Goal: Communication & Community: Answer question/provide support

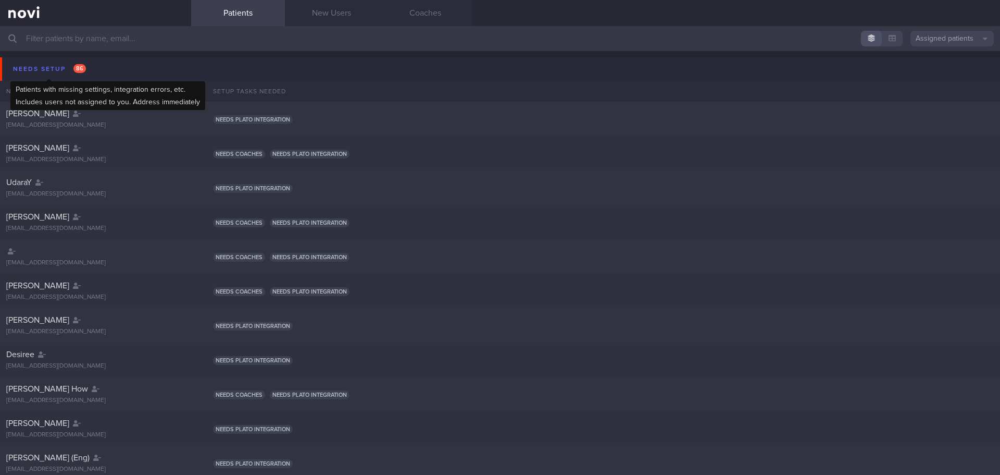
click at [52, 66] on div "Needs setup 86" at bounding box center [49, 69] width 78 height 14
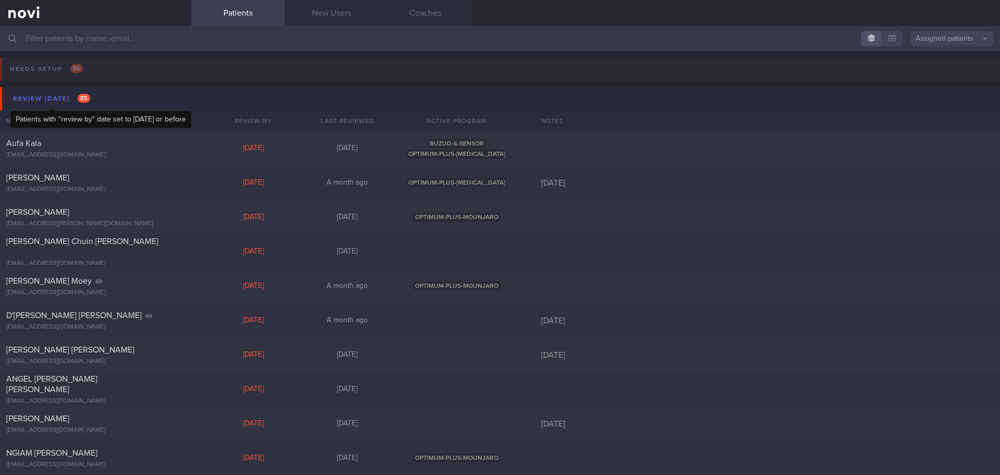
click at [57, 92] on div "Review [DATE] 89" at bounding box center [51, 99] width 82 height 14
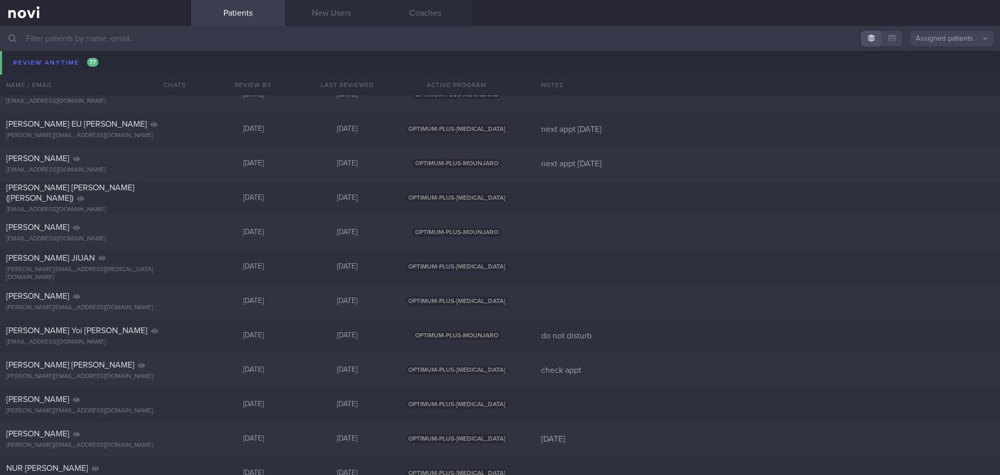
scroll to position [2553, 0]
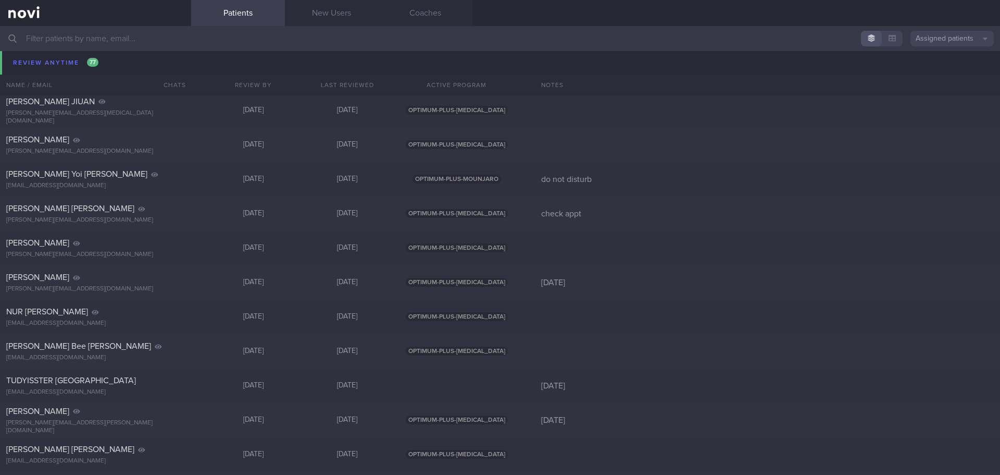
click at [79, 66] on div "[PERSON_NAME]" at bounding box center [94, 71] width 176 height 10
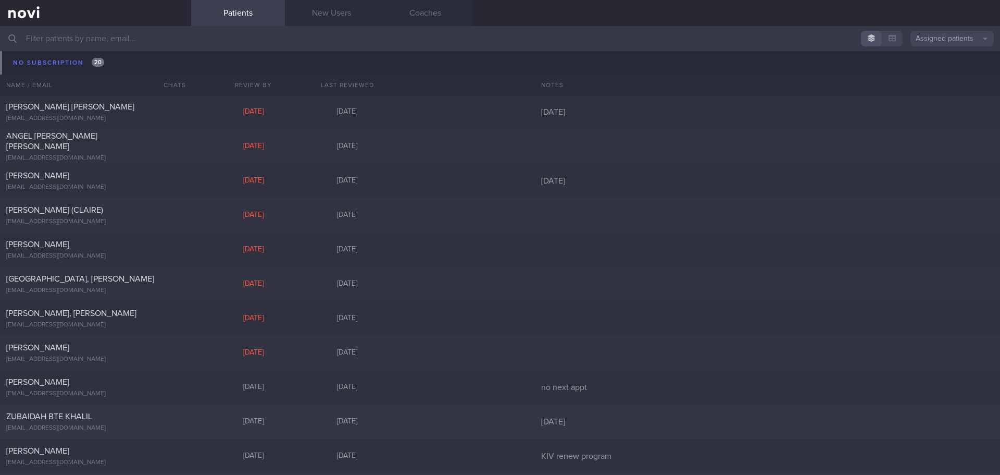
scroll to position [4332, 0]
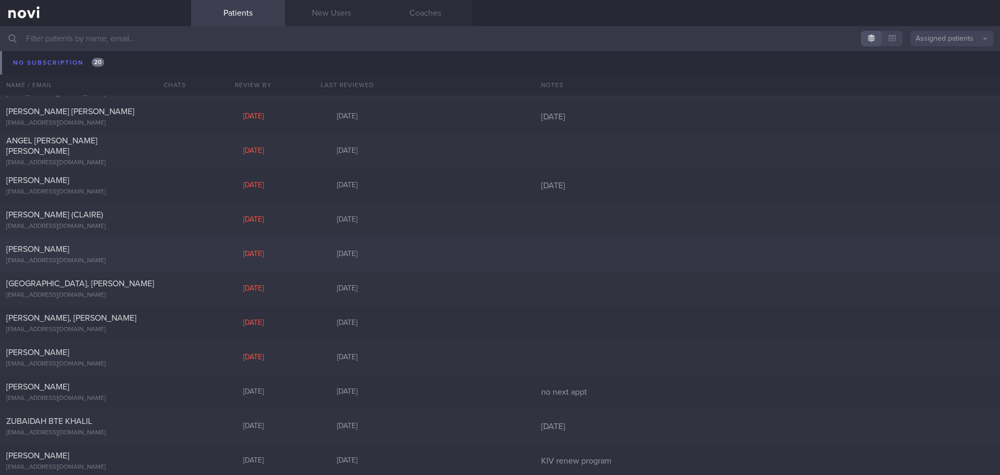
click at [95, 179] on div "[EMAIL_ADDRESS][DOMAIN_NAME]" at bounding box center [95, 261] width 179 height 8
select select "7"
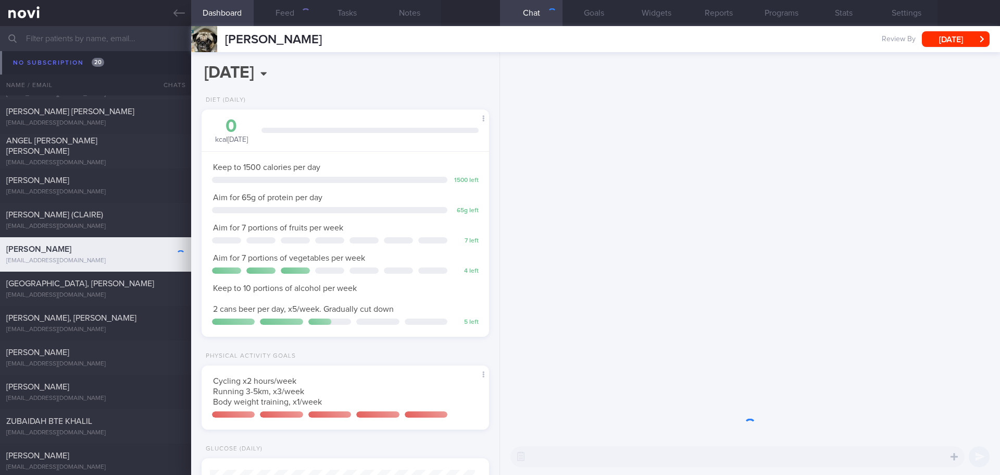
scroll to position [145, 262]
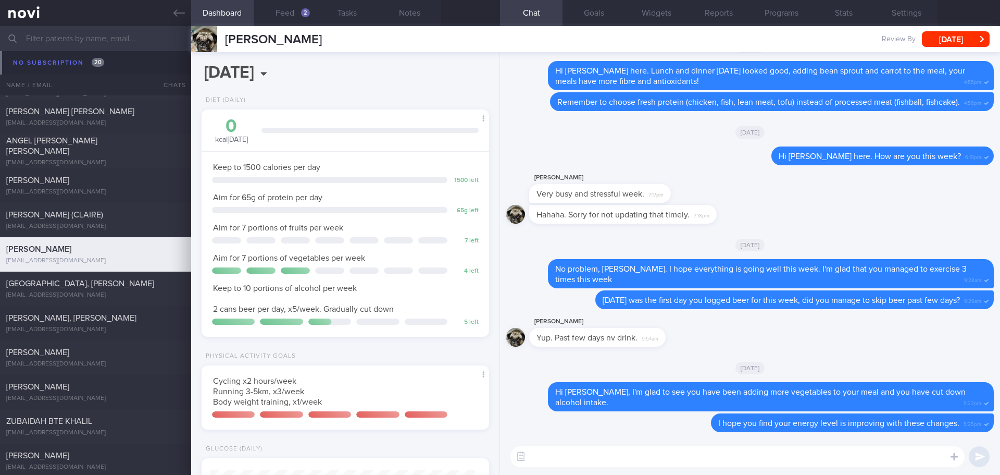
click at [403, 179] on div "[PERSON_NAME] Yup. Past few days nv drink. 9:54am" at bounding box center [750, 334] width 488 height 38
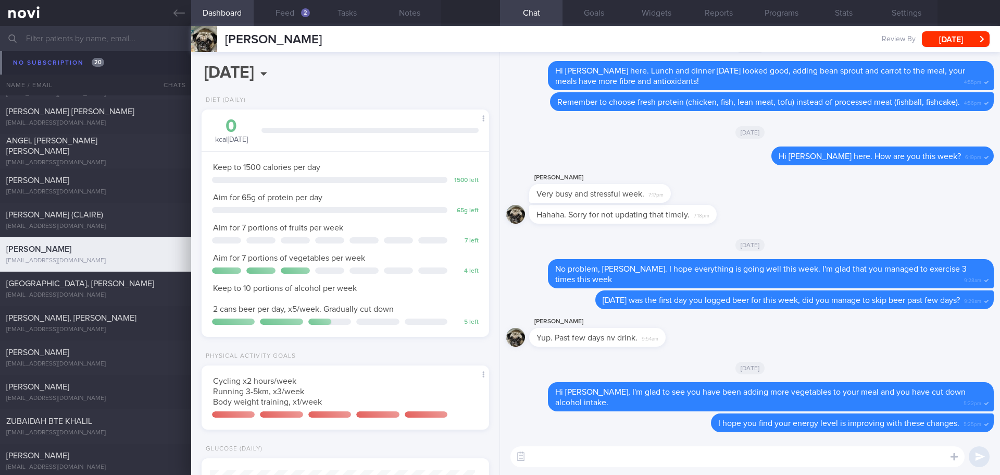
click at [403, 179] on div "[PERSON_NAME] Yup. Past few days nv drink. 9:54am" at bounding box center [750, 334] width 488 height 38
click at [297, 17] on button "Feed 2" at bounding box center [285, 13] width 63 height 26
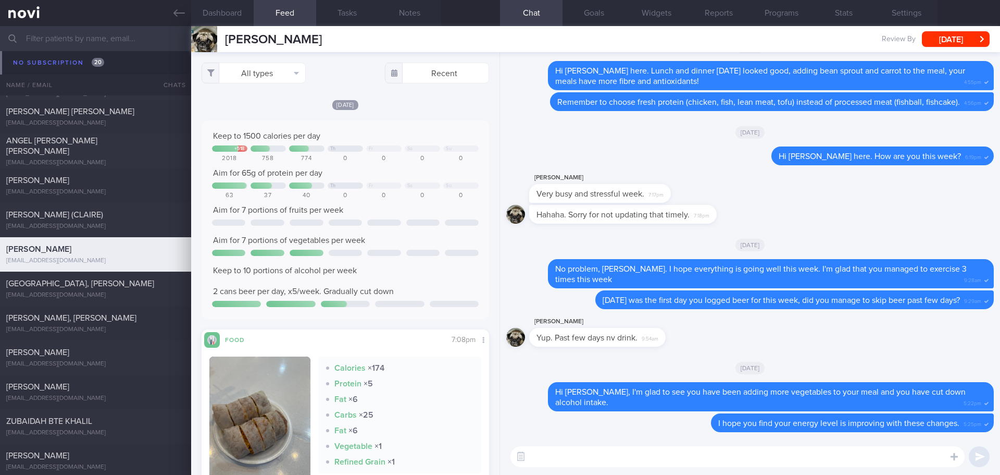
click at [403, 126] on div "Keep to 1500 calories per day + 518 Th Fr Sa Su 2018 758 774 0 0 0 0 Aim for 65…" at bounding box center [346, 219] width 288 height 198
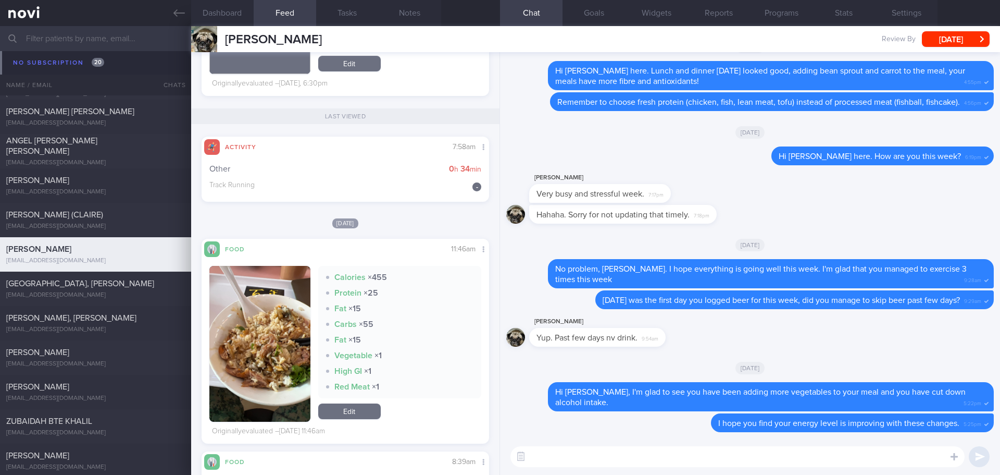
scroll to position [677, 0]
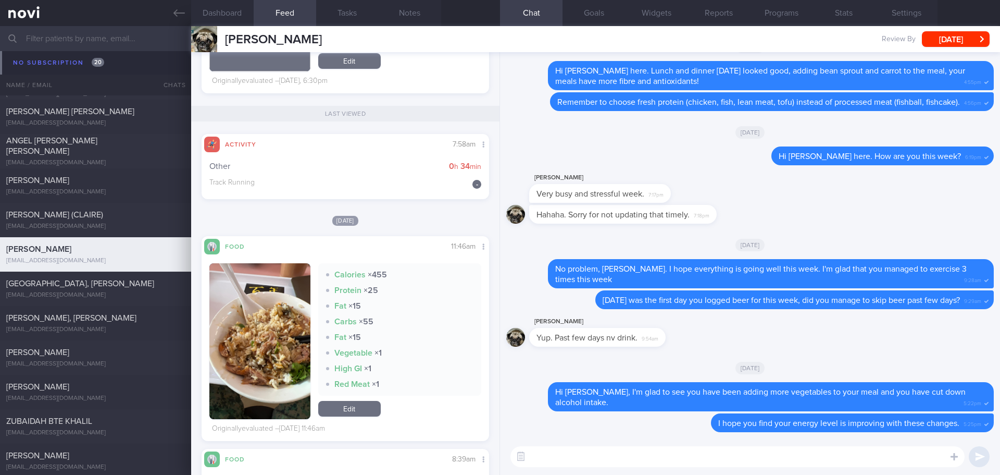
click at [262, 179] on button "button" at bounding box center [259, 341] width 101 height 156
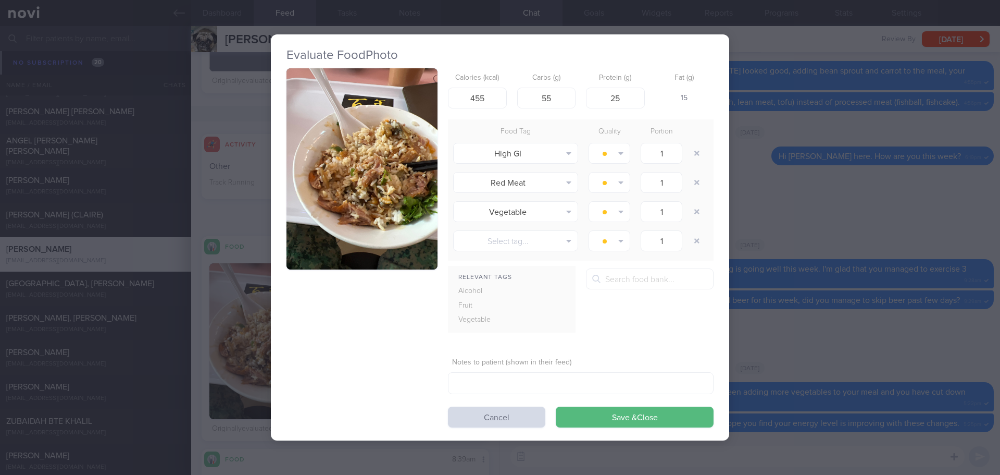
click at [378, 179] on button "button" at bounding box center [362, 169] width 151 height 202
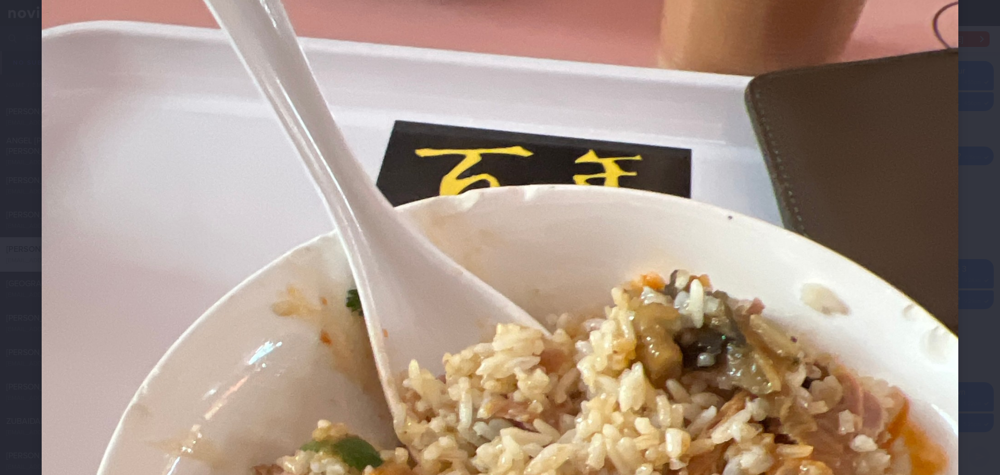
scroll to position [52, 0]
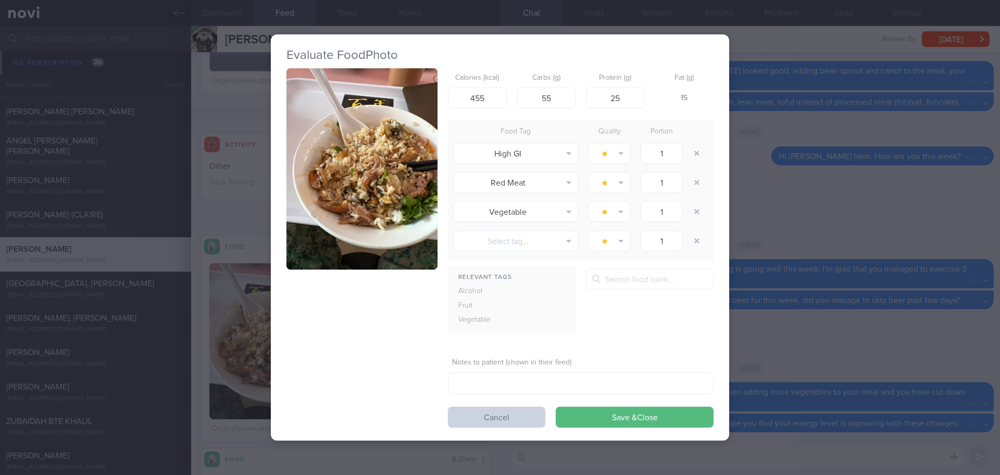
click at [403, 179] on button "Cancel" at bounding box center [496, 416] width 97 height 21
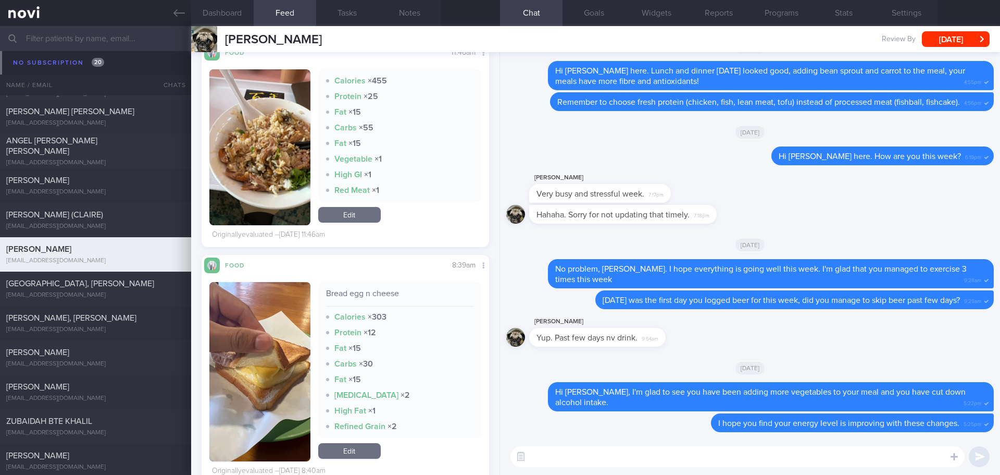
scroll to position [886, 0]
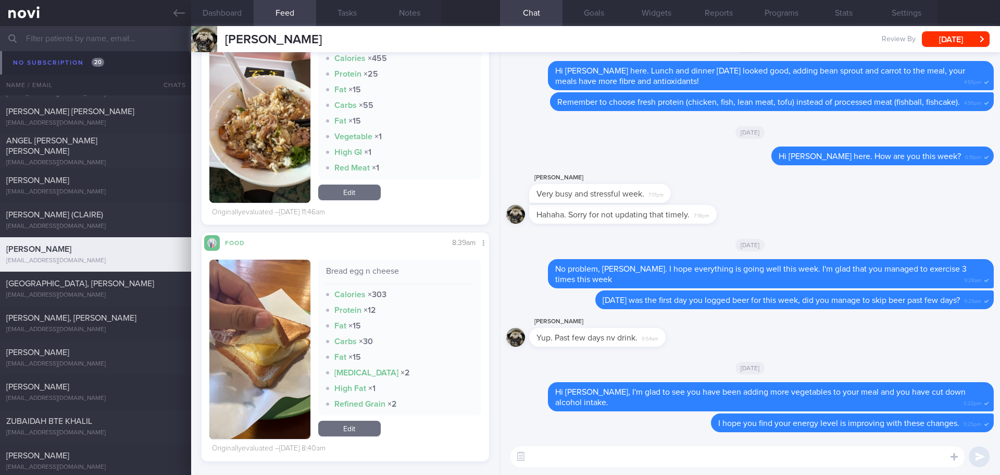
click at [284, 179] on button "button" at bounding box center [259, 348] width 101 height 179
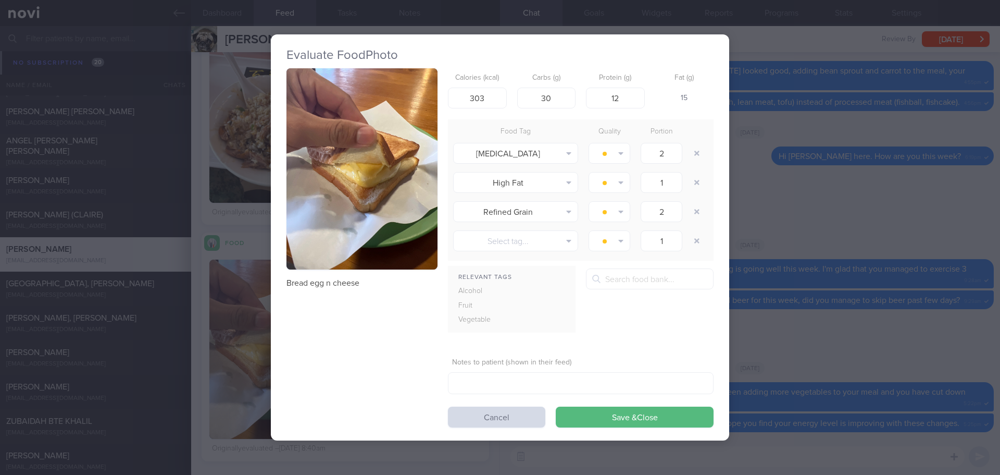
click at [330, 179] on button "button" at bounding box center [362, 169] width 151 height 202
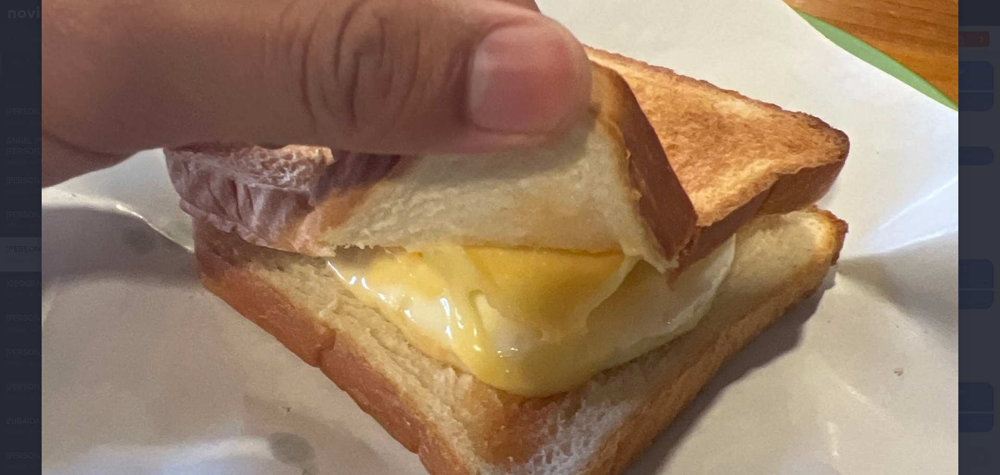
scroll to position [365, 0]
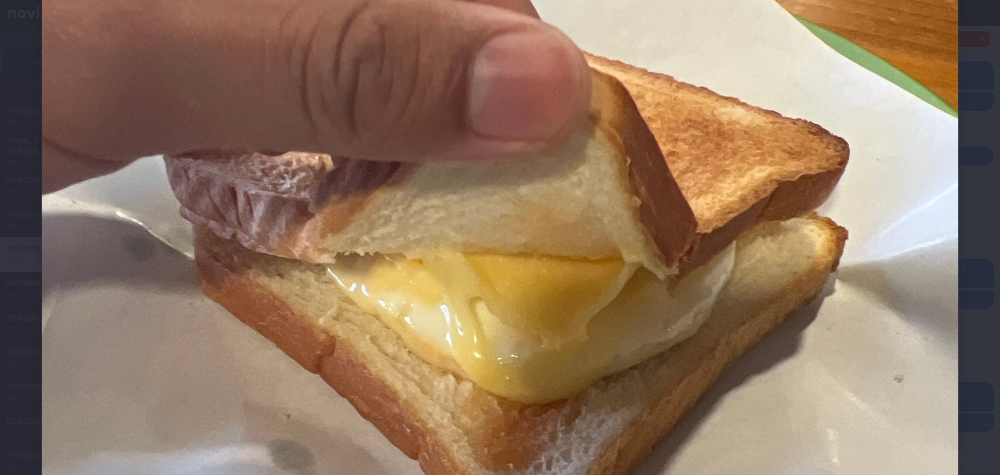
click at [403, 179] on div at bounding box center [500, 288] width 1000 height 1306
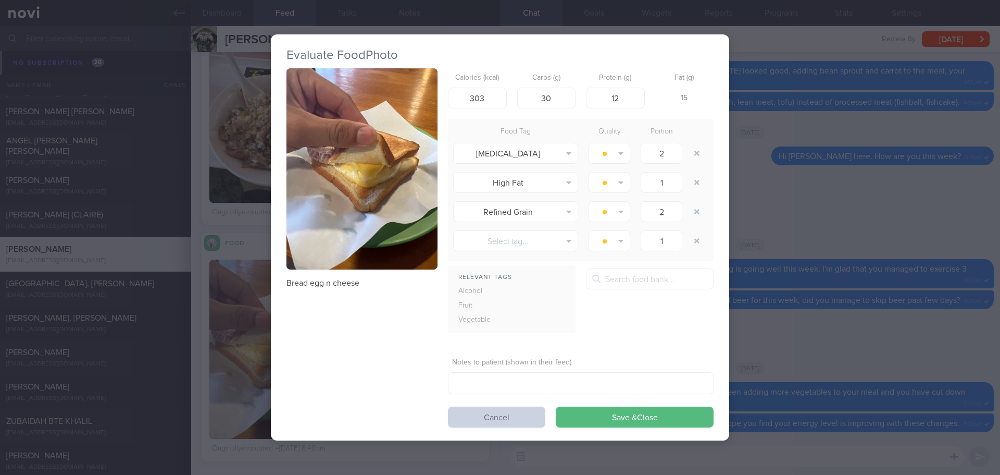
click at [403, 179] on button "Cancel" at bounding box center [496, 416] width 97 height 21
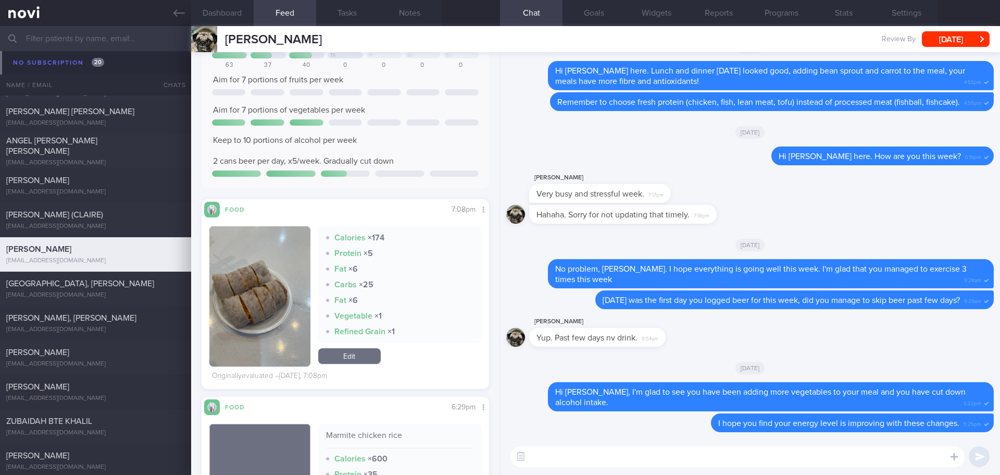
scroll to position [112, 0]
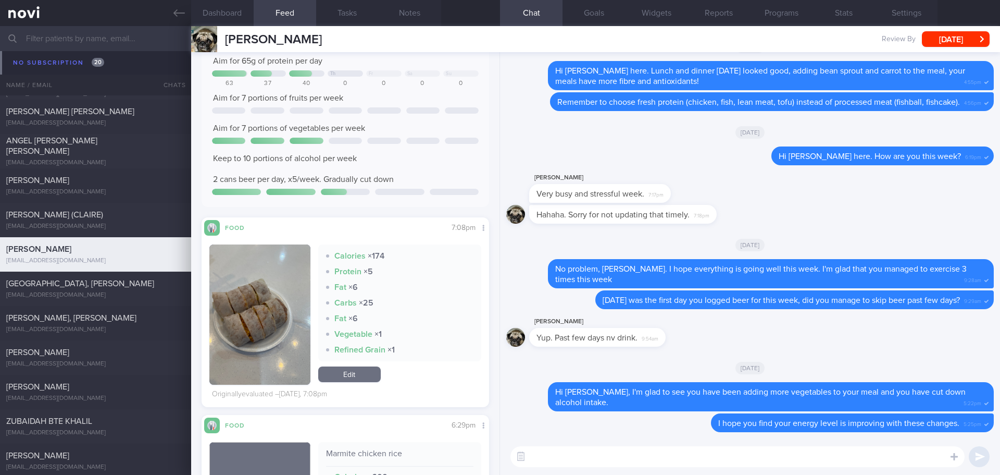
click at [403, 179] on textarea at bounding box center [738, 456] width 454 height 21
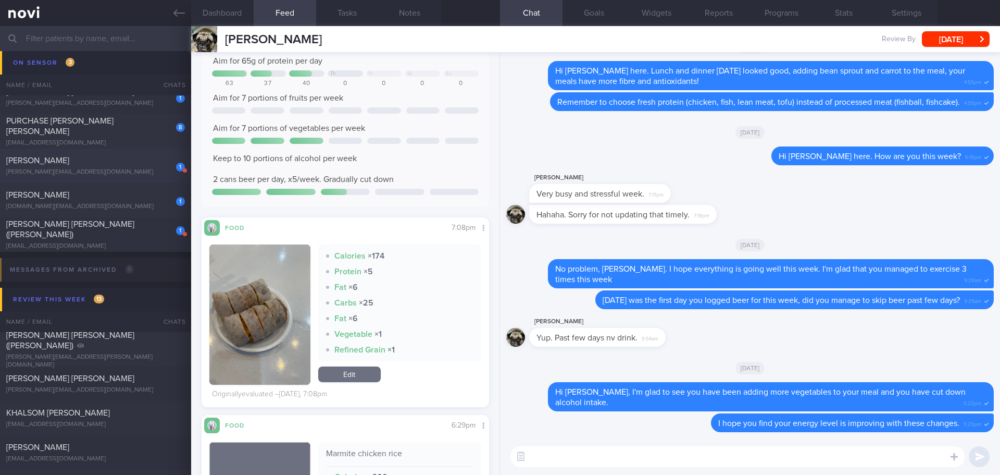
scroll to position [208, 0]
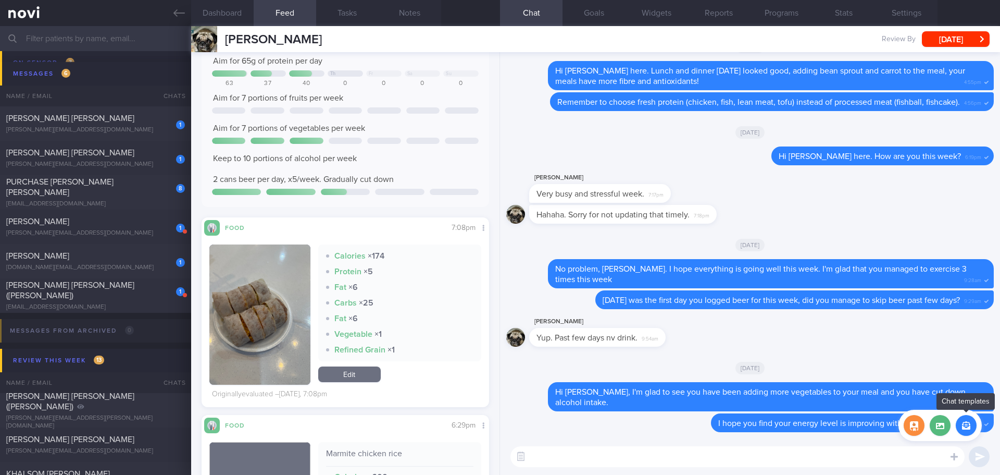
click at [403, 179] on button "button" at bounding box center [966, 425] width 21 height 21
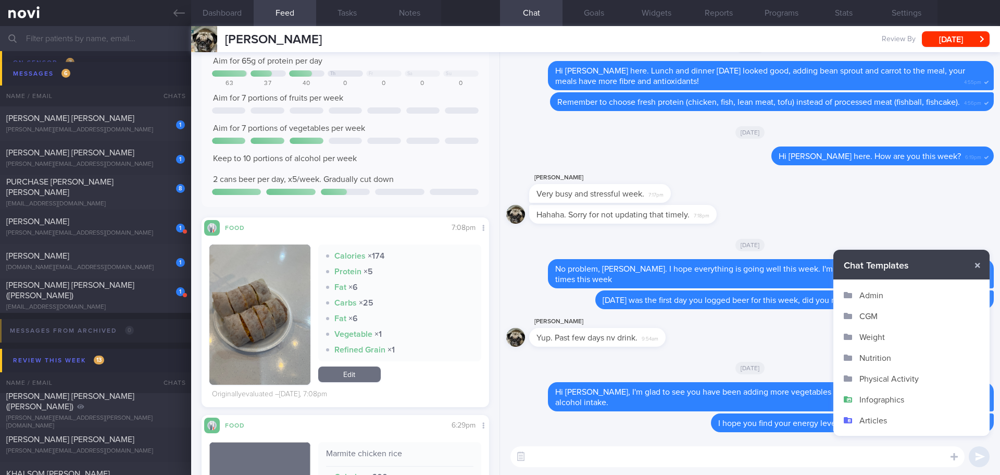
click at [403, 179] on button "Infographics" at bounding box center [911, 399] width 156 height 21
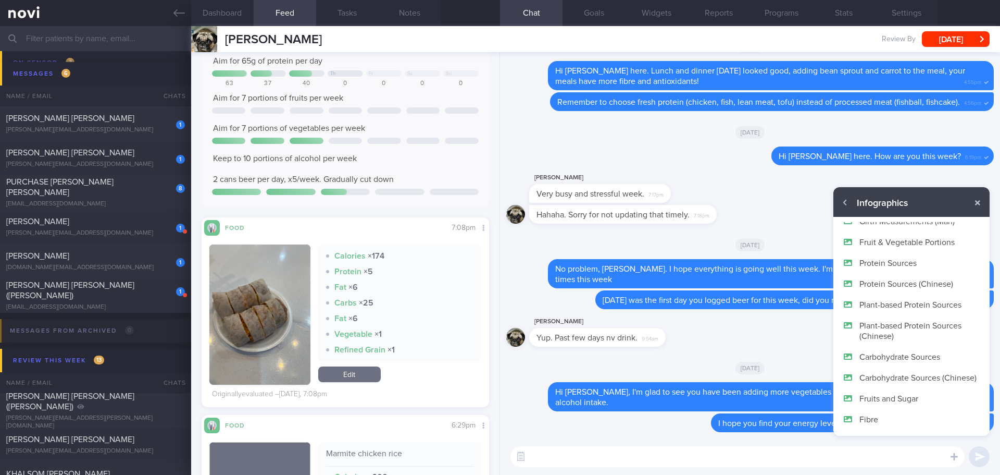
scroll to position [63, 0]
click at [403, 179] on button "My Healthy Plate" at bounding box center [911, 419] width 156 height 21
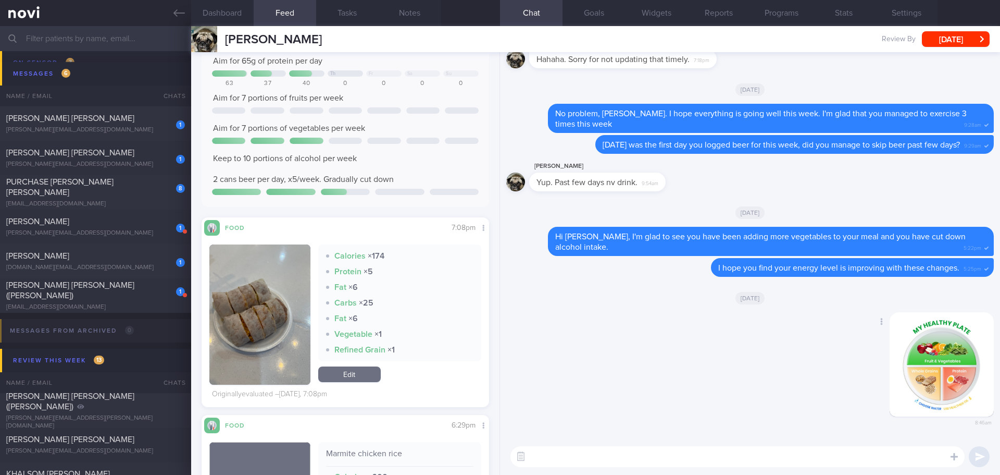
scroll to position [0, 0]
click at [403, 179] on textarea at bounding box center [738, 456] width 454 height 21
type textarea "Hi [PERSON_NAME], for lunch and dinner, you can try to follow my healthy plate …"
click at [403, 179] on button "submit" at bounding box center [979, 456] width 21 height 21
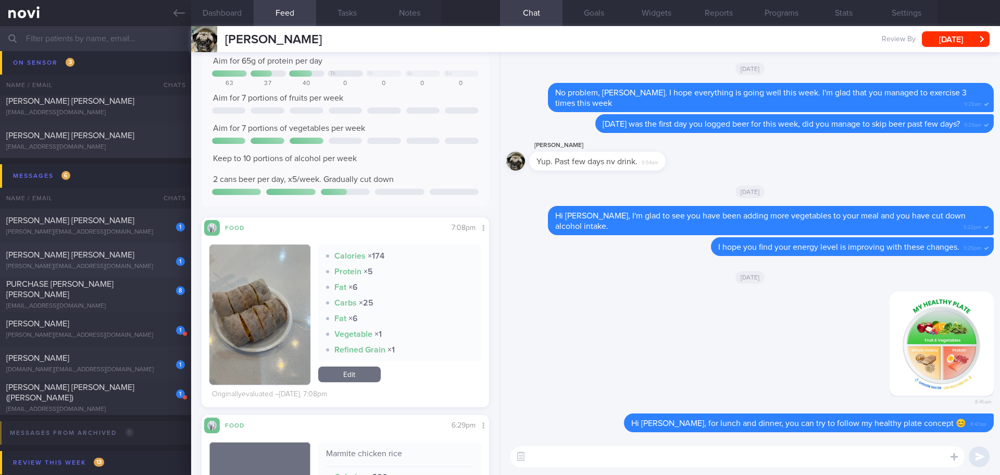
scroll to position [104, 0]
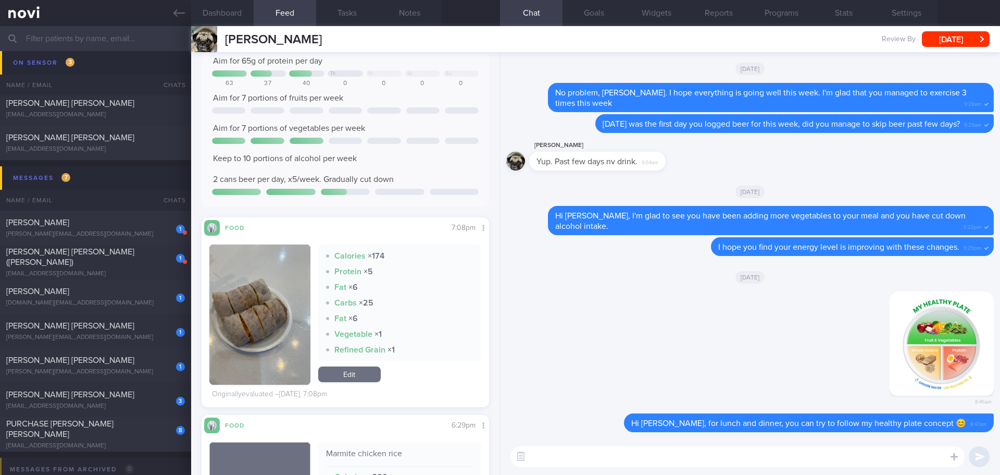
click at [83, 45] on input "text" at bounding box center [500, 38] width 1000 height 25
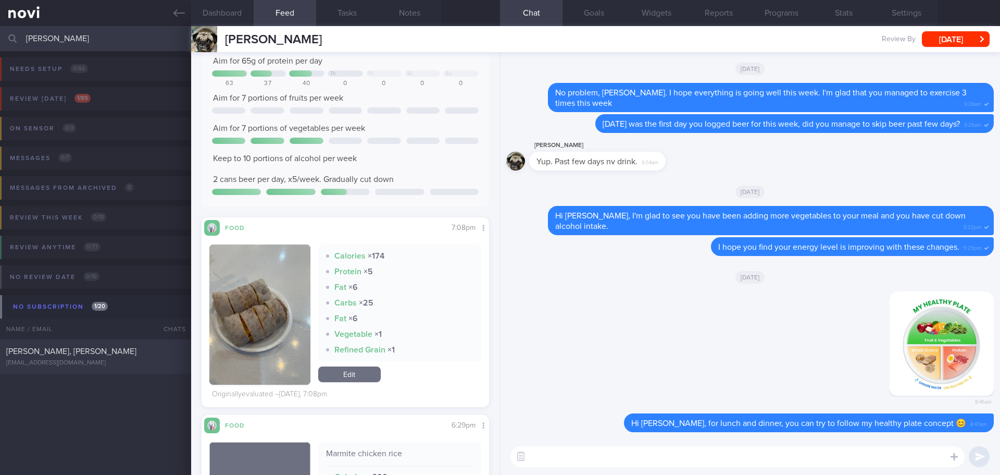
type input "[PERSON_NAME]"
click at [52, 179] on span "[PERSON_NAME], [PERSON_NAME]" at bounding box center [71, 351] width 130 height 8
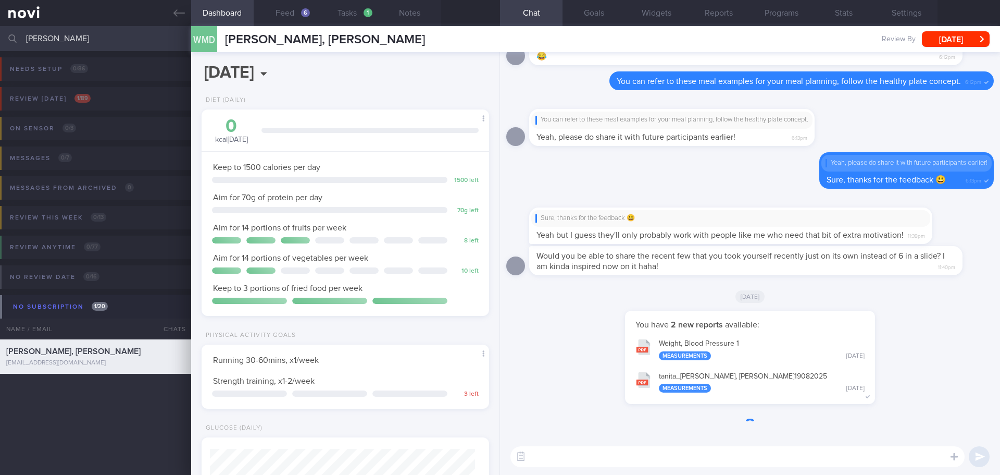
scroll to position [132, 266]
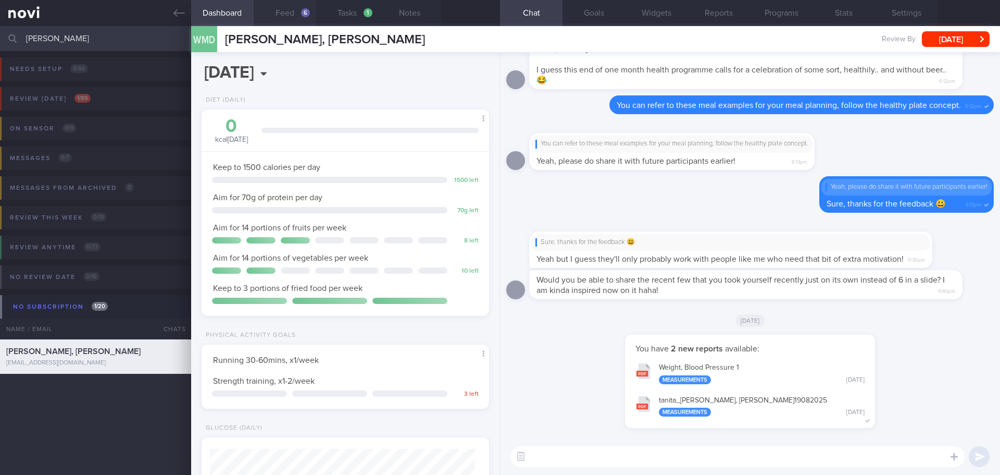
click at [291, 15] on button "Feed 6" at bounding box center [285, 13] width 63 height 26
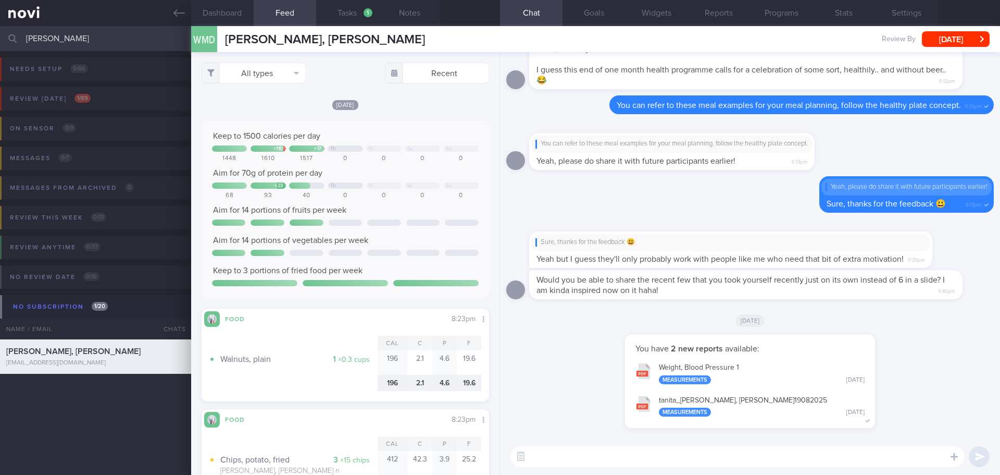
click at [403, 179] on div "You have 2 new reports available: Weight, Blood Pressure 1 Measurements [DATE] …" at bounding box center [750, 386] width 488 height 104
click at [403, 179] on label at bounding box center [940, 425] width 21 height 21
click at [0, 0] on input "file" at bounding box center [0, 0] width 0 height 0
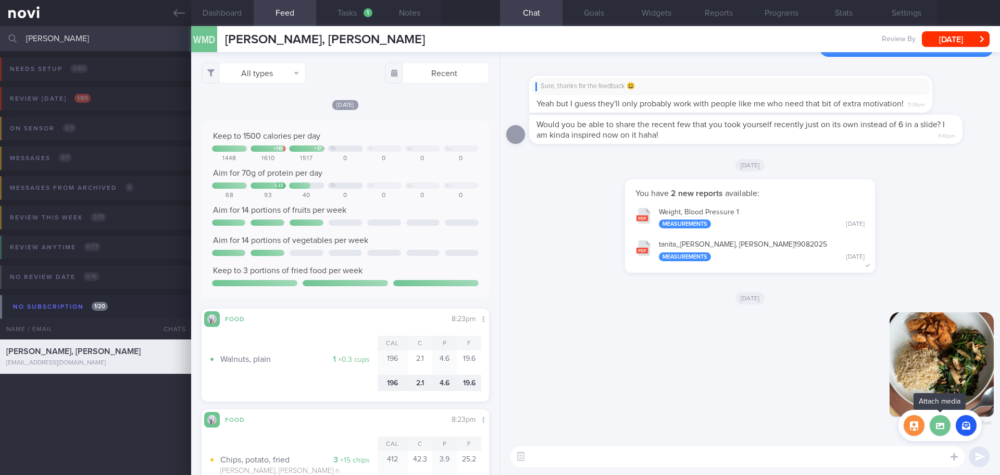
click at [403, 179] on label at bounding box center [940, 425] width 21 height 21
click at [0, 0] on input "file" at bounding box center [0, 0] width 0 height 0
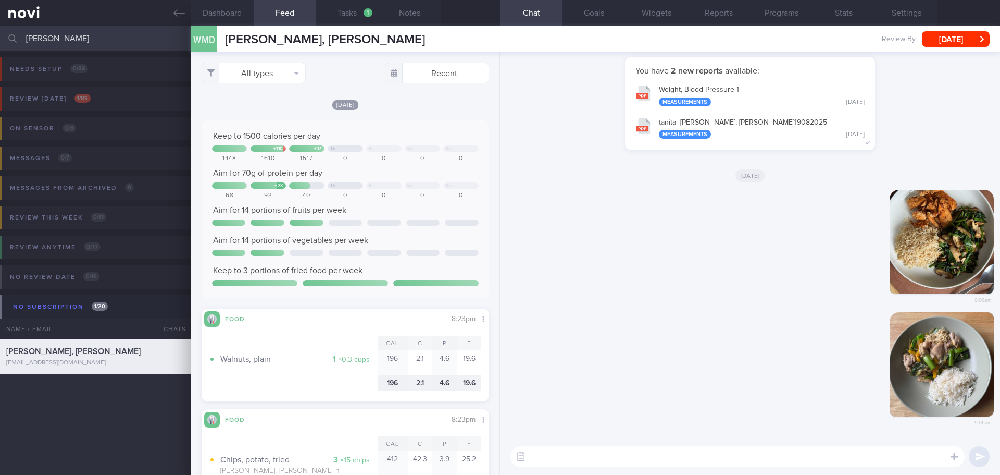
drag, startPoint x: 818, startPoint y: 464, endPoint x: 806, endPoint y: 471, distance: 14.0
click at [403, 179] on textarea at bounding box center [738, 456] width 454 height 21
type textarea "Hi [PERSON_NAME], sharing with you the examples of a balanced meal following he…"
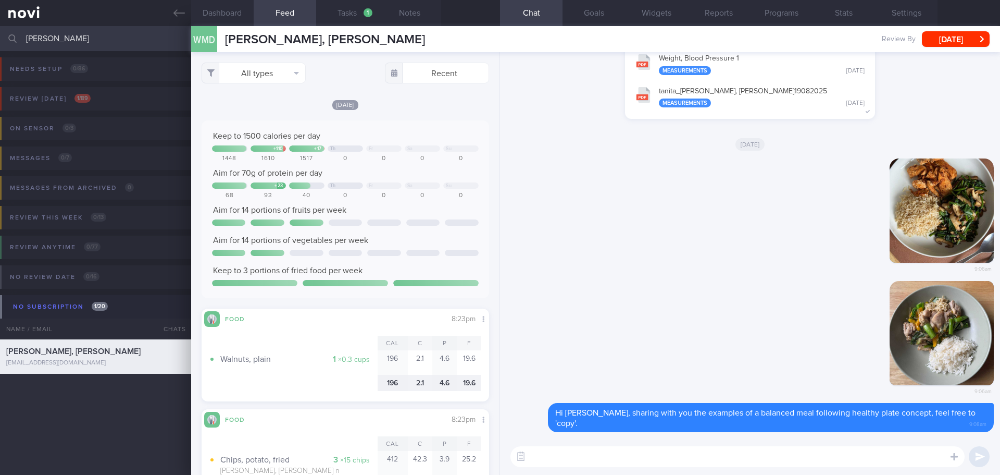
drag, startPoint x: 72, startPoint y: 36, endPoint x: -67, endPoint y: 36, distance: 139.6
click at [0, 36] on html "You are offline! Some functionality will be unavailable Patients New Users Coac…" at bounding box center [500, 237] width 1000 height 475
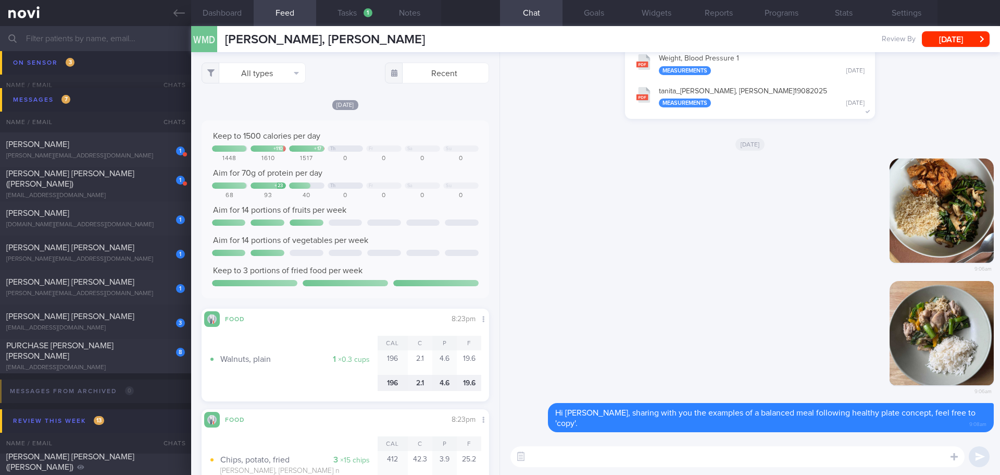
scroll to position [417, 0]
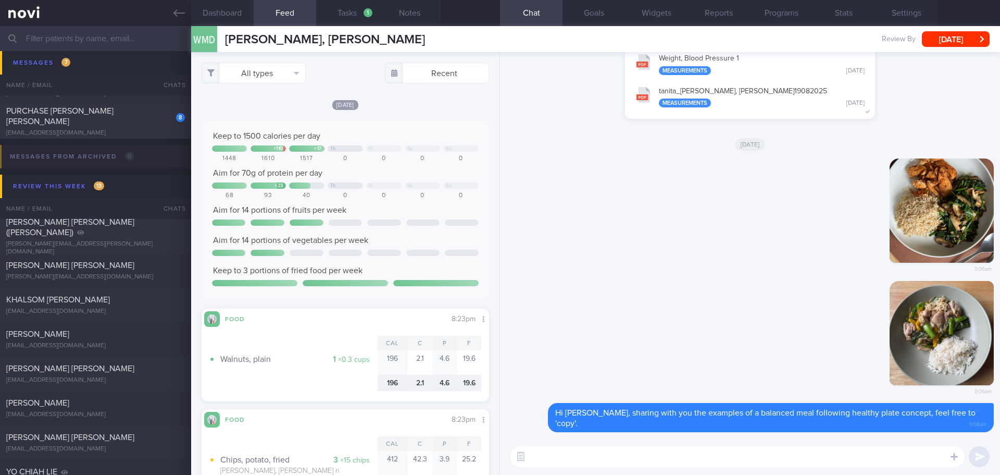
click at [98, 43] on input "text" at bounding box center [500, 38] width 1000 height 25
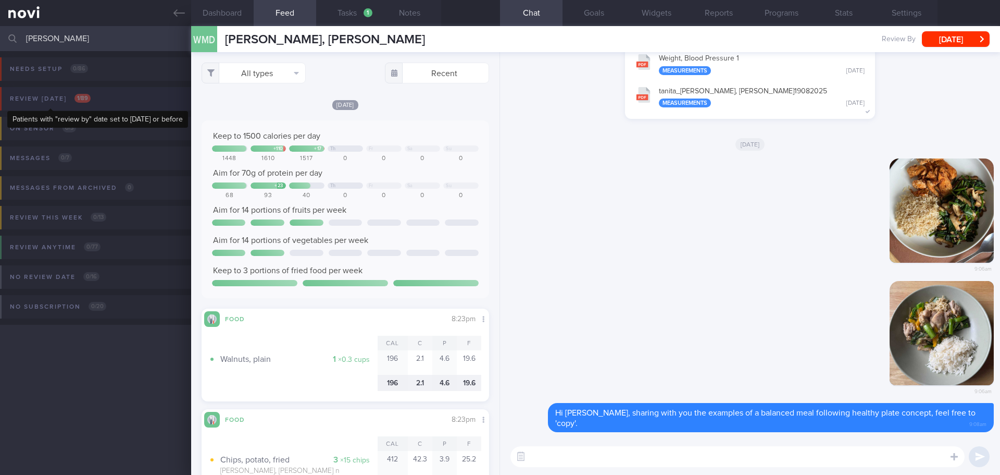
type input "[PERSON_NAME]"
click at [53, 98] on div "Review [DATE] 1 / 89" at bounding box center [50, 99] width 86 height 14
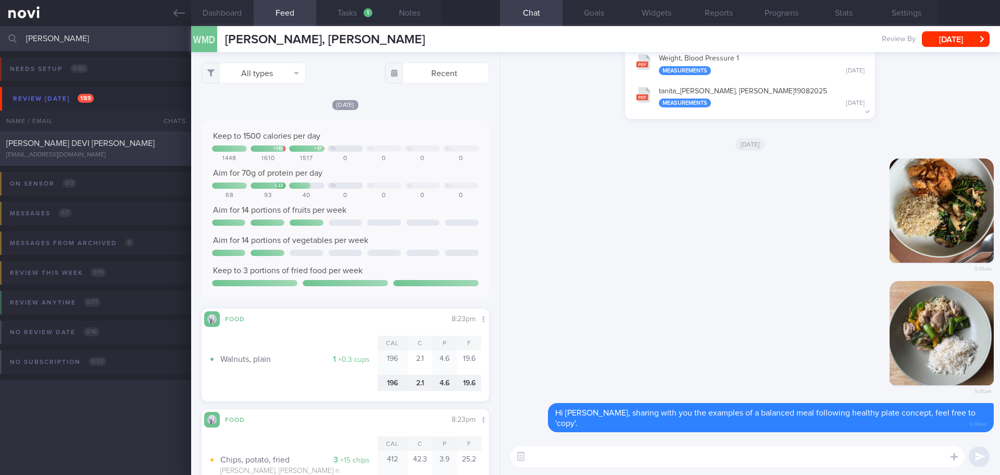
click at [128, 142] on div "[PERSON_NAME] DEVI [PERSON_NAME]" at bounding box center [94, 143] width 176 height 10
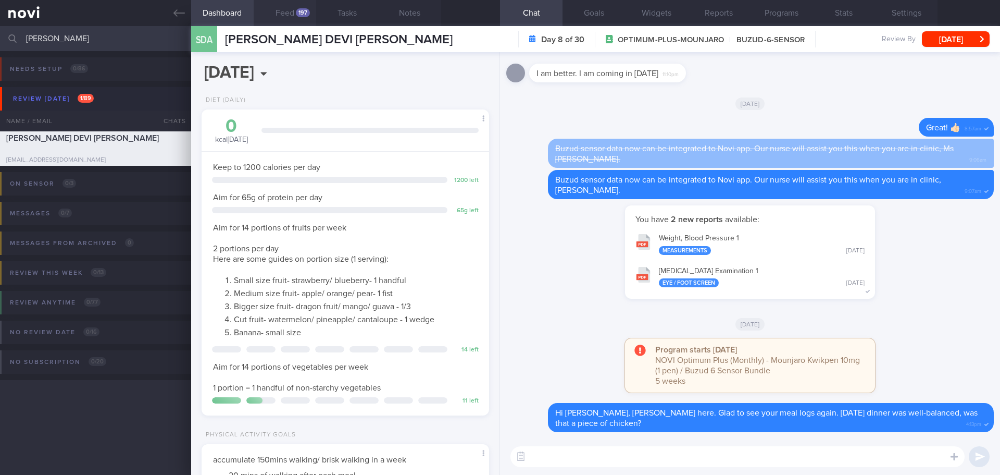
scroll to position [132, 266]
click at [288, 7] on button "Feed 197" at bounding box center [285, 13] width 63 height 26
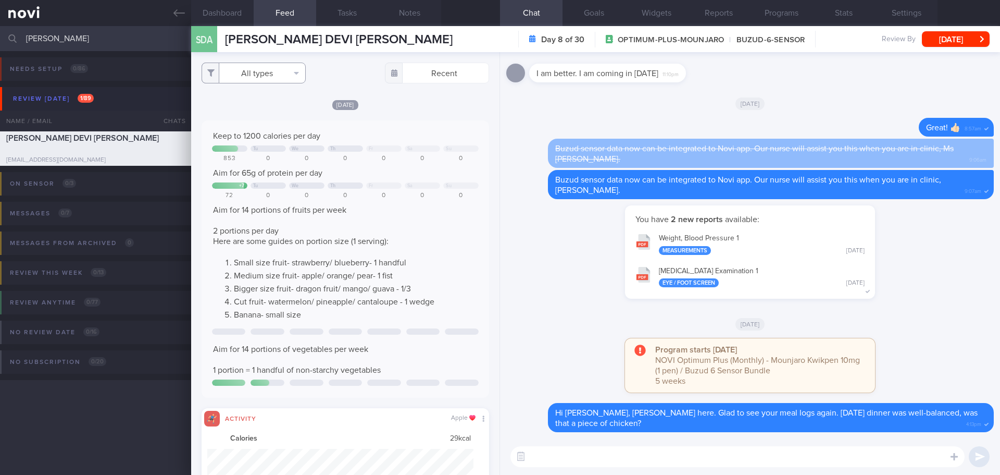
click at [279, 75] on button "All types" at bounding box center [254, 73] width 104 height 21
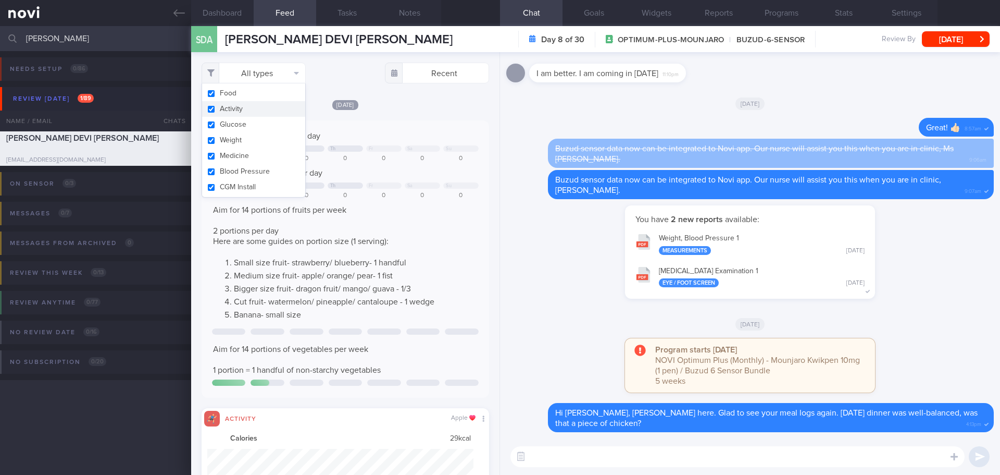
click at [246, 106] on button "Activity" at bounding box center [253, 109] width 103 height 16
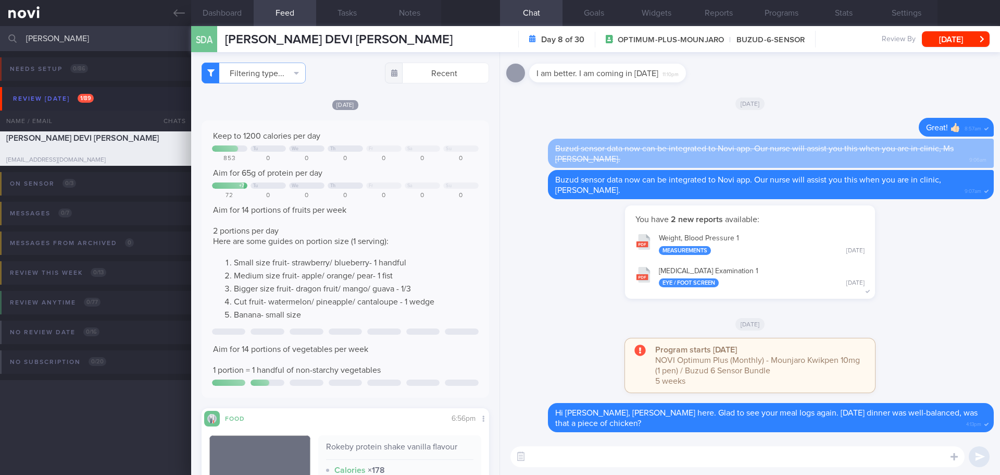
click at [403, 115] on div "[DATE] Keep to 1200 calories per day Tu We Th Fr Sa Su 853 0 0 0 0 0 0 Aim for …" at bounding box center [346, 352] width 288 height 506
click at [403, 179] on div "You have 2 new reports available: Weight, Blood Pressure 1 Measurements [DATE] …" at bounding box center [750, 257] width 488 height 104
click at [226, 13] on button "Dashboard" at bounding box center [222, 13] width 63 height 26
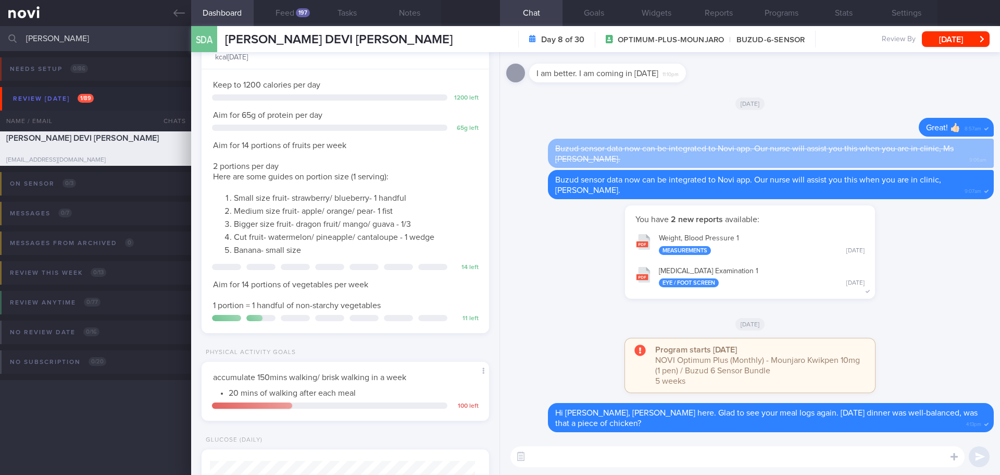
scroll to position [260, 0]
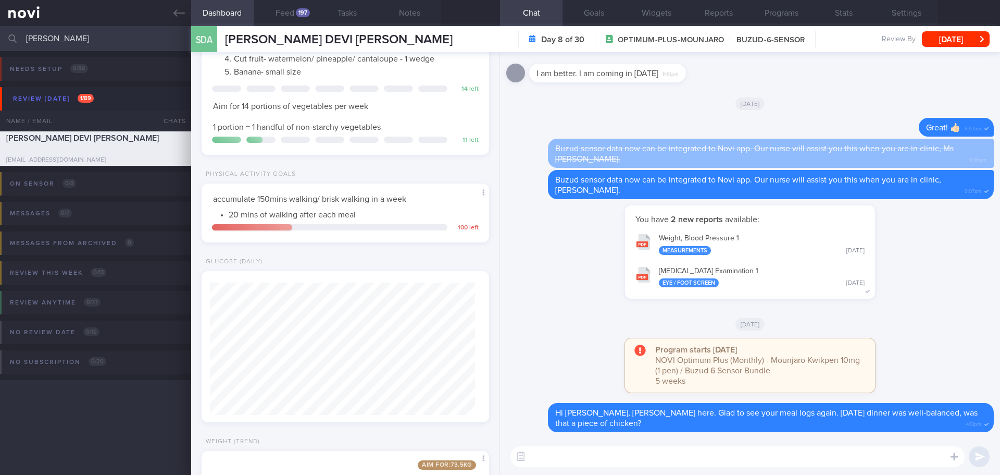
click at [327, 171] on div "Physical Activity Goals" at bounding box center [346, 176] width 288 height 13
click at [294, 21] on button "Feed 197" at bounding box center [285, 13] width 63 height 26
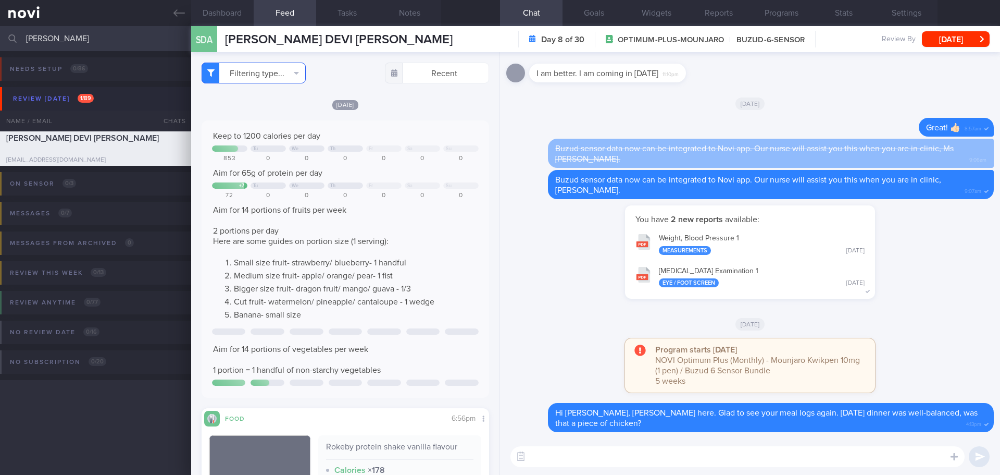
click at [278, 73] on button "Filtering type..." at bounding box center [254, 73] width 104 height 21
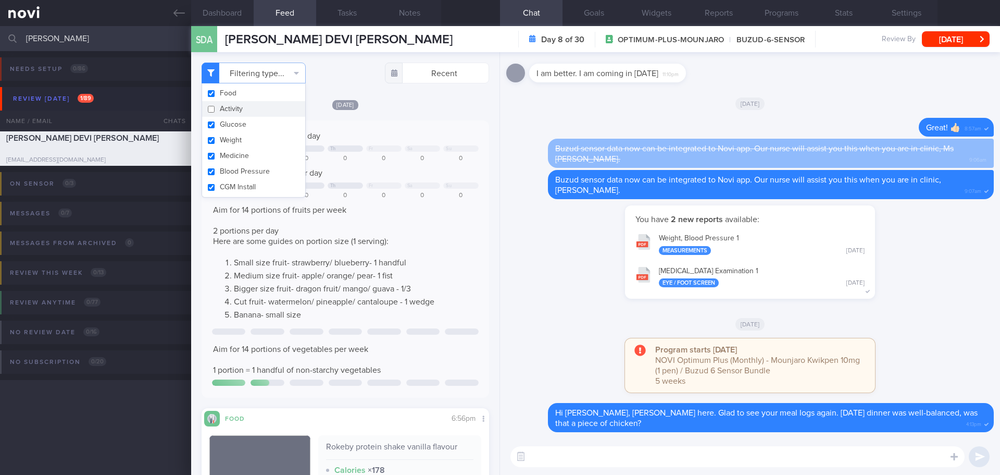
click at [247, 106] on button "Activity" at bounding box center [253, 109] width 103 height 16
checkbox input "true"
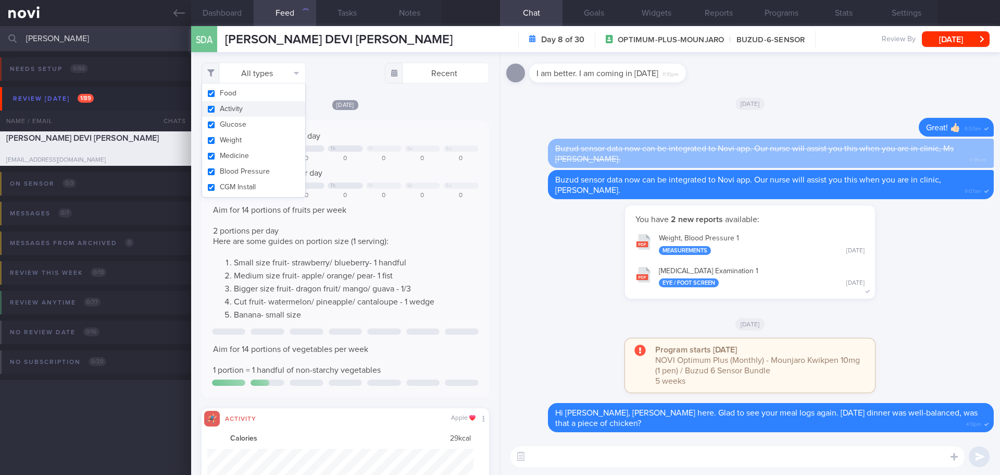
scroll to position [66, 267]
click at [397, 115] on div "[DATE] Keep to 1200 calories per day Tu We Th Fr Sa Su 853 0 0 0 0 0 0 Aim for …" at bounding box center [346, 311] width 288 height 424
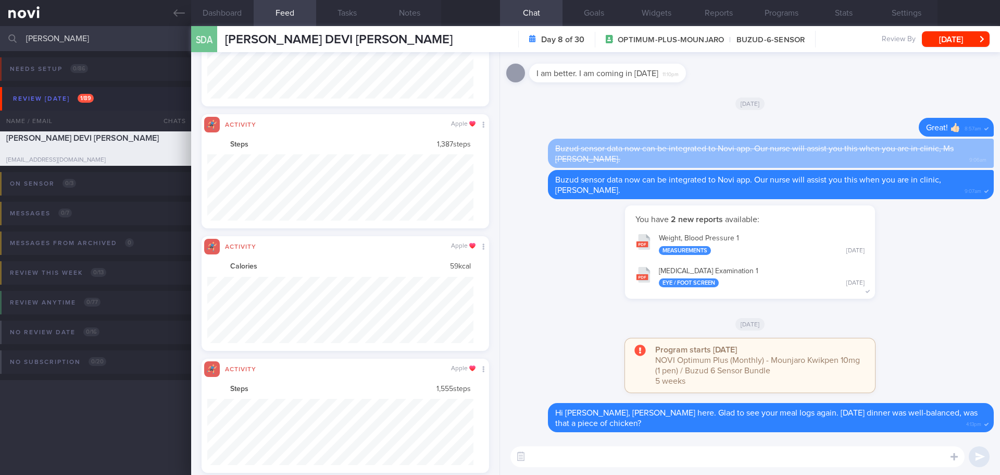
scroll to position [573, 0]
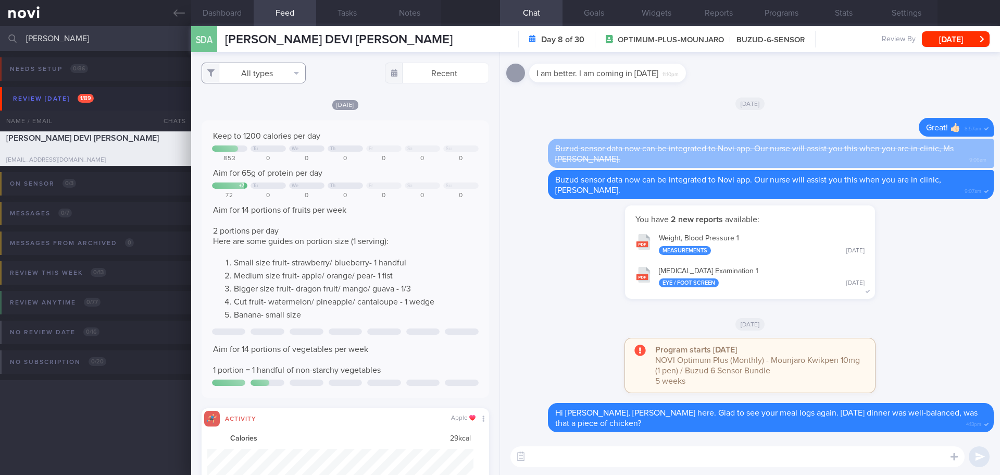
click at [289, 82] on button "All types" at bounding box center [254, 73] width 104 height 21
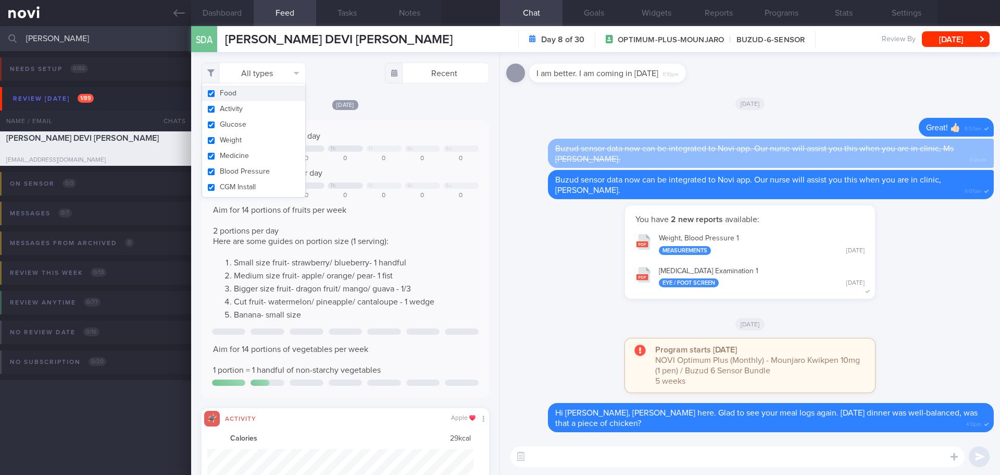
click at [266, 93] on button "Food" at bounding box center [253, 93] width 103 height 16
checkbox input "false"
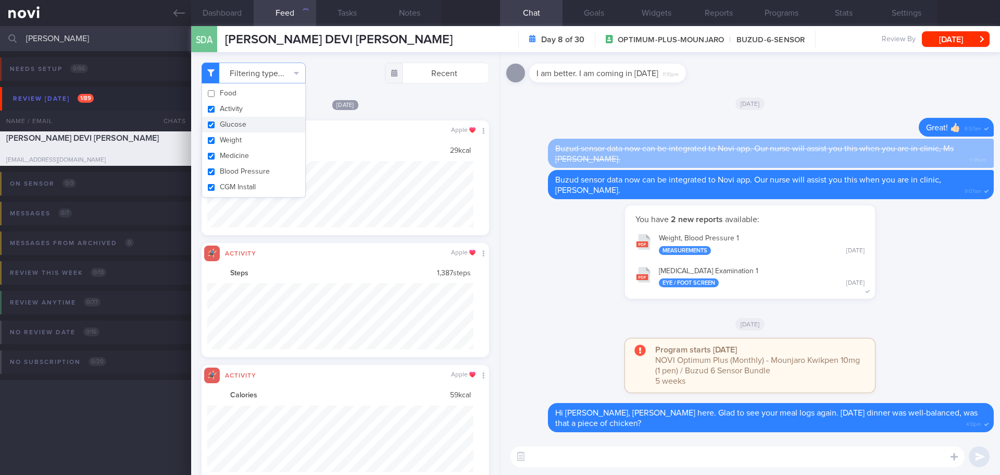
click at [254, 123] on button "Glucose" at bounding box center [253, 125] width 103 height 16
checkbox input "false"
click at [401, 109] on div "[DATE]" at bounding box center [346, 104] width 288 height 11
click at [271, 71] on button "Filtering type..." at bounding box center [254, 73] width 104 height 21
click at [236, 96] on button "Food" at bounding box center [253, 93] width 103 height 16
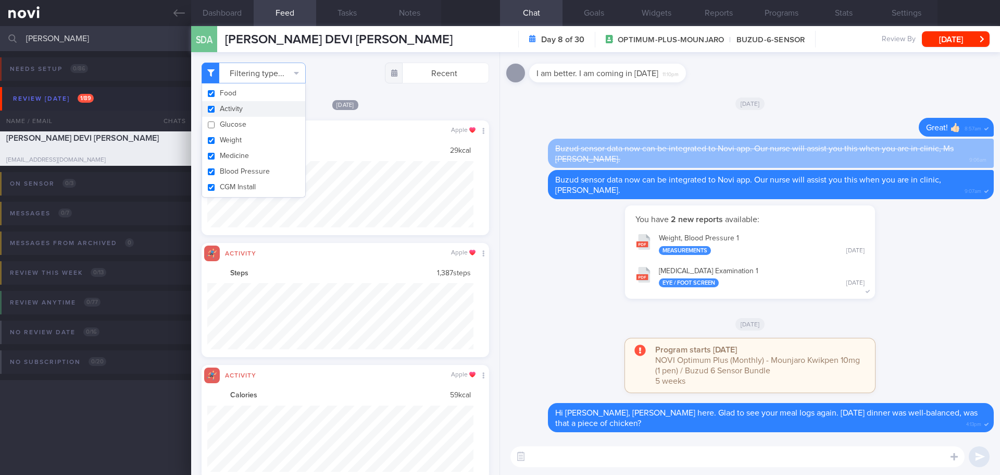
checkbox input "true"
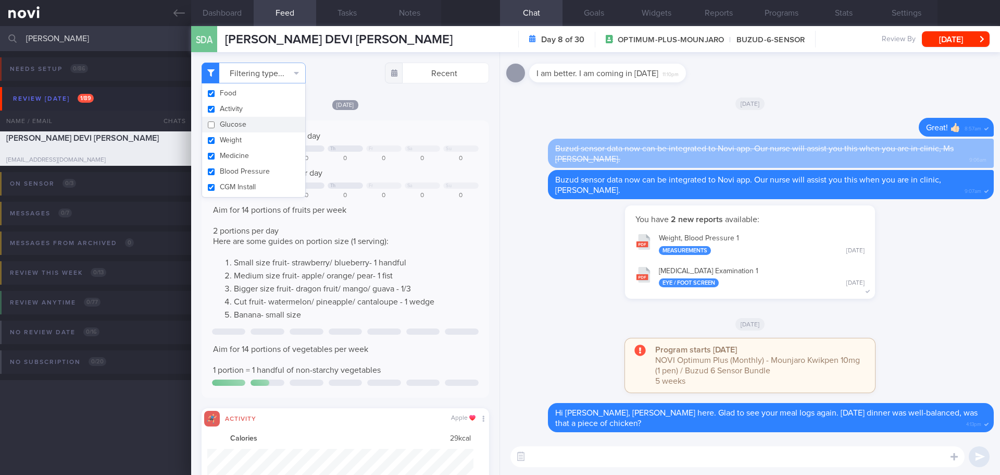
click at [235, 122] on button "Glucose" at bounding box center [253, 125] width 103 height 16
checkbox input "true"
click at [257, 107] on button "Activity" at bounding box center [253, 109] width 103 height 16
checkbox input "false"
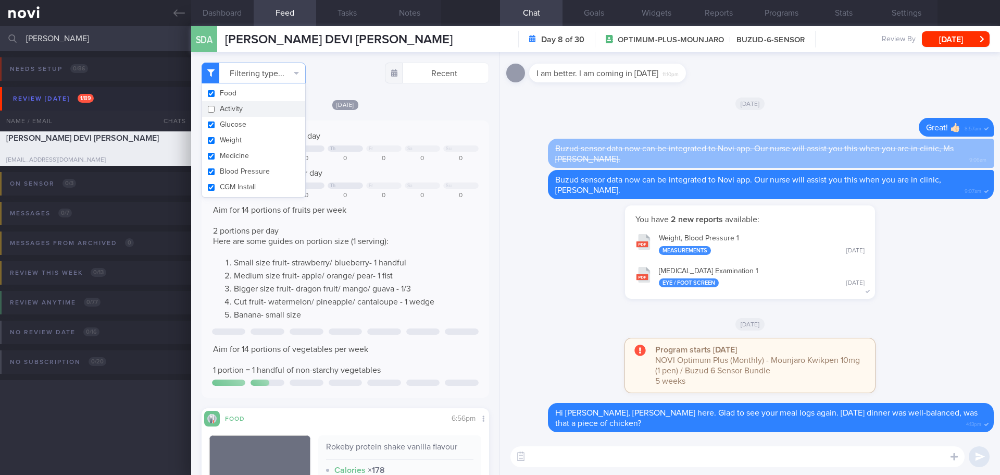
click at [400, 113] on div "[DATE] Keep to 1200 calories per day Tu We Th Fr Sa Su 853 0 0 0 0 0 0 Aim for …" at bounding box center [346, 352] width 288 height 506
click at [218, 14] on button "Dashboard" at bounding box center [222, 13] width 63 height 26
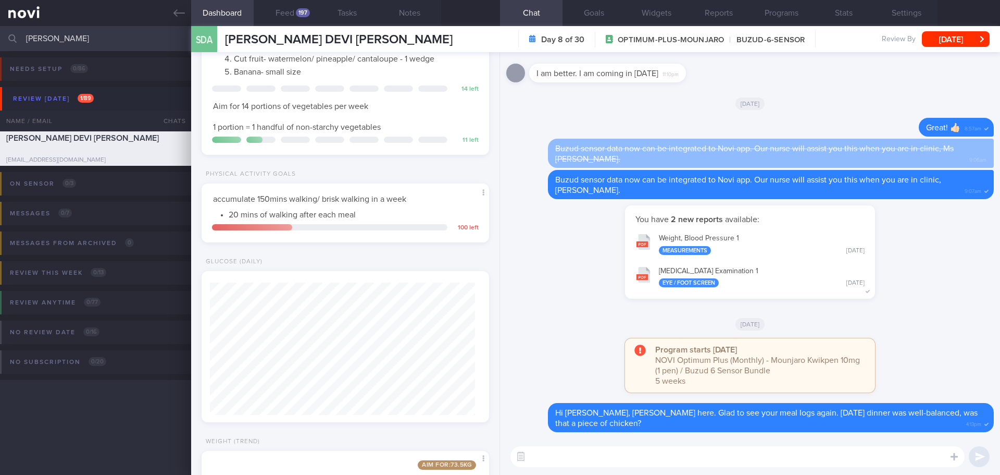
click at [270, 179] on div at bounding box center [251, 227] width 84 height 6
click at [403, 179] on textarea at bounding box center [738, 456] width 454 height 21
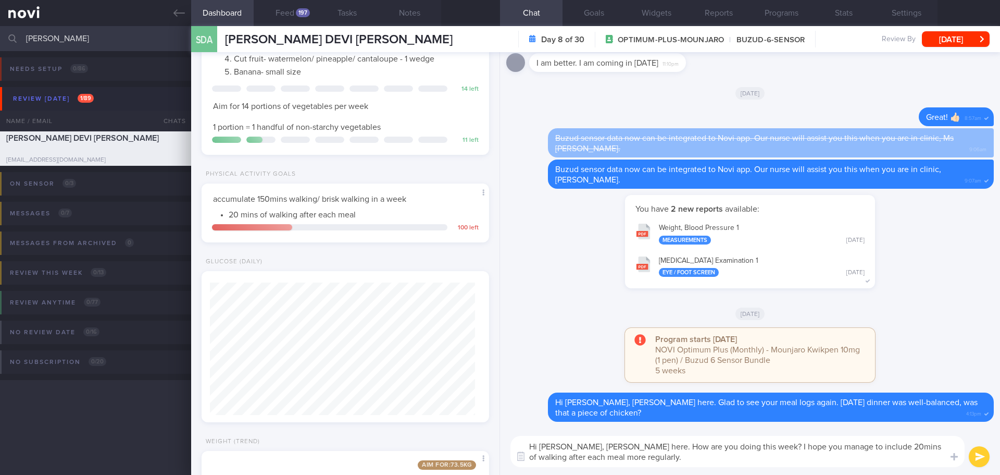
drag, startPoint x: 732, startPoint y: 460, endPoint x: 733, endPoint y: 447, distance: 12.5
click at [403, 179] on textarea "Hi [PERSON_NAME], [PERSON_NAME] here. How are you doing this week? I hope you m…" at bounding box center [738, 451] width 454 height 31
drag, startPoint x: 806, startPoint y: 444, endPoint x: 733, endPoint y: 443, distance: 72.9
click at [403, 179] on textarea "Hi [PERSON_NAME], [PERSON_NAME] here. How are you doing this week? I hope you m…" at bounding box center [738, 451] width 454 height 31
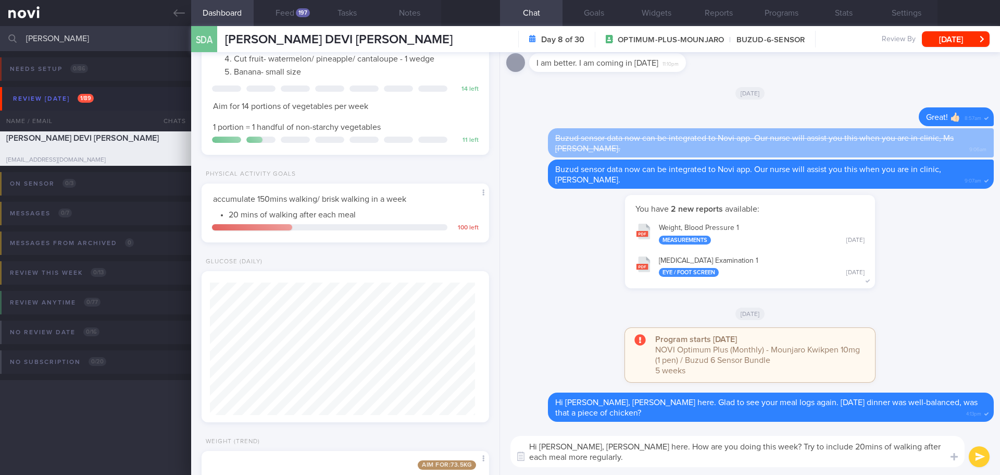
click at [403, 179] on textarea "Hi [PERSON_NAME], [PERSON_NAME] here. How are you doing this week? Try to inclu…" at bounding box center [738, 451] width 454 height 31
type textarea "Hi [PERSON_NAME], [PERSON_NAME] here. How are you doing this week? Try to inclu…"
click at [403, 179] on div "Hi [PERSON_NAME], [PERSON_NAME] here. How are you doing this week? Try to inclu…" at bounding box center [750, 451] width 500 height 47
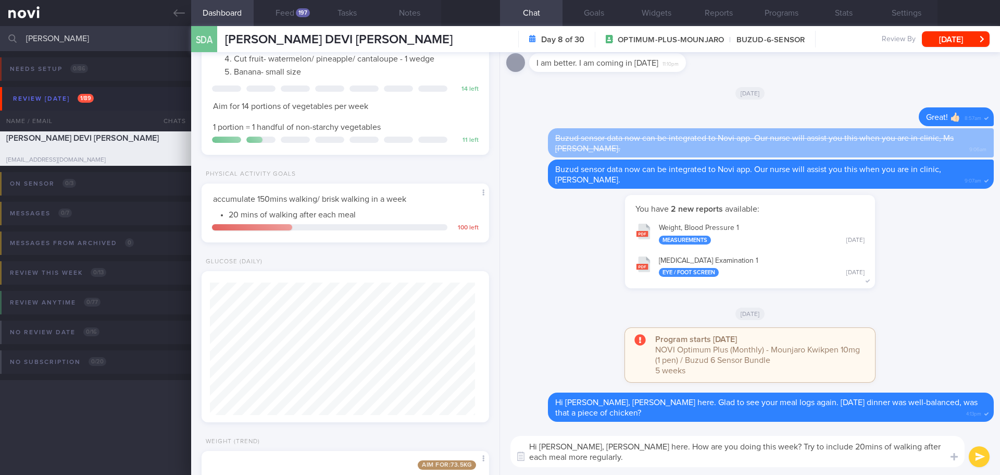
click at [403, 179] on div "Hi [PERSON_NAME], [PERSON_NAME] here. How are you doing this week? Try to inclu…" at bounding box center [750, 451] width 500 height 47
click at [403, 179] on textarea "Hi [PERSON_NAME], [PERSON_NAME] here. How are you doing this week? Try to inclu…" at bounding box center [738, 451] width 454 height 31
click at [403, 179] on button "submit" at bounding box center [979, 456] width 21 height 21
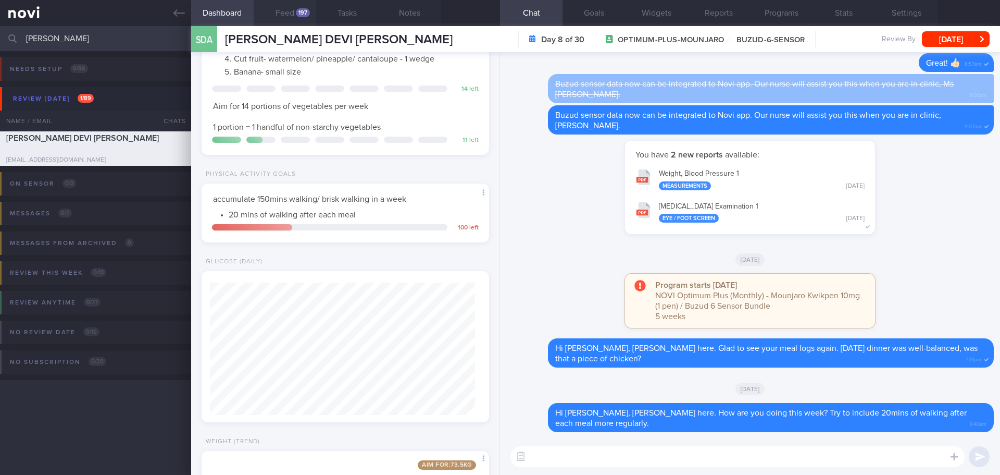
click at [289, 9] on button "Feed 197" at bounding box center [285, 13] width 63 height 26
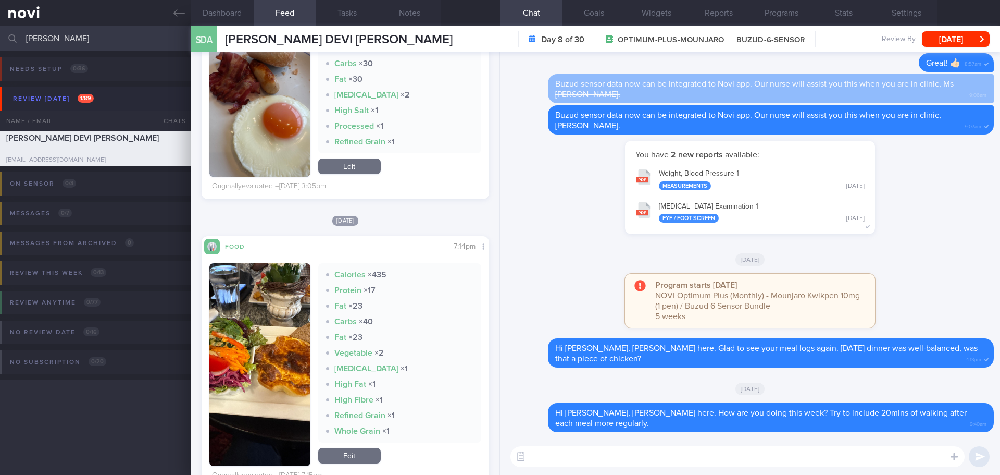
scroll to position [4220, 0]
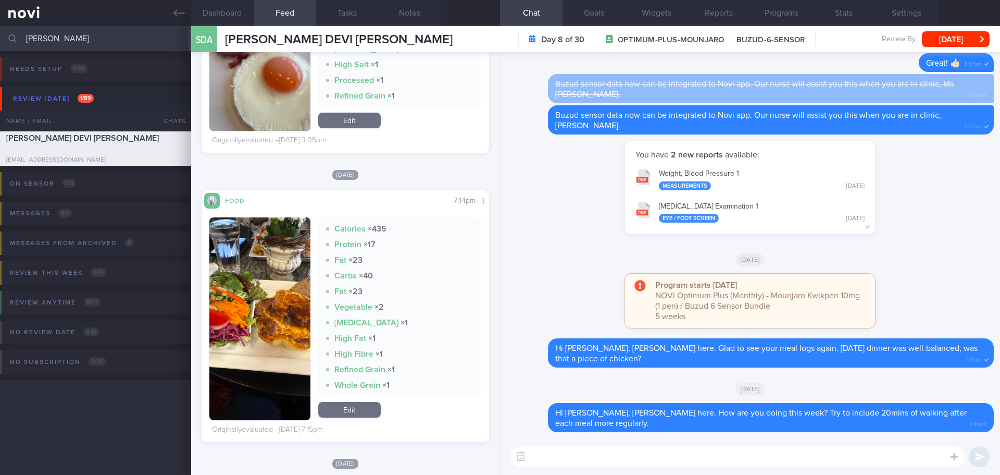
click at [288, 179] on img "button" at bounding box center [259, 318] width 101 height 203
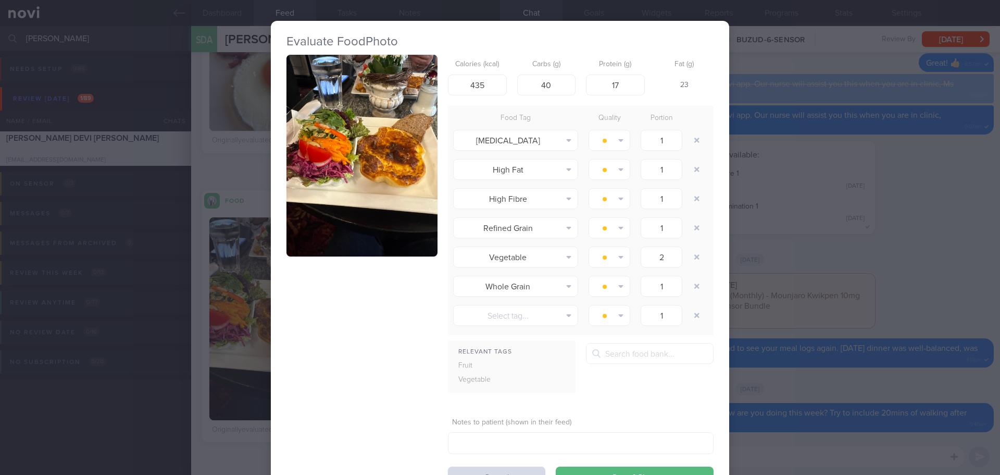
click at [359, 153] on button "button" at bounding box center [362, 156] width 151 height 202
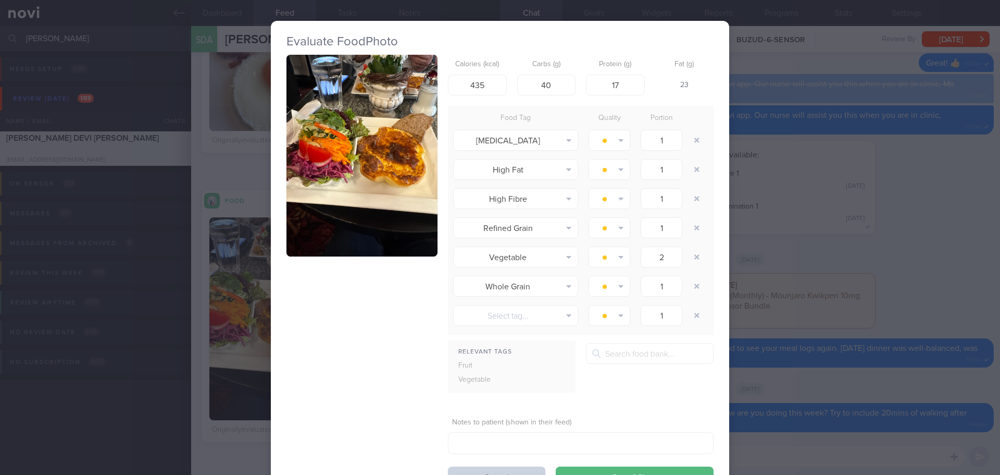
click at [403, 179] on button "Cancel" at bounding box center [496, 476] width 97 height 21
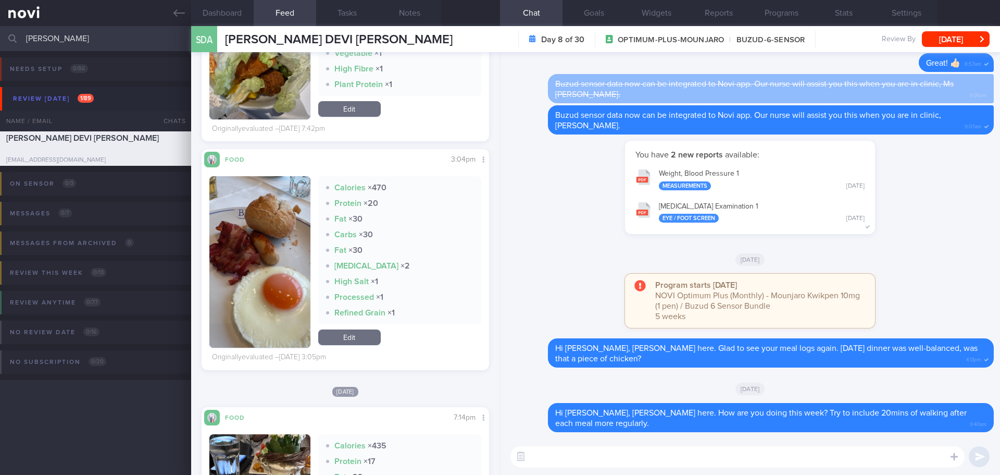
scroll to position [3959, 0]
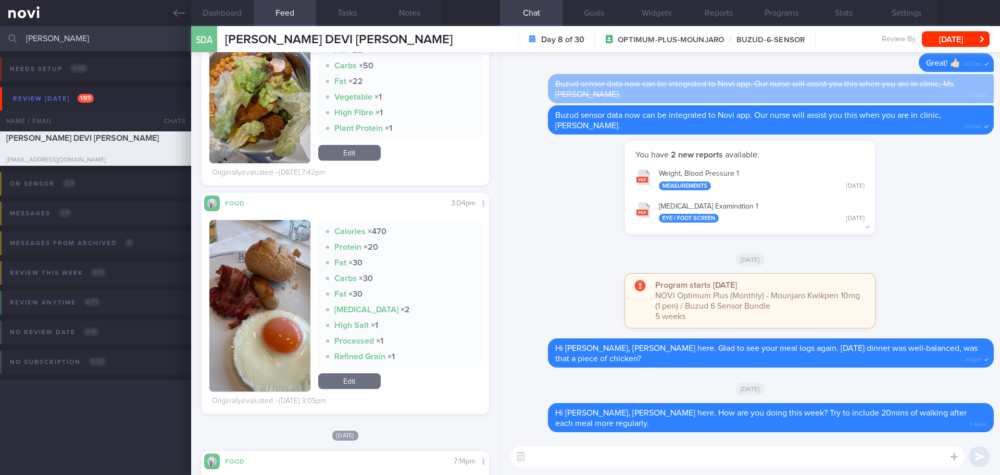
click at [289, 179] on button "button" at bounding box center [259, 305] width 101 height 171
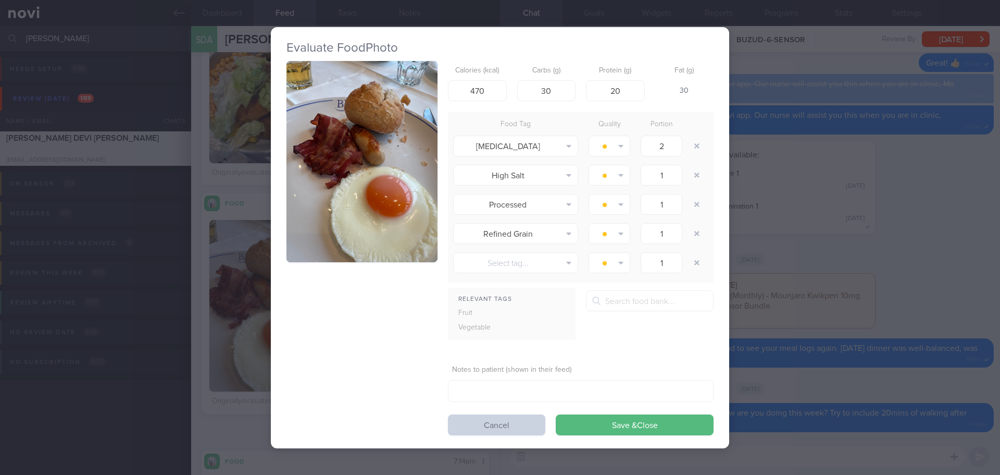
click at [403, 179] on button "Cancel" at bounding box center [496, 424] width 97 height 21
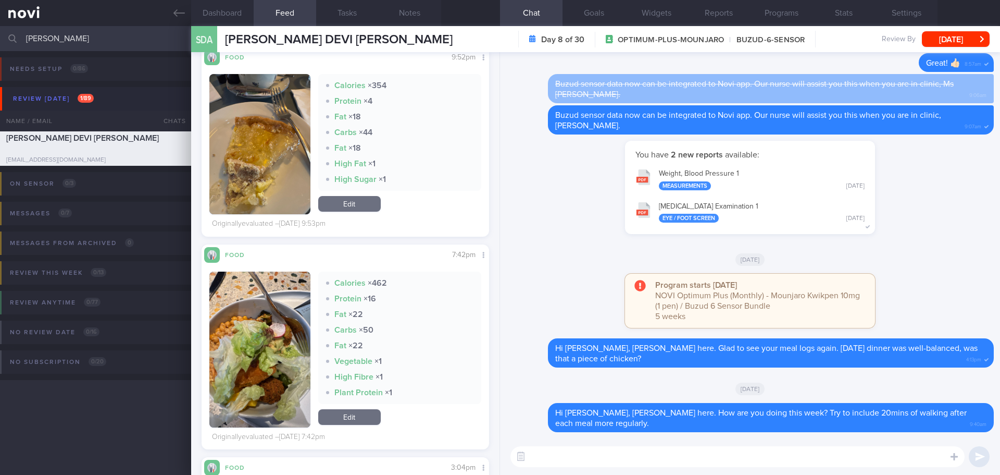
scroll to position [3647, 0]
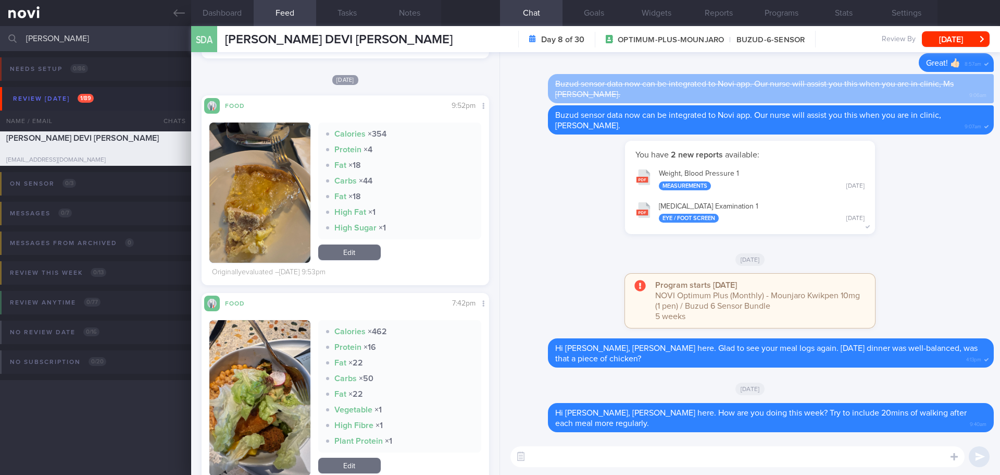
click at [260, 179] on button "button" at bounding box center [259, 398] width 101 height 156
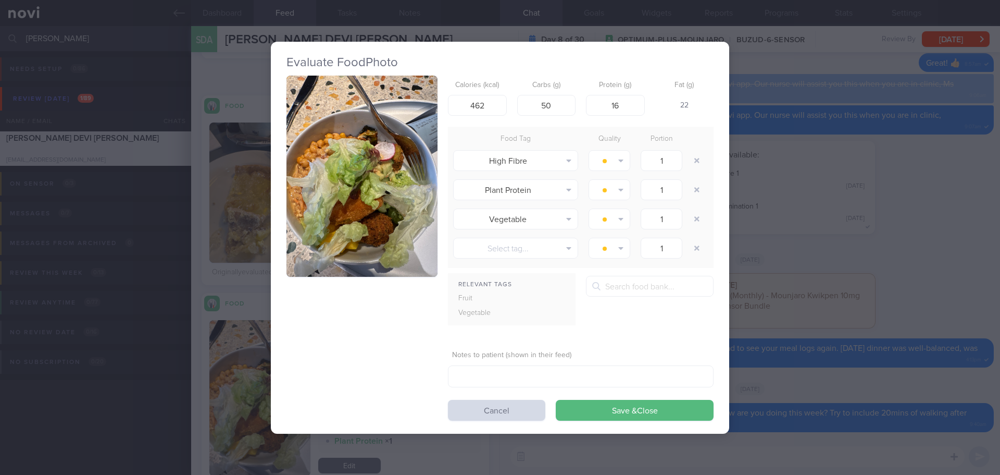
click at [355, 179] on button "button" at bounding box center [362, 177] width 151 height 202
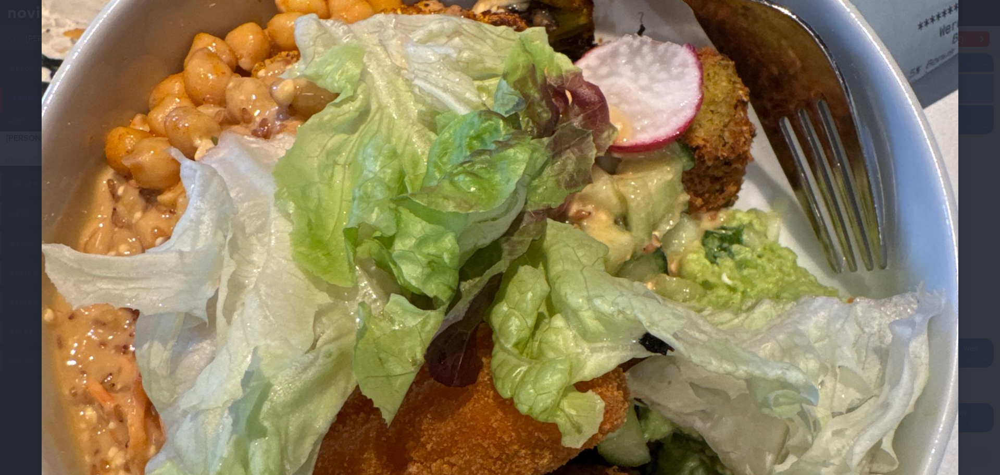
scroll to position [469, 0]
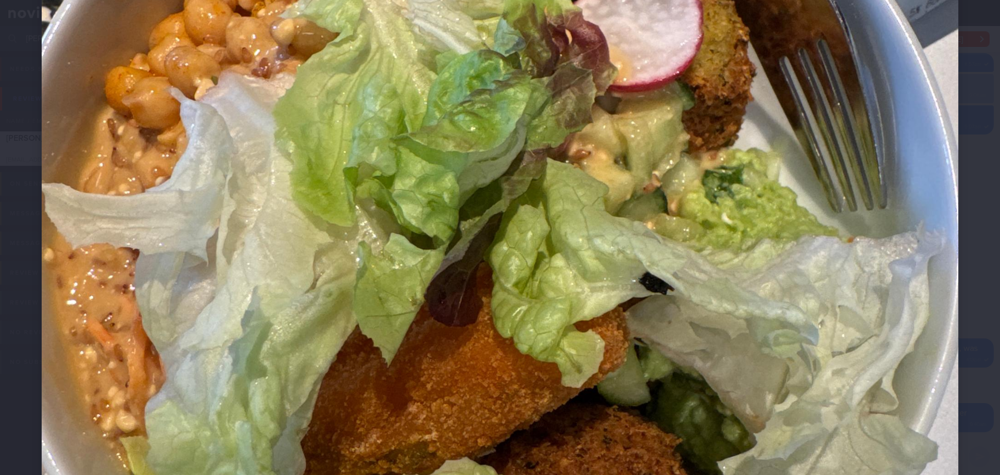
click at [403, 147] on div at bounding box center [500, 184] width 1000 height 1306
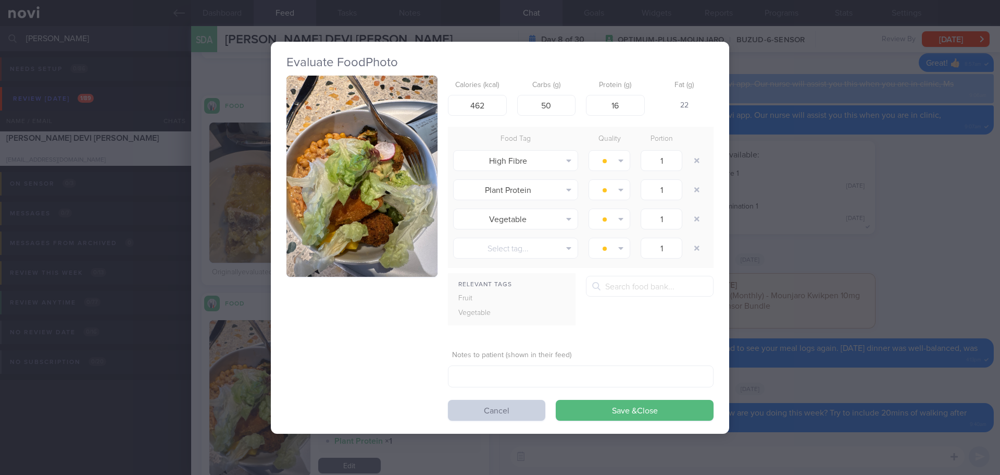
click at [403, 179] on button "Cancel" at bounding box center [496, 410] width 97 height 21
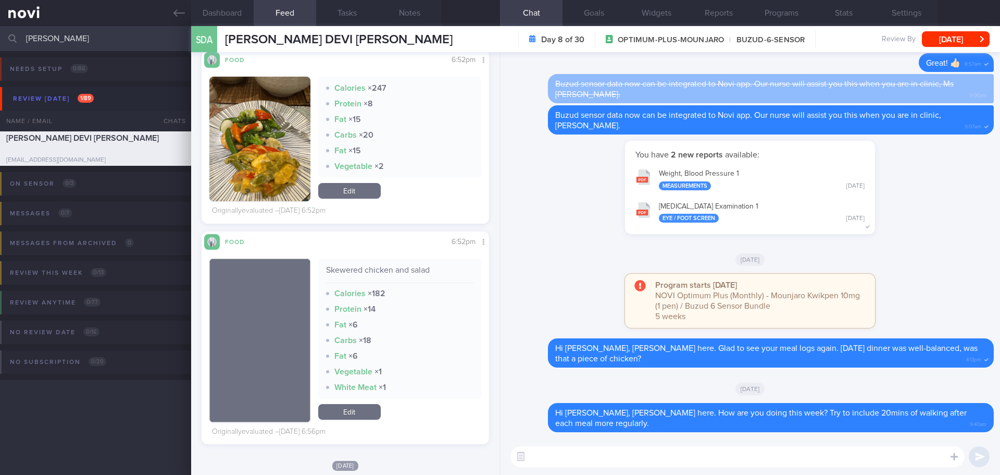
scroll to position [521, 0]
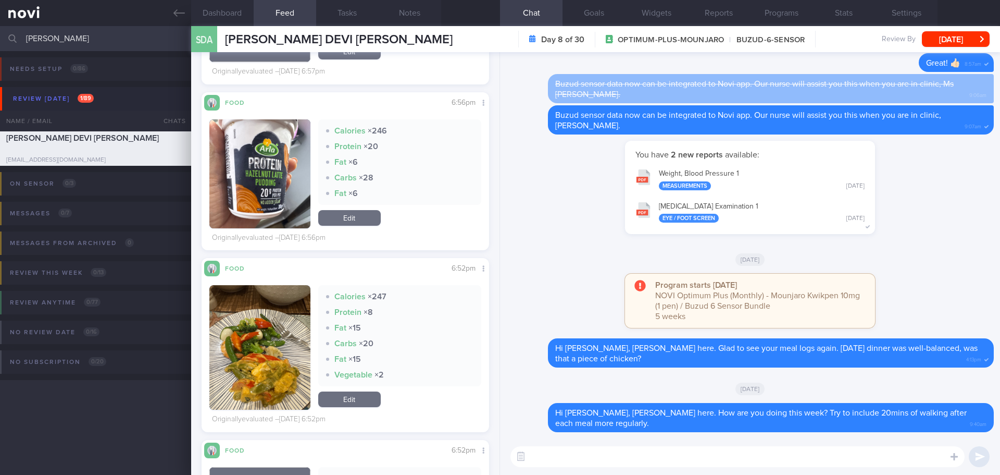
click at [250, 179] on button "button" at bounding box center [259, 347] width 101 height 125
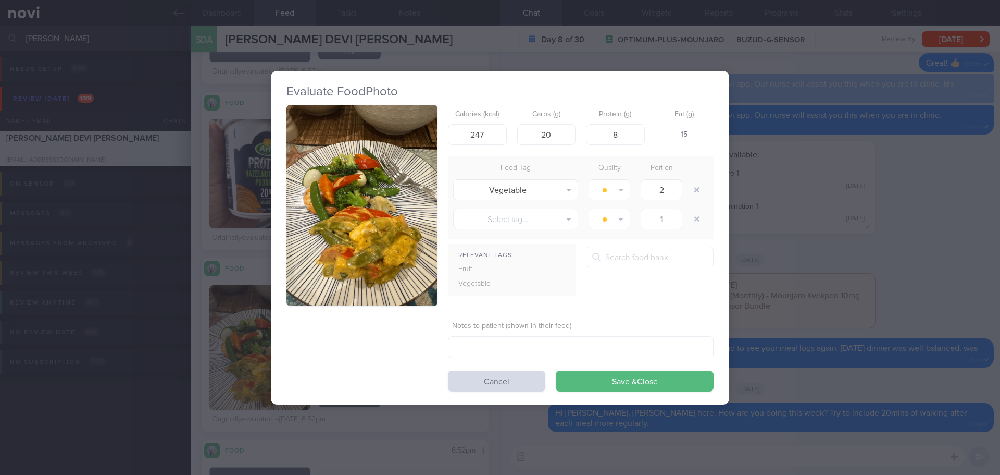
click at [336, 177] on button "button" at bounding box center [362, 206] width 151 height 202
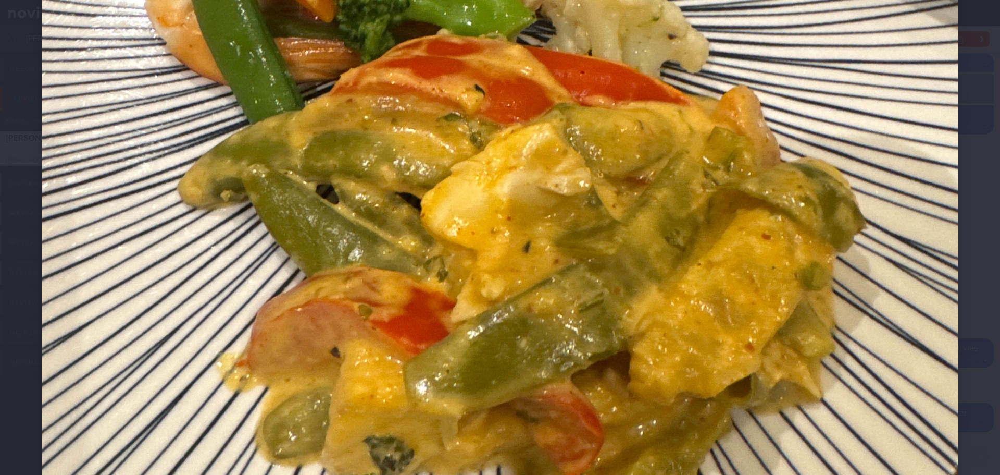
scroll to position [625, 0]
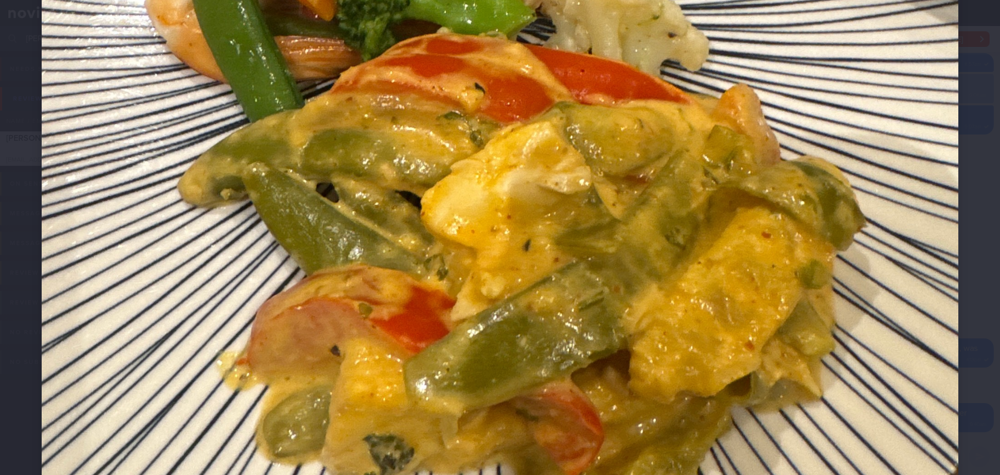
click at [403, 179] on div at bounding box center [500, 28] width 1000 height 1306
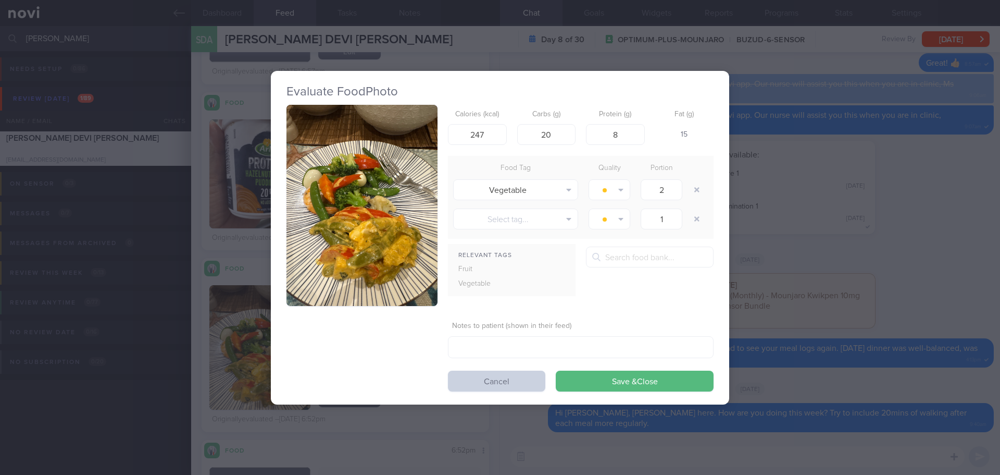
click at [403, 179] on button "Cancel" at bounding box center [496, 380] width 97 height 21
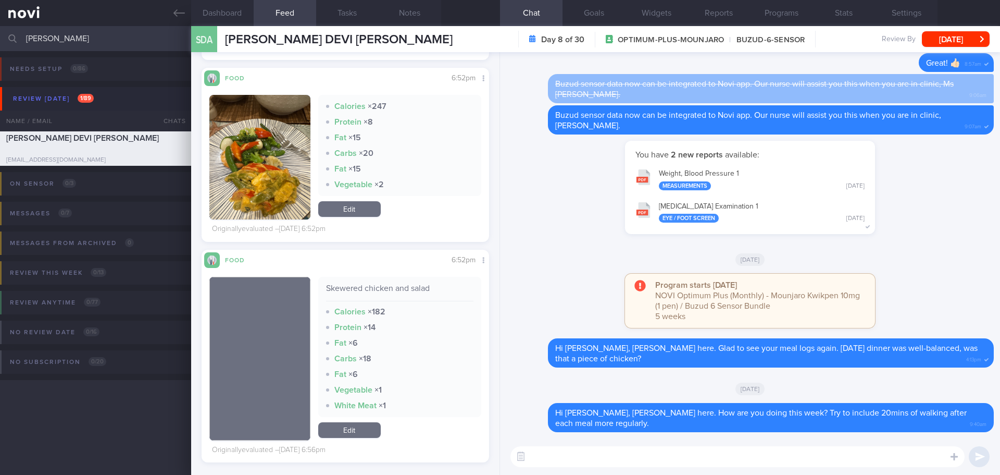
scroll to position [781, 0]
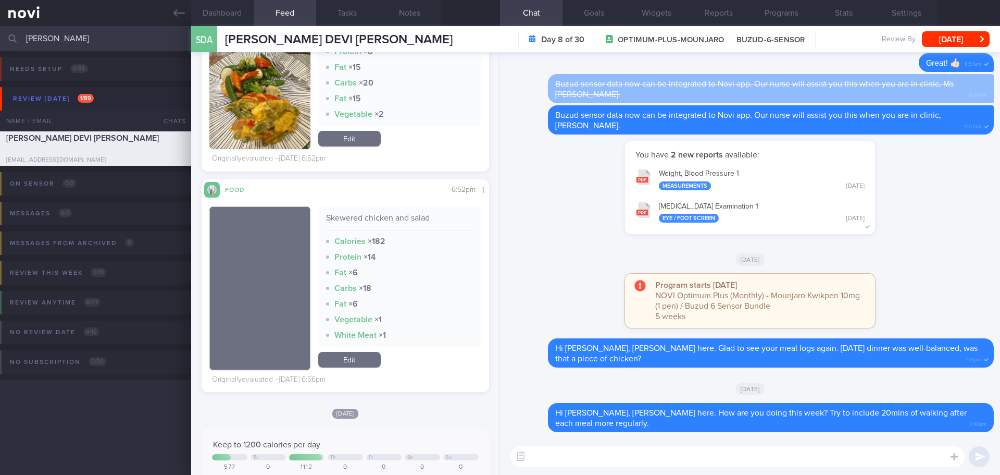
click at [403, 179] on textarea at bounding box center [738, 456] width 454 height 21
type textarea "F"
type textarea "f"
type textarea "F"
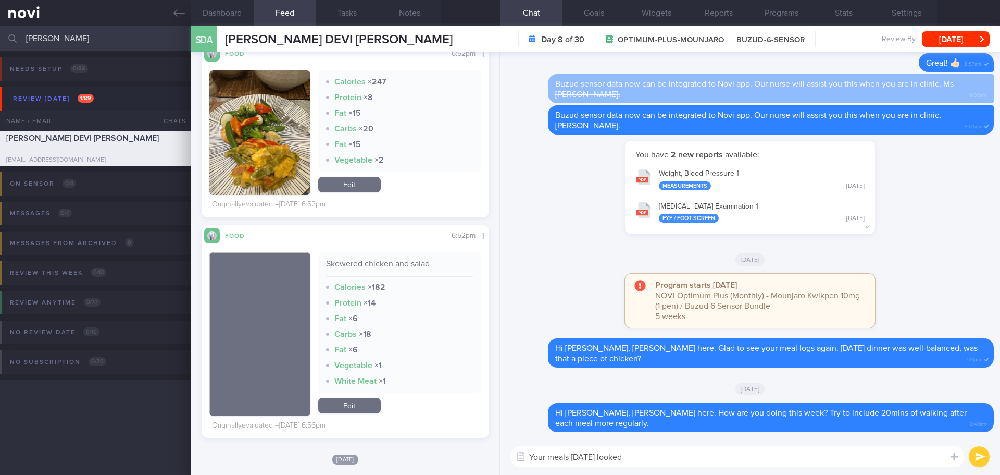
scroll to position [521, 0]
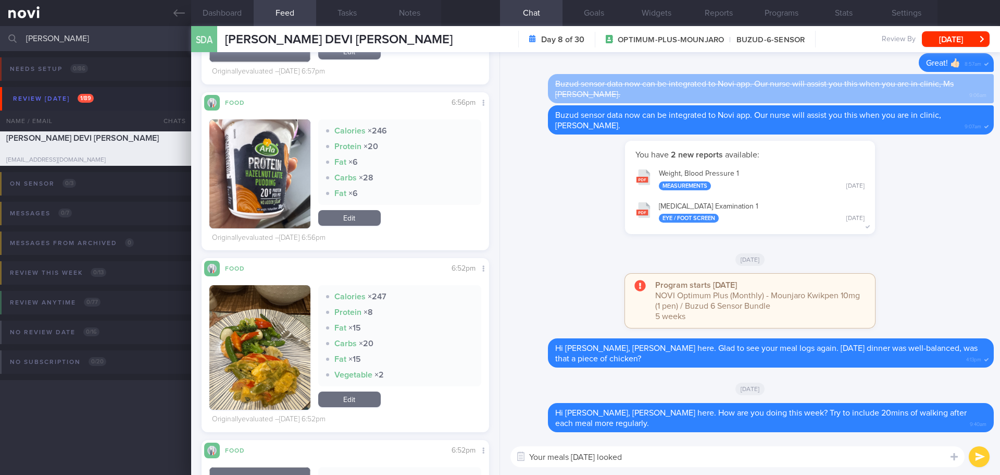
drag, startPoint x: 683, startPoint y: 460, endPoint x: 615, endPoint y: 457, distance: 68.8
click at [403, 179] on textarea "Your meals [DATE] looked" at bounding box center [738, 456] width 454 height 21
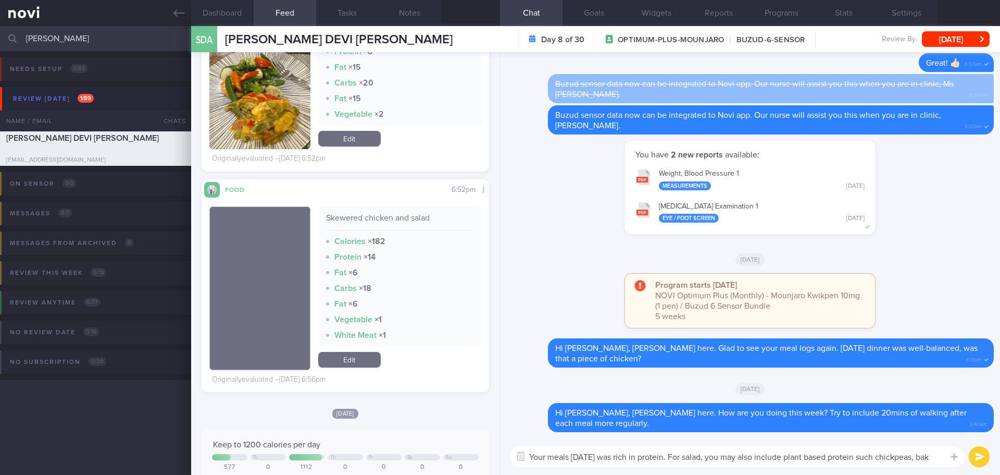
scroll to position [0, 0]
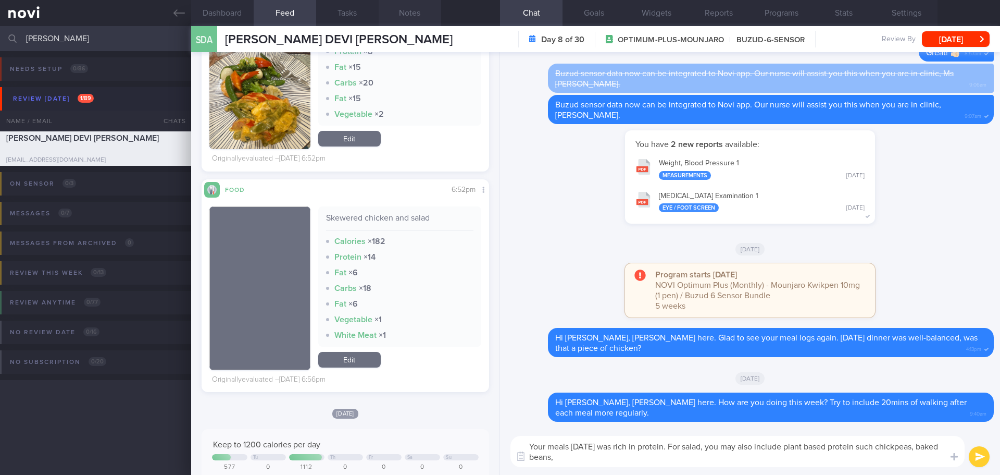
type textarea "Your meals [DATE] was rich in protein. For salad, you may also include plant ba…"
click at [353, 179] on link "Edit" at bounding box center [349, 360] width 63 height 16
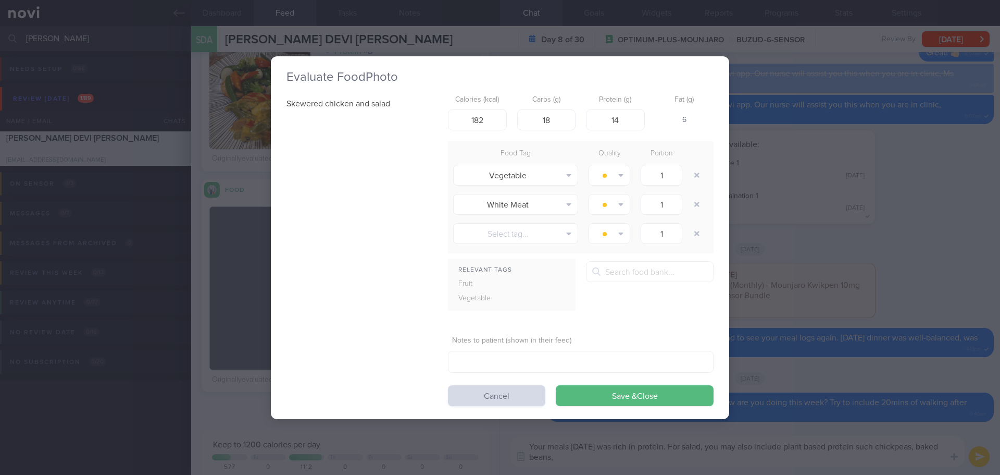
click at [403, 179] on div at bounding box center [596, 271] width 19 height 21
click at [403, 179] on input "text" at bounding box center [650, 271] width 128 height 21
click at [403, 179] on button "Chickpeas, boiled" at bounding box center [714, 300] width 254 height 26
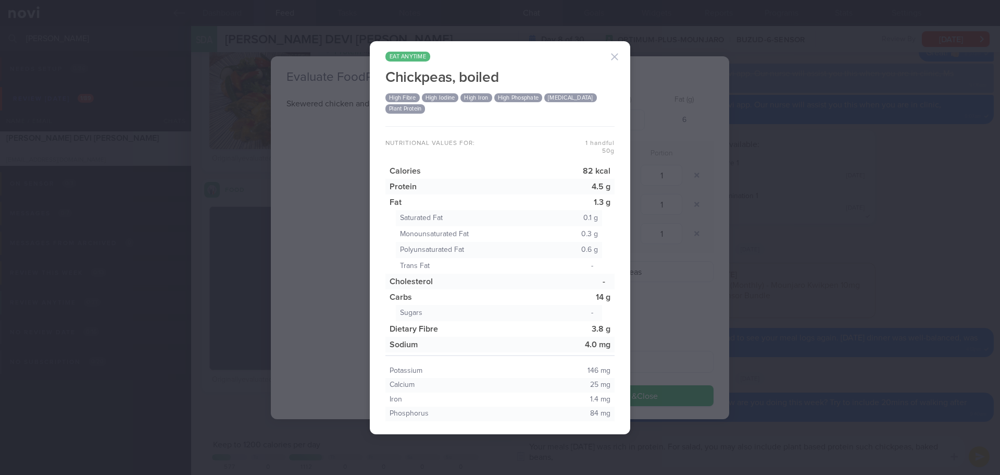
click at [403, 57] on button "button" at bounding box center [614, 56] width 21 height 21
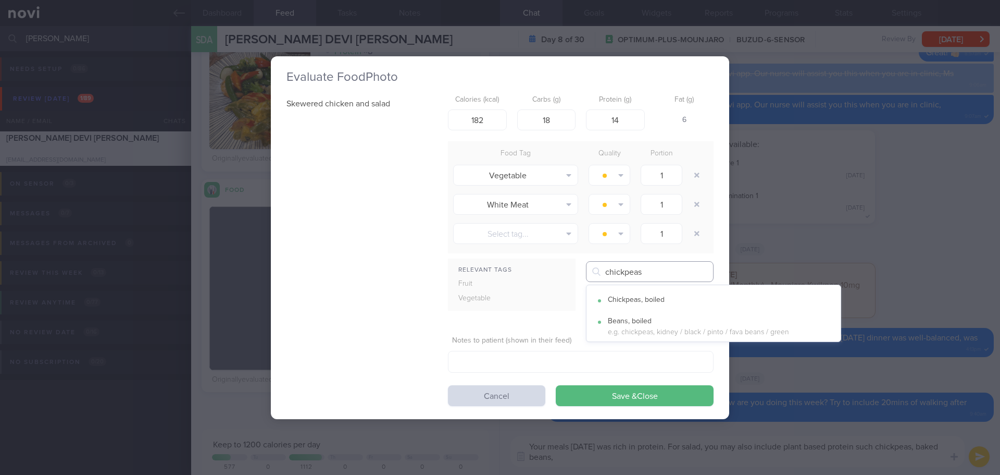
drag, startPoint x: 652, startPoint y: 271, endPoint x: 563, endPoint y: 273, distance: 89.1
click at [403, 179] on div "Relevant Tags Fruit Vegetable chickpeas Chickpeas, boiled Beans, boiled" at bounding box center [581, 289] width 266 height 57
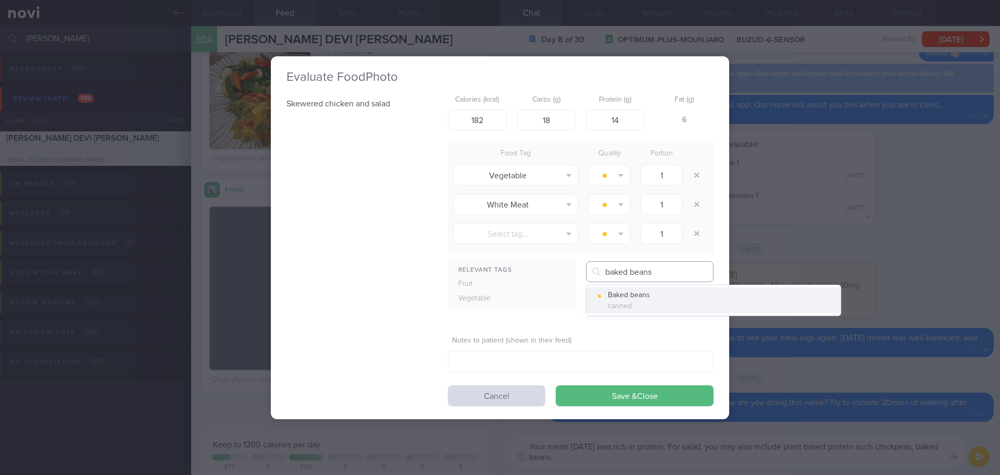
type input "baked beans"
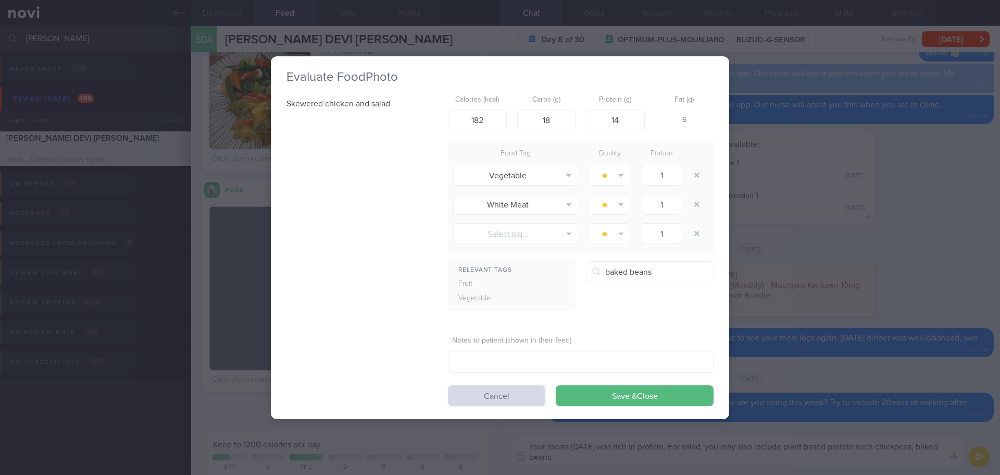
click at [403, 179] on button "Baked beans canned" at bounding box center [714, 300] width 254 height 26
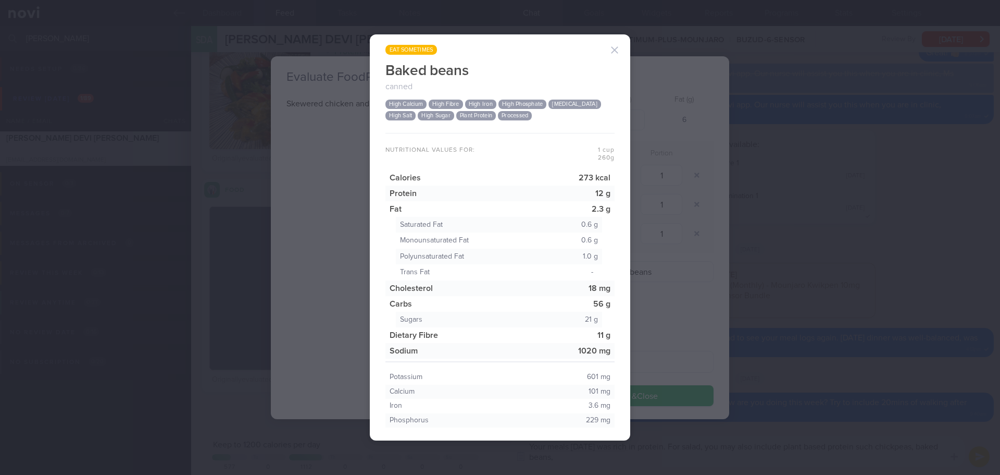
click at [403, 53] on button "button" at bounding box center [614, 50] width 21 height 21
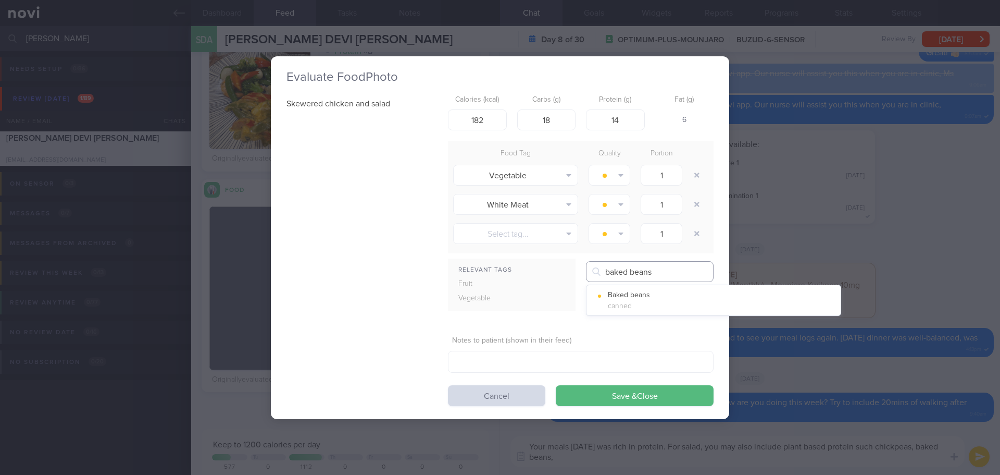
drag, startPoint x: 660, startPoint y: 276, endPoint x: 569, endPoint y: 275, distance: 90.6
click at [403, 179] on div "Relevant Tags Fruit Vegetable baked beans Baked beans canned" at bounding box center [581, 289] width 266 height 57
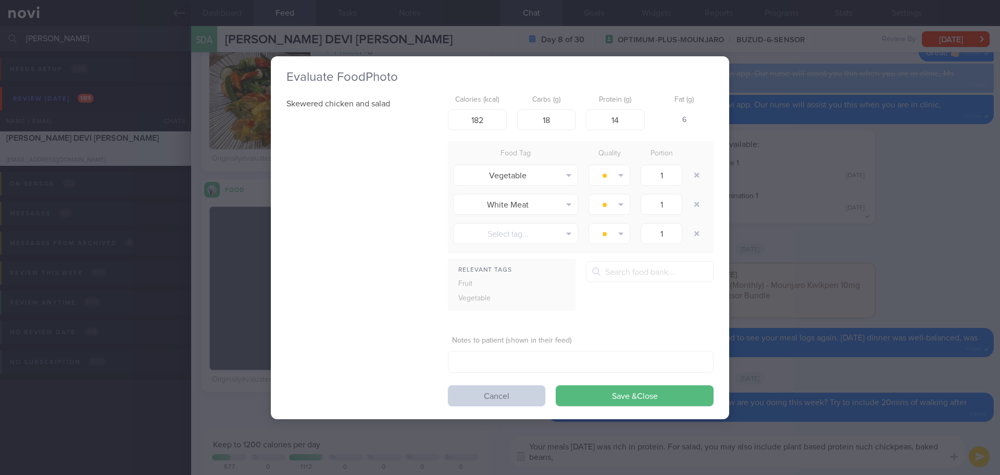
click at [403, 179] on button "Cancel" at bounding box center [496, 395] width 97 height 21
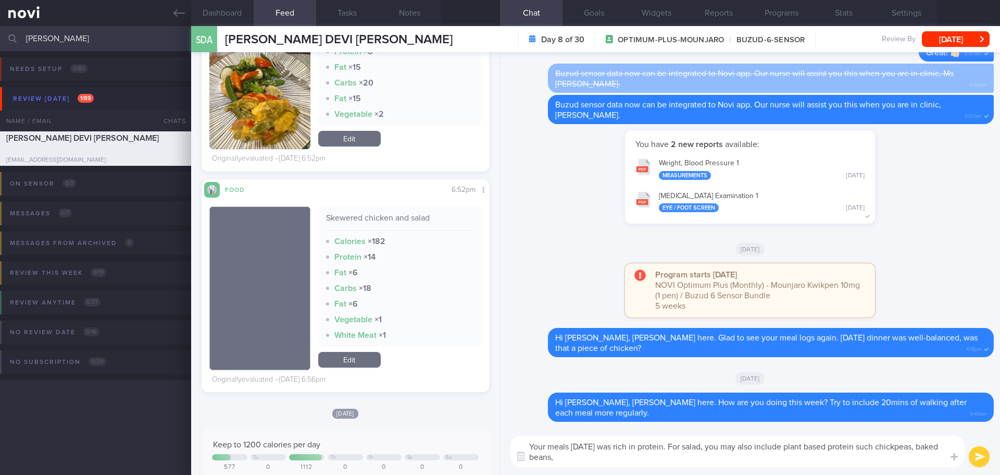
click at [403, 179] on textarea "Your meals [DATE] was rich in protein. For salad, you may also include plant ba…" at bounding box center [738, 451] width 454 height 31
drag, startPoint x: 580, startPoint y: 457, endPoint x: 525, endPoint y: 458, distance: 55.7
click at [403, 179] on div "Chat templates Attach media Chat Templates Admin [MEDICAL_DATA] Weight Nutritio…" at bounding box center [750, 451] width 500 height 47
drag, startPoint x: 686, startPoint y: 446, endPoint x: 739, endPoint y: 470, distance: 58.8
click at [403, 179] on div "Your meals [DATE] was rich in protein. For salad, you may also include plant ba…" at bounding box center [750, 451] width 500 height 47
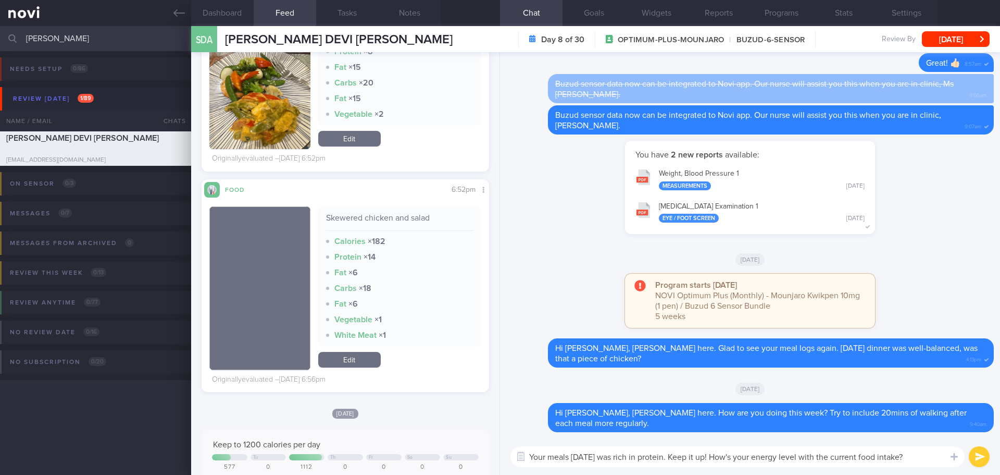
type textarea "Your meals [DATE] was rich in protein. Keep it up! How's your energy level with…"
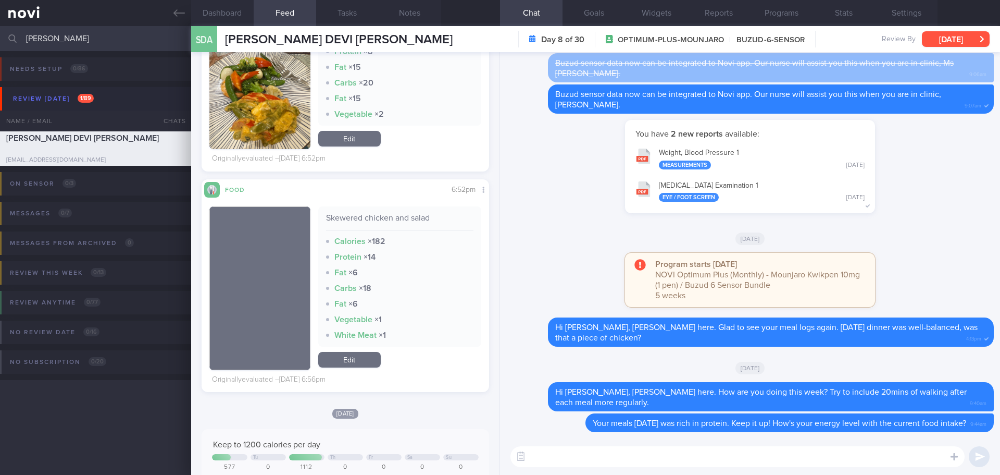
click at [403, 43] on button "[DATE]" at bounding box center [956, 39] width 68 height 16
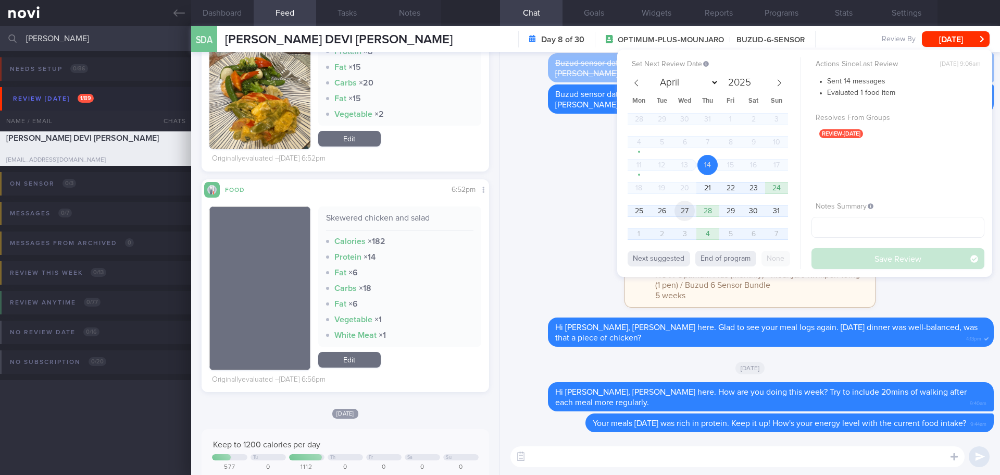
click at [403, 179] on span "27" at bounding box center [685, 211] width 20 height 20
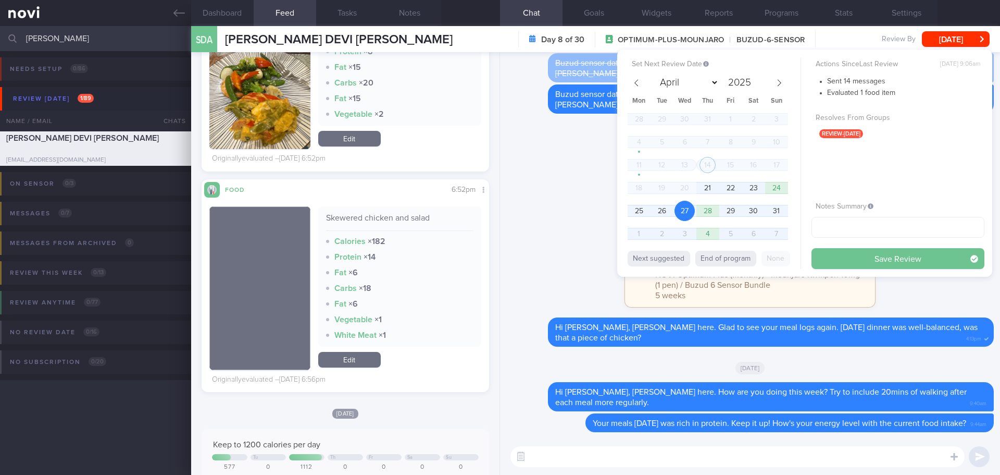
click at [403, 179] on button "Save Review" at bounding box center [898, 258] width 173 height 21
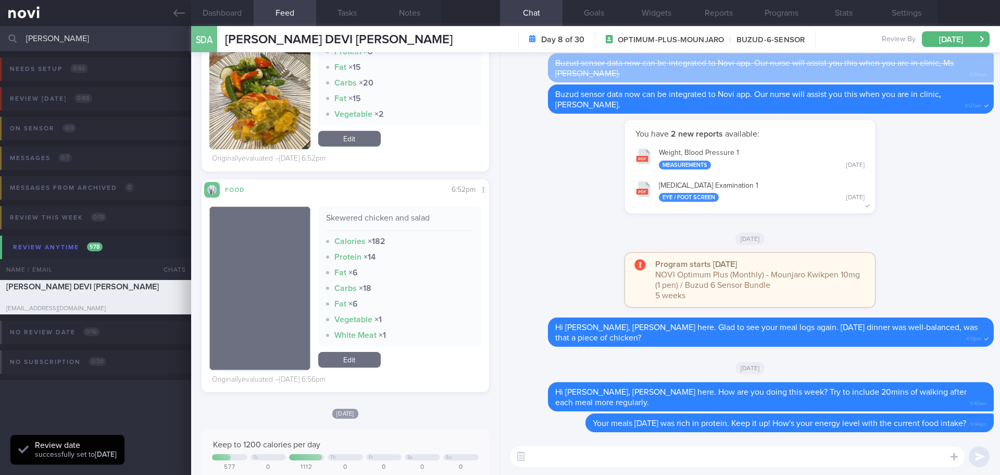
scroll to position [132, 266]
click at [403, 179] on div "You have 2 new reports available: Weight, Blood Pressure 1 Measurements [DATE] …" at bounding box center [750, 172] width 488 height 104
drag, startPoint x: 75, startPoint y: 38, endPoint x: -15, endPoint y: 39, distance: 90.1
click at [0, 39] on html "You are offline! Some functionality will be unavailable Patients New Users Coac…" at bounding box center [500, 237] width 1000 height 475
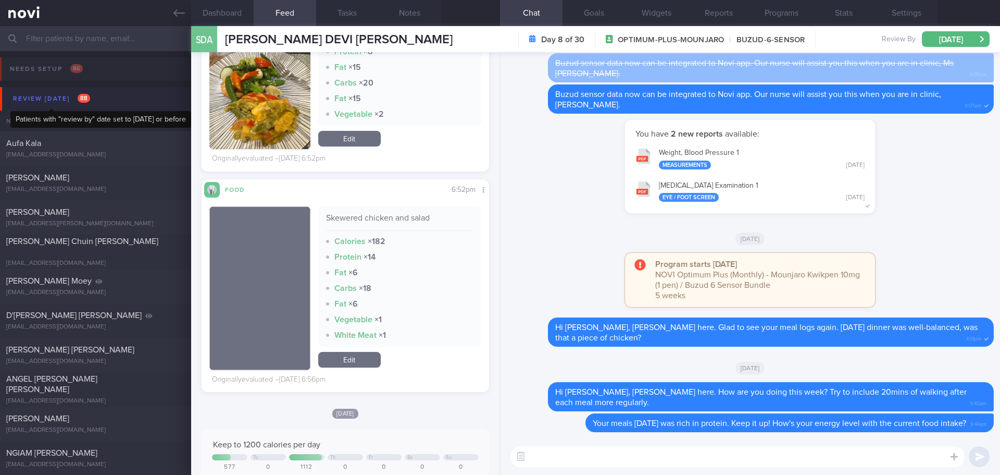
click at [54, 102] on div "Review [DATE] 88" at bounding box center [51, 99] width 82 height 14
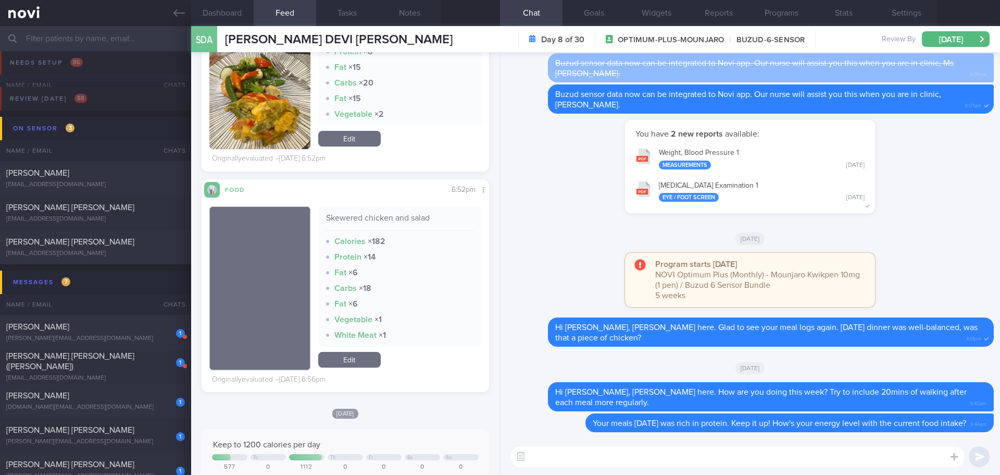
scroll to position [156, 0]
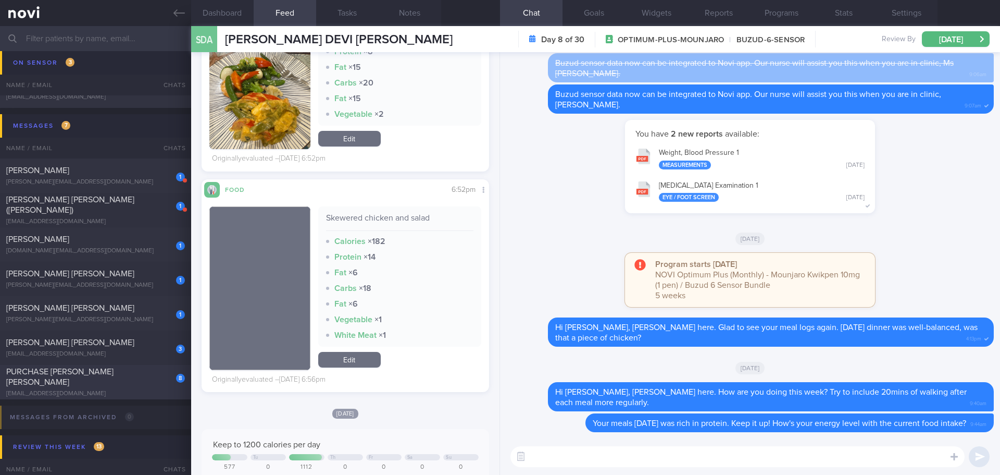
click at [98, 179] on span "PURCHASE [PERSON_NAME] [PERSON_NAME]" at bounding box center [59, 376] width 107 height 19
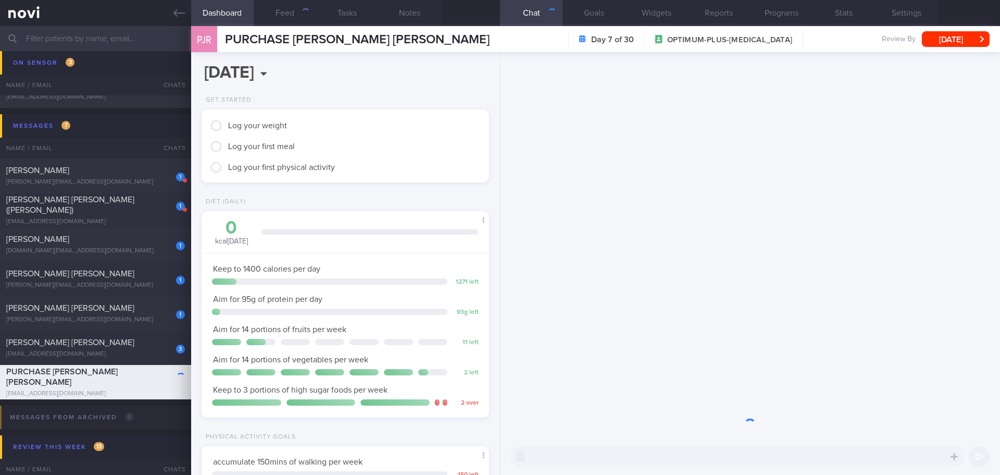
scroll to position [145, 262]
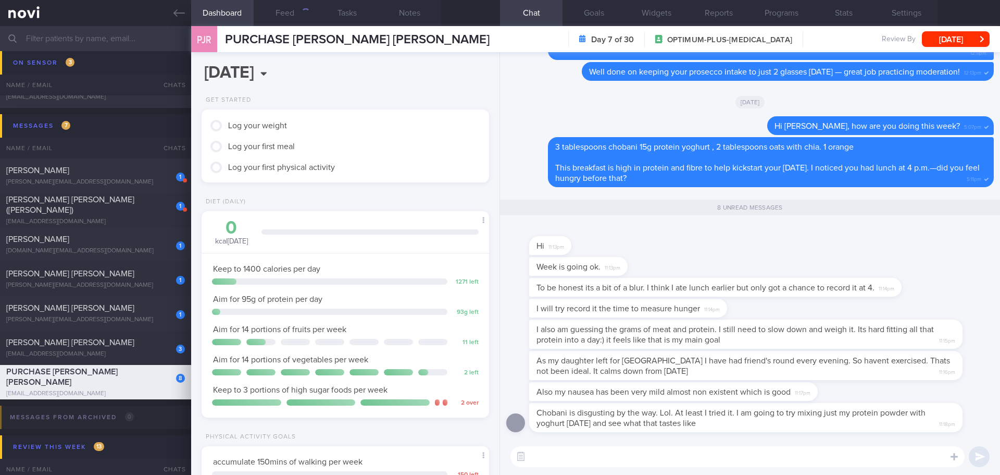
click at [403, 179] on div "Week is going ok. 11:13pm" at bounding box center [750, 267] width 488 height 21
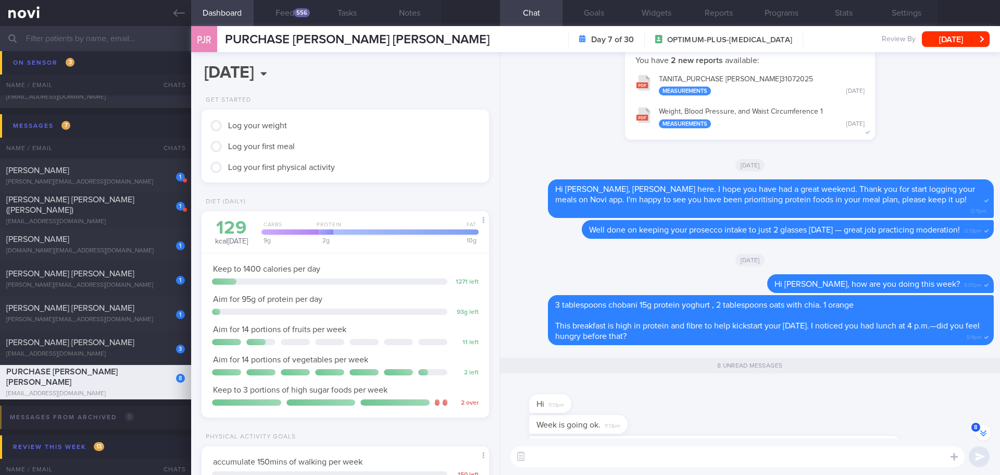
scroll to position [0, 0]
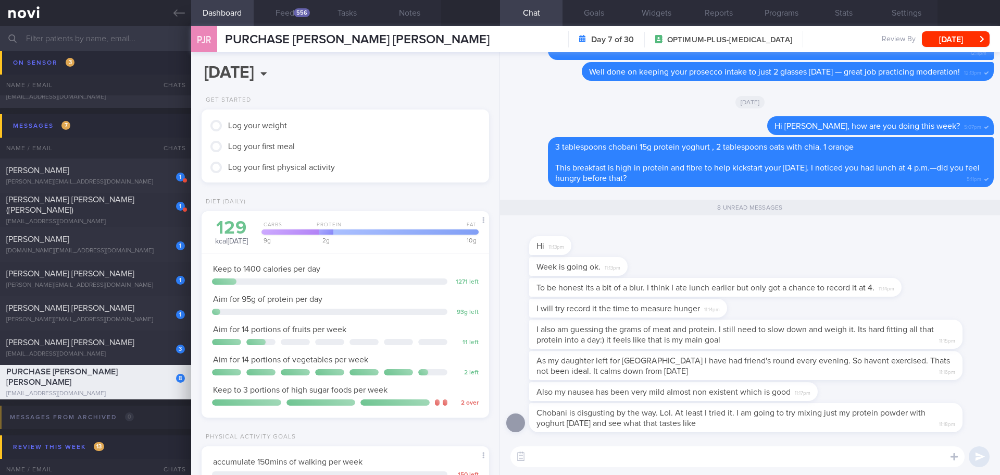
click at [403, 179] on textarea at bounding box center [738, 456] width 454 height 21
drag, startPoint x: 898, startPoint y: 292, endPoint x: 988, endPoint y: 298, distance: 90.3
click at [403, 179] on div "Chobani is disgusting by the way. Lol. At least I tried it. I am going to try m…" at bounding box center [750, 245] width 500 height 386
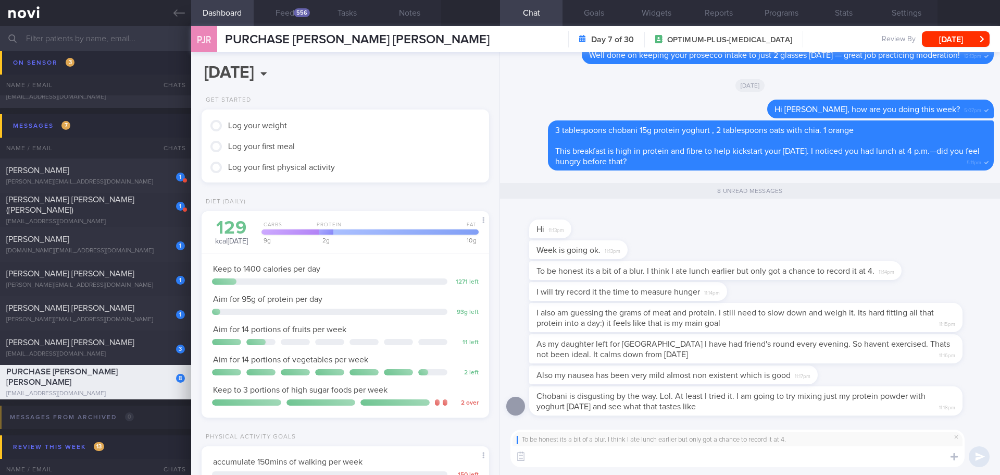
click at [403, 179] on textarea at bounding box center [738, 456] width 454 height 21
type textarea "S"
type textarea "T"
type textarea "I"
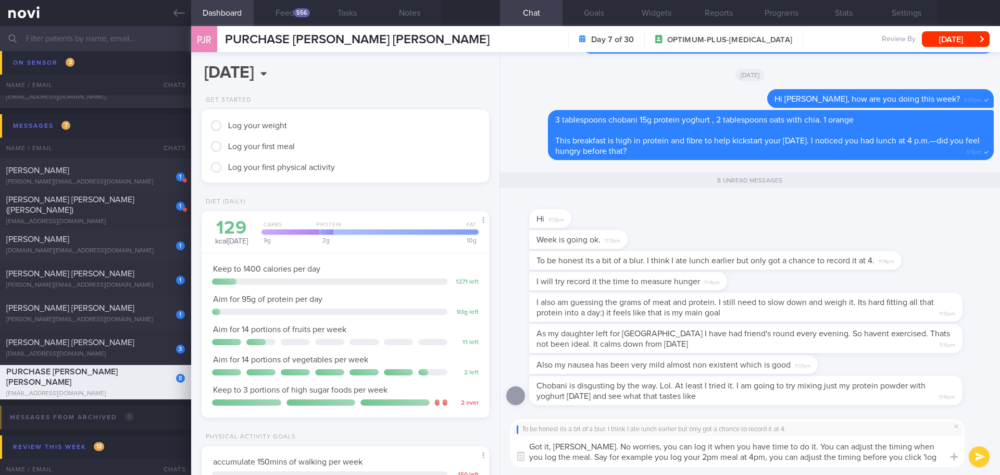
click at [403, 179] on textarea "Got it, [PERSON_NAME]. No worries, you can log it when you have time to do it. …" at bounding box center [738, 451] width 454 height 31
drag, startPoint x: 783, startPoint y: 444, endPoint x: 754, endPoint y: 446, distance: 28.7
click at [403, 179] on textarea "Got it, [PERSON_NAME]. No worries, you can log it when you have time to do it. …" at bounding box center [738, 451] width 454 height 31
click at [403, 179] on textarea "Got it, [PERSON_NAME]. No worries, you can log it when you have time. You can a…" at bounding box center [738, 451] width 454 height 31
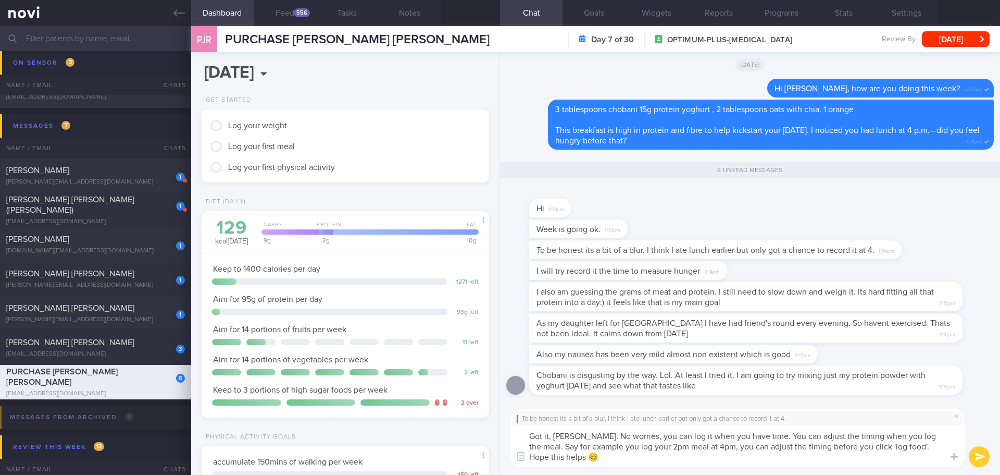
type textarea "Got it, [PERSON_NAME]. No worries, you can log it when you have time. You can a…"
click at [403, 179] on button "submit" at bounding box center [979, 456] width 21 height 21
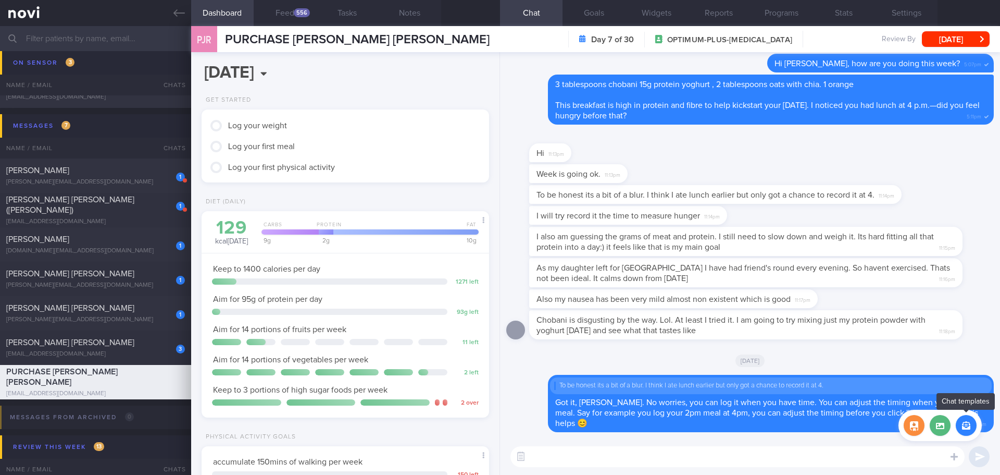
click at [403, 179] on button "button" at bounding box center [966, 425] width 21 height 21
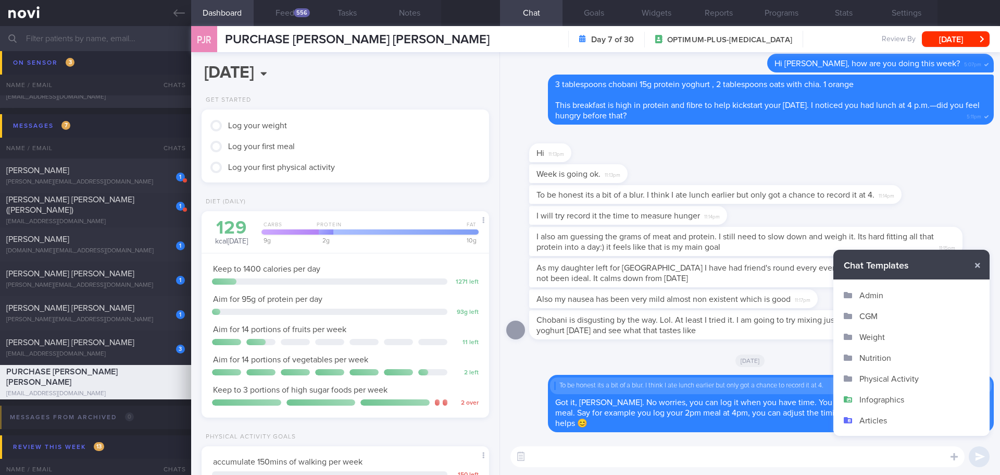
click at [403, 179] on button "Infographics" at bounding box center [911, 399] width 156 height 21
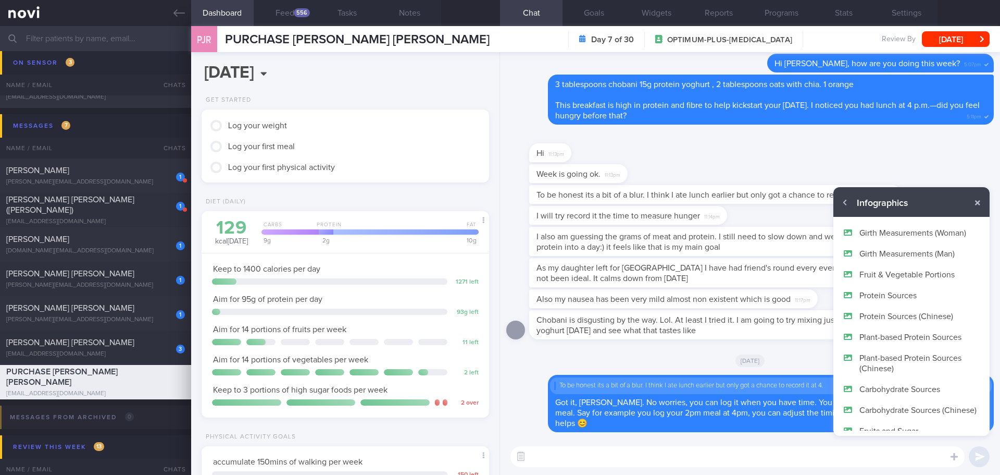
click at [403, 179] on button "Protein Sources" at bounding box center [911, 294] width 156 height 21
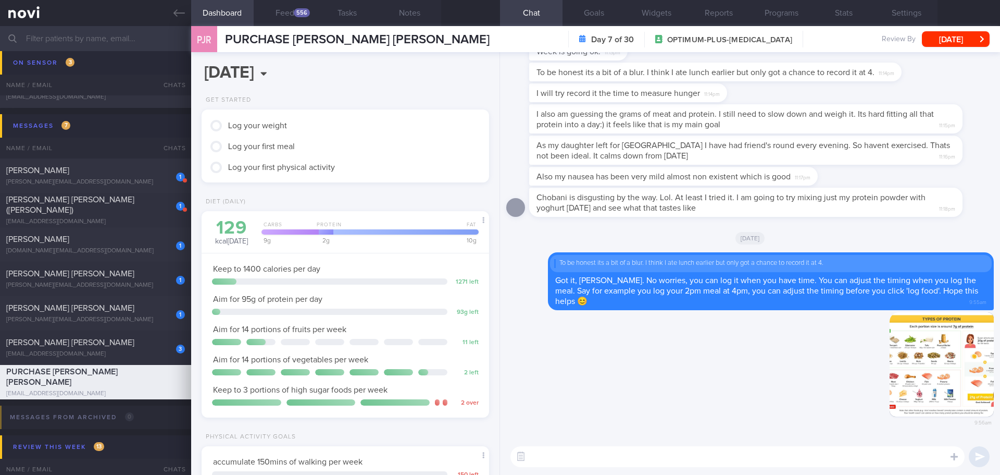
click at [403, 179] on textarea at bounding box center [738, 456] width 454 height 21
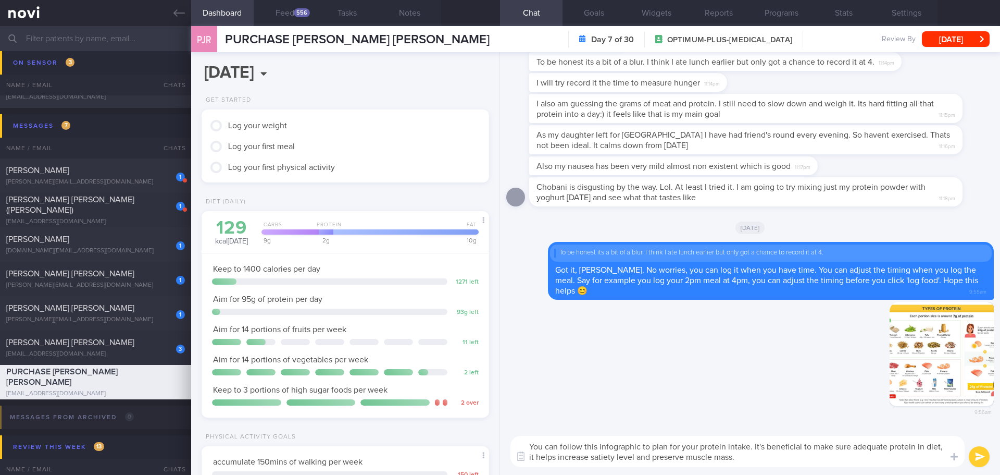
drag, startPoint x: 853, startPoint y: 449, endPoint x: 812, endPoint y: 448, distance: 40.6
click at [403, 179] on textarea "You can follow this infographic to plan for your protein intake. It's beneficia…" at bounding box center [738, 451] width 454 height 31
type textarea "You can follow this infographic to plan for your protein intake. It's beneficia…"
click at [403, 179] on button "submit" at bounding box center [979, 456] width 21 height 21
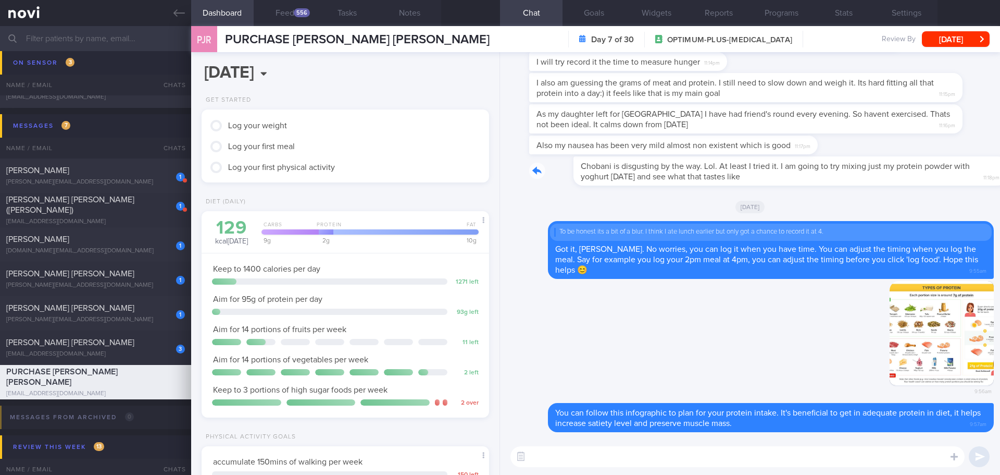
drag, startPoint x: 824, startPoint y: 178, endPoint x: 919, endPoint y: 178, distance: 95.3
click at [403, 178] on div "Chobani is disgusting by the way. Lol. At least I tried it. I am going to try m…" at bounding box center [761, 170] width 465 height 29
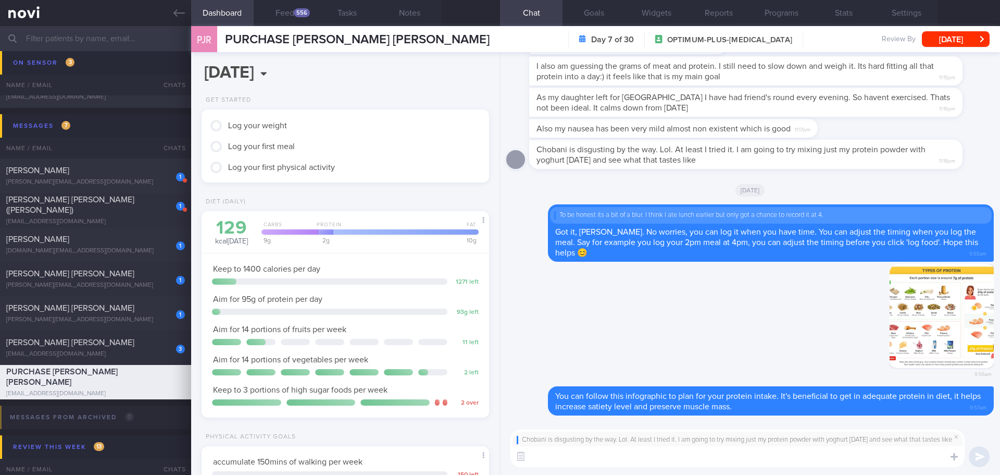
click at [403, 179] on textarea at bounding box center [738, 456] width 454 height 21
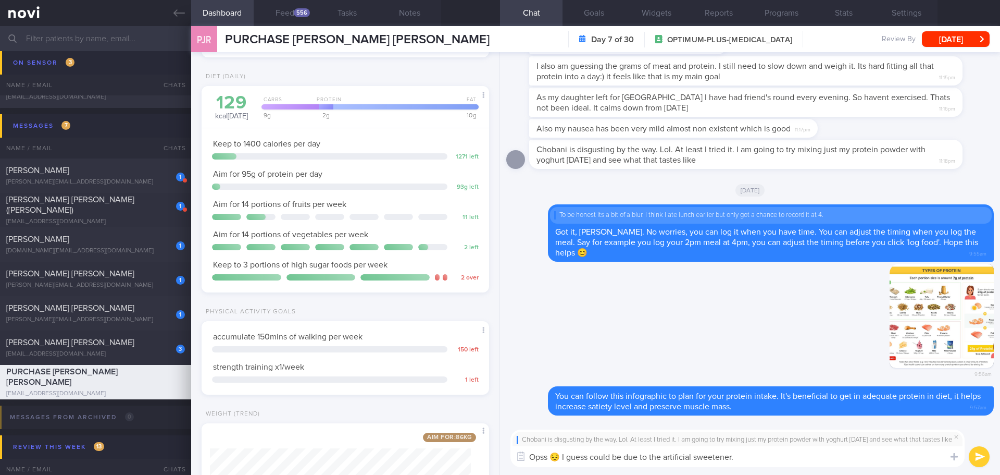
scroll to position [262, 0]
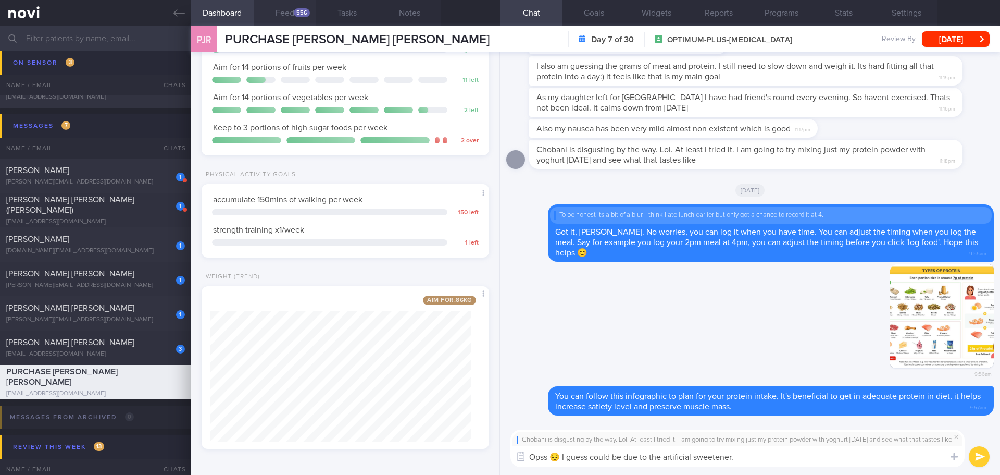
type textarea "Opss 😔 I guess could be due to the artificial sweetener."
click at [284, 21] on button "Feed 556" at bounding box center [285, 13] width 63 height 26
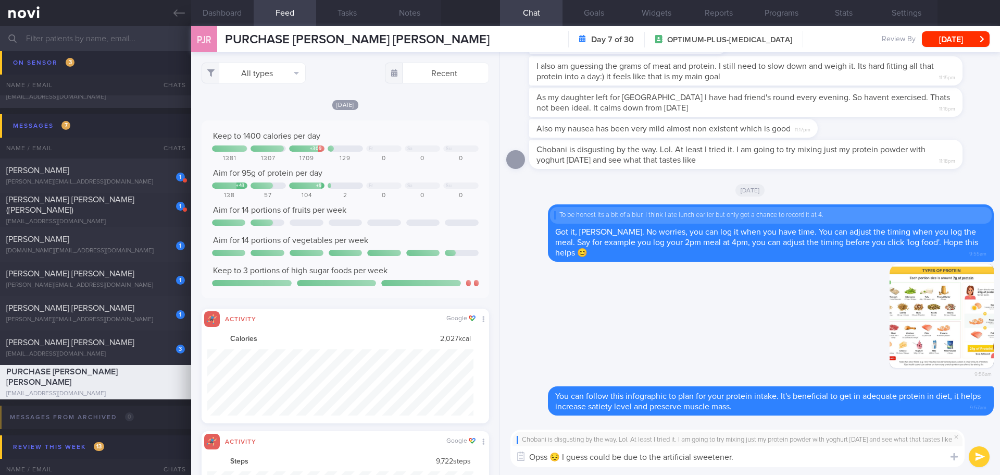
scroll to position [66, 267]
click at [297, 76] on button "All types" at bounding box center [254, 73] width 104 height 21
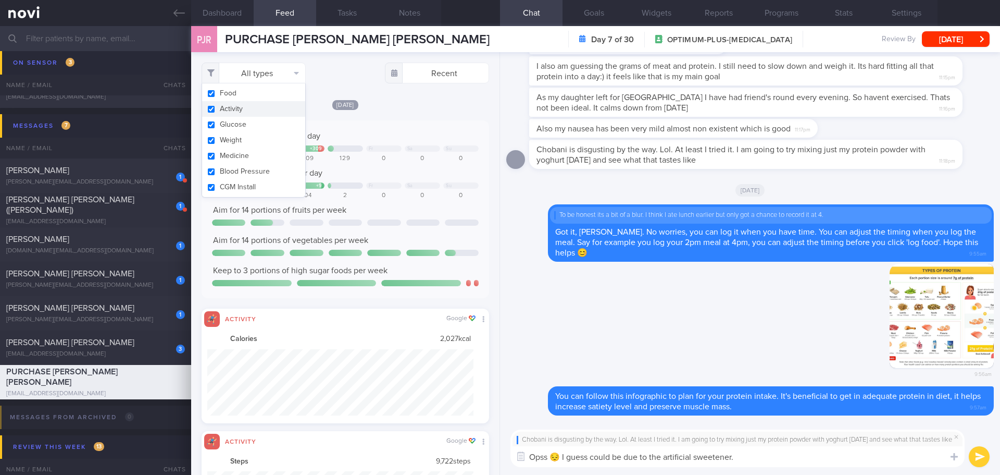
click at [279, 105] on button "Activity" at bounding box center [253, 109] width 103 height 16
checkbox input "false"
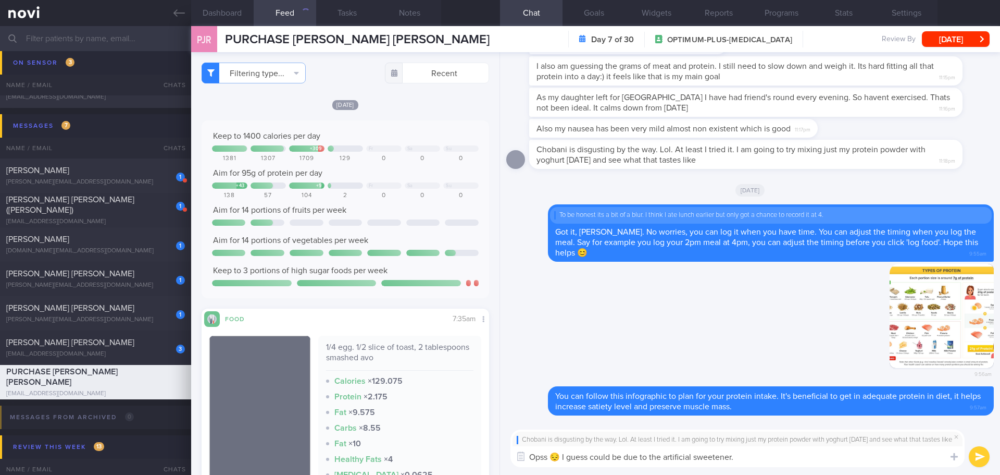
click at [385, 106] on div "[DATE]" at bounding box center [346, 104] width 288 height 11
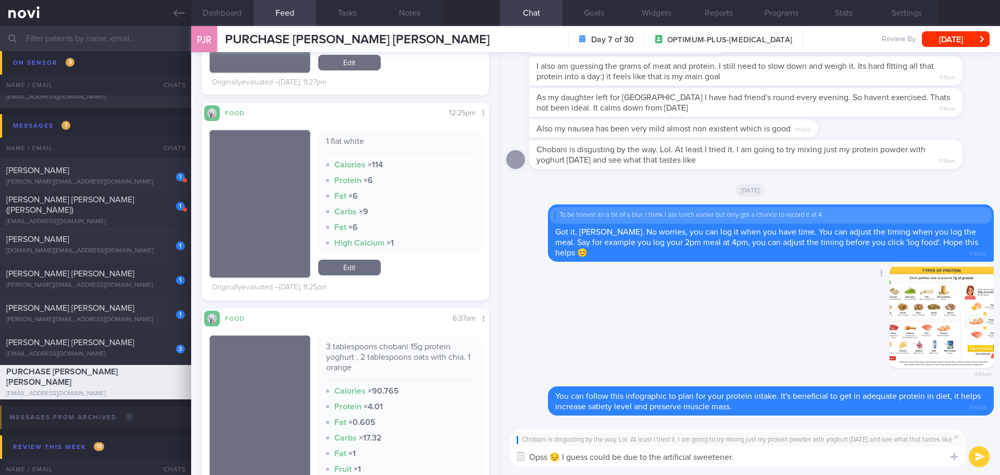
scroll to position [1875, 0]
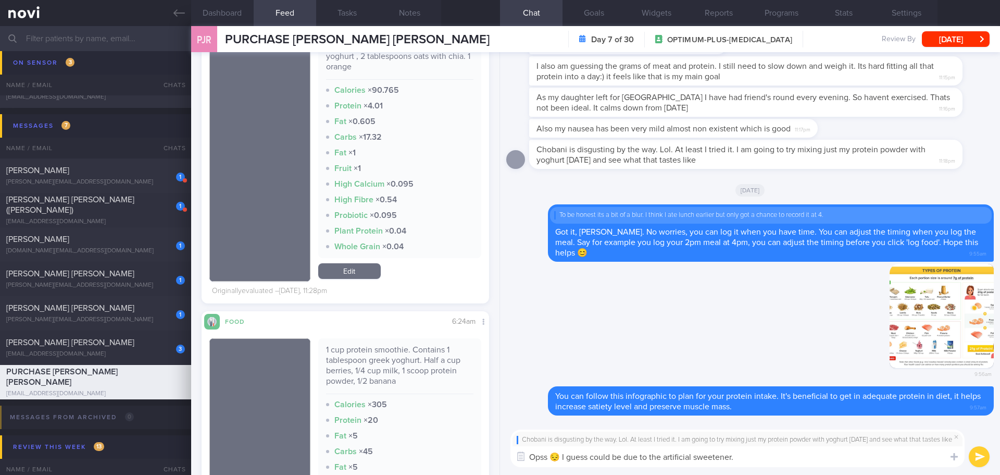
click at [403, 179] on textarea "Opss 😔 I guess could be due to the artificial sweetener." at bounding box center [738, 456] width 454 height 21
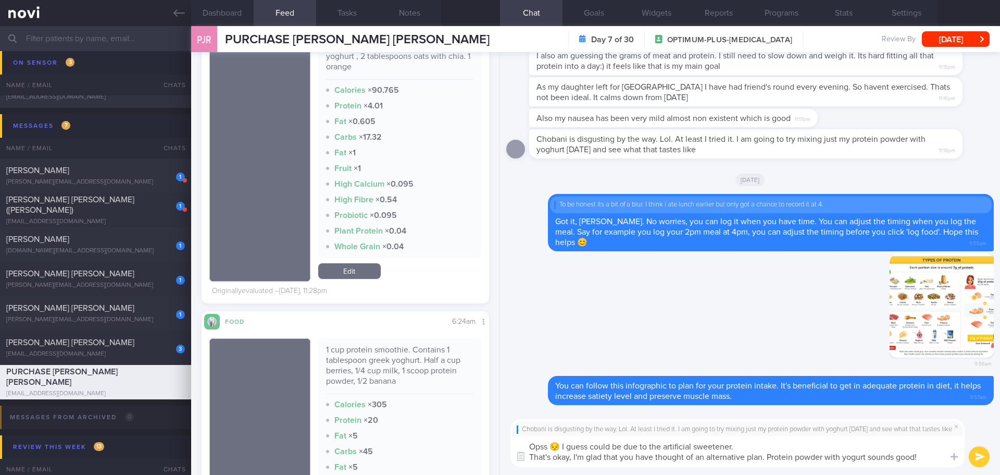
drag, startPoint x: 764, startPoint y: 457, endPoint x: 573, endPoint y: 460, distance: 191.2
click at [403, 179] on textarea "Opss 😔 I guess could be due to the artificial sweetener. That's okay, I'm glad …" at bounding box center [738, 451] width 454 height 31
type textarea "Opss 😔 I guess could be due to the artificial sweetener. That's okay, I'm glad …"
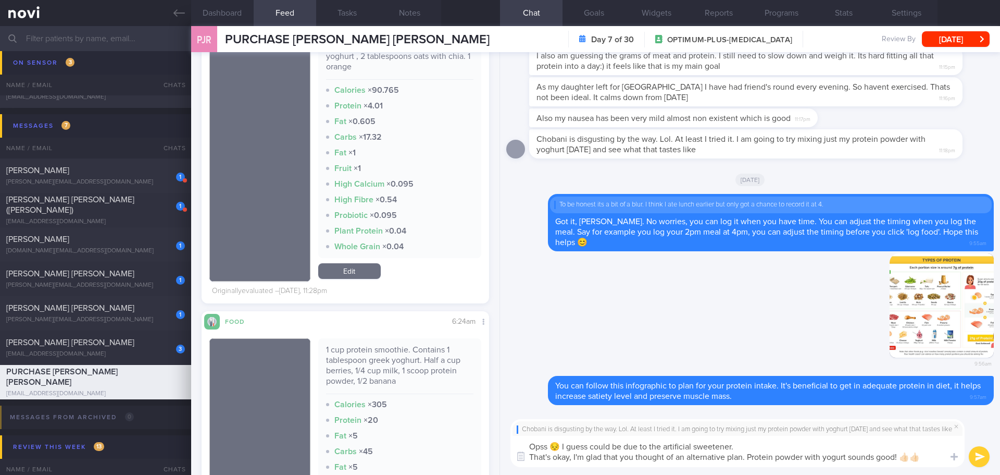
click at [403, 179] on button "submit" at bounding box center [979, 456] width 21 height 21
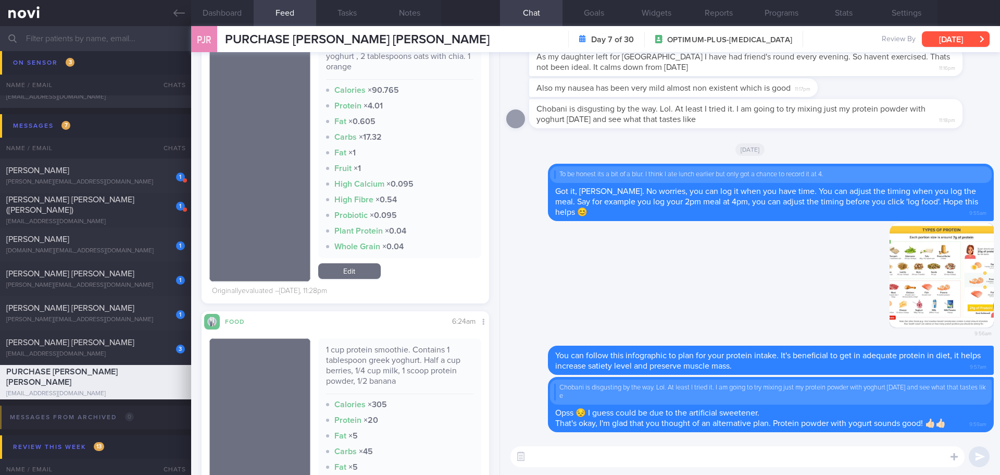
click at [403, 42] on button "[DATE]" at bounding box center [956, 39] width 68 height 16
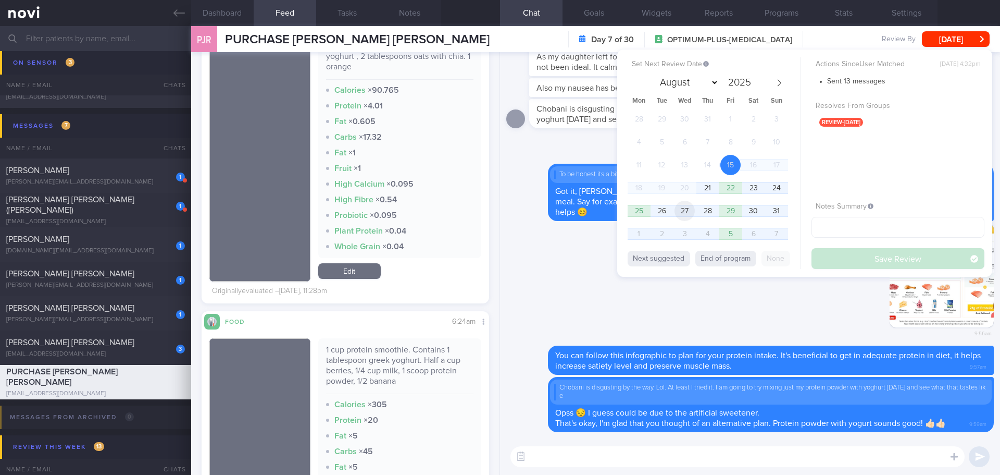
click at [403, 179] on span "27" at bounding box center [685, 211] width 20 height 20
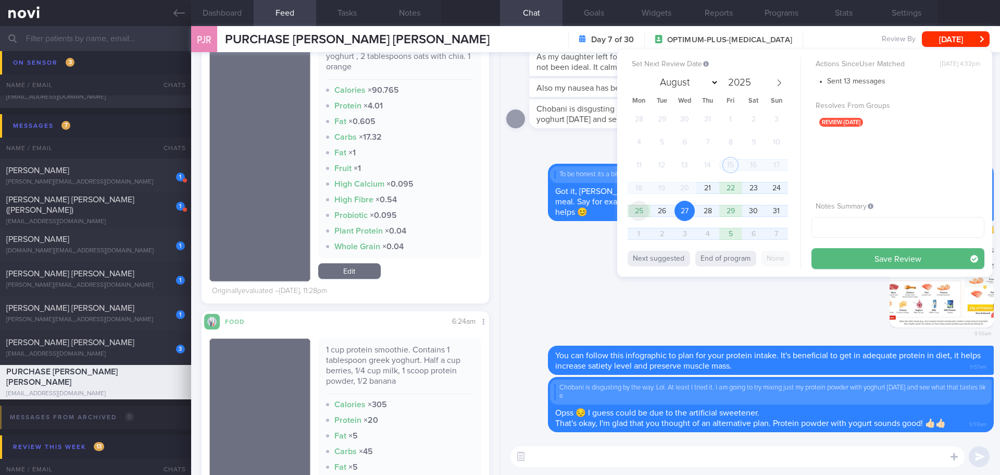
click at [403, 179] on span "25" at bounding box center [639, 211] width 20 height 20
click at [403, 179] on button "Save Review" at bounding box center [898, 258] width 173 height 21
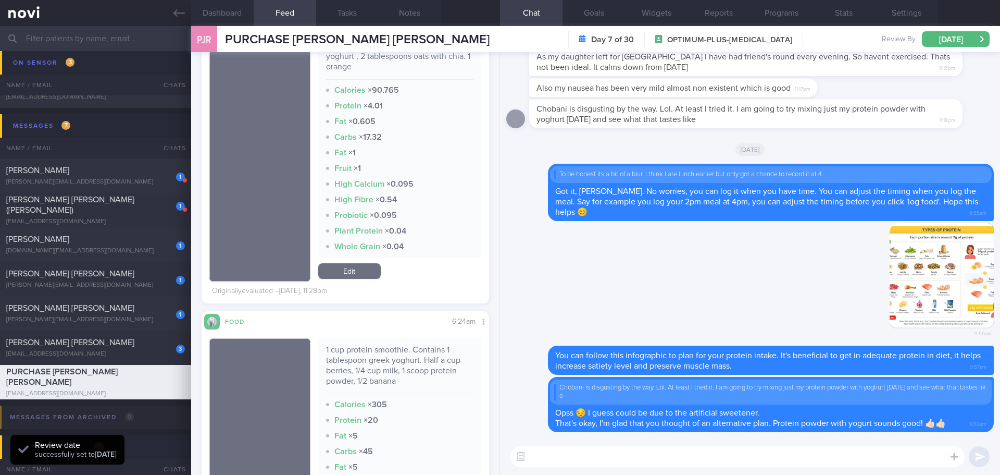
click at [82, 40] on input "text" at bounding box center [500, 38] width 1000 height 25
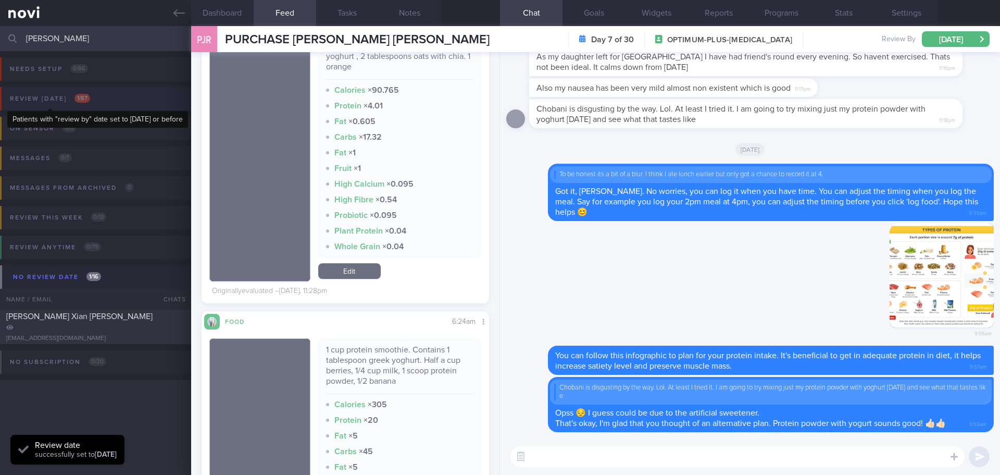
type input "[PERSON_NAME]"
click at [82, 99] on span "1 / 87" at bounding box center [82, 98] width 16 height 9
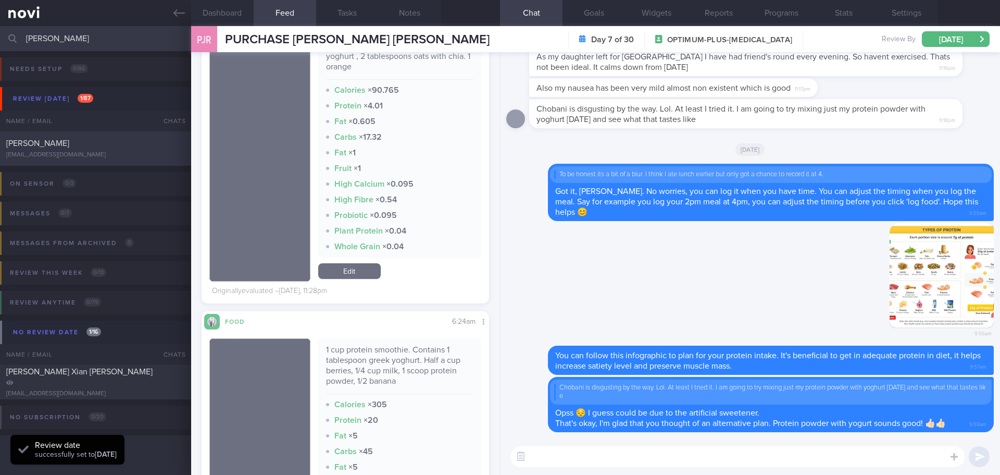
click at [91, 148] on div "[PERSON_NAME]" at bounding box center [94, 143] width 176 height 10
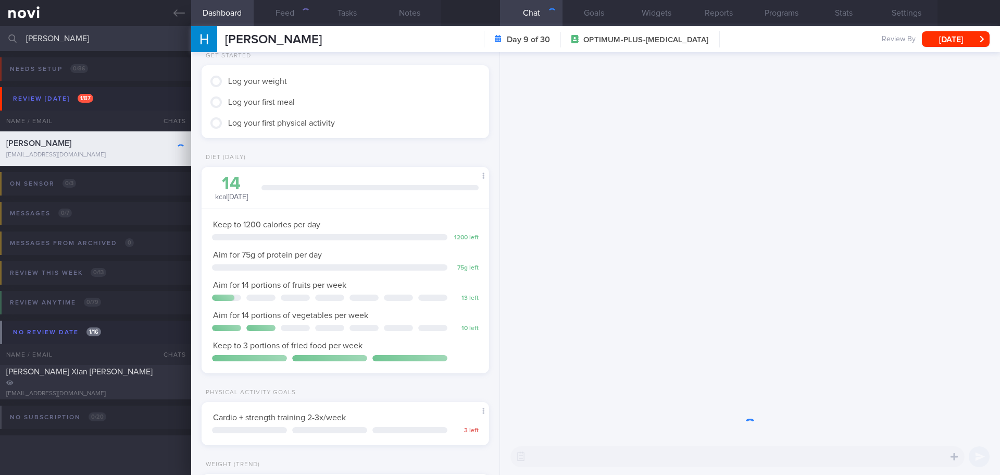
scroll to position [145, 262]
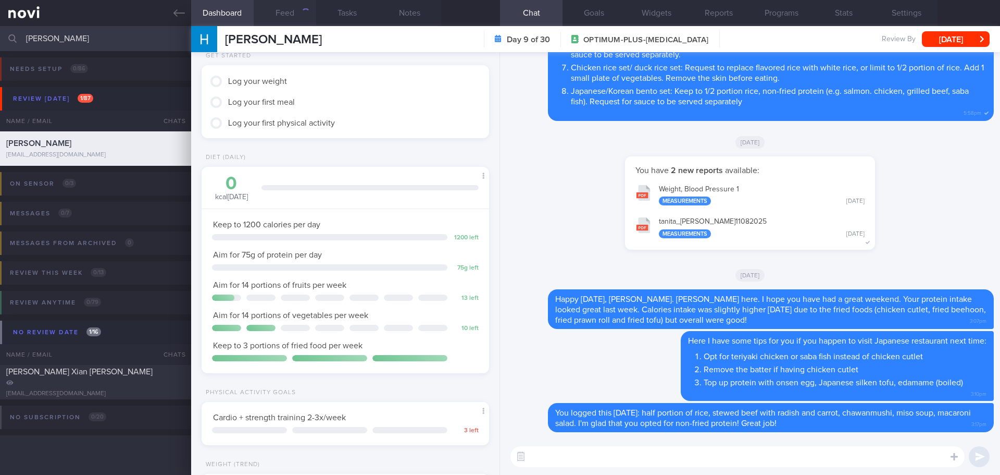
click at [292, 14] on button "Feed" at bounding box center [285, 13] width 63 height 26
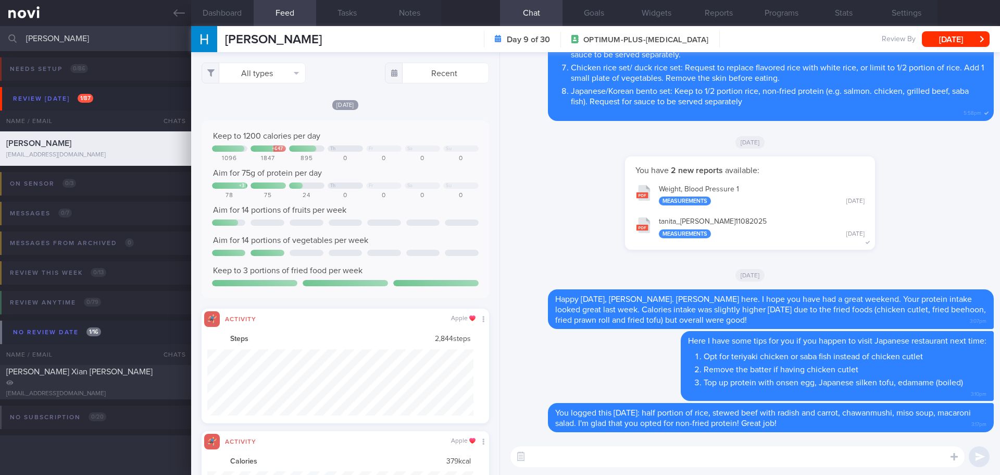
scroll to position [66, 267]
drag, startPoint x: 79, startPoint y: 42, endPoint x: -6, endPoint y: 42, distance: 84.4
click at [0, 42] on html "You are offline! Some functionality will be unavailable Patients New Users Coac…" at bounding box center [500, 237] width 1000 height 475
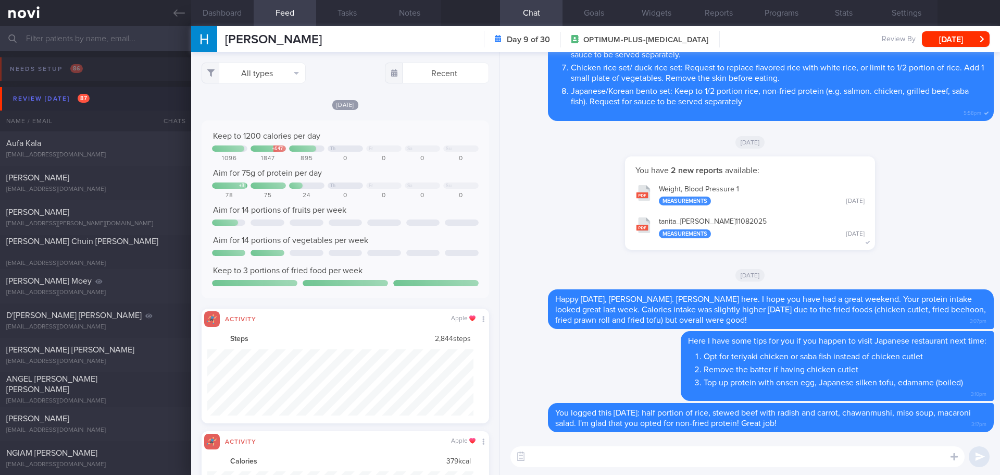
click at [70, 41] on input "text" at bounding box center [500, 38] width 1000 height 25
type input "v"
click at [70, 41] on input "text" at bounding box center [500, 38] width 1000 height 25
click at [129, 35] on input "text" at bounding box center [500, 38] width 1000 height 25
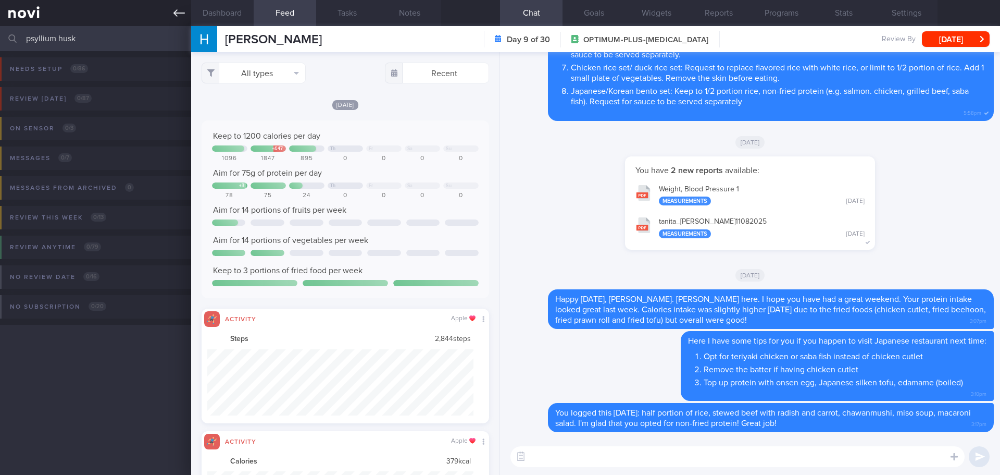
type input "psyllium husk"
drag, startPoint x: 83, startPoint y: 36, endPoint x: -67, endPoint y: 45, distance: 150.3
click at [0, 45] on html "You are offline! Some functionality will be unavailable Patients New Users Coac…" at bounding box center [500, 237] width 1000 height 475
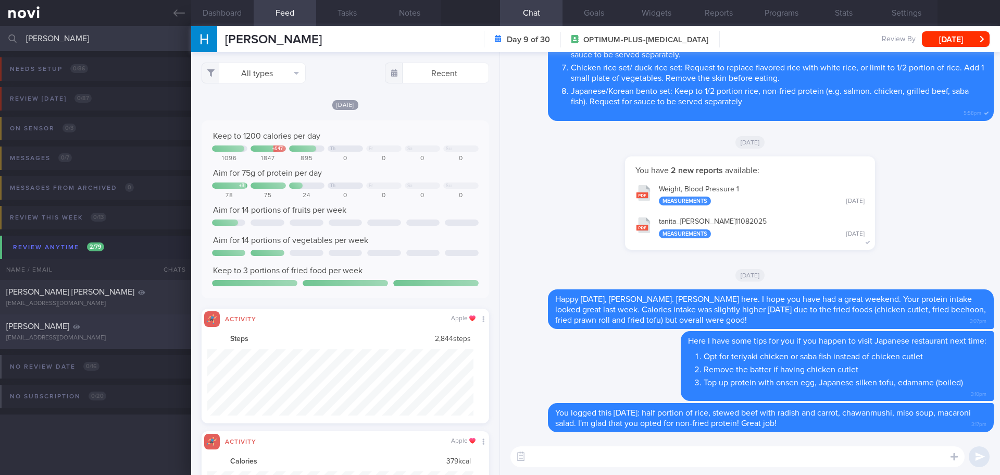
type input "[PERSON_NAME]"
click at [132, 179] on div "[PERSON_NAME]" at bounding box center [94, 326] width 176 height 10
type input "[DATE]"
select select "8"
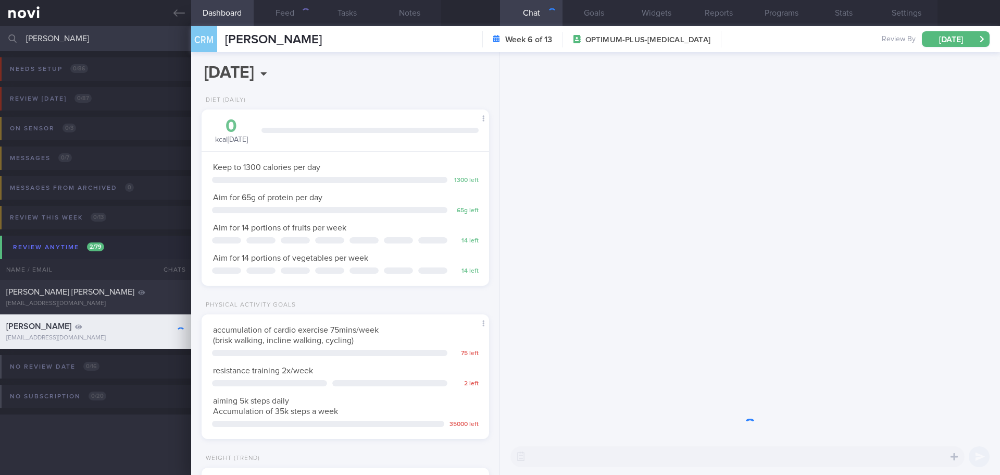
scroll to position [520791, 520676]
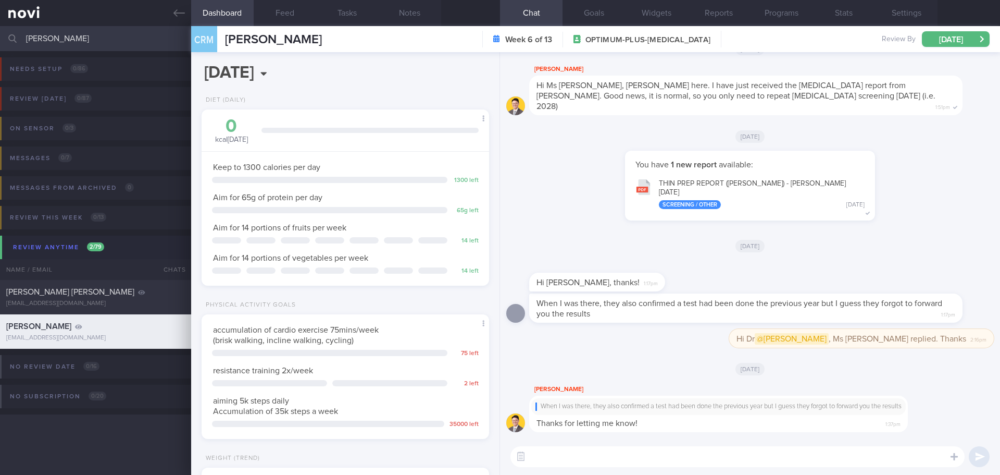
click at [403, 179] on div "You have 1 new report available: THIN PREP REPORT ([PERSON_NAME]) - [PERSON_NAM…" at bounding box center [750, 191] width 488 height 80
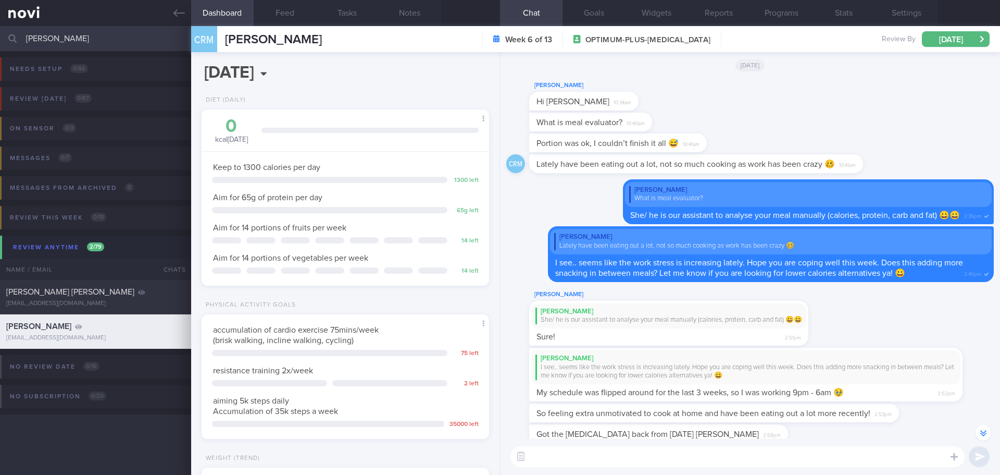
scroll to position [-16893, 0]
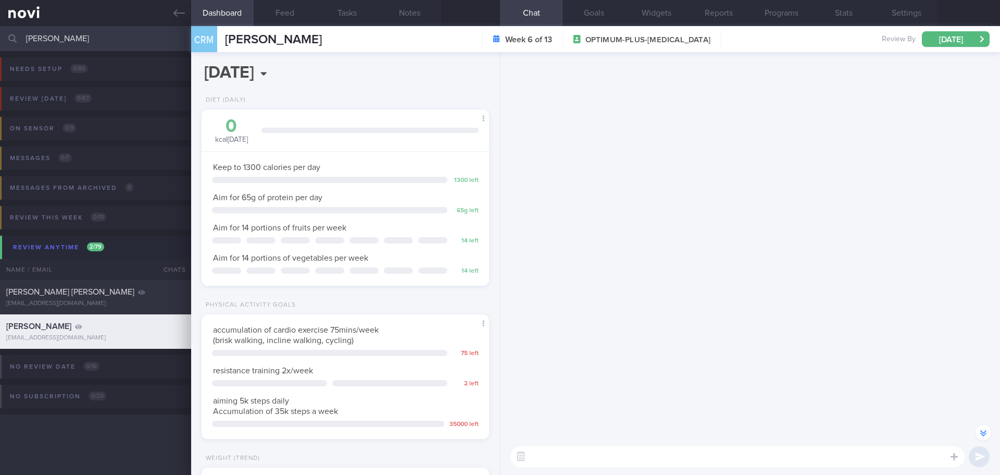
select select "8"
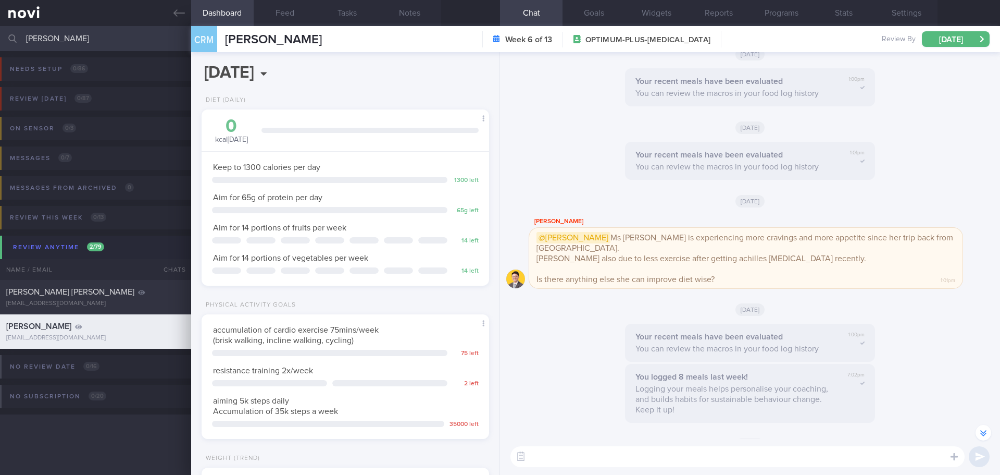
scroll to position [-10330, 0]
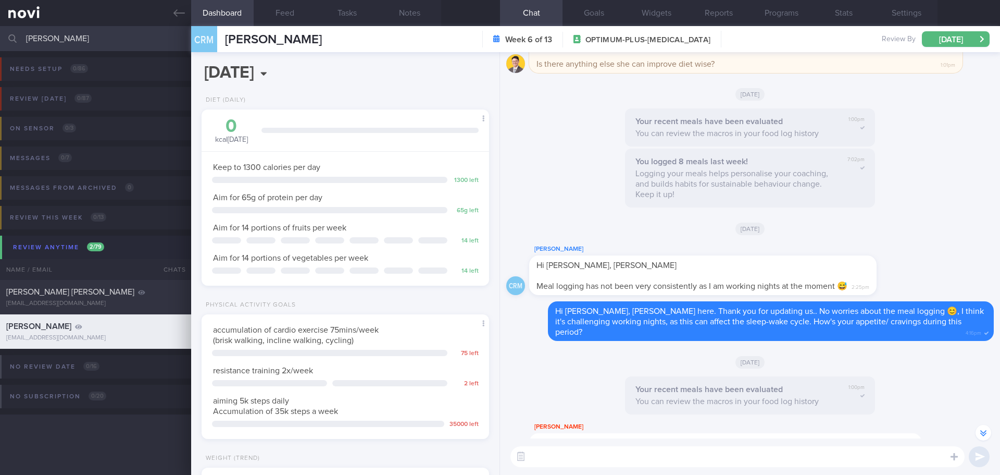
click at [963, 264] on div "CRM CHARLENE RILEY MUNDAY Hi Elizabeth, Dr Todd Meal logging has not been very …" at bounding box center [750, 272] width 488 height 58
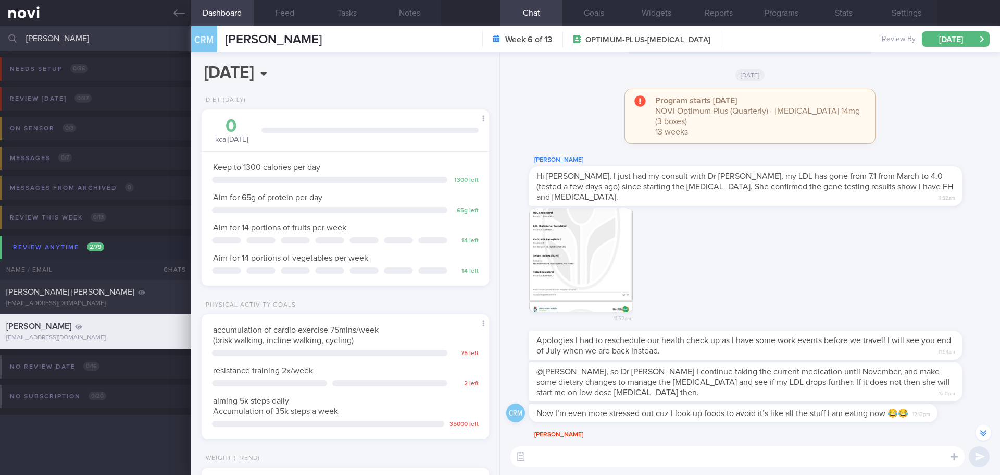
scroll to position [-8399, 0]
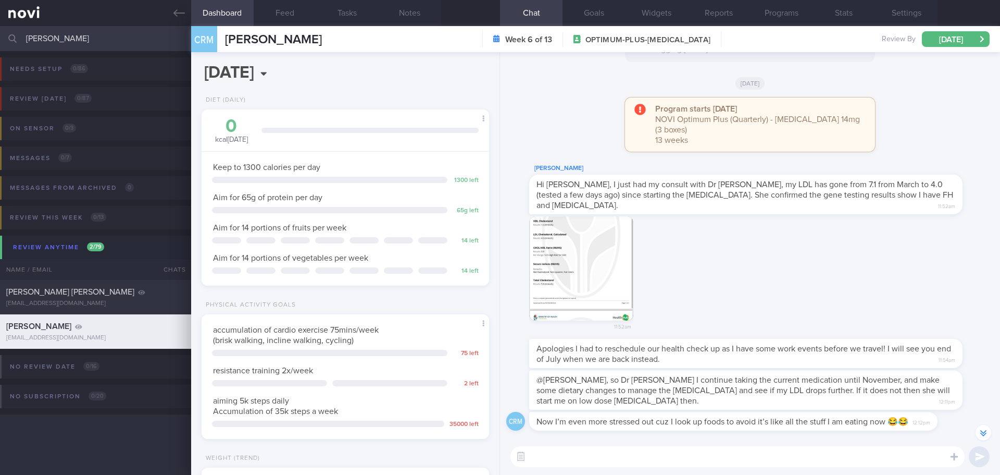
click at [605, 230] on button "button" at bounding box center [581, 268] width 104 height 104
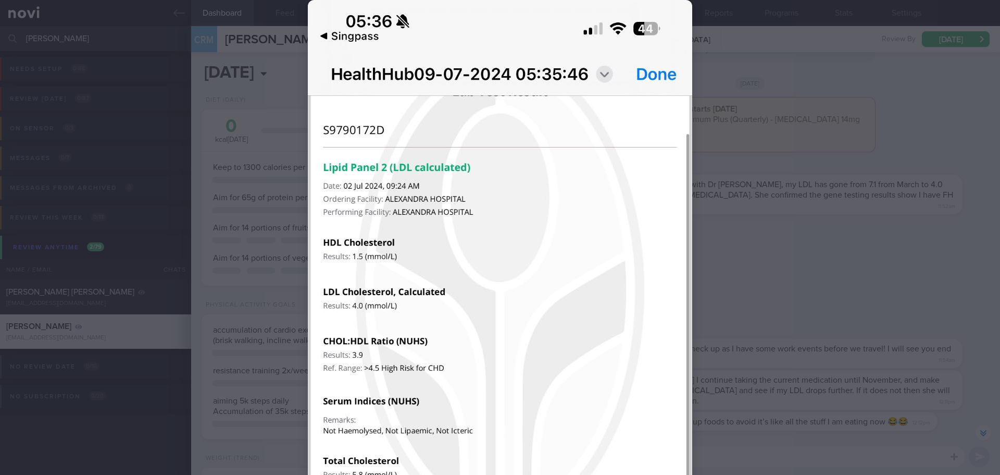
scroll to position [156, 0]
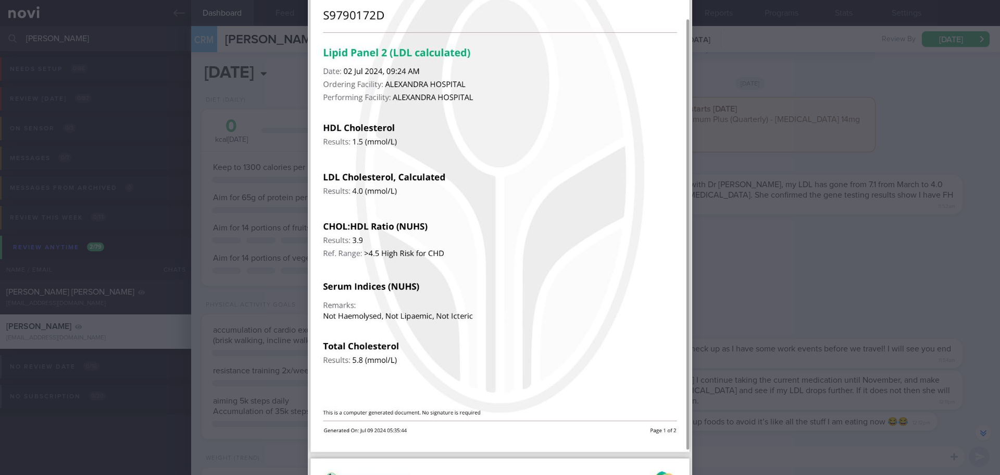
click at [739, 229] on div at bounding box center [500, 237] width 1000 height 475
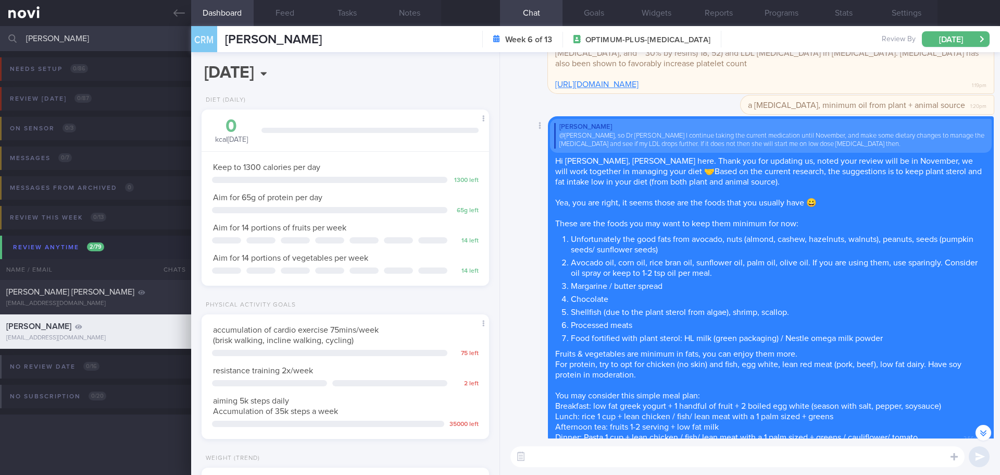
scroll to position [-7565, 0]
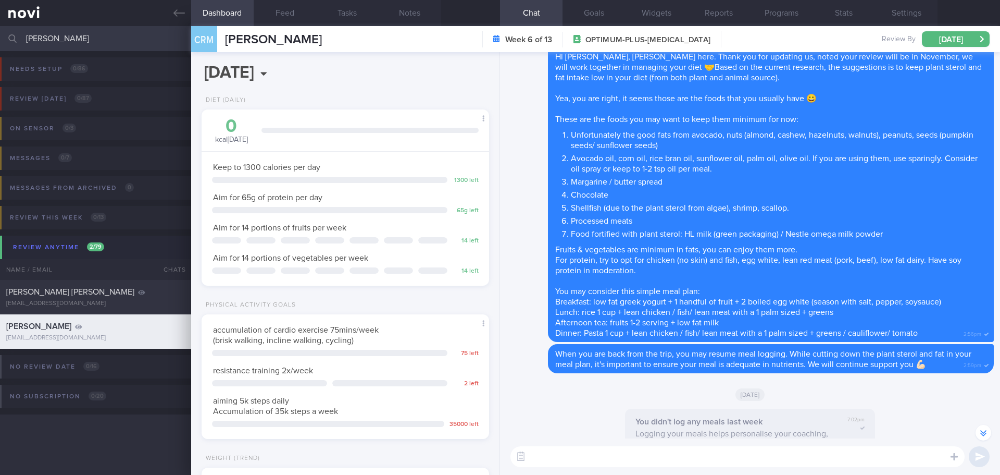
click at [836, 189] on li "Chocolate" at bounding box center [779, 193] width 416 height 13
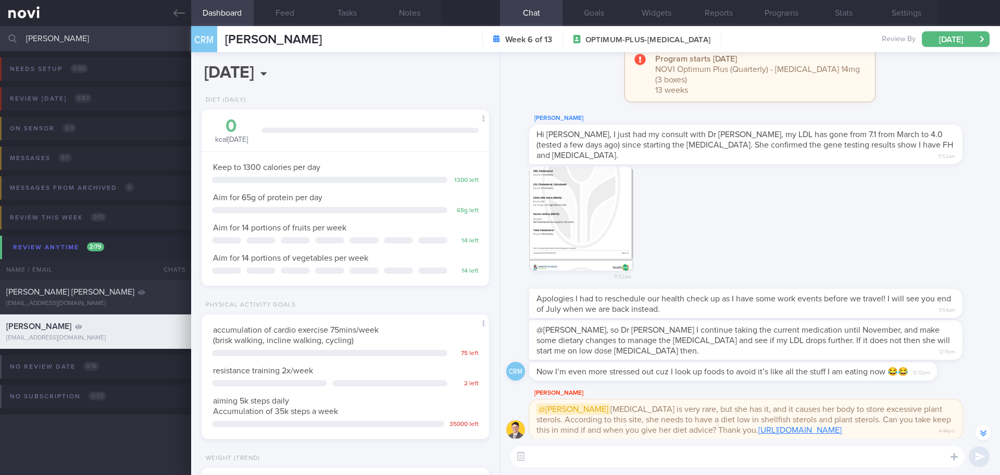
scroll to position [-8346, 0]
click at [832, 200] on div "11:52am" at bounding box center [750, 225] width 488 height 122
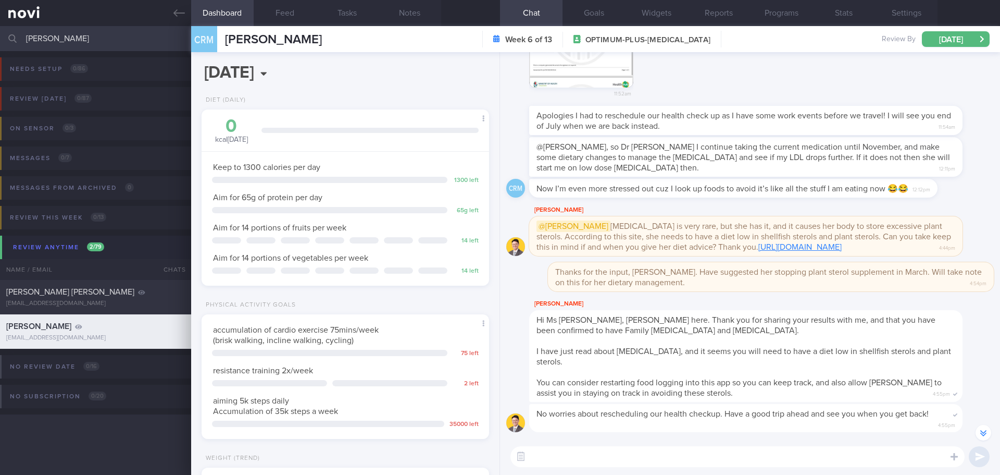
scroll to position [-8138, 0]
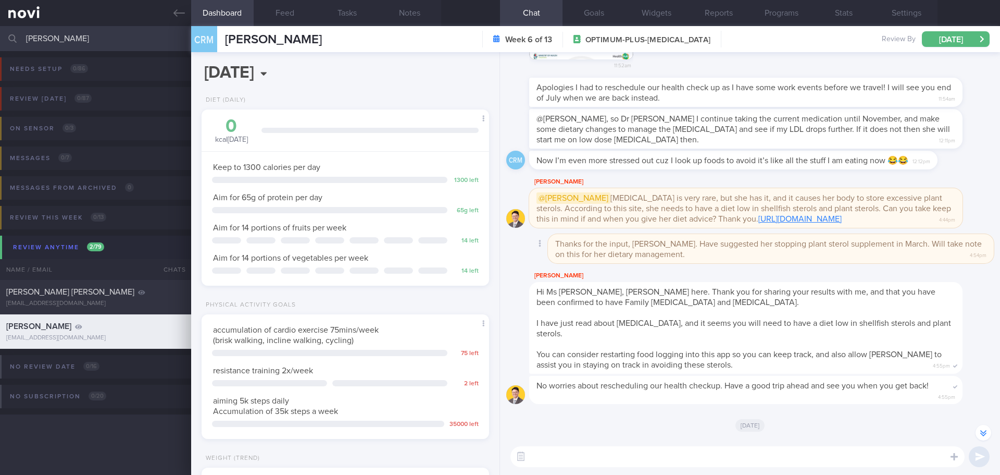
click at [893, 264] on div "Delete Thanks for the input, Dr Todd. Have suggested her stopping plant sterol …" at bounding box center [750, 251] width 488 height 35
click at [894, 271] on div "[PERSON_NAME]" at bounding box center [761, 275] width 465 height 13
click at [894, 272] on div "[PERSON_NAME]" at bounding box center [761, 275] width 465 height 13
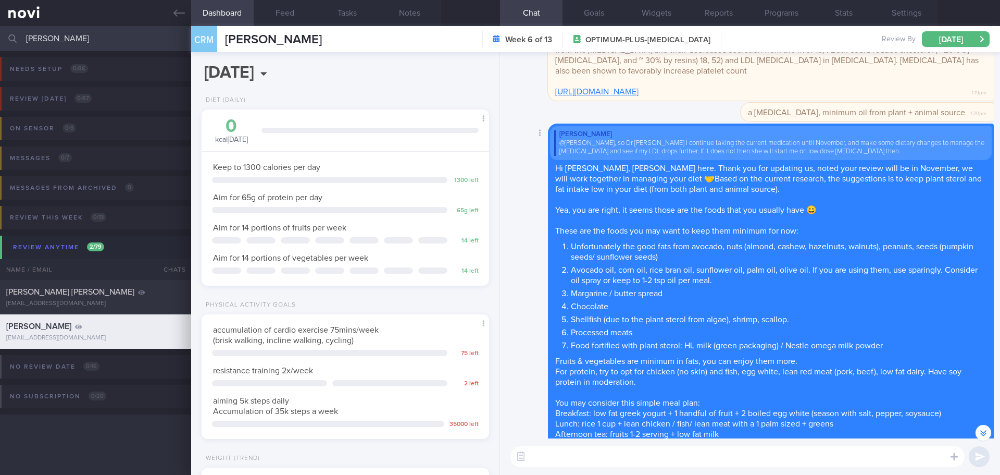
scroll to position [-7670, 0]
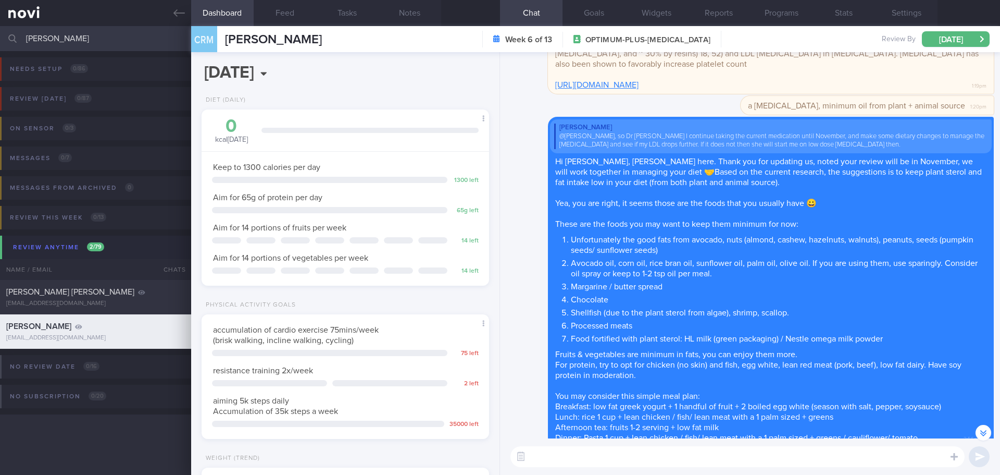
drag, startPoint x: 81, startPoint y: 42, endPoint x: -49, endPoint y: 43, distance: 130.8
click at [0, 43] on html "You are offline! Some functionality will be unavailable Patients New Users Coac…" at bounding box center [500, 237] width 1000 height 475
click at [639, 86] on link "[URL][DOMAIN_NAME]" at bounding box center [596, 85] width 83 height 8
click at [136, 35] on input "[PERSON_NAME]" at bounding box center [500, 38] width 1000 height 25
drag, startPoint x: 116, startPoint y: 40, endPoint x: -17, endPoint y: 44, distance: 132.9
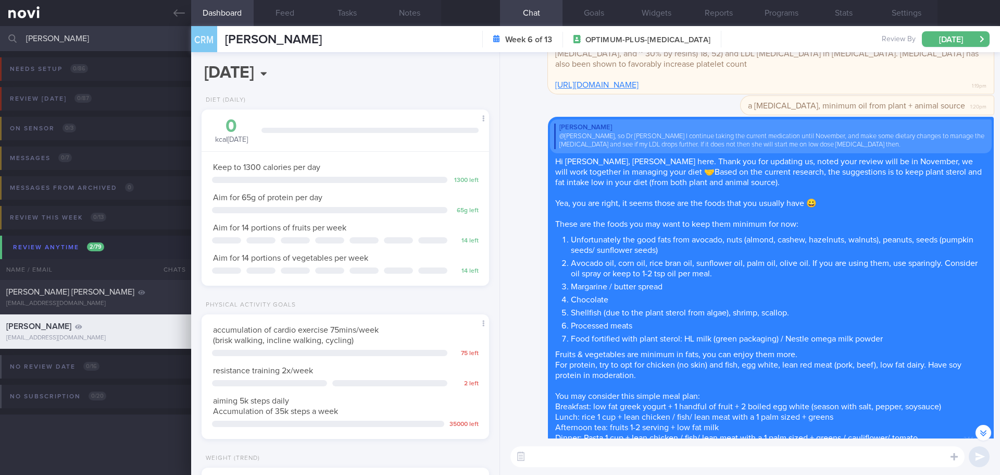
click at [0, 44] on html "You are offline! Some functionality will be unavailable Patients New Users Coac…" at bounding box center [500, 237] width 1000 height 475
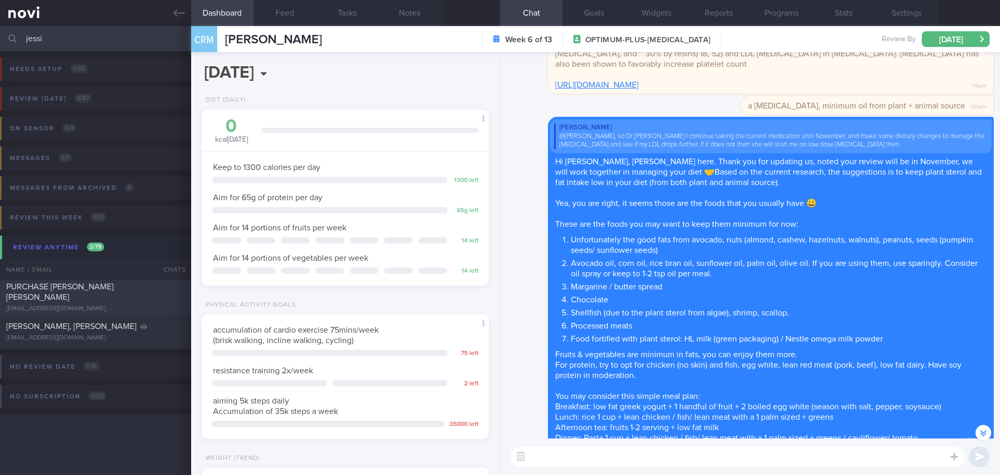
type input "jessi"
click at [114, 305] on div "[EMAIL_ADDRESS][DOMAIN_NAME]" at bounding box center [95, 309] width 179 height 8
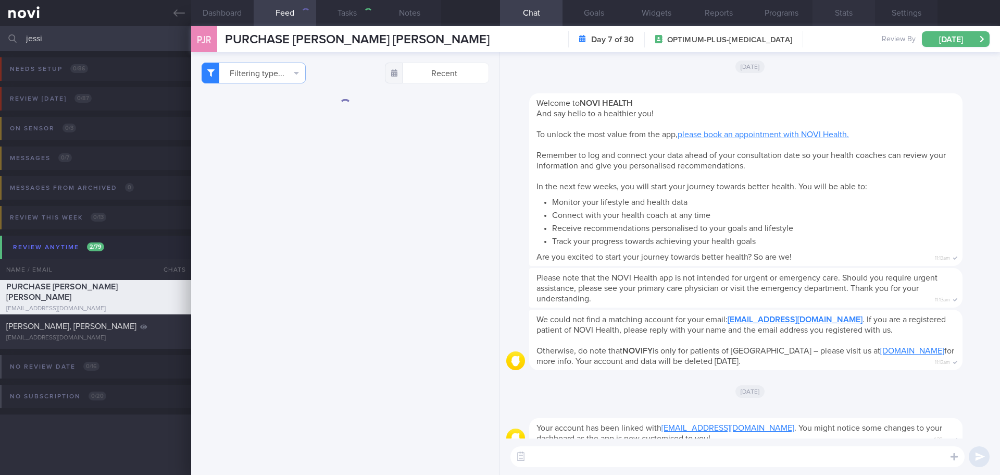
select select "7"
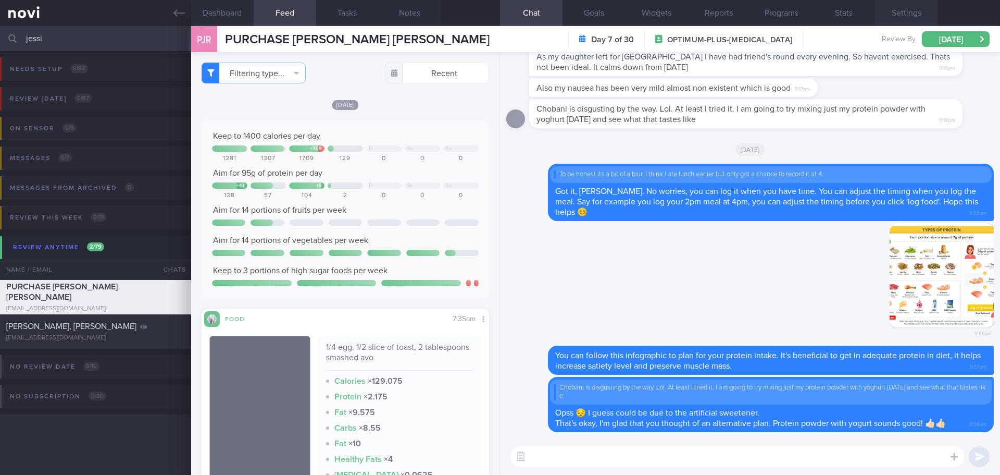
click at [904, 14] on button "Settings" at bounding box center [906, 13] width 63 height 26
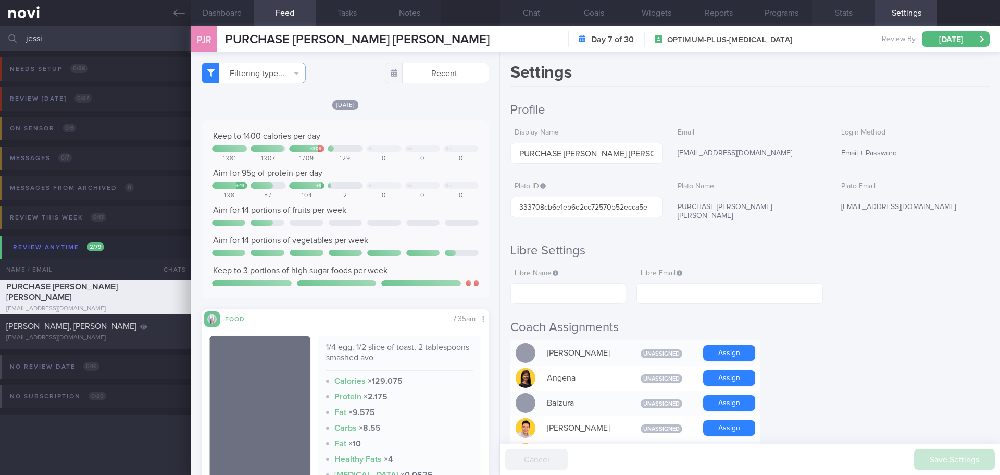
click at [832, 9] on button "Stats" at bounding box center [844, 13] width 63 height 26
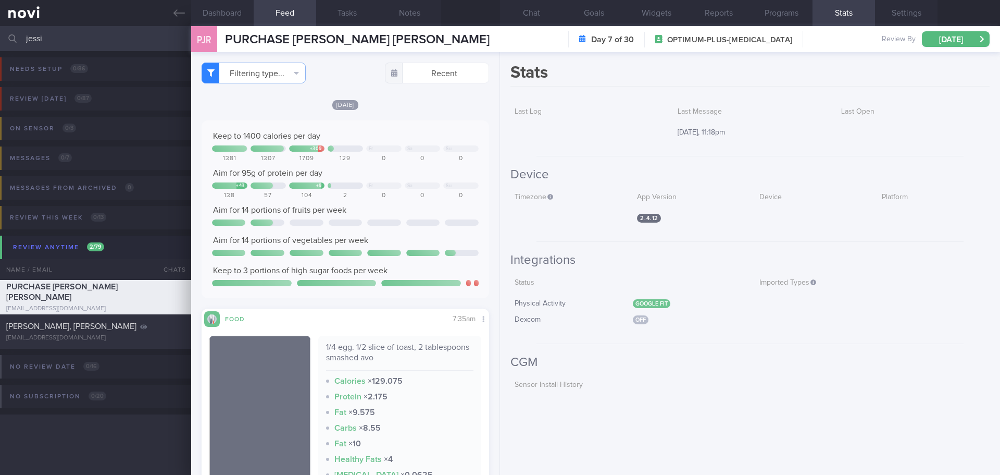
drag, startPoint x: 71, startPoint y: 42, endPoint x: -8, endPoint y: 41, distance: 79.2
click at [0, 41] on html "You are offline! Some functionality will be unavailable Patients New Users Coac…" at bounding box center [500, 237] width 1000 height 475
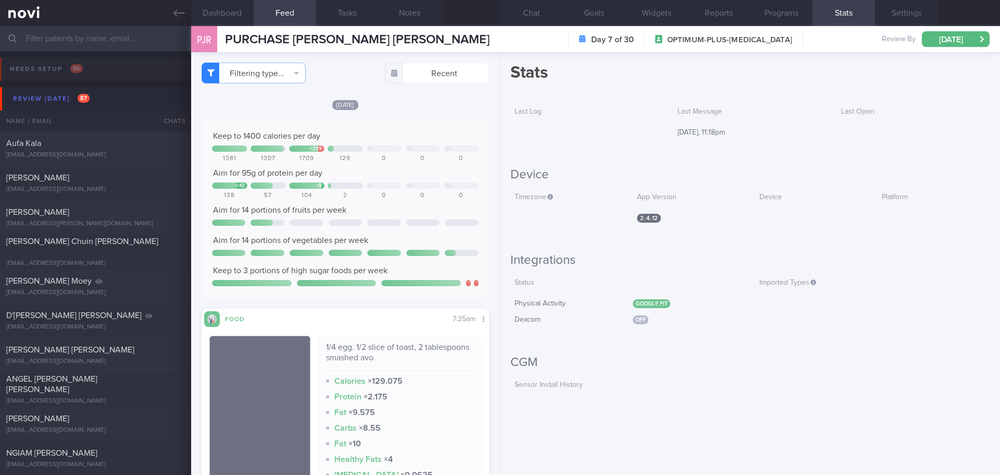
click at [47, 45] on input "text" at bounding box center [500, 38] width 1000 height 25
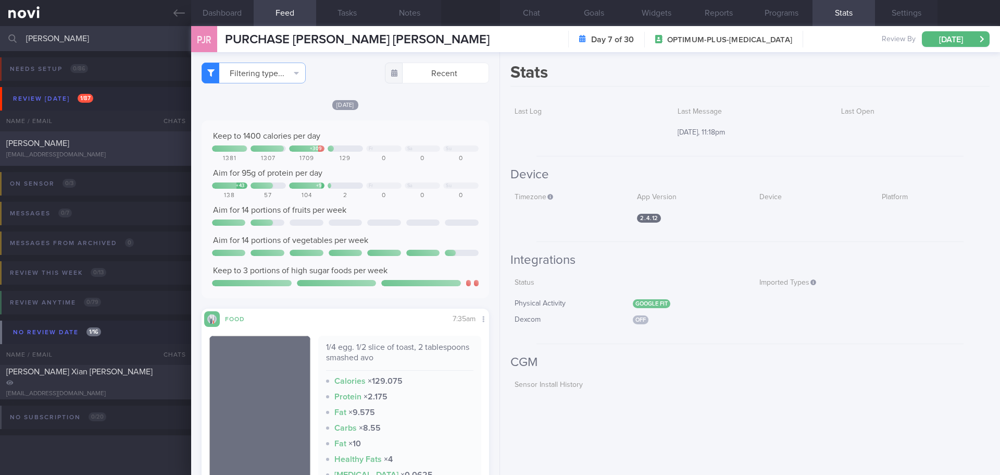
type input "[PERSON_NAME]"
click at [127, 150] on div "TEE HUI XIAN teehuixian@gmail.com" at bounding box center [95, 148] width 191 height 21
checkbox input "true"
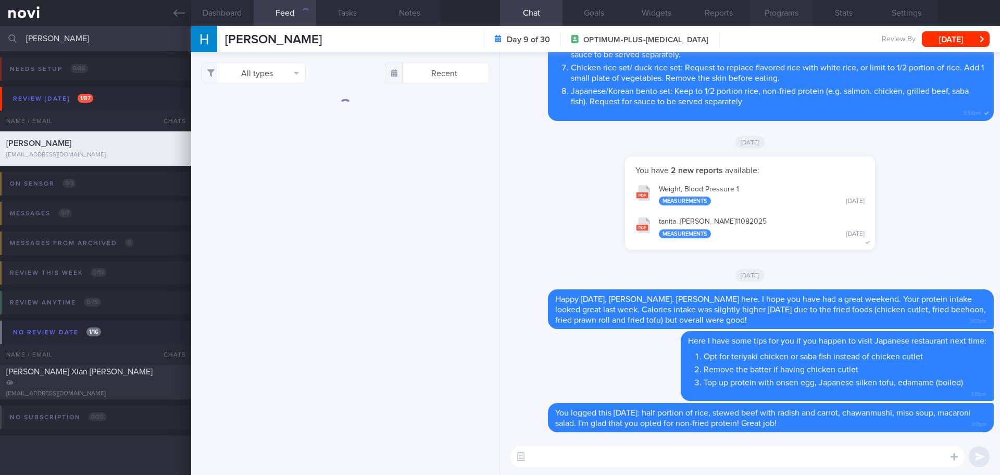
click at [800, 9] on button "Programs" at bounding box center [781, 13] width 63 height 26
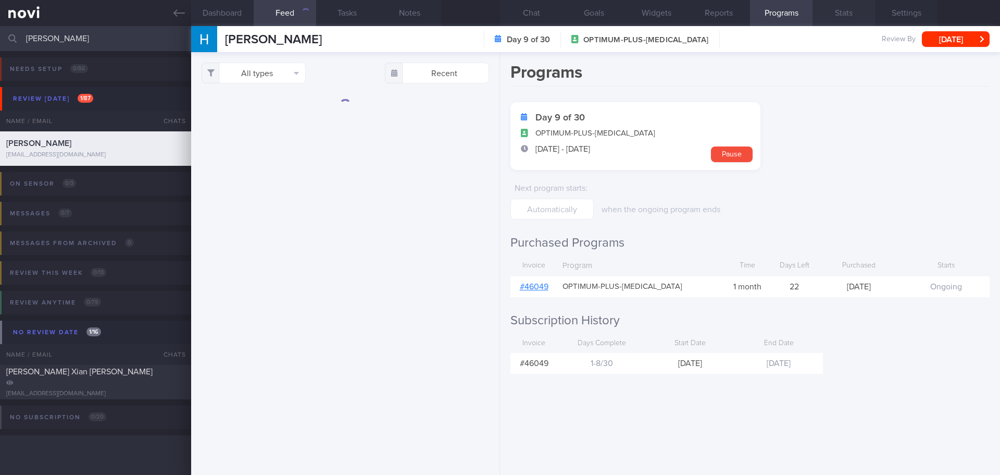
click at [839, 11] on button "Stats" at bounding box center [844, 13] width 63 height 26
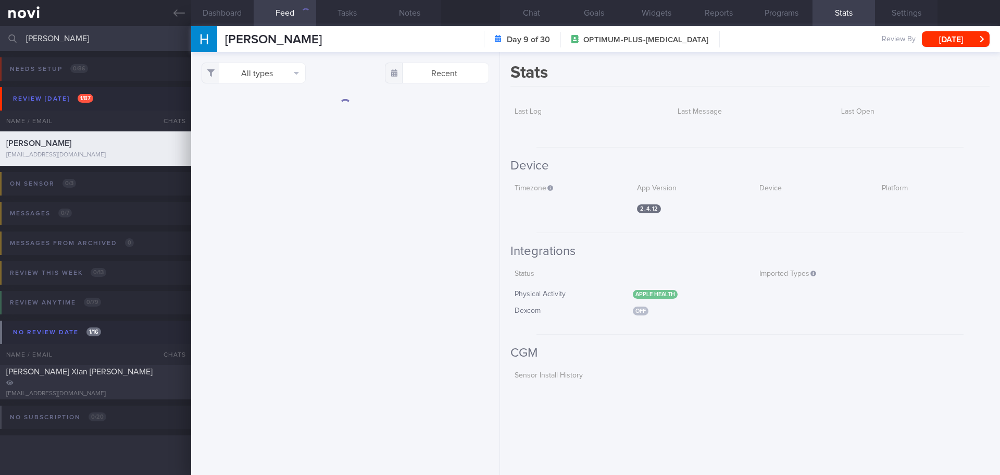
drag, startPoint x: 71, startPoint y: 40, endPoint x: -28, endPoint y: 43, distance: 99.0
click at [0, 43] on html "You are offline! Some functionality will be unavailable Patients New Users Coac…" at bounding box center [500, 237] width 1000 height 475
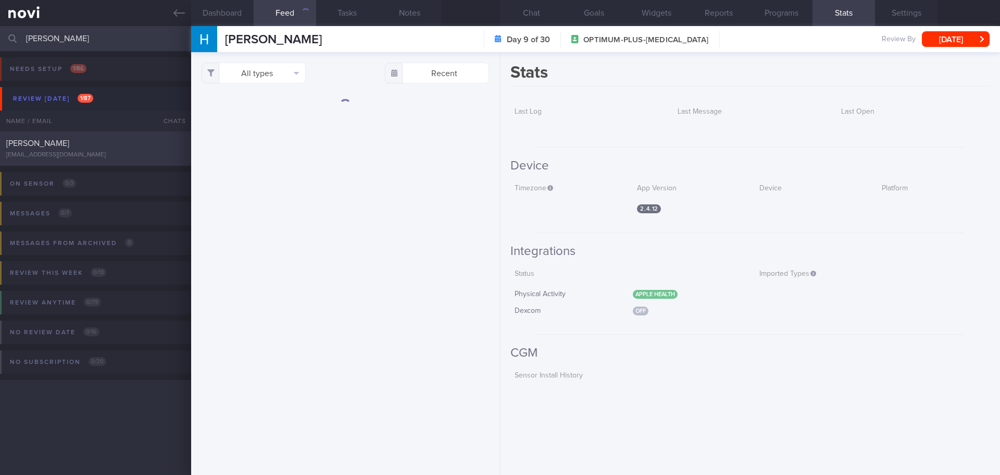
type input "sharon"
click at [114, 141] on div "[PERSON_NAME]" at bounding box center [94, 143] width 176 height 10
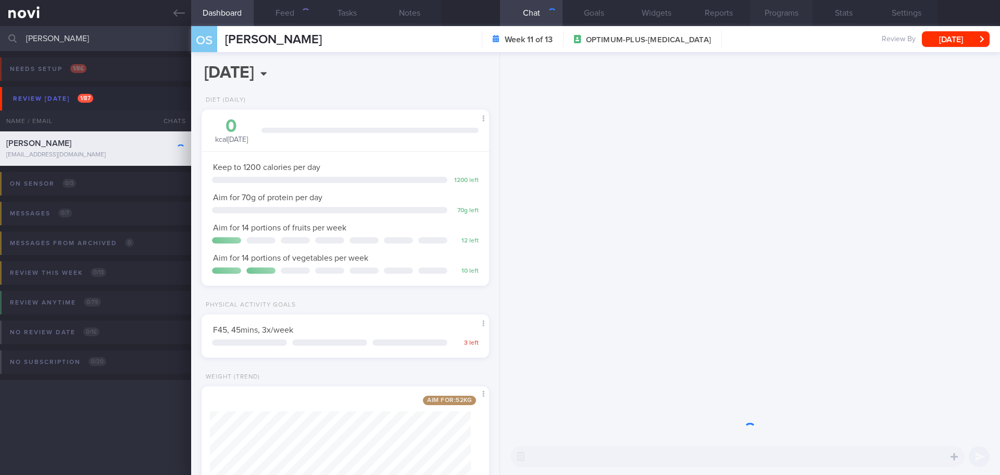
scroll to position [145, 262]
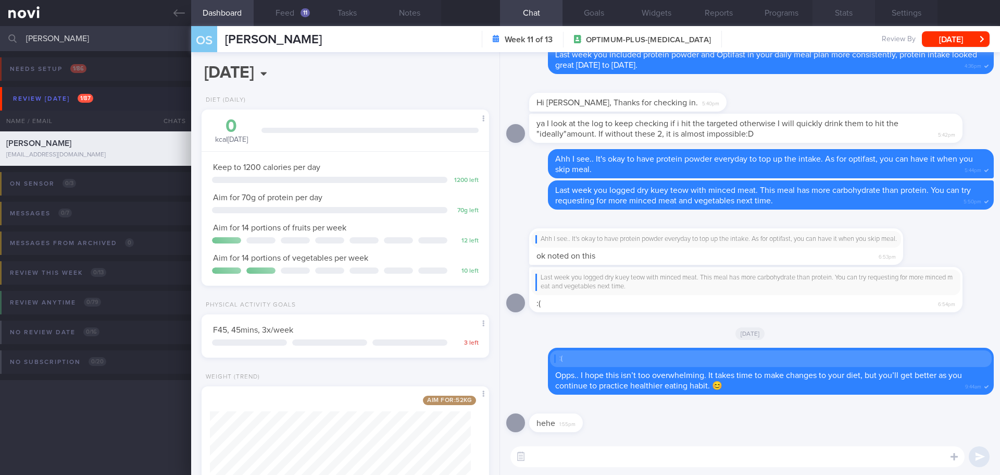
click at [849, 13] on button "Stats" at bounding box center [844, 13] width 63 height 26
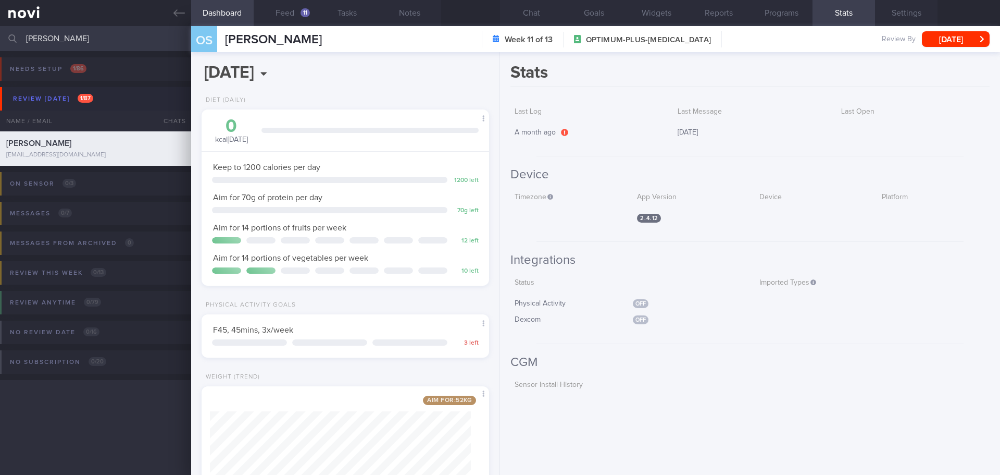
drag, startPoint x: 63, startPoint y: 36, endPoint x: -46, endPoint y: 43, distance: 108.6
click at [0, 43] on html "You are offline! Some functionality will be unavailable Patients New Users Coac…" at bounding box center [500, 237] width 1000 height 475
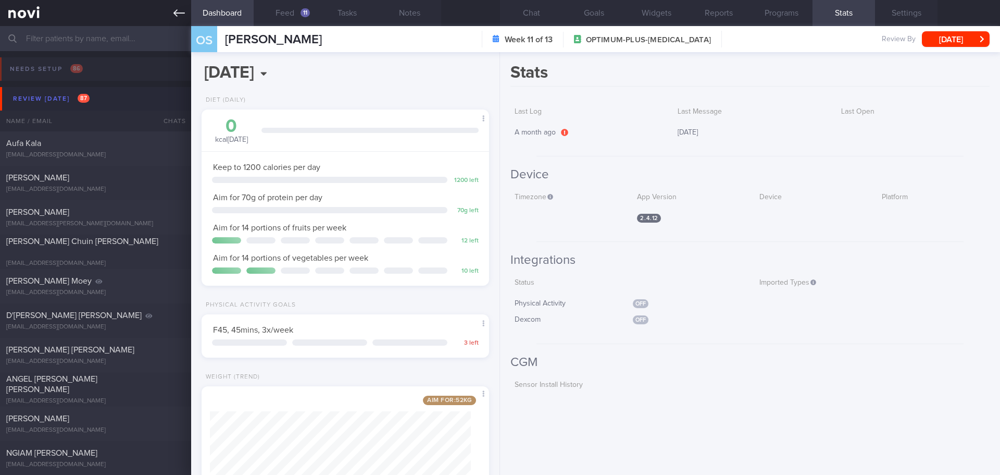
click at [175, 8] on icon at bounding box center [178, 12] width 11 height 11
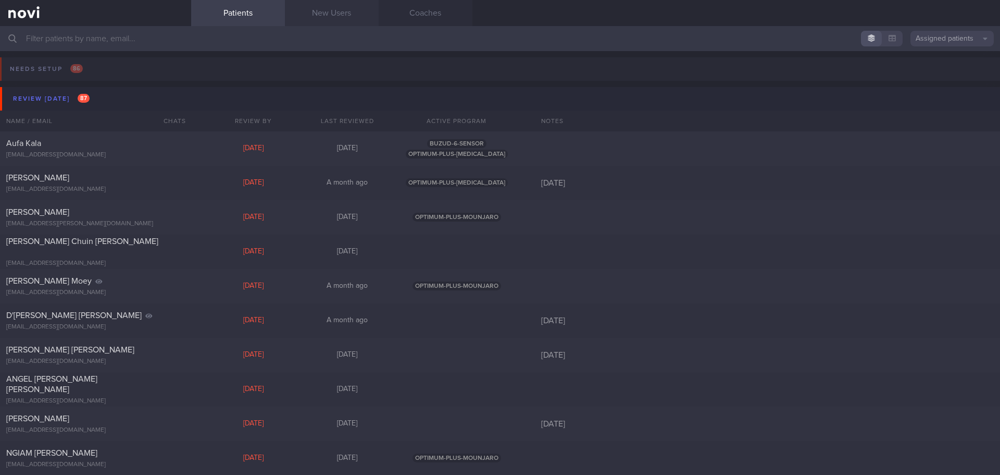
click at [335, 11] on link "New Users" at bounding box center [332, 13] width 94 height 26
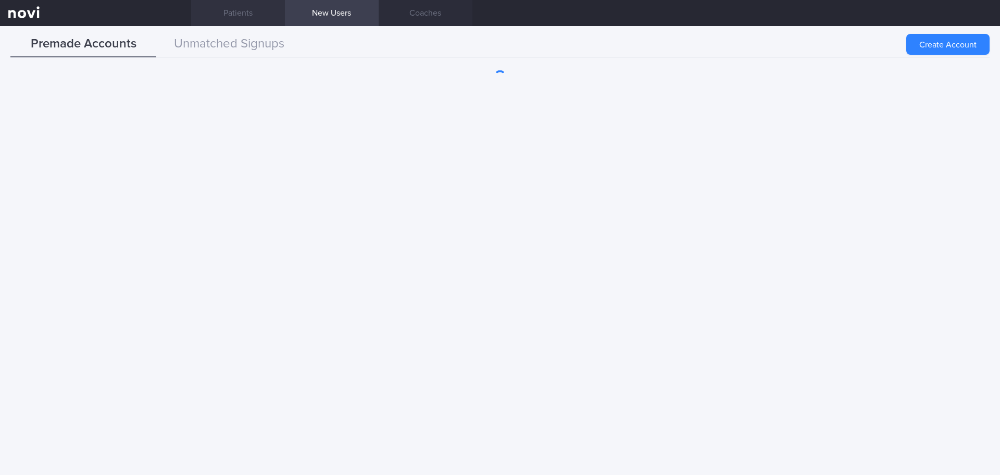
click at [235, 13] on link "Patients" at bounding box center [238, 13] width 94 height 26
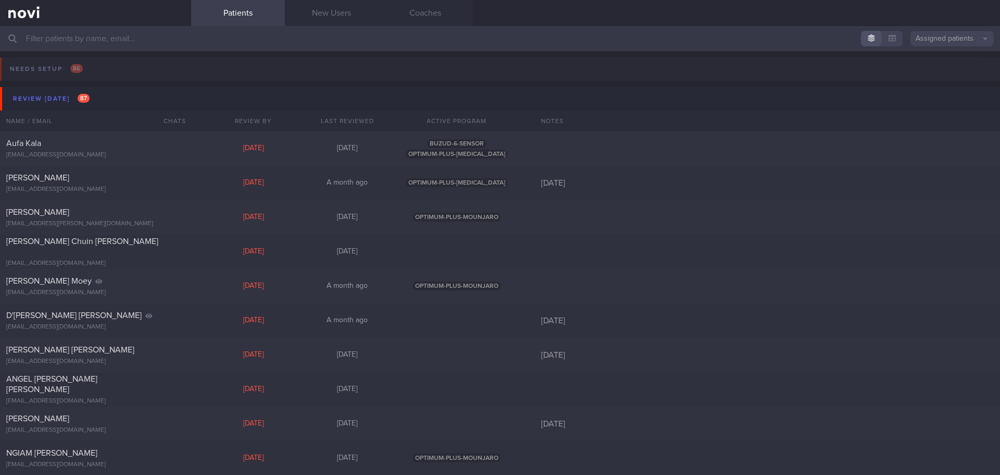
click at [932, 40] on button "Assigned patients" at bounding box center [952, 39] width 83 height 16
click at [942, 73] on button "All active patients" at bounding box center [952, 72] width 83 height 16
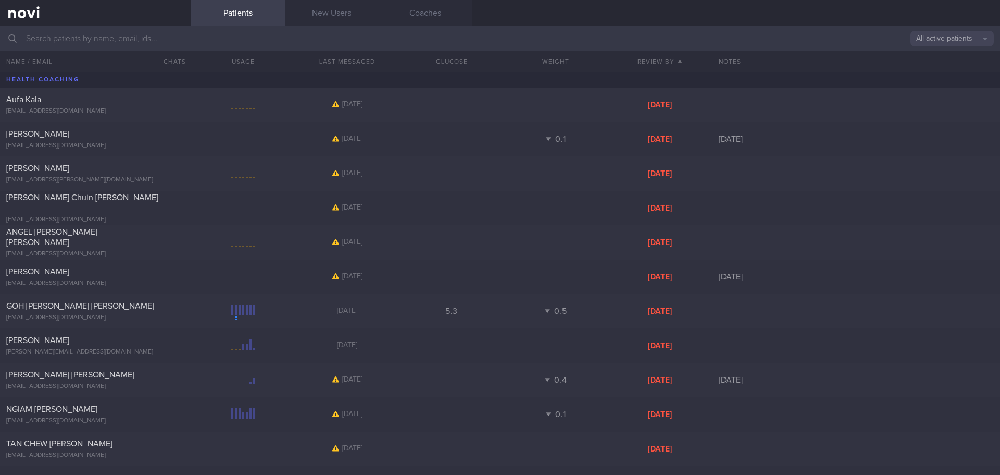
click at [487, 34] on input "text" at bounding box center [500, 38] width 1000 height 25
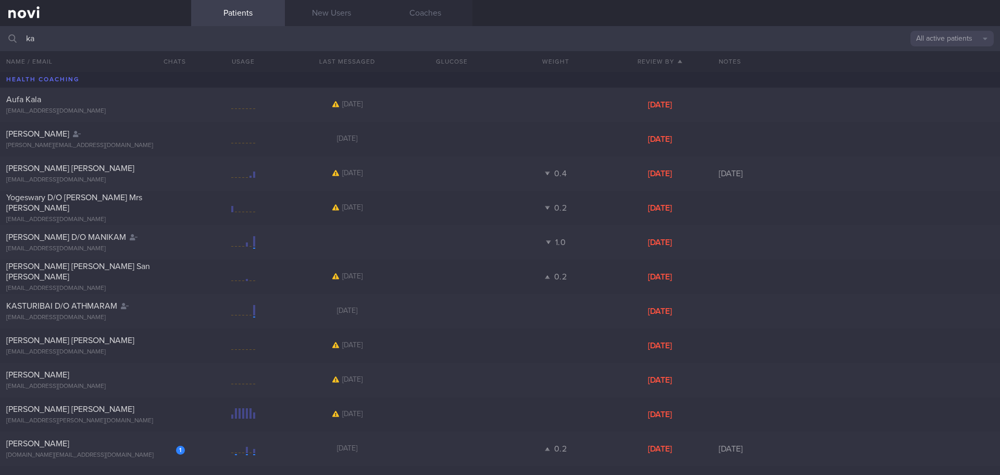
type input "k"
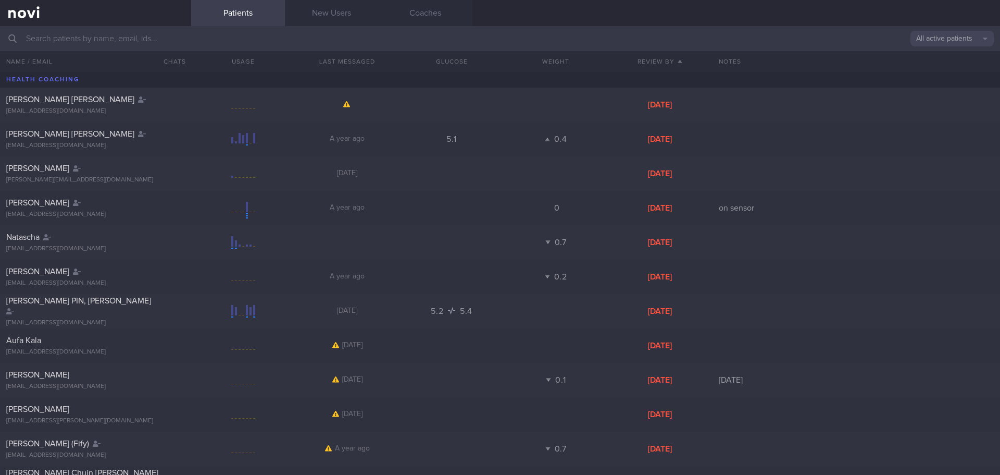
click at [976, 46] on button "All active patients" at bounding box center [952, 39] width 83 height 16
click at [950, 85] on button "Archived patients" at bounding box center [952, 88] width 83 height 16
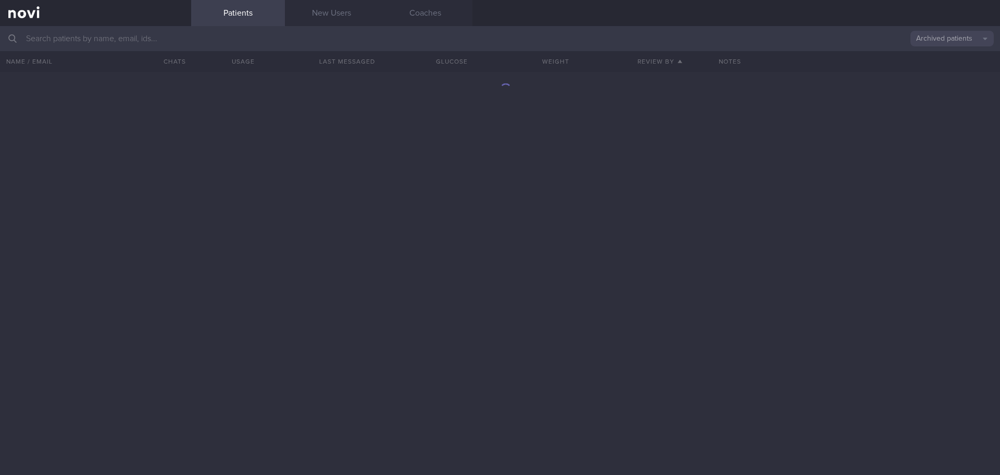
click at [284, 40] on input "text" at bounding box center [500, 38] width 1000 height 25
type input "kasturi"
click at [947, 40] on button "Archived patients" at bounding box center [952, 39] width 83 height 16
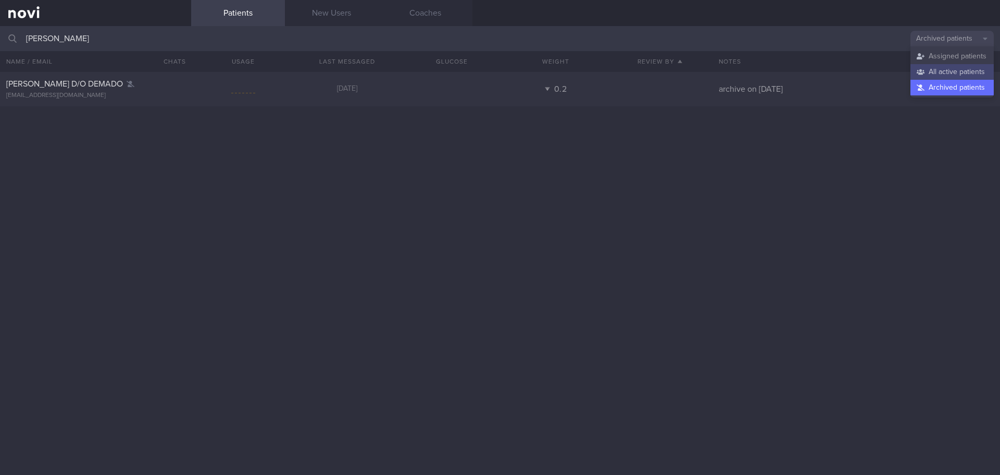
click at [936, 71] on button "All active patients" at bounding box center [952, 72] width 83 height 16
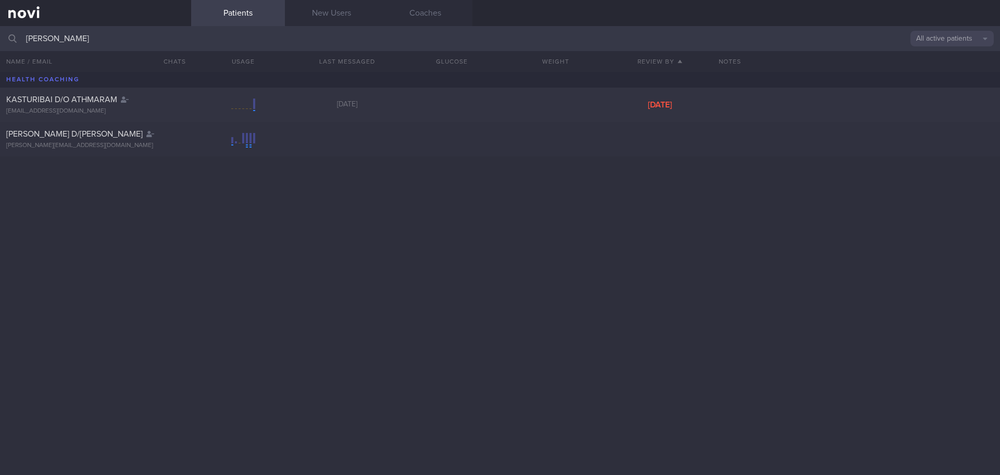
drag, startPoint x: 71, startPoint y: 36, endPoint x: 3, endPoint y: 38, distance: 68.8
click at [3, 38] on div "kasturi All active patients Assigned patients All active patients Archived pati…" at bounding box center [500, 38] width 1000 height 25
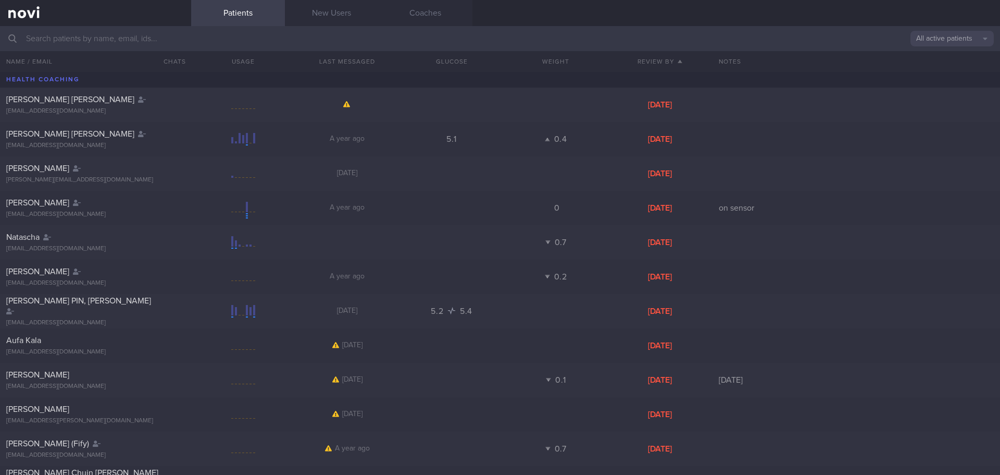
click at [922, 40] on button "All active patients" at bounding box center [952, 39] width 83 height 16
click at [920, 56] on button "Assigned patients" at bounding box center [952, 56] width 83 height 16
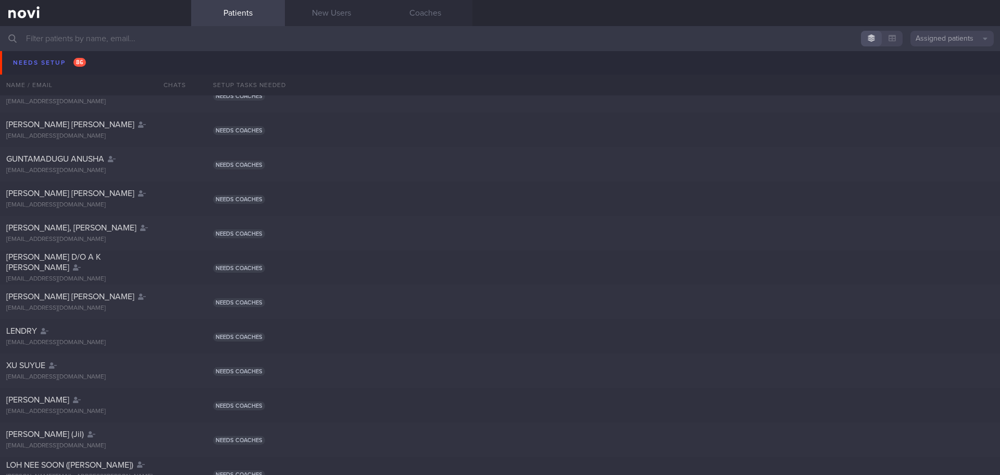
scroll to position [2709, 0]
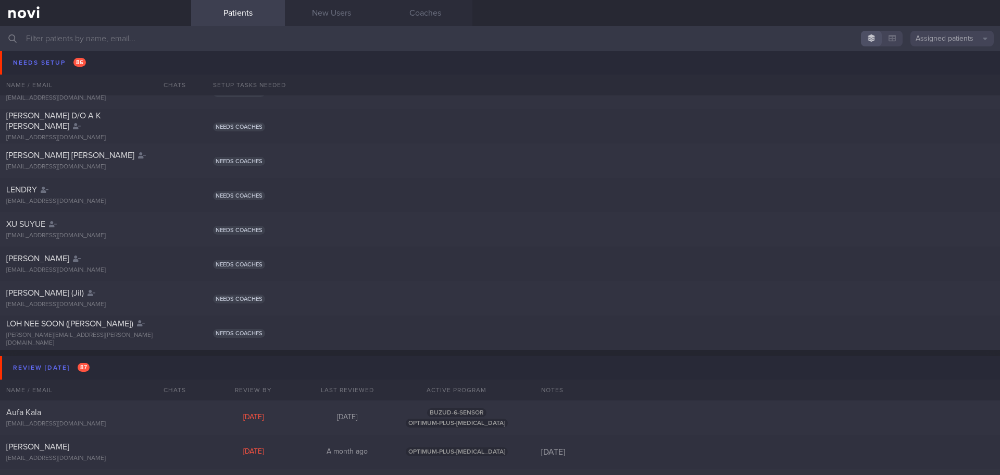
click at [66, 33] on input "text" at bounding box center [500, 38] width 1000 height 25
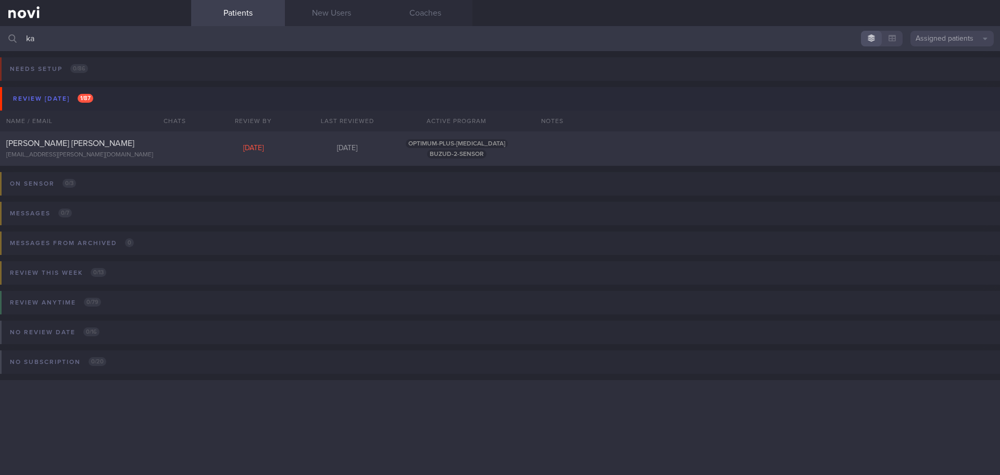
type input "k"
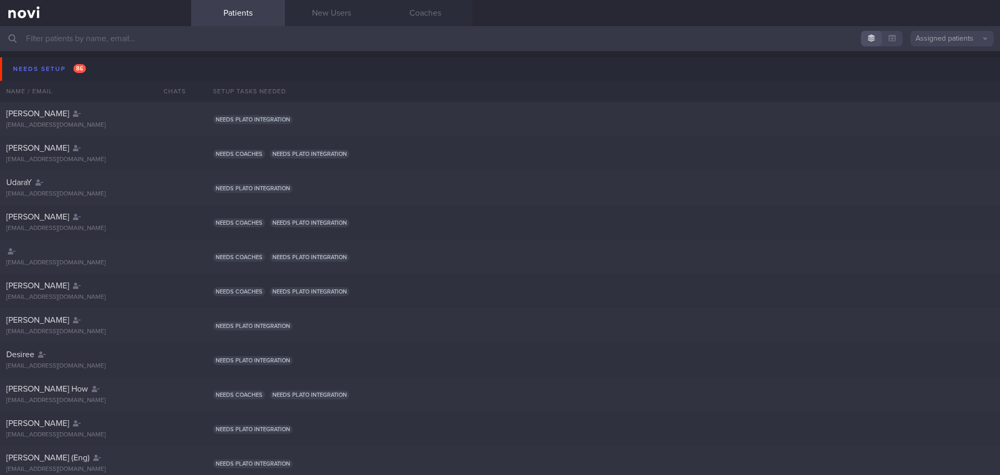
click at [940, 39] on button "Assigned patients" at bounding box center [952, 39] width 83 height 16
click at [943, 68] on button "All active patients" at bounding box center [952, 72] width 83 height 16
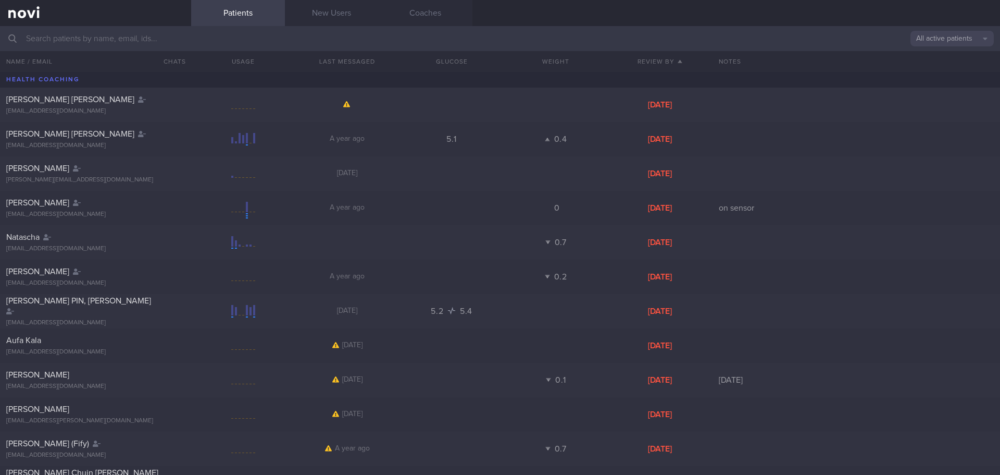
click at [175, 36] on input "text" at bounding box center [500, 38] width 1000 height 25
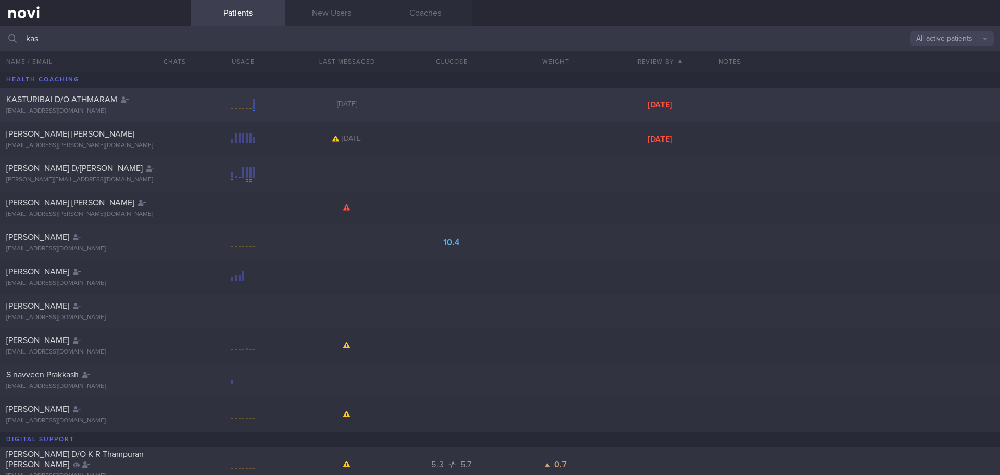
click at [172, 97] on div at bounding box center [173, 97] width 23 height 6
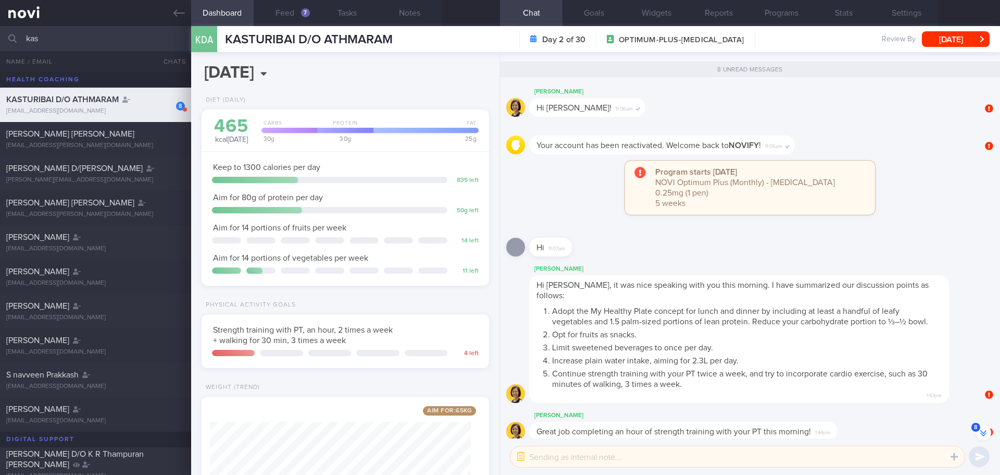
scroll to position [-267, 0]
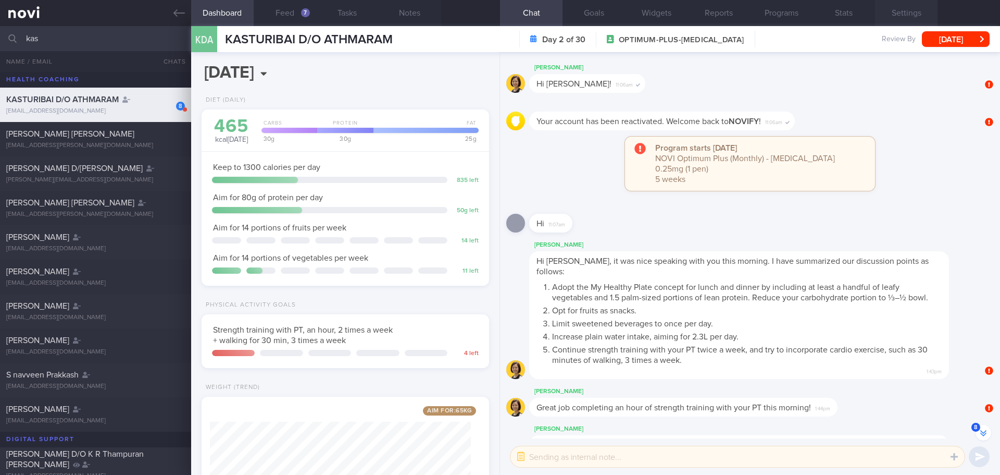
click at [886, 19] on button "Settings" at bounding box center [906, 13] width 63 height 26
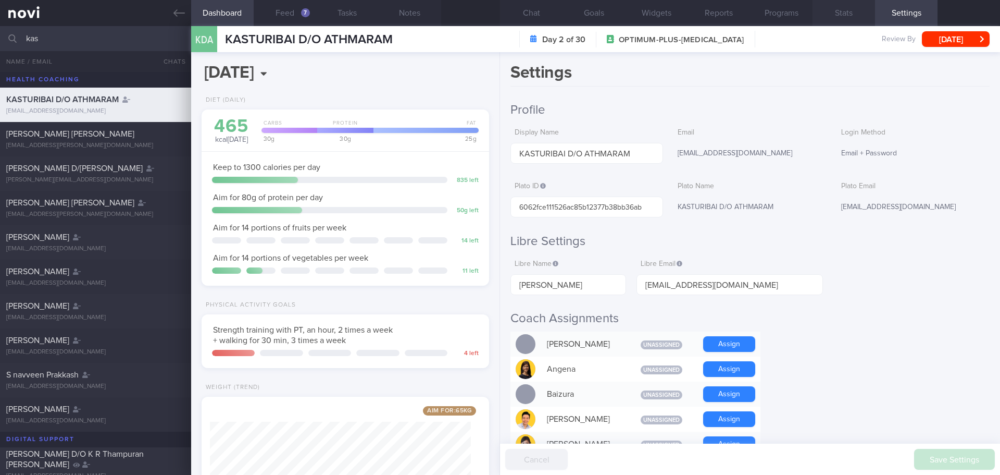
click at [841, 16] on button "Stats" at bounding box center [844, 13] width 63 height 26
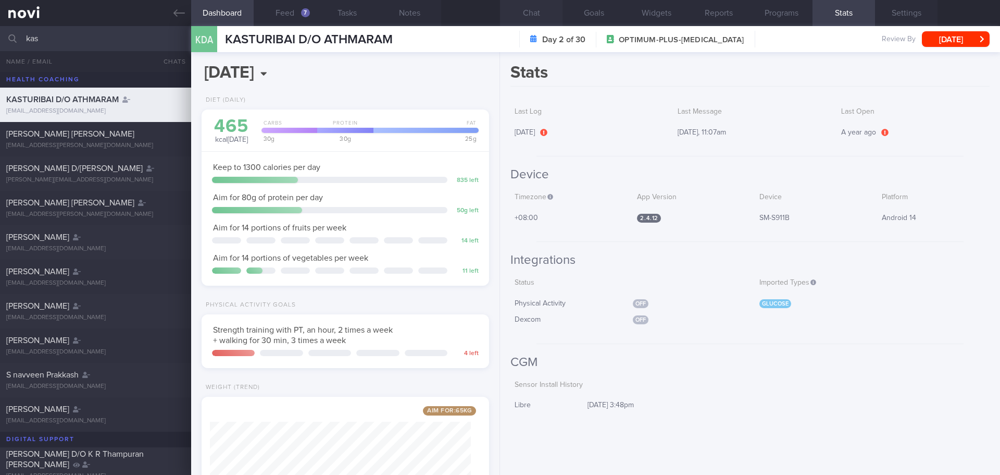
click at [536, 16] on button "Chat" at bounding box center [531, 13] width 63 height 26
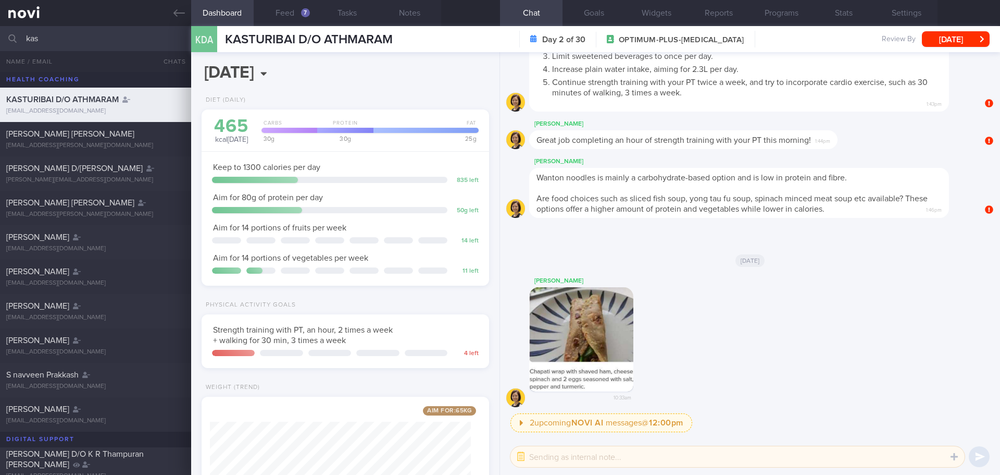
drag, startPoint x: 39, startPoint y: 39, endPoint x: 6, endPoint y: 40, distance: 33.4
click at [6, 40] on div "kas All active patients Assigned patients All active patients Archived patients" at bounding box center [500, 38] width 1000 height 25
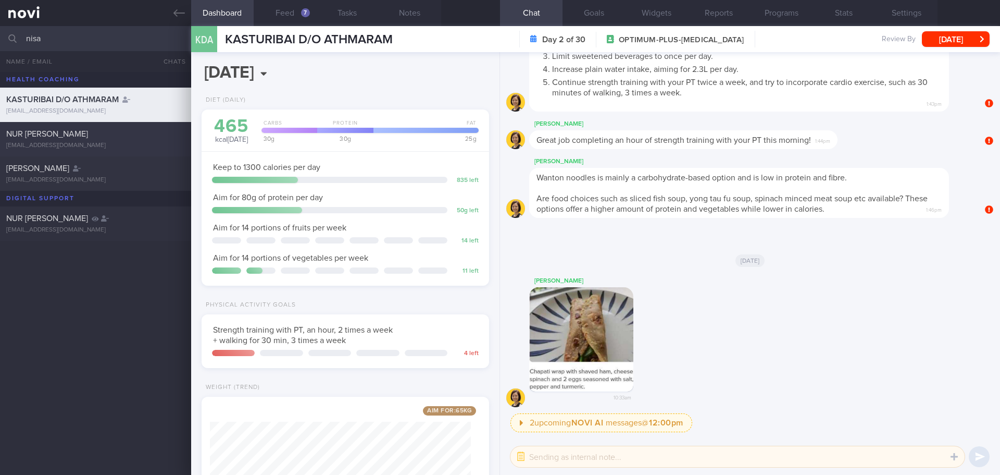
type input "nisa"
click at [79, 142] on div "[EMAIL_ADDRESS][DOMAIN_NAME]" at bounding box center [95, 146] width 179 height 8
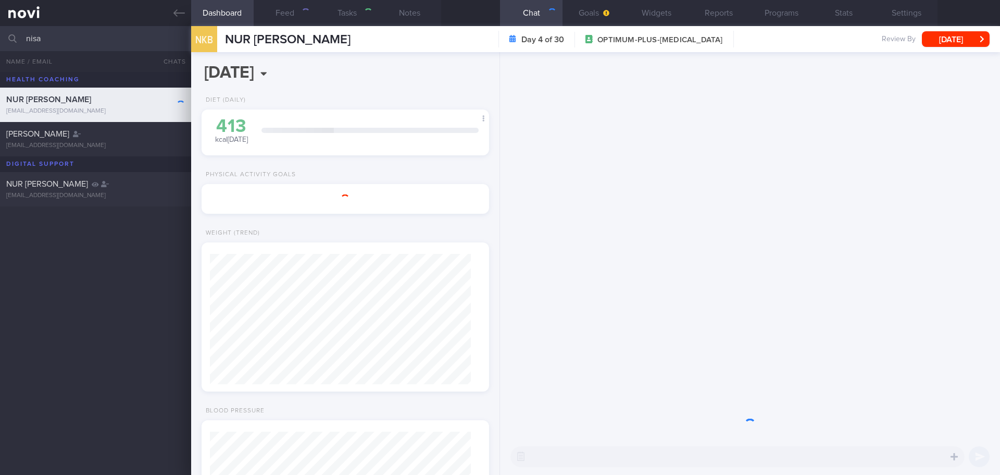
type input "[DATE]"
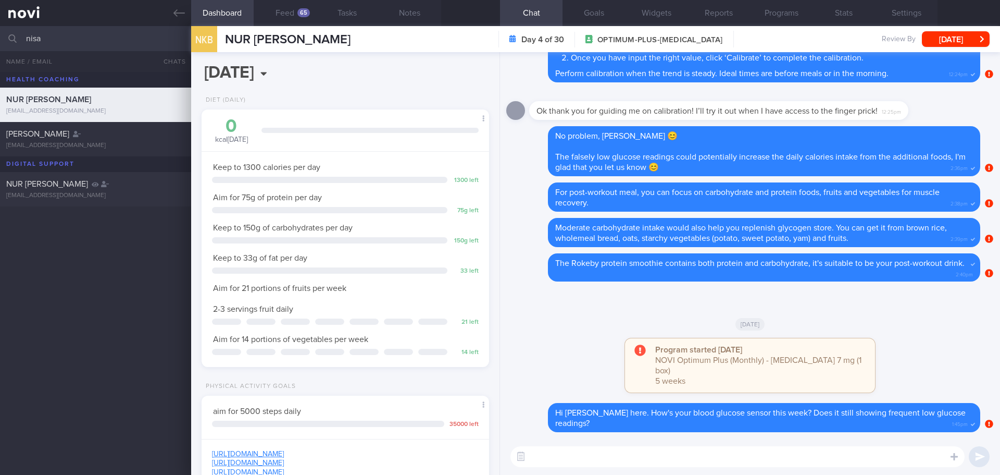
scroll to position [145, 262]
drag, startPoint x: 271, startPoint y: 9, endPoint x: 274, endPoint y: 21, distance: 11.8
click at [271, 9] on button "Feed 65" at bounding box center [285, 13] width 63 height 26
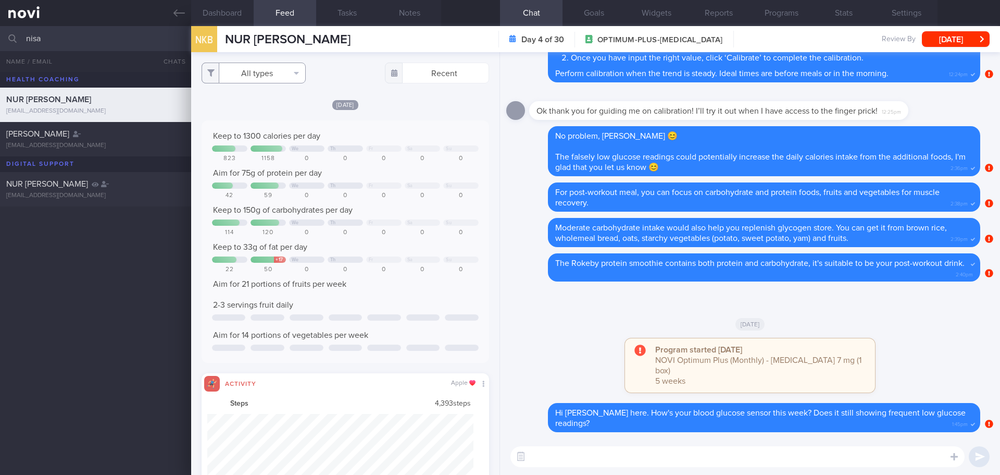
click at [280, 76] on button "All types" at bounding box center [254, 73] width 104 height 21
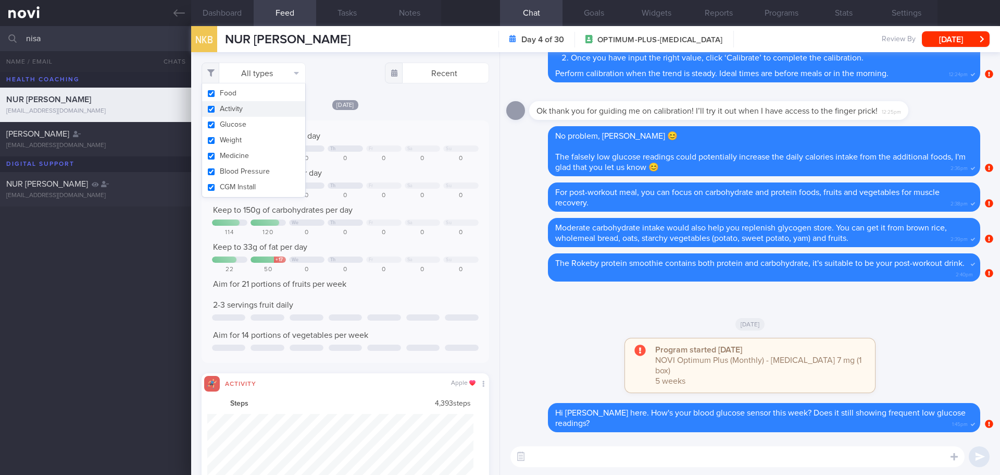
click at [254, 105] on button "Activity" at bounding box center [253, 109] width 103 height 16
checkbox input "false"
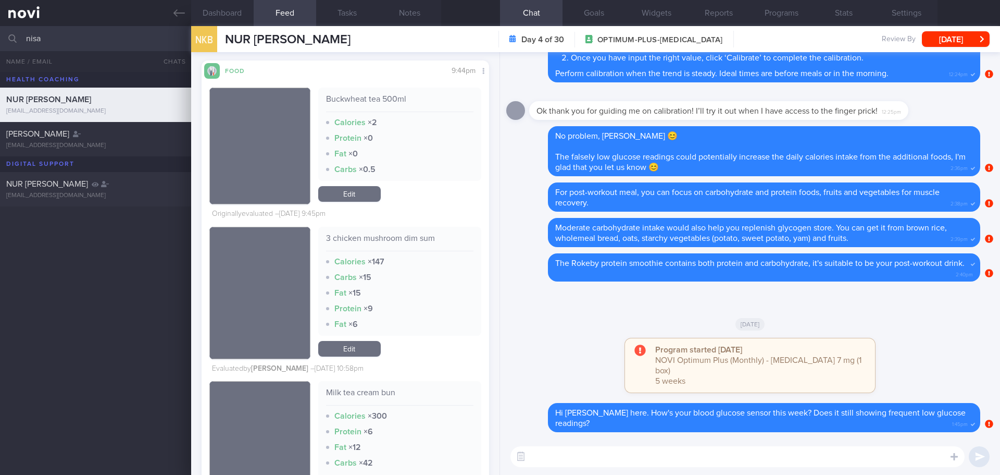
click at [548, 454] on textarea at bounding box center [738, 456] width 454 height 21
click at [868, 444] on div "Hi Nisa, the buckwheat tea without sugar was a good choice for the meal 👍🏻 Hi N…" at bounding box center [750, 456] width 500 height 36
click at [909, 462] on textarea "Hi Nisa, the buckwheat tea without sugar was a good choice for the meal 👍🏻" at bounding box center [738, 456] width 454 height 21
click at [888, 460] on textarea "Hi Nisa, the buckwheat tea without sugar was a good choice for the meal 👍🏻" at bounding box center [738, 456] width 454 height 21
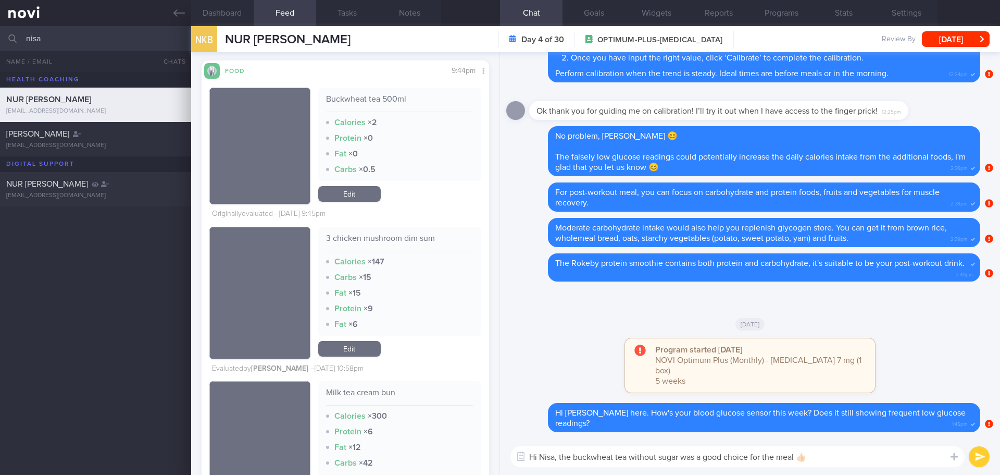
click at [888, 461] on textarea "Hi Nisa, the buckwheat tea without sugar was a good choice for the meal 👍🏻" at bounding box center [738, 456] width 454 height 21
click at [906, 463] on textarea "Hi Nisa, the buckwheat tea without sugar was a good choice for the meal 👍🏻" at bounding box center [738, 456] width 454 height 21
drag, startPoint x: 695, startPoint y: 460, endPoint x: 681, endPoint y: 462, distance: 14.2
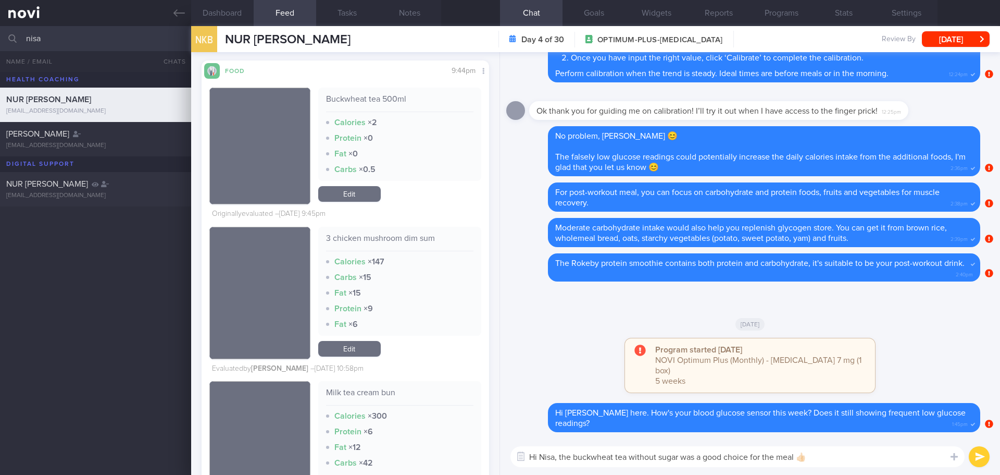
click at [681, 462] on textarea "Hi Nisa, the buckwheat tea without sugar was a good choice for the meal 👍🏻" at bounding box center [738, 456] width 454 height 21
click at [834, 465] on textarea "Hi Nisa, the buckwheat tea without sugar is a good choice for the meal 👍🏻" at bounding box center [738, 456] width 454 height 21
click at [844, 464] on textarea "Hi Nisa, the buckwheat tea without sugar is a good choice for the meal 👍🏻" at bounding box center [738, 456] width 454 height 21
type textarea "Hi Nisa, the buckwheat tea without sugar is a good choice for the meal 👍🏻"
click at [981, 458] on button "submit" at bounding box center [979, 456] width 21 height 21
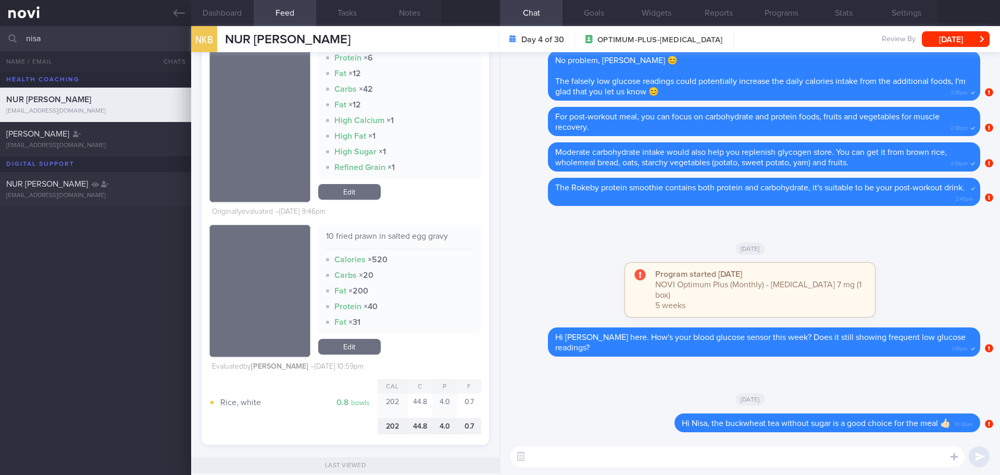
scroll to position [677, 0]
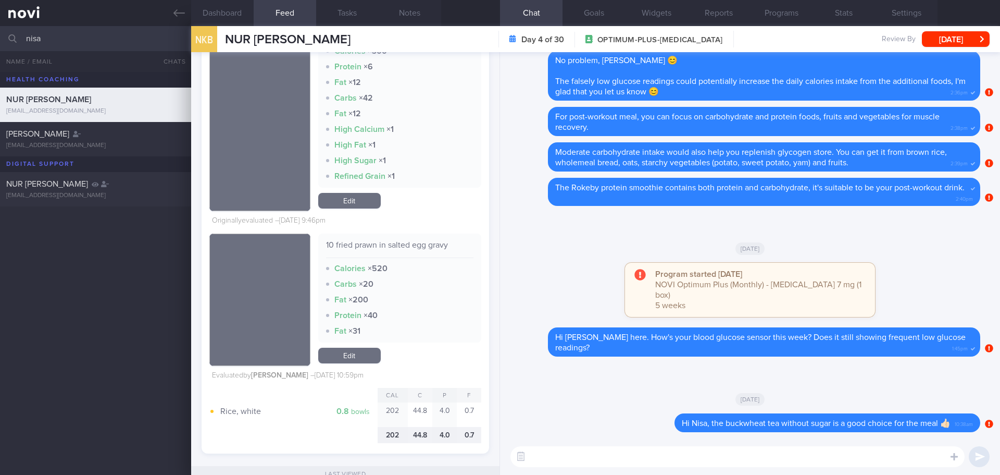
drag, startPoint x: 697, startPoint y: 455, endPoint x: 693, endPoint y: 447, distance: 8.2
click at [697, 455] on textarea at bounding box center [738, 456] width 454 height 21
click at [564, 455] on textarea at bounding box center [738, 456] width 454 height 21
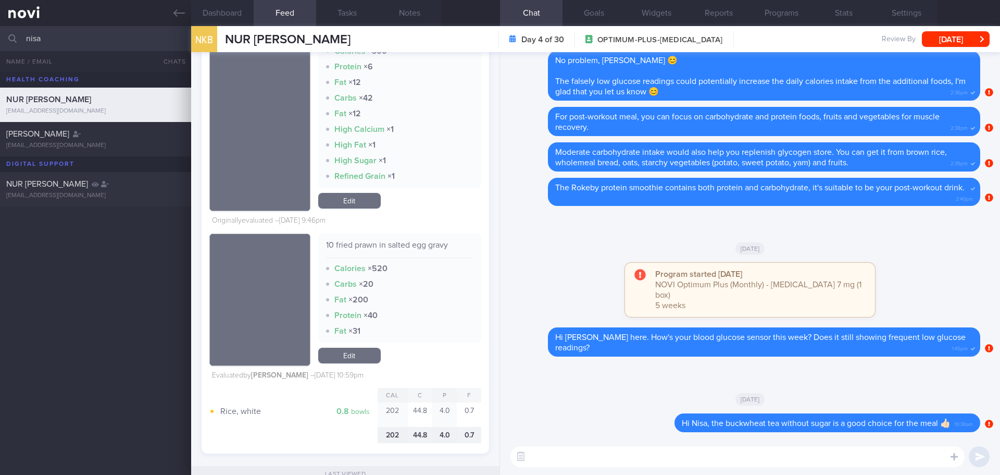
click at [564, 455] on textarea at bounding box center [738, 456] width 454 height 21
type textarea "R"
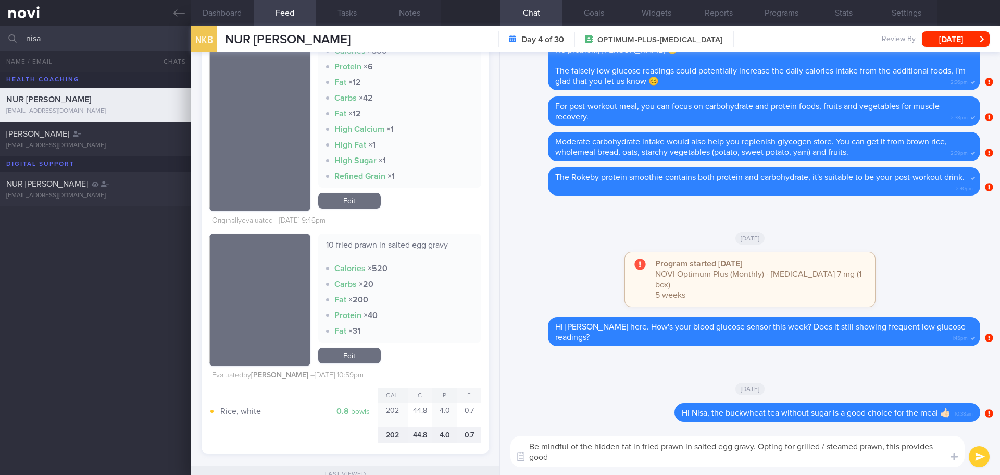
scroll to position [0, 0]
type textarea "Be mindful of the hidden fat in fried prawn in salted egg gravy. Opting for gri…"
click at [979, 456] on button "submit" at bounding box center [979, 456] width 21 height 21
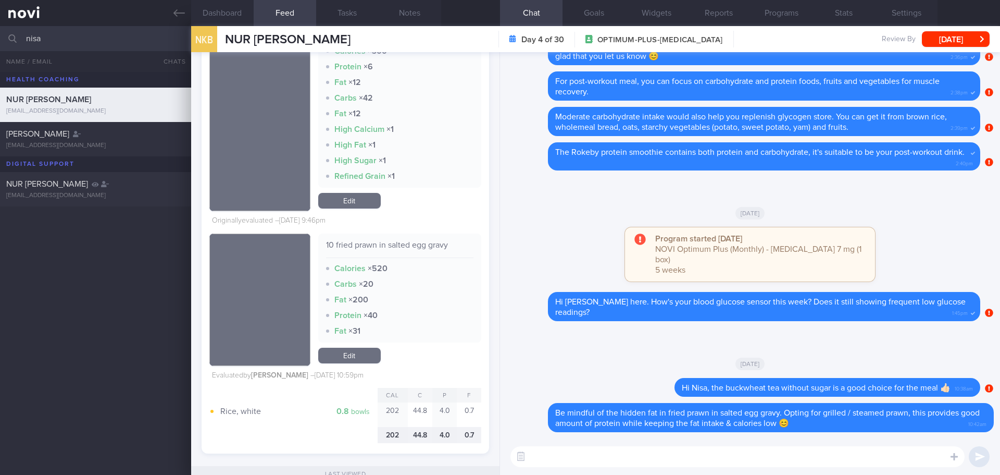
drag, startPoint x: 44, startPoint y: 34, endPoint x: -3, endPoint y: 42, distance: 48.0
click at [0, 42] on html "You are offline! Some functionality will be unavailable Patients New Users Coac…" at bounding box center [500, 237] width 1000 height 475
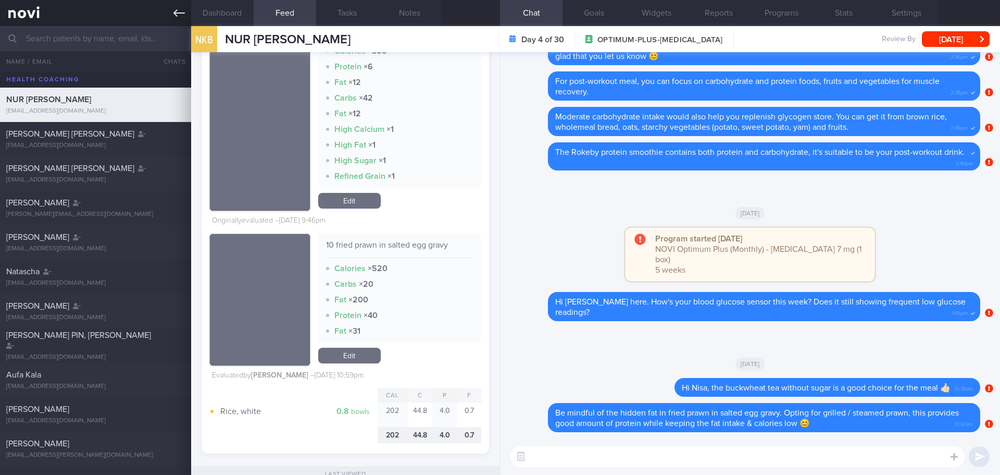
click at [173, 17] on icon at bounding box center [178, 12] width 11 height 11
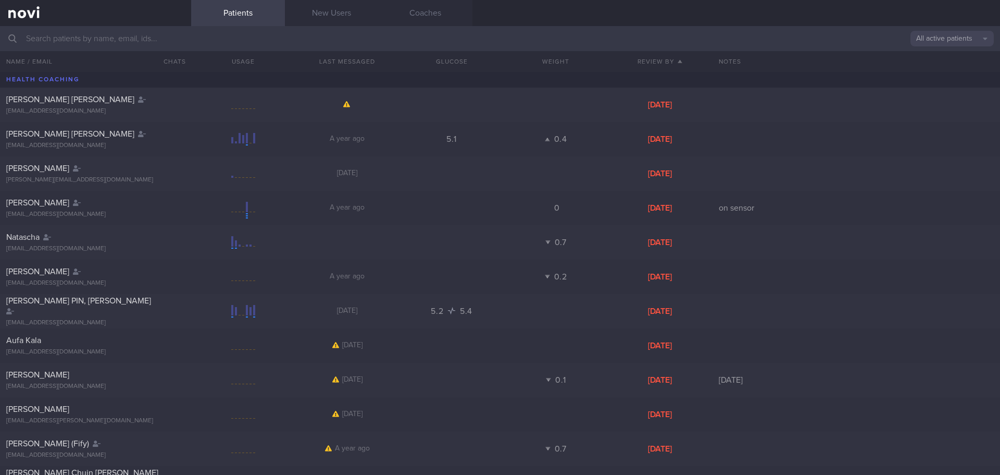
click at [944, 45] on button "All active patients" at bounding box center [952, 39] width 83 height 16
click at [936, 57] on button "Assigned patients" at bounding box center [952, 56] width 83 height 16
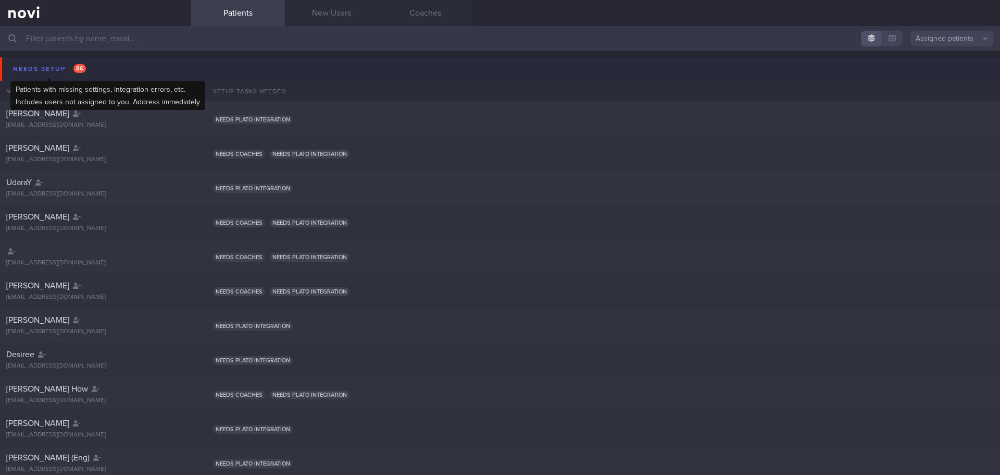
click at [55, 72] on div "Needs setup 86" at bounding box center [49, 69] width 78 height 14
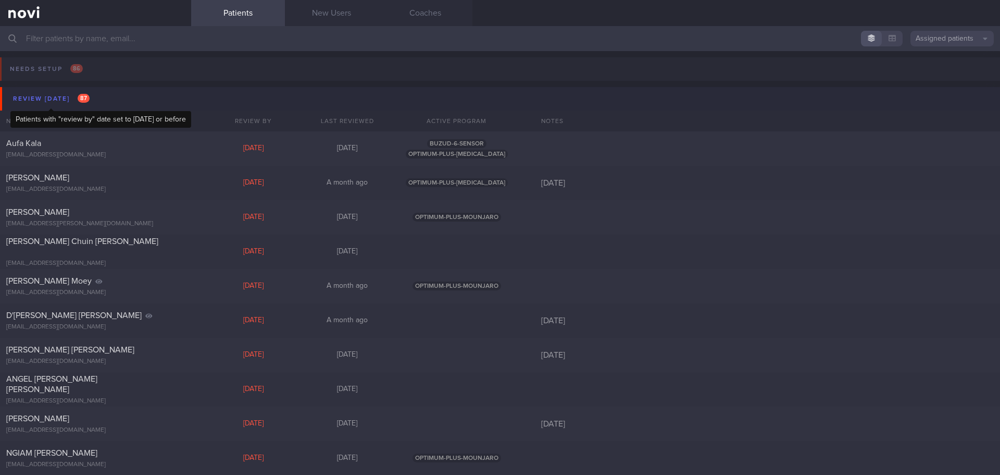
click at [46, 98] on div "Review today 87" at bounding box center [51, 99] width 82 height 14
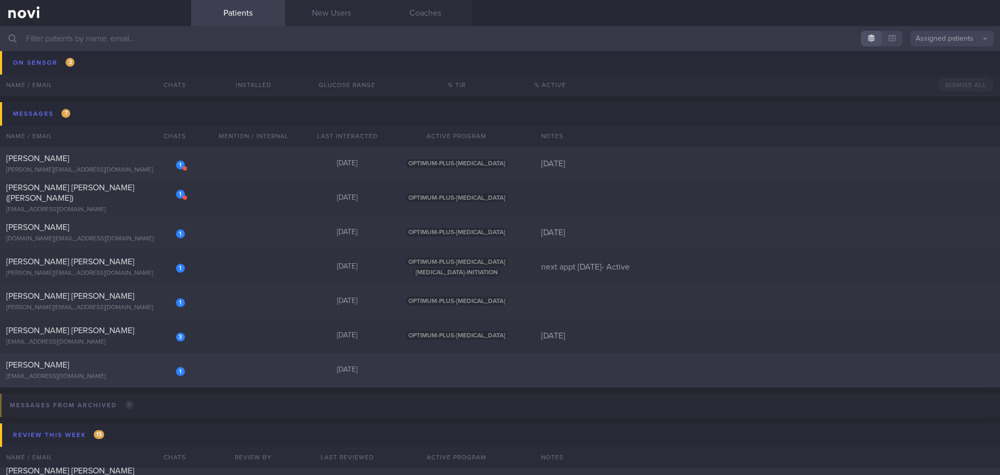
scroll to position [156, 0]
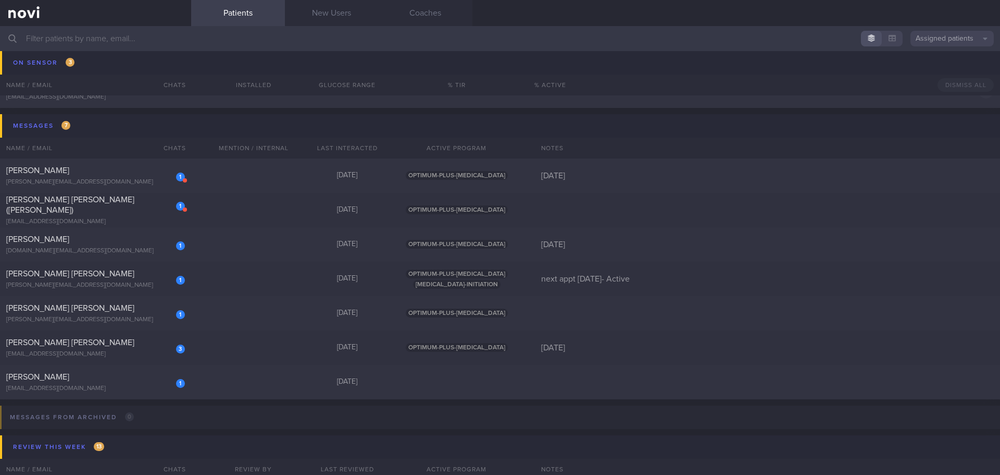
click at [72, 36] on input "text" at bounding box center [500, 38] width 1000 height 25
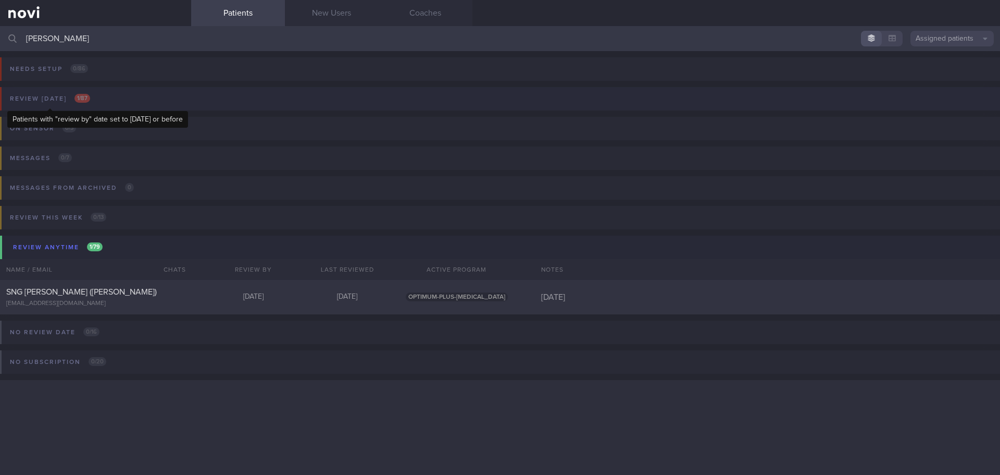
type input "eric"
click at [70, 99] on div "Review [DATE] 1 / 87" at bounding box center [49, 99] width 85 height 14
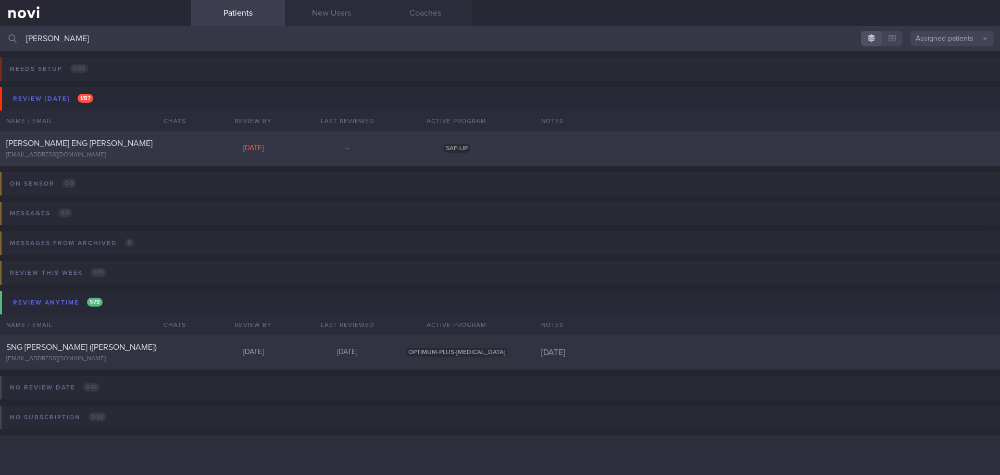
click at [78, 140] on div "[PERSON_NAME] ENG [PERSON_NAME]" at bounding box center [94, 143] width 176 height 10
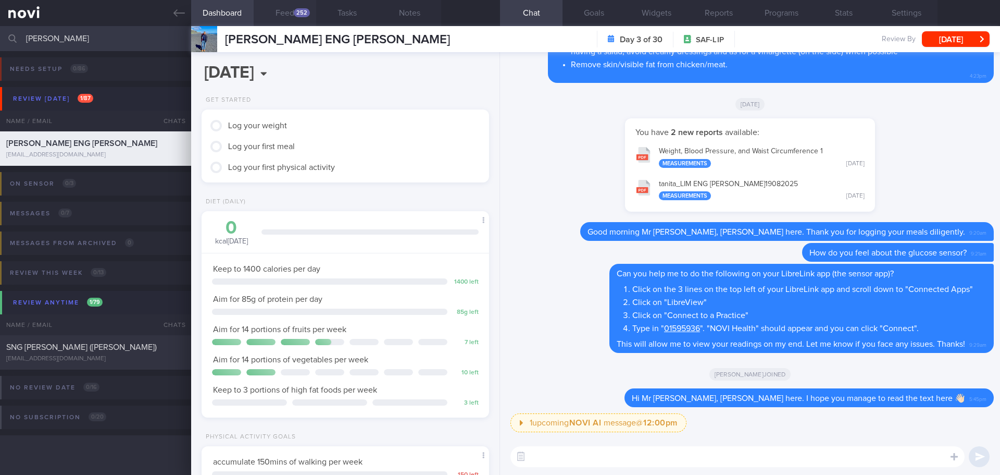
click at [295, 13] on div "252" at bounding box center [302, 12] width 16 height 9
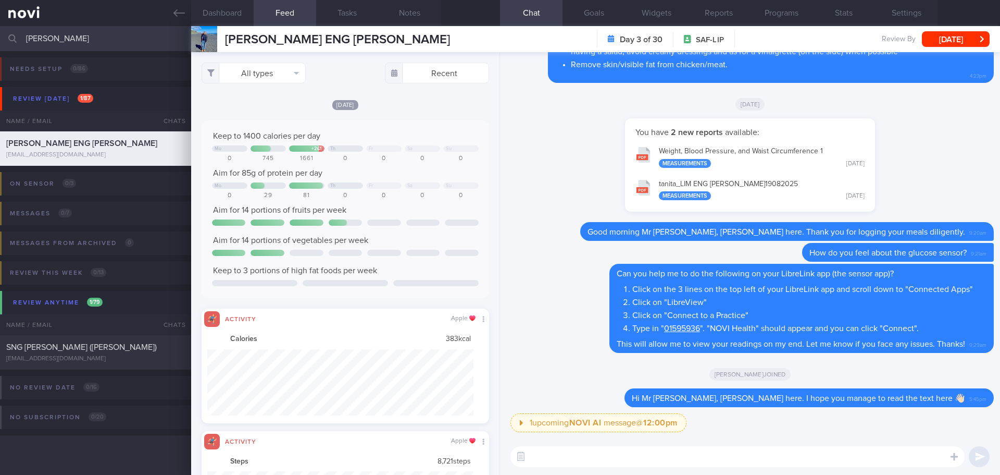
scroll to position [66, 267]
click at [388, 120] on div "Keep to 1400 calories per day Mo + 261 Th Fr Sa Su 0 745 1661 0 0 0 0 Aim for 8…" at bounding box center [346, 209] width 288 height 178
click at [285, 71] on button "All types" at bounding box center [254, 73] width 104 height 21
click at [254, 108] on button "Activity" at bounding box center [253, 109] width 103 height 16
checkbox input "false"
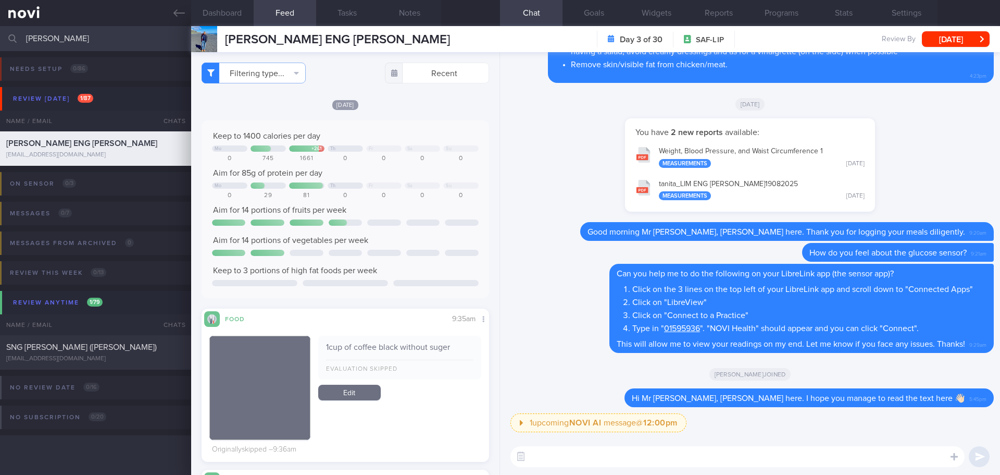
click at [386, 102] on div "[DATE]" at bounding box center [346, 104] width 288 height 11
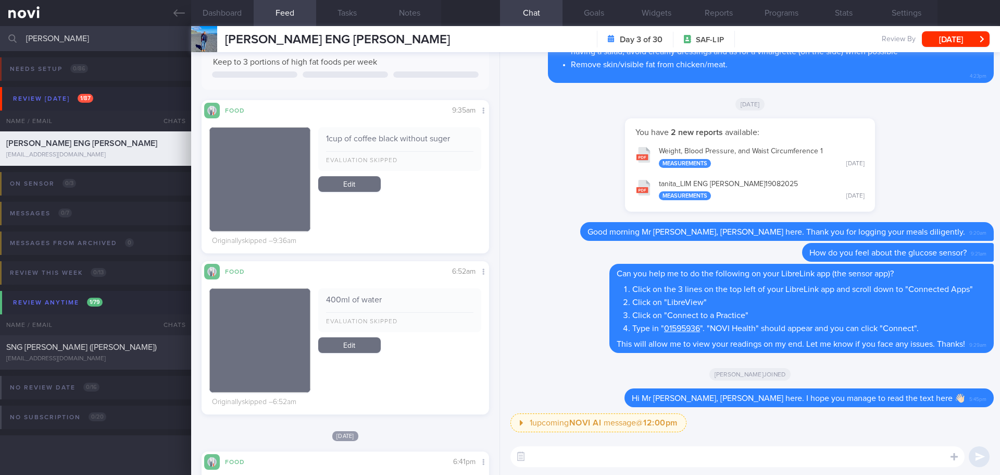
click at [557, 456] on textarea at bounding box center [738, 456] width 454 height 21
type textarea "Hi Mr Eric, Elizabeth here. How are you today?"
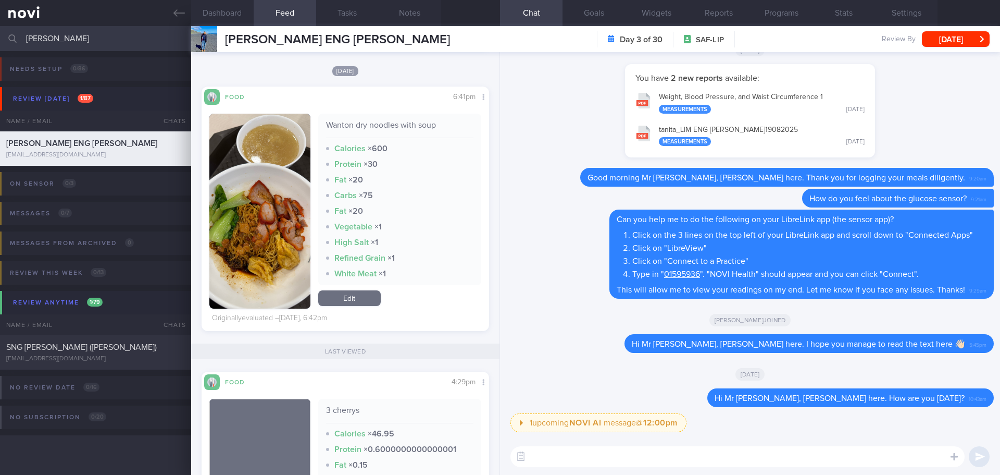
click at [546, 458] on textarea at bounding box center [738, 456] width 454 height 21
click at [273, 230] on button "button" at bounding box center [259, 211] width 101 height 195
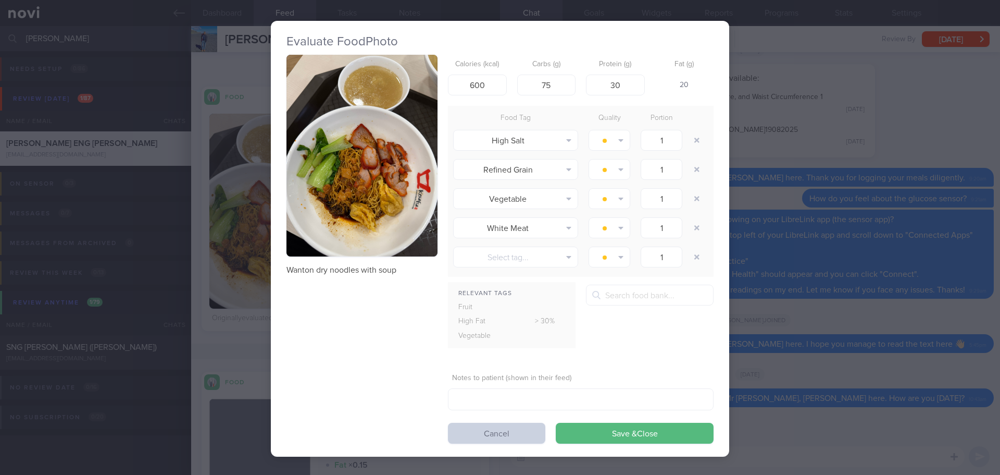
click at [519, 435] on button "Cancel" at bounding box center [496, 432] width 97 height 21
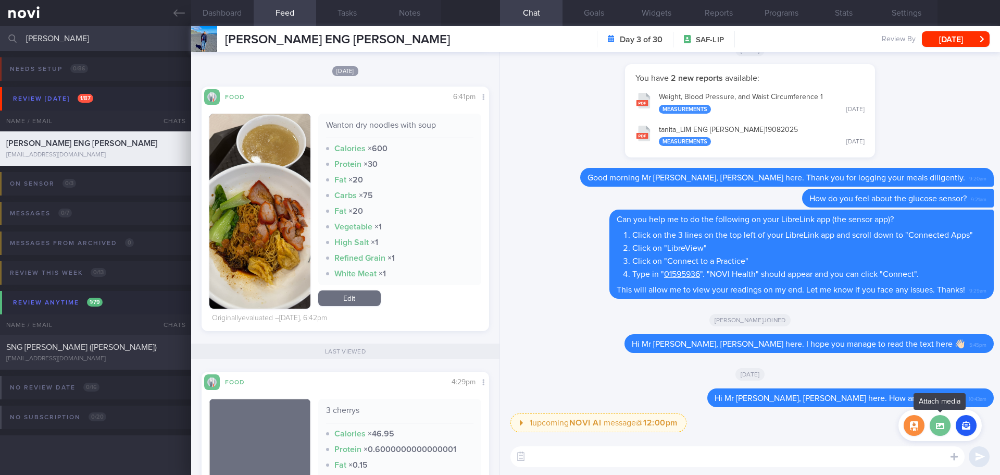
click at [939, 429] on label at bounding box center [940, 425] width 21 height 21
click at [0, 0] on input "file" at bounding box center [0, 0] width 0 height 0
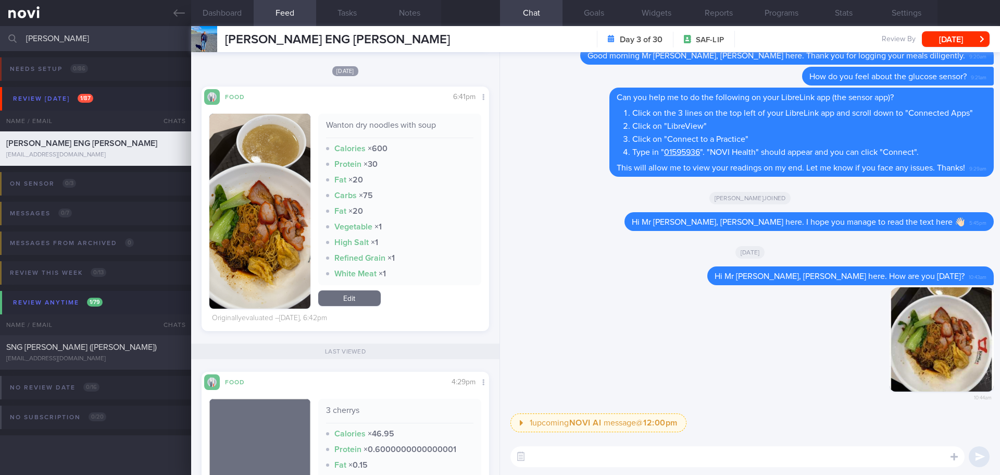
click at [653, 459] on textarea at bounding box center [738, 456] width 454 height 21
type textarea "T"
type textarea "F"
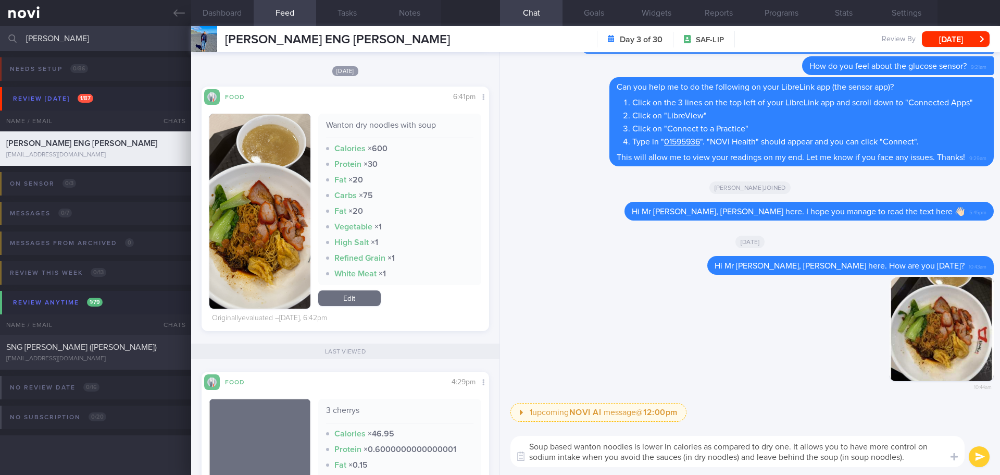
click at [850, 456] on textarea "Soup based wanton noodles is lower in calories as compared to dry one. It allow…" at bounding box center [738, 451] width 454 height 31
type textarea "Soup based wanton noodles is lower in calories as compared to dry one. It allow…"
click at [974, 462] on button "submit" at bounding box center [979, 456] width 21 height 21
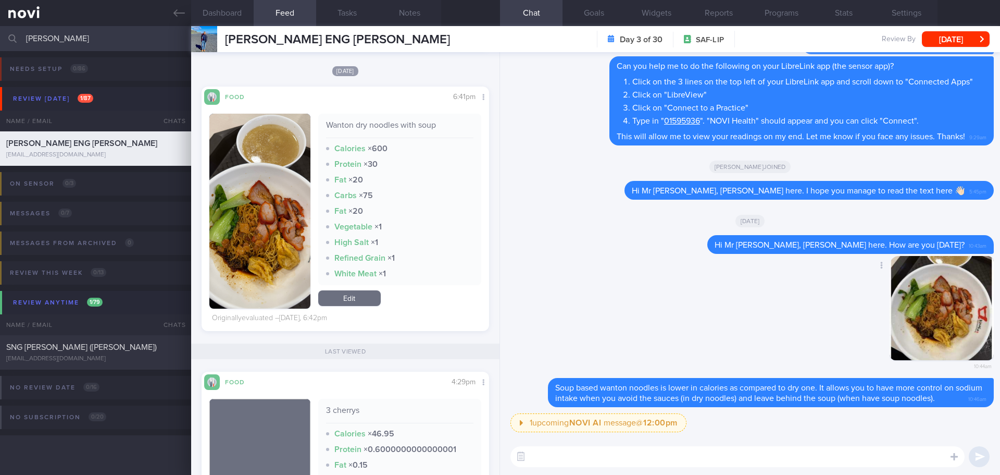
click at [757, 299] on div "Delete 10:44am" at bounding box center [750, 317] width 488 height 122
click at [774, 20] on button "Programs" at bounding box center [781, 13] width 63 height 26
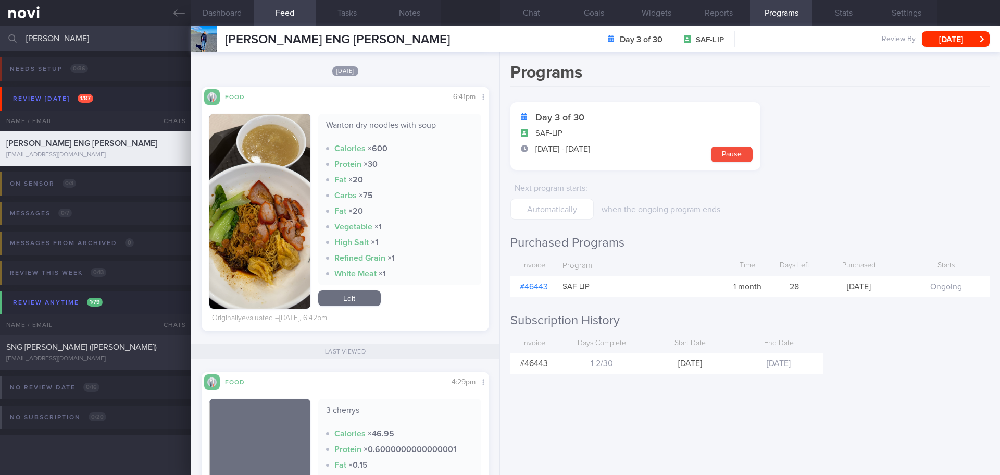
click at [543, 287] on link "# 46443" at bounding box center [534, 286] width 28 height 8
click at [543, 15] on button "Chat" at bounding box center [531, 13] width 63 height 26
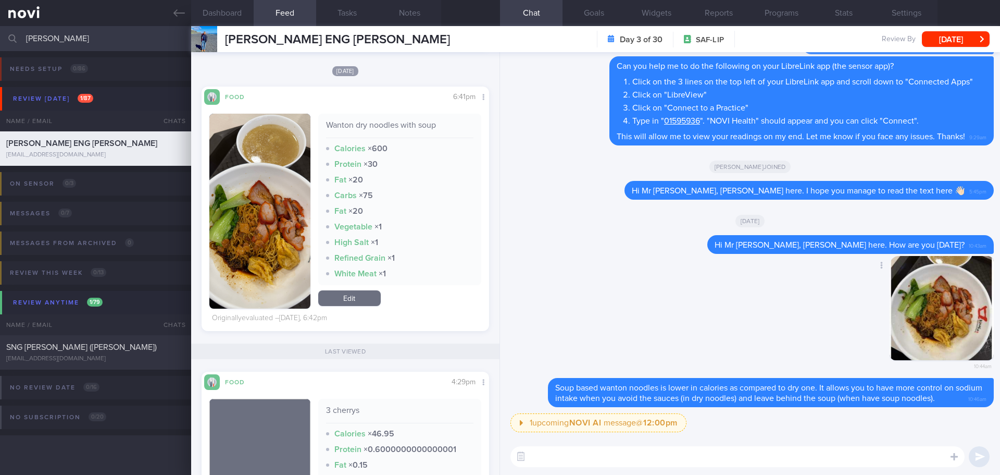
click at [616, 257] on div "Delete 10:44am" at bounding box center [750, 317] width 488 height 122
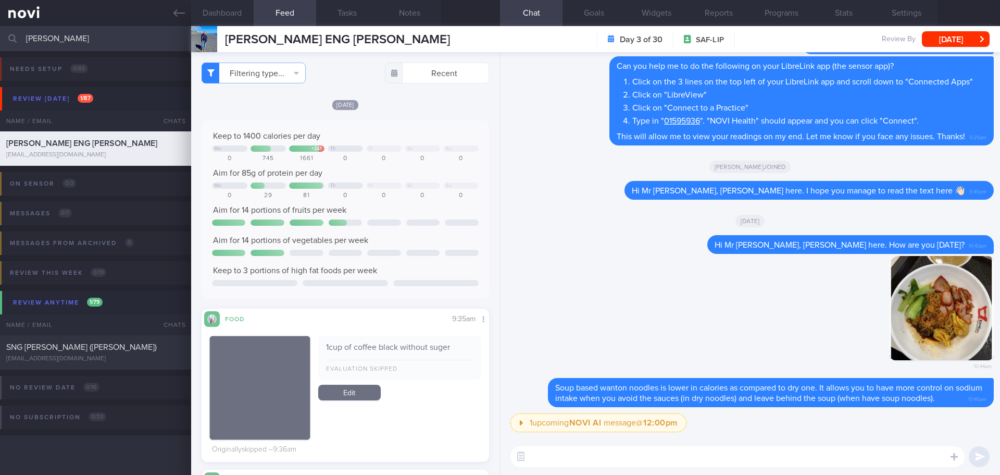
drag, startPoint x: 74, startPoint y: 39, endPoint x: -6, endPoint y: 44, distance: 80.4
click at [0, 44] on html "You are offline! Some functionality will be unavailable Patients New Users Coac…" at bounding box center [500, 237] width 1000 height 475
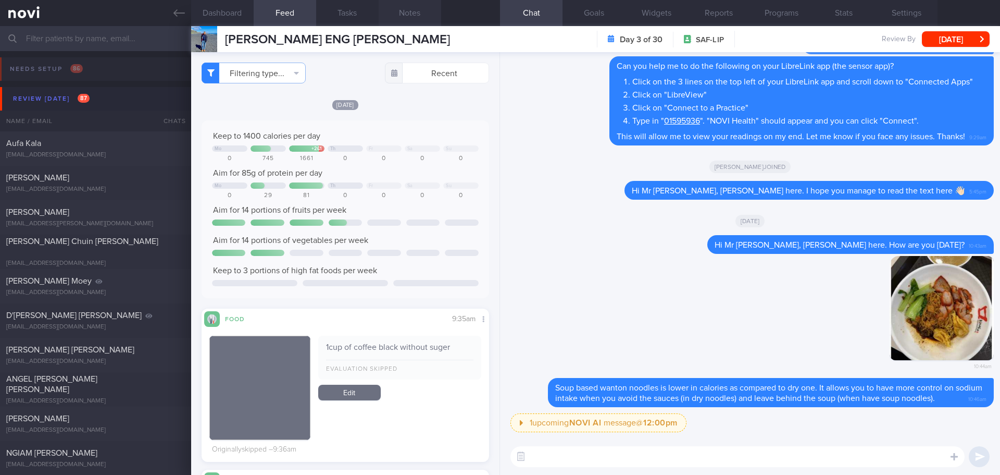
click at [404, 5] on button "Notes" at bounding box center [410, 13] width 63 height 26
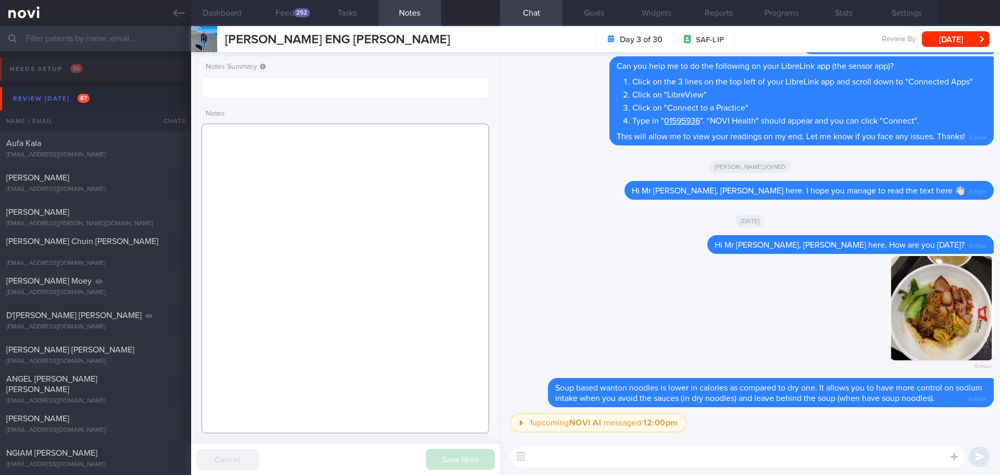
click at [289, 193] on textarea at bounding box center [346, 277] width 288 height 309
click at [36, 93] on div "Review today 87" at bounding box center [51, 99] width 82 height 14
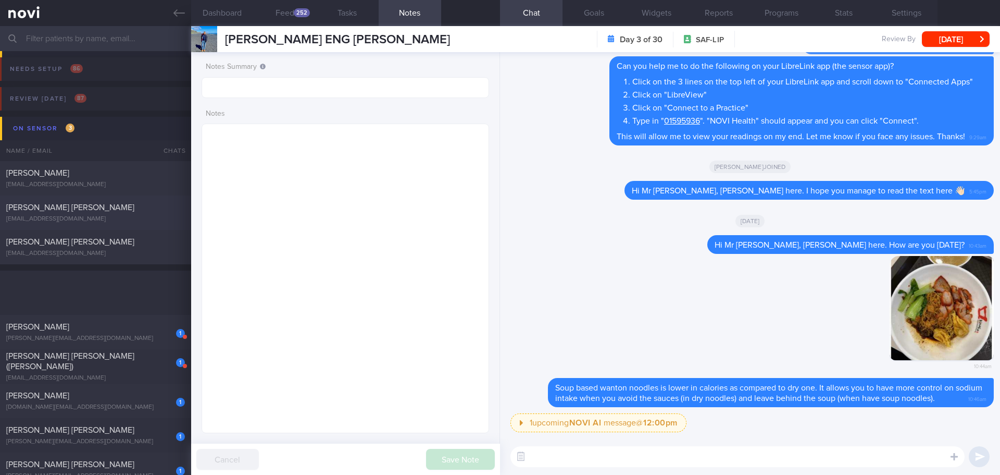
scroll to position [260, 0]
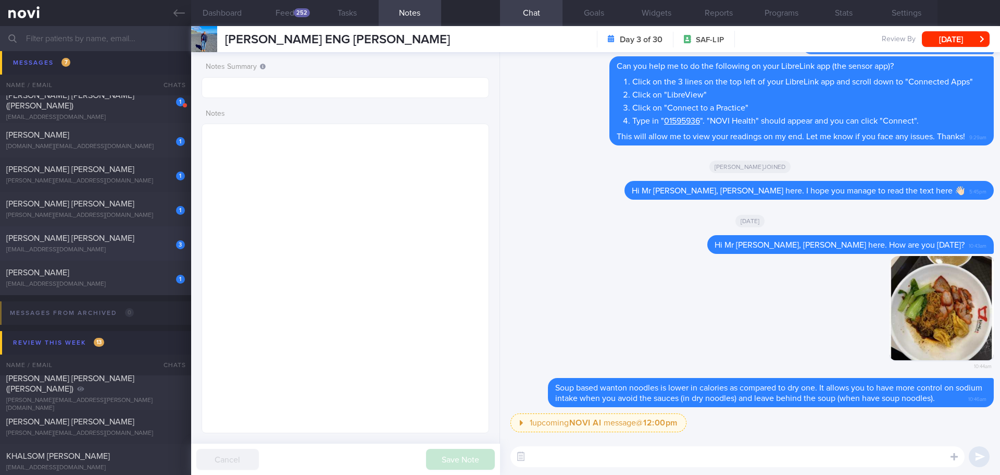
click at [121, 241] on div "[PERSON_NAME] [PERSON_NAME]" at bounding box center [94, 238] width 176 height 10
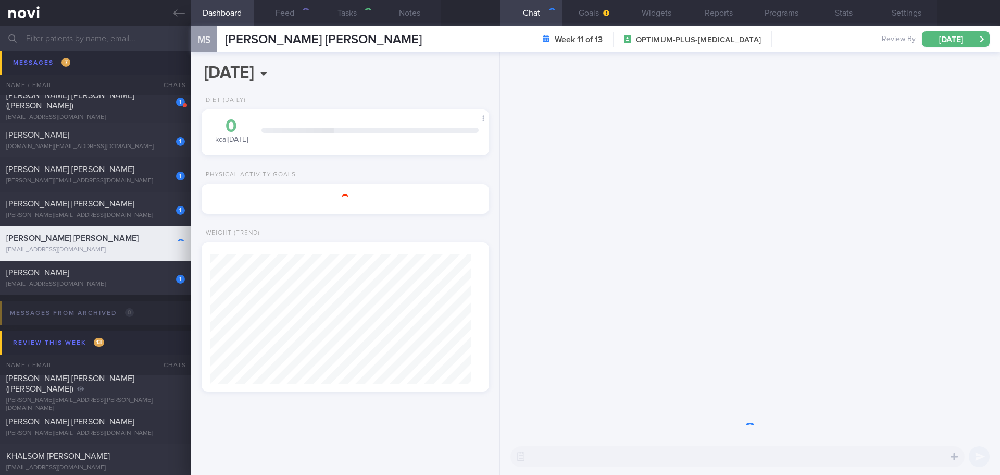
type input "[DATE]"
type textarea "sugar intake, refined carbohydrate - no juice, dislike fruit (unpleasant childh…"
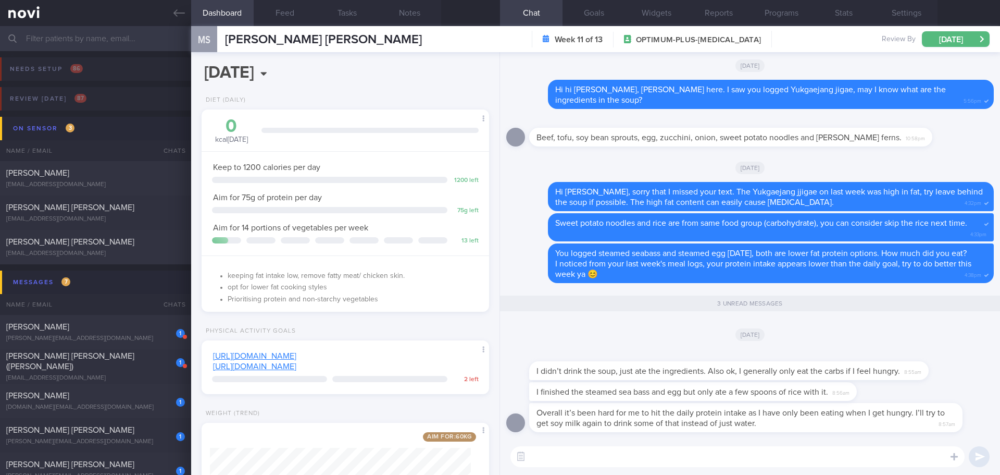
click at [692, 461] on textarea at bounding box center [738, 456] width 454 height 21
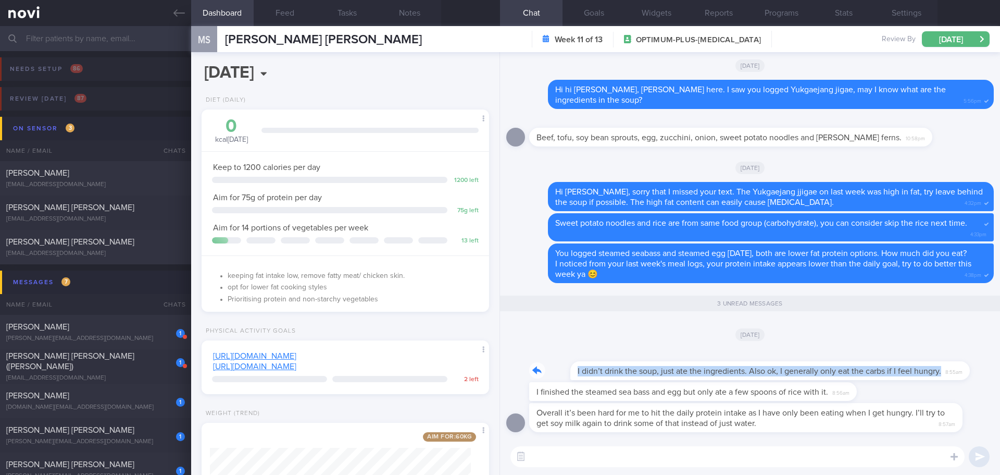
drag, startPoint x: 900, startPoint y: 375, endPoint x: 980, endPoint y: 374, distance: 79.7
click at [980, 374] on div "I didn’t drink the soup, just ate the ingredients. Also ok, I generally only ea…" at bounding box center [750, 365] width 488 height 33
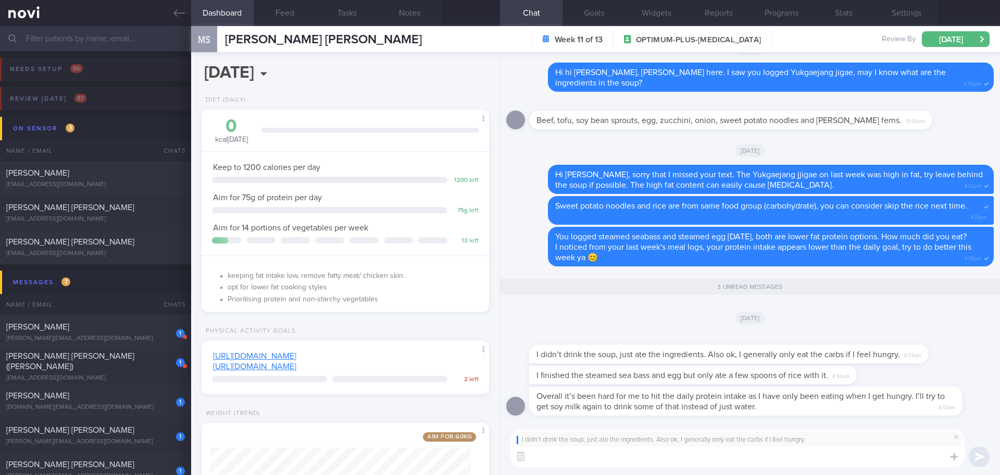
click at [580, 452] on textarea at bounding box center [738, 456] width 454 height 21
click at [580, 449] on textarea at bounding box center [738, 456] width 454 height 21
click at [579, 458] on textarea at bounding box center [738, 456] width 454 height 21
type textarea "g"
type textarea "Great!"
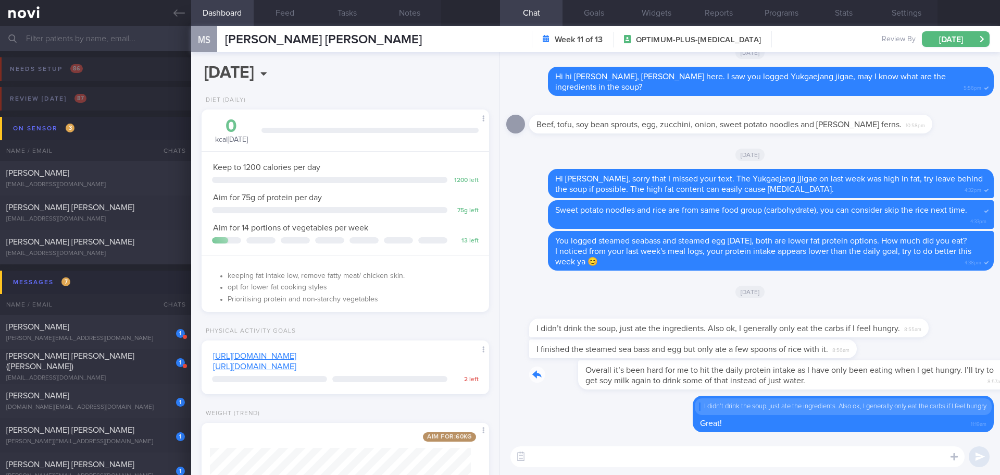
drag, startPoint x: 768, startPoint y: 385, endPoint x: 888, endPoint y: 388, distance: 120.4
click at [888, 388] on div "Overall it’s been hard for me to hit the daily protein intake as I have only be…" at bounding box center [761, 374] width 465 height 29
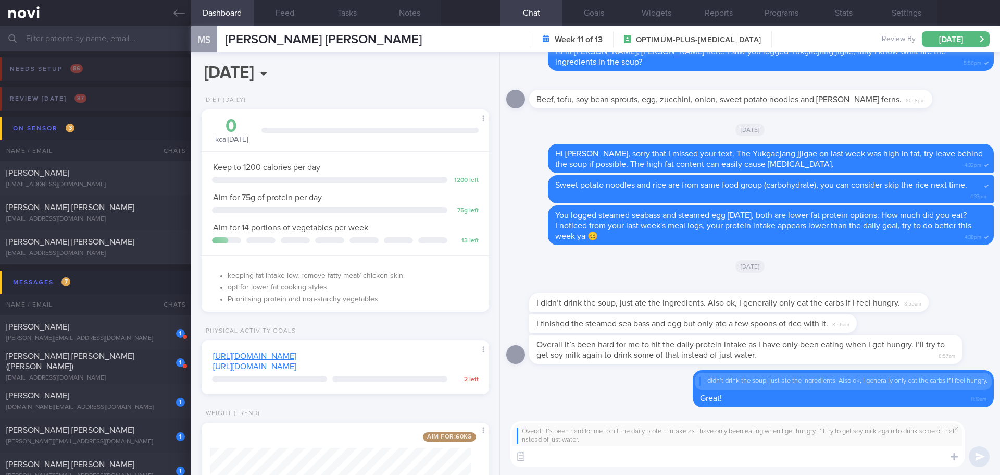
click at [681, 455] on textarea at bounding box center [738, 456] width 454 height 21
type textarea "I"
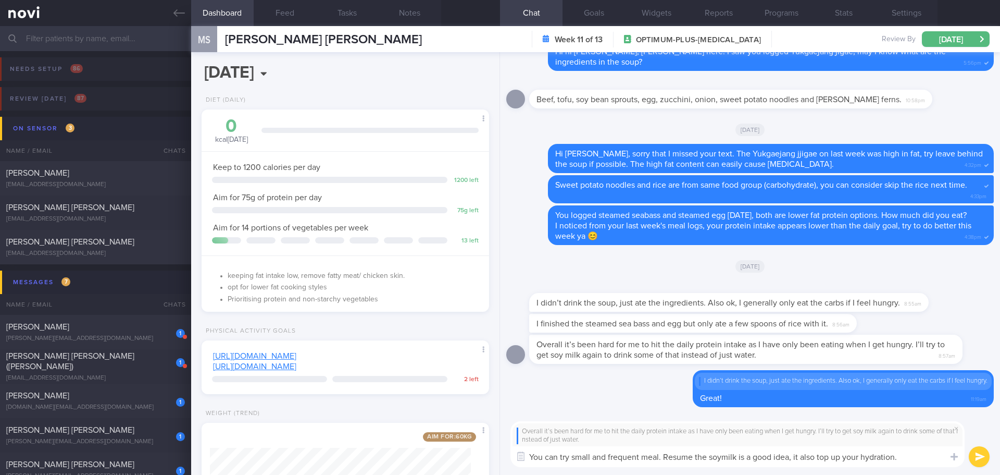
type textarea "You can try small and frequent meal. Resume the soymilk is a good idea, it also…"
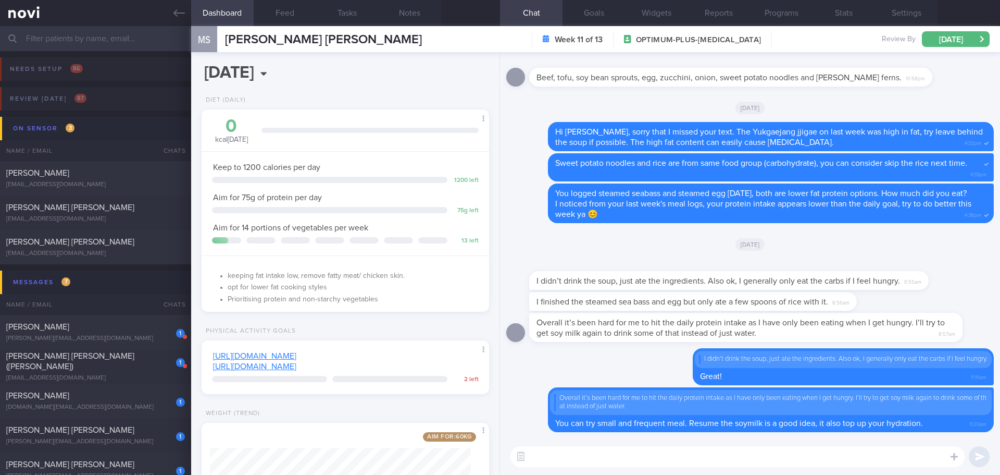
click at [681, 455] on textarea at bounding box center [738, 456] width 454 height 21
paste textarea "https://www.fairprice.com.sg/product/vinamilk-green-farm-high-protein-low-fat-u…"
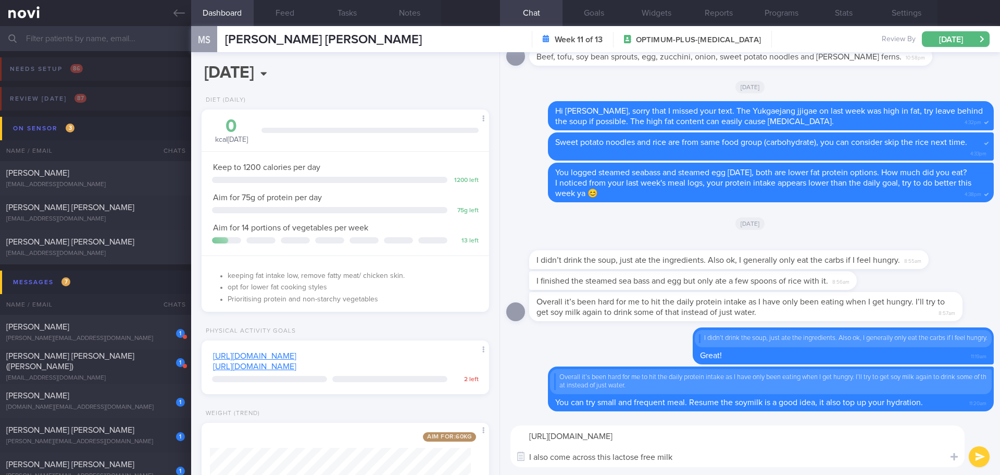
click at [695, 458] on textarea "https://www.fairprice.com.sg/product/vinamilk-green-farm-high-protein-low-fat-u…" at bounding box center [738, 446] width 454 height 42
click at [574, 454] on textarea "https://www.fairprice.com.sg/product/vinamilk-green-farm-high-protein-low-fat-u…" at bounding box center [738, 446] width 454 height 42
click at [587, 455] on textarea "https://www.fairprice.com.sg/product/vinamilk-green-farm-high-protein-low-fat-u…" at bounding box center [738, 446] width 454 height 42
drag, startPoint x: 676, startPoint y: 456, endPoint x: 512, endPoint y: 462, distance: 164.7
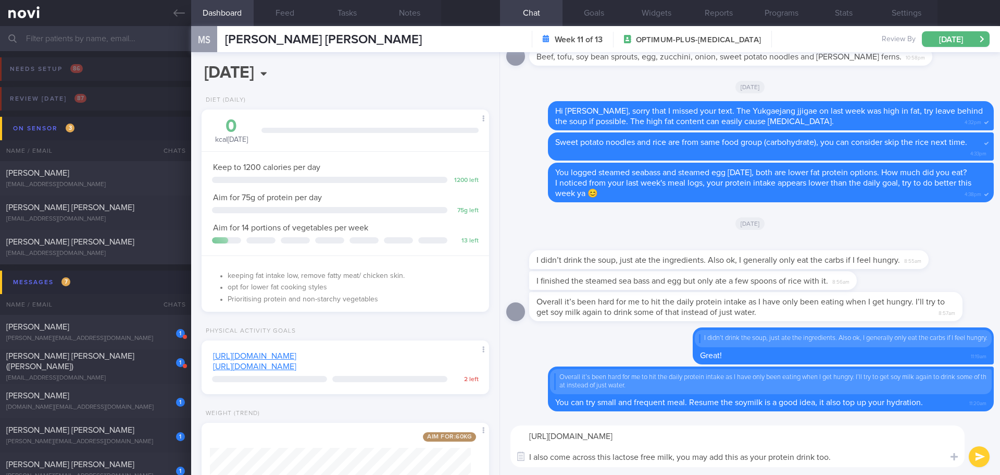
click at [512, 462] on textarea "https://www.fairprice.com.sg/product/vinamilk-green-farm-high-protein-low-fat-u…" at bounding box center [738, 446] width 454 height 42
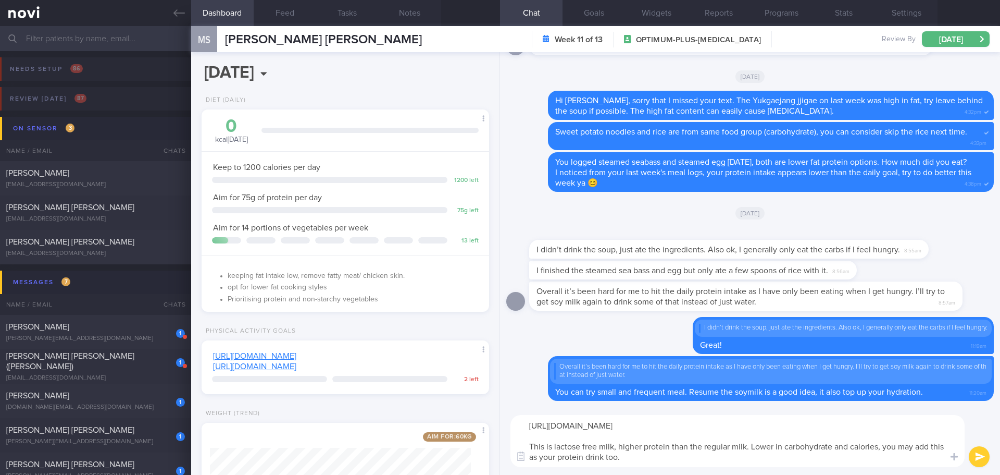
click at [641, 454] on textarea "https://www.fairprice.com.sg/product/vinamilk-green-farm-high-protein-low-fat-u…" at bounding box center [738, 441] width 454 height 52
click at [666, 456] on textarea "https://www.fairprice.com.sg/product/vinamilk-green-farm-high-protein-low-fat-u…" at bounding box center [738, 441] width 454 height 52
click at [694, 458] on textarea "https://www.fairprice.com.sg/product/vinamilk-green-farm-high-protein-low-fat-u…" at bounding box center [738, 441] width 454 height 52
click at [754, 461] on textarea "https://www.fairprice.com.sg/product/vinamilk-green-farm-high-protein-low-fat-u…" at bounding box center [738, 441] width 454 height 52
type textarea "https://www.fairprice.com.sg/product/vinamilk-green-farm-high-protein-low-fat-u…"
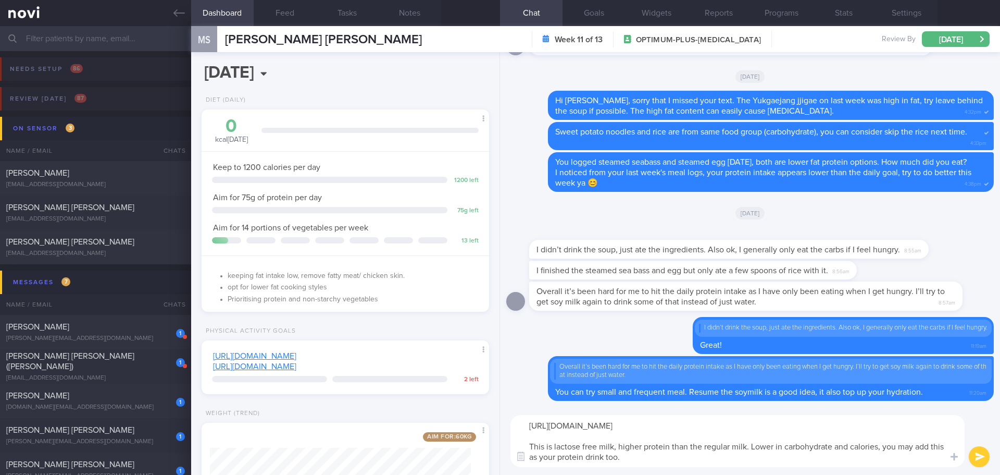
click at [977, 455] on button "submit" at bounding box center [979, 456] width 21 height 21
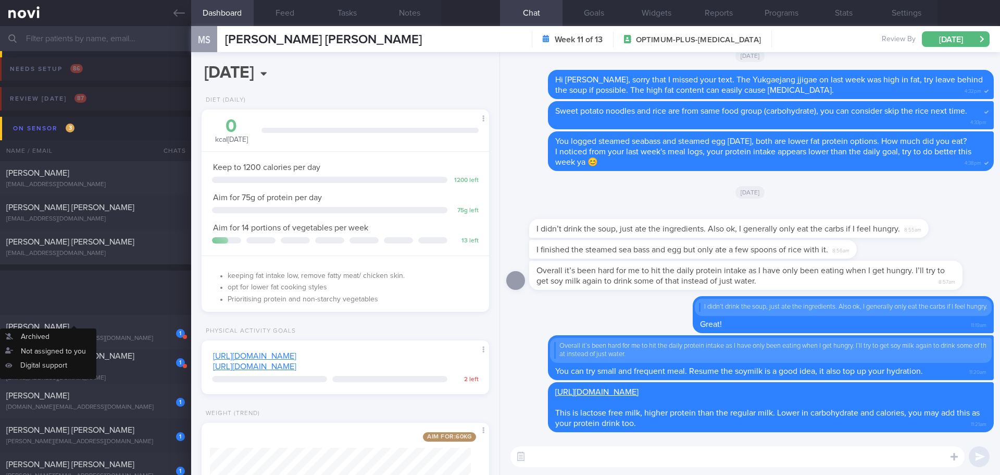
scroll to position [313, 0]
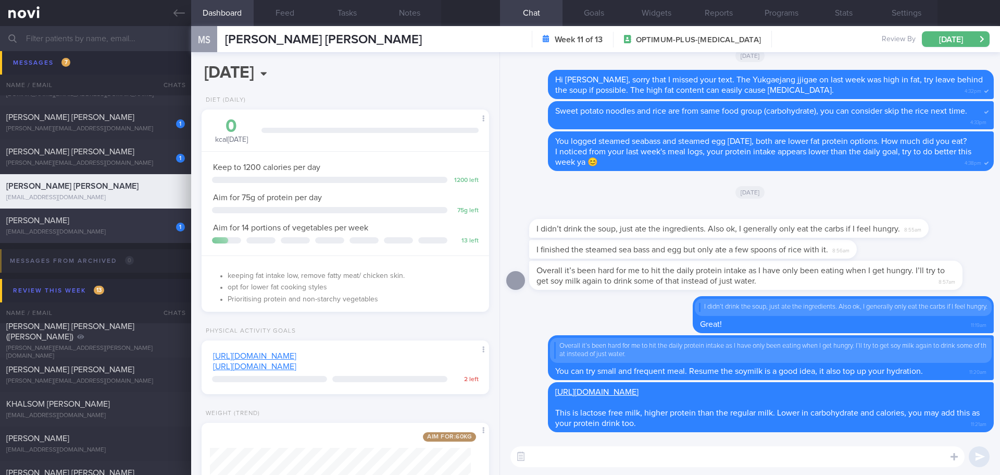
click at [111, 226] on div "1 XIE FENGJIE lazyxfj@gmail.com" at bounding box center [95, 225] width 191 height 21
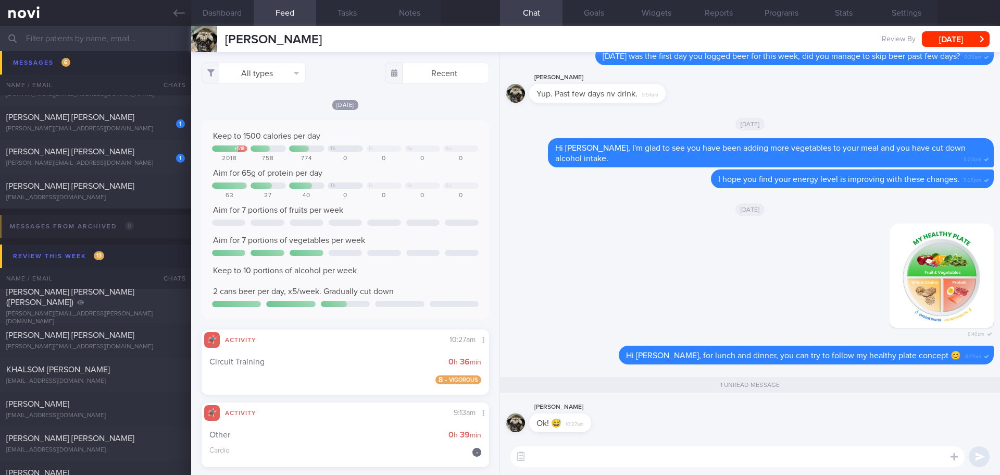
click at [653, 422] on div "Xie Fengjie Ok! 😅 10:27am" at bounding box center [750, 420] width 488 height 38
click at [115, 122] on div "1 ANG TSENG KUOK MELVIN melvin.ang@gmail.com" at bounding box center [95, 122] width 191 height 21
type input "next appt [DATE]- Active"
type textarea "Diabetes (diagnosed 2 years ago) Picked up from screening Latest HbA1c 6.5% Met…"
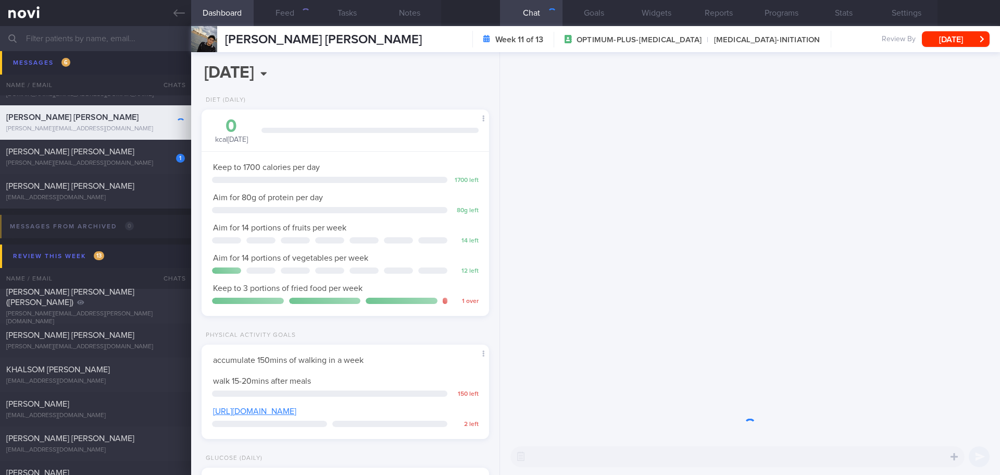
scroll to position [132, 266]
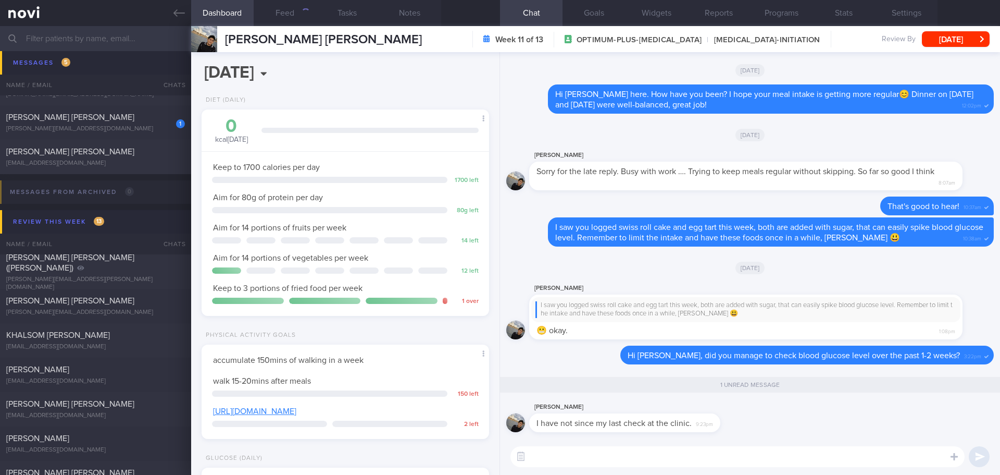
click at [591, 457] on textarea at bounding box center [738, 456] width 454 height 21
type textarea "D"
type textarea "Do you have a glucometer or plan to have a sensor to monitor your glucose level?"
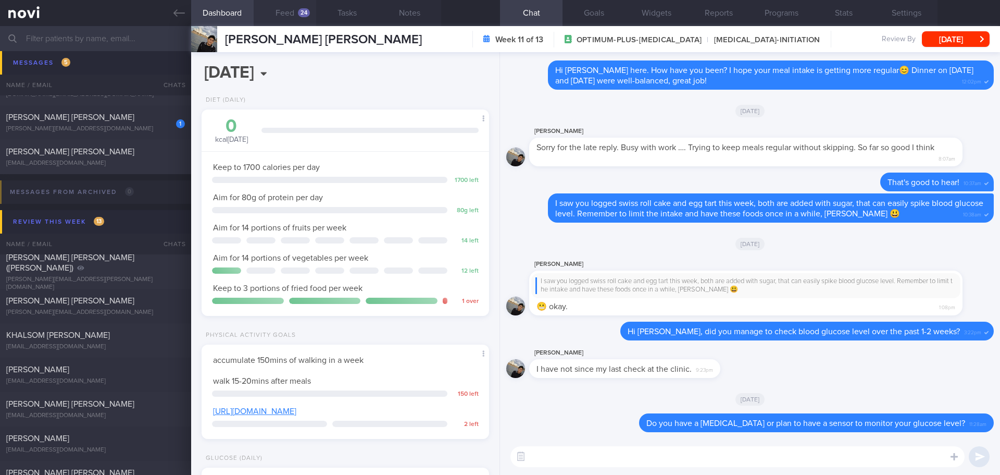
click at [277, 4] on button "Feed 24" at bounding box center [285, 13] width 63 height 26
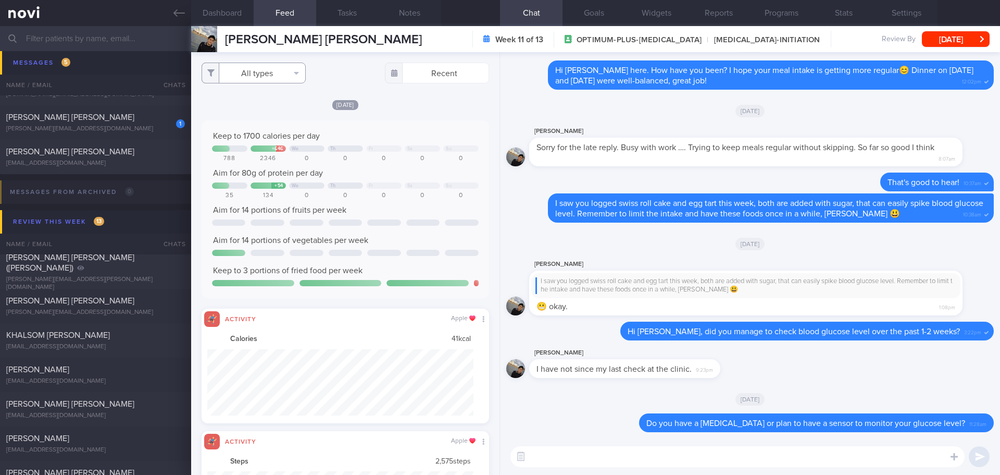
click at [290, 72] on button "All types" at bounding box center [254, 73] width 104 height 21
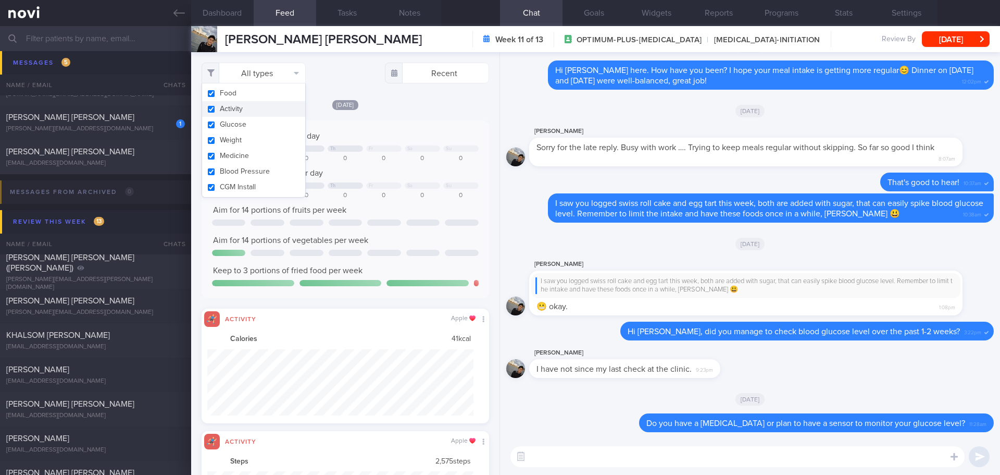
click at [275, 105] on button "Activity" at bounding box center [253, 109] width 103 height 16
checkbox input "false"
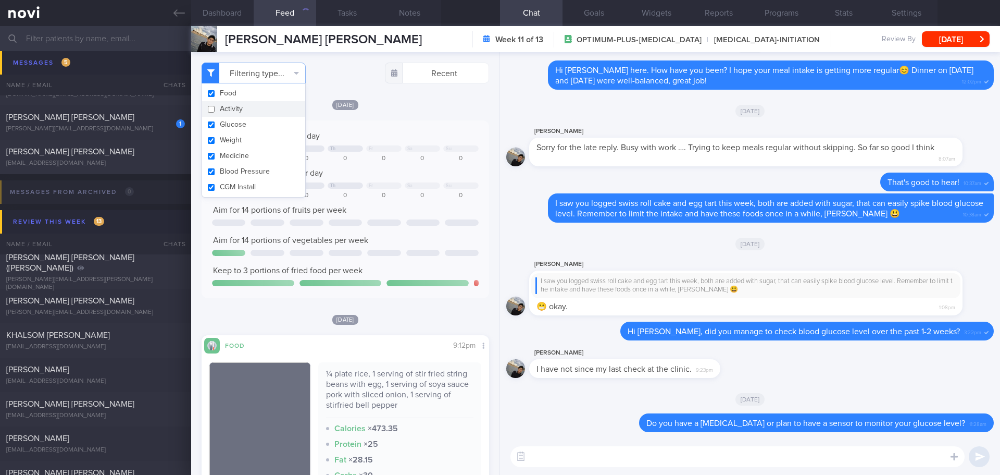
click at [391, 104] on div "[DATE]" at bounding box center [346, 104] width 288 height 11
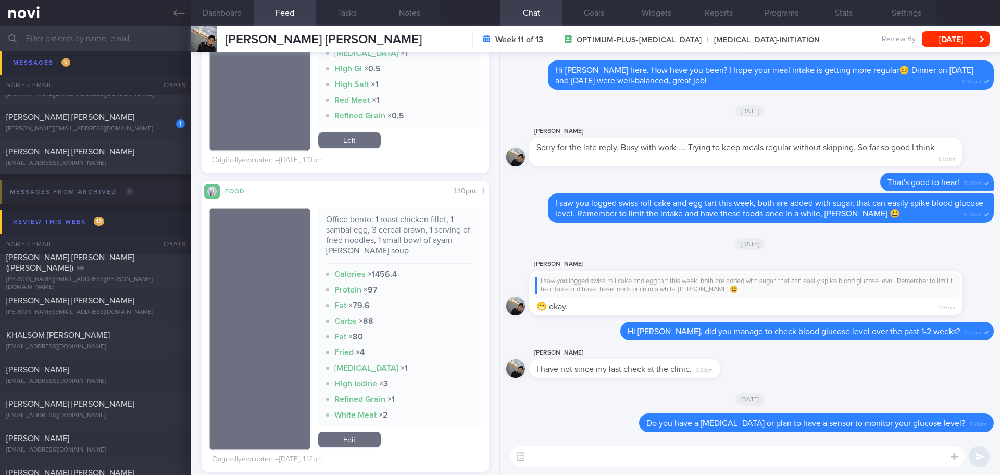
click at [363, 439] on link "Edit" at bounding box center [349, 439] width 63 height 16
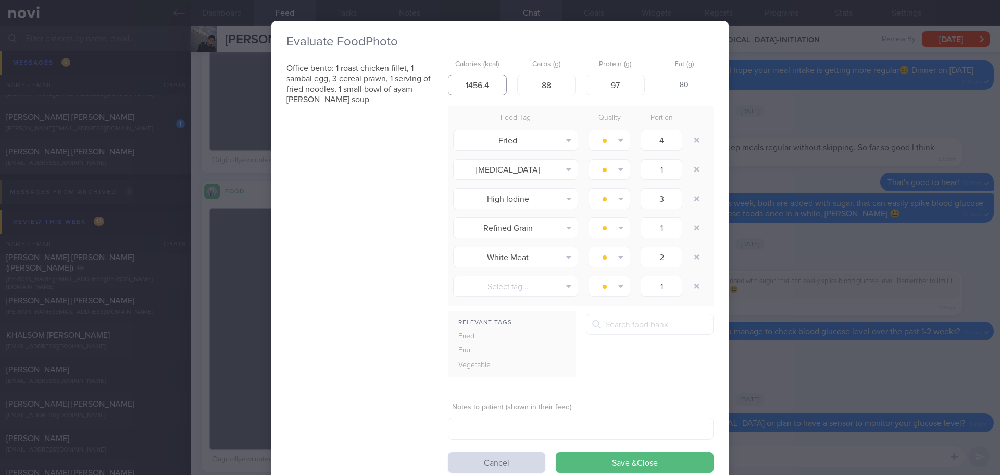
drag, startPoint x: 493, startPoint y: 83, endPoint x: 436, endPoint y: 89, distance: 58.1
click at [436, 89] on div "Office bento: 1 roast chicken fillet, 1 sambal egg, 3 cereal prawn, 1 serving o…" at bounding box center [500, 264] width 427 height 418
type input "850"
drag, startPoint x: 623, startPoint y: 81, endPoint x: 575, endPoint y: 89, distance: 48.1
click at [575, 89] on div "Calories (kcal) 850 Carbs (g) 88 Protein (g) 97 Fat (g) 12" at bounding box center [581, 75] width 266 height 41
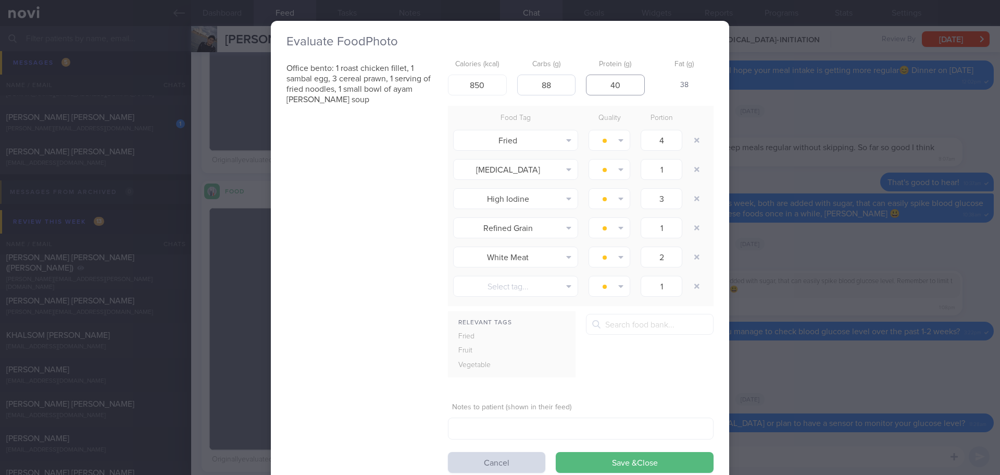
type input "40"
click at [558, 87] on input "88" at bounding box center [546, 84] width 59 height 21
drag, startPoint x: 558, startPoint y: 85, endPoint x: 525, endPoint y: 86, distance: 33.9
click at [525, 86] on input "88" at bounding box center [546, 84] width 59 height 21
type input "6"
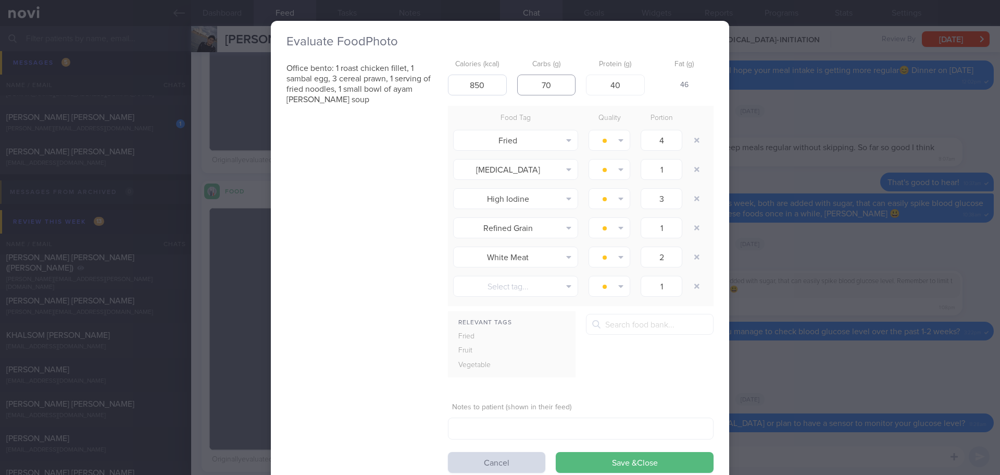
type input "70"
drag, startPoint x: 487, startPoint y: 81, endPoint x: 466, endPoint y: 86, distance: 21.5
click at [466, 86] on input "850" at bounding box center [477, 84] width 59 height 21
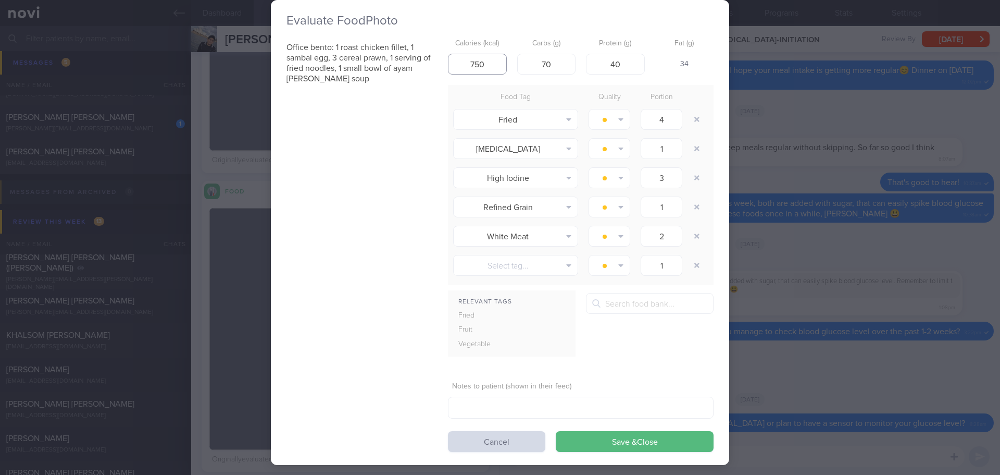
scroll to position [32, 0]
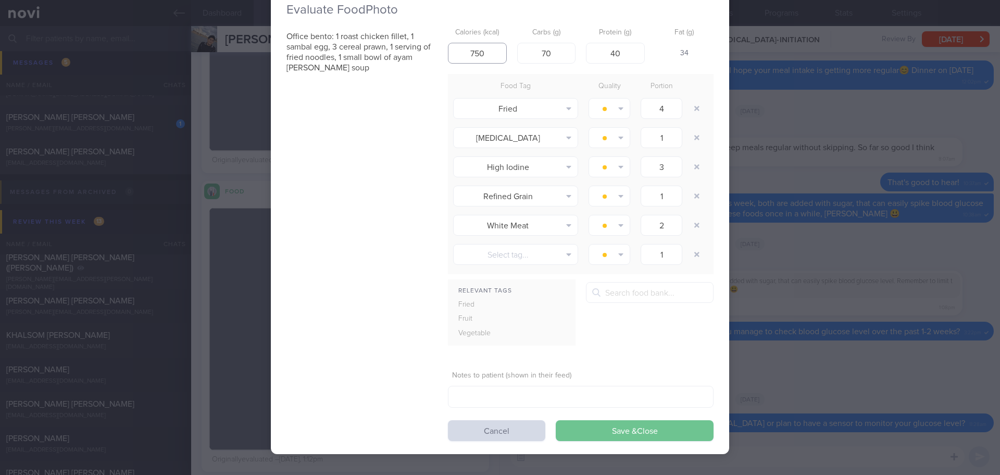
type input "750"
click at [615, 430] on button "Save & Close" at bounding box center [635, 430] width 158 height 21
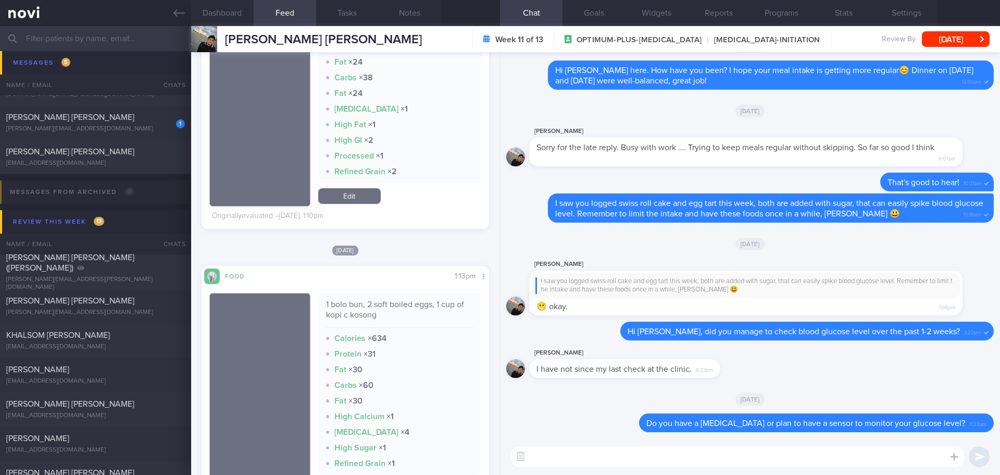
scroll to position [781, 0]
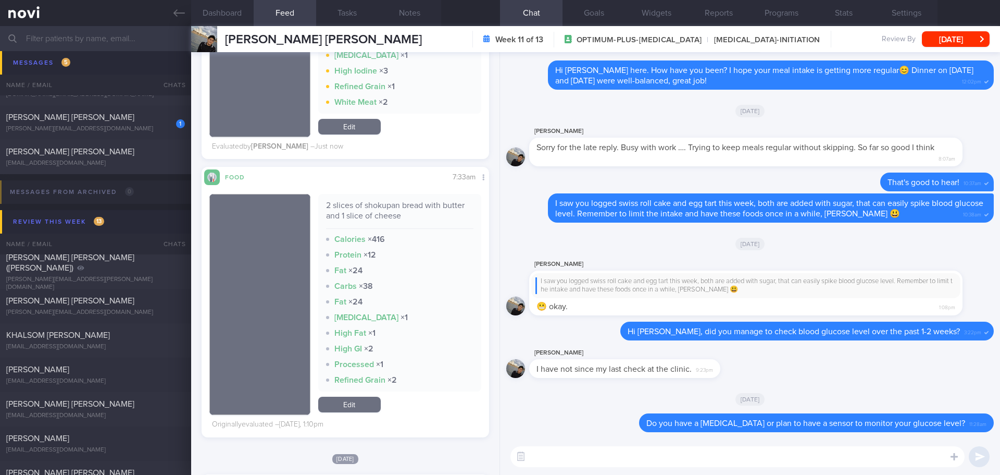
click at [561, 460] on textarea at bounding box center [738, 456] width 454 height 21
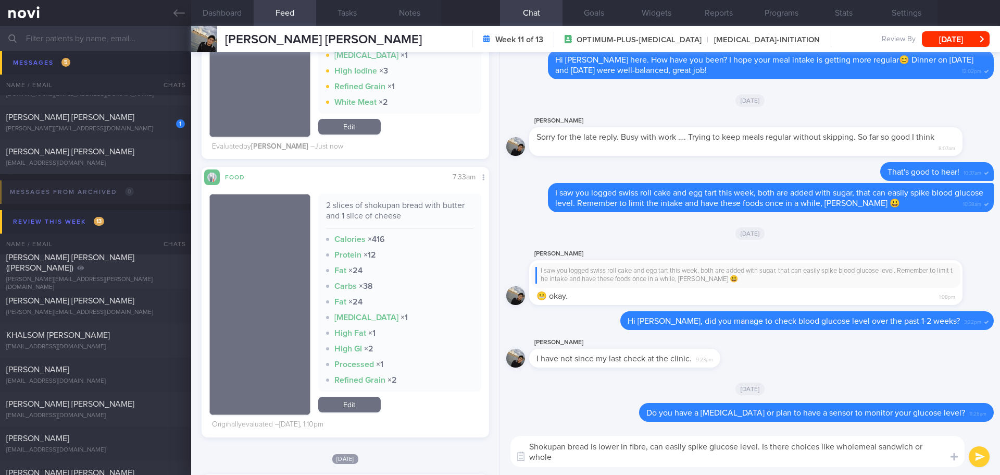
scroll to position [0, 0]
click at [601, 447] on textarea "Shokupan bread is lower in fibre, can easily spike glucose level. Is there choi…" at bounding box center [738, 451] width 454 height 31
click at [646, 446] on textarea "Shokupan bread is lower in fibre, can easily spike glucose level. Is there choi…" at bounding box center [738, 451] width 454 height 31
click at [599, 443] on textarea "Shokupan bread is lower in fibre, can easily spike glucose level. Is there choi…" at bounding box center [738, 451] width 454 height 31
click at [841, 451] on textarea "Shokupan bread is refined carbohydrate and lower in fibre, can easily spike glu…" at bounding box center [738, 451] width 454 height 31
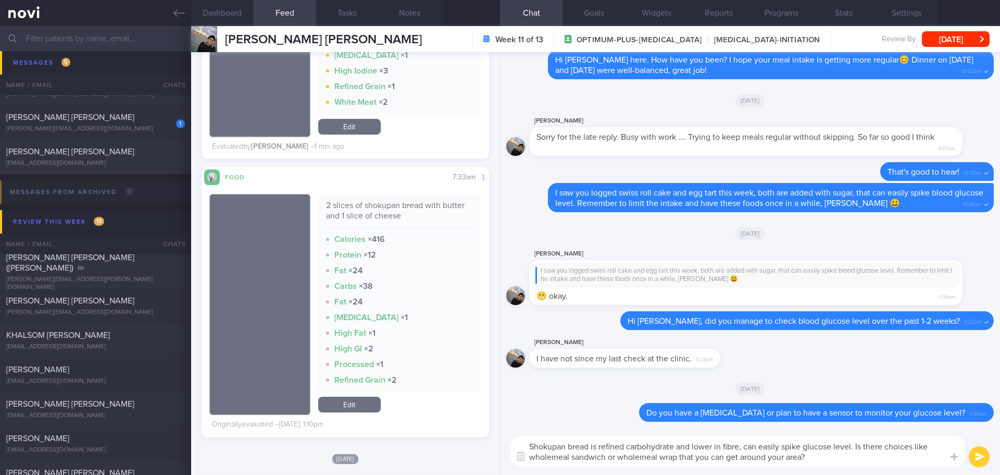
click at [855, 446] on textarea "Shokupan bread is refined carbohydrate and lower in fibre, can easily spike glu…" at bounding box center [738, 451] width 454 height 31
click at [841, 458] on textarea "Shokupan bread is refined carbohydrate and lower in fibre, can easily spike glu…" at bounding box center [738, 451] width 454 height 31
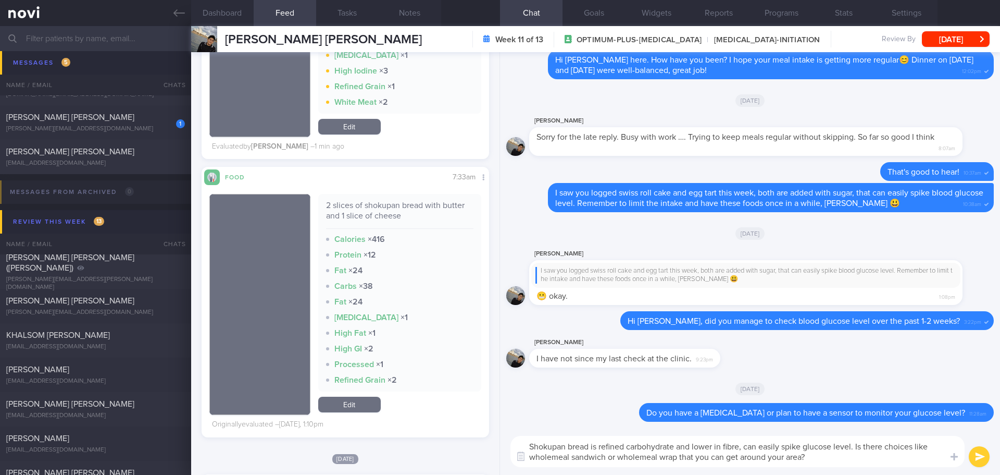
click at [859, 446] on textarea "Shokupan bread is refined carbohydrate and lower in fibre, can easily spike glu…" at bounding box center [738, 451] width 454 height 31
click at [894, 452] on textarea "Shokupan bread is refined carbohydrate and lower in fibre, can easily spike glu…" at bounding box center [738, 451] width 454 height 31
click at [898, 459] on textarea "Shokupan bread is refined carbohydrate and lower in fibre, can easily spike glu…" at bounding box center [738, 451] width 454 height 31
drag, startPoint x: 556, startPoint y: 456, endPoint x: 524, endPoint y: 457, distance: 31.8
click at [524, 457] on div "Attach media Chat Templates Admin CGM Weight Nutrition Physical Activity Infogr…" at bounding box center [750, 451] width 500 height 47
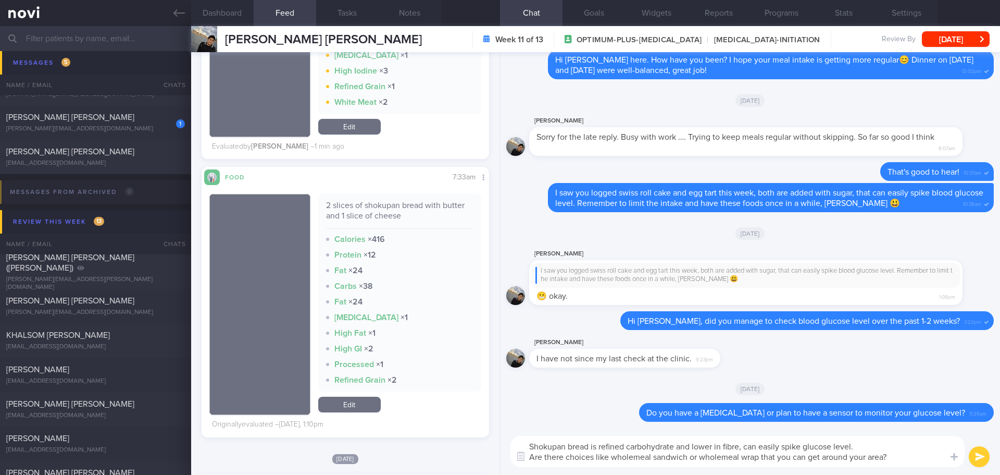
click at [907, 461] on textarea "Shokupan bread is refined carbohydrate and lower in fibre, can easily spike glu…" at bounding box center [738, 451] width 454 height 31
click at [911, 456] on textarea "Shokupan bread is refined carbohydrate and lower in fibre, can easily spike glu…" at bounding box center [738, 451] width 454 height 31
type textarea "Shokupan bread is refined carbohydrate and lower in fibre, can easily spike glu…"
click at [985, 456] on button "submit" at bounding box center [979, 456] width 21 height 21
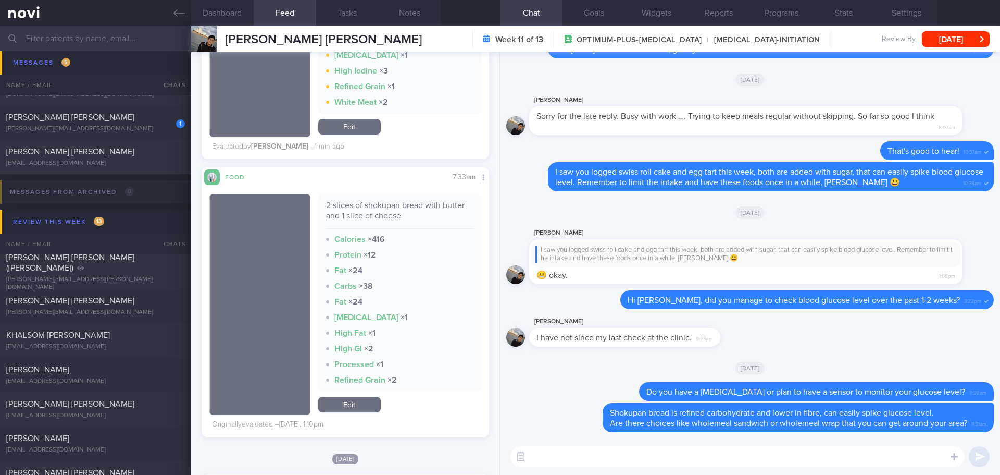
drag, startPoint x: 945, startPoint y: 34, endPoint x: 907, endPoint y: 59, distance: 45.5
click at [945, 34] on button "Wed, 20 Aug" at bounding box center [956, 39] width 68 height 16
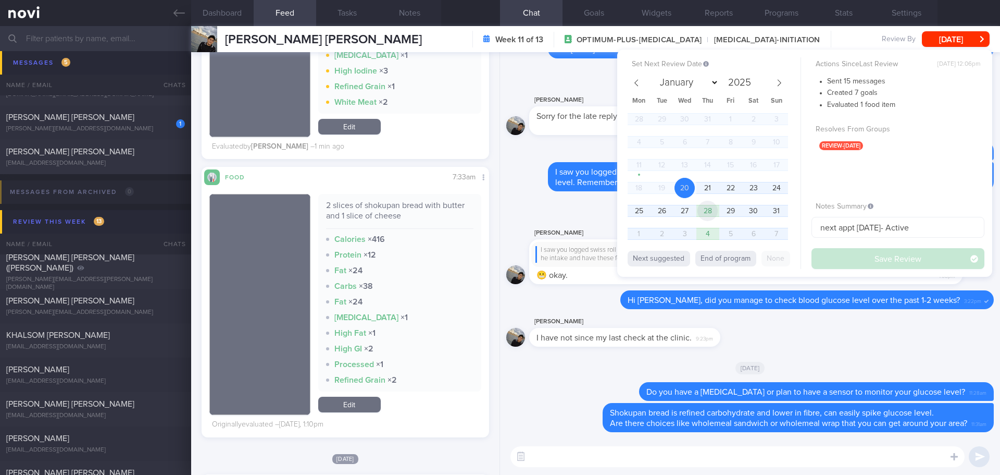
click at [700, 209] on span "28" at bounding box center [708, 211] width 20 height 20
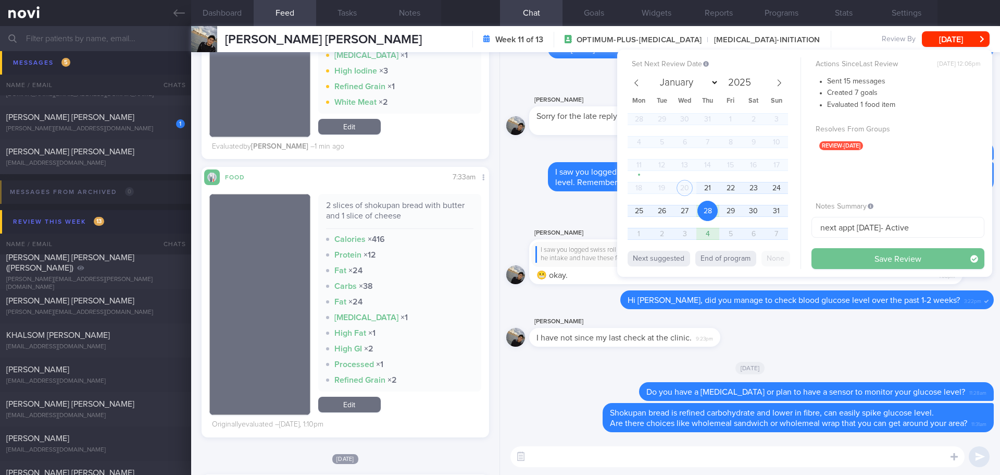
click at [845, 251] on button "Save Review" at bounding box center [898, 258] width 173 height 21
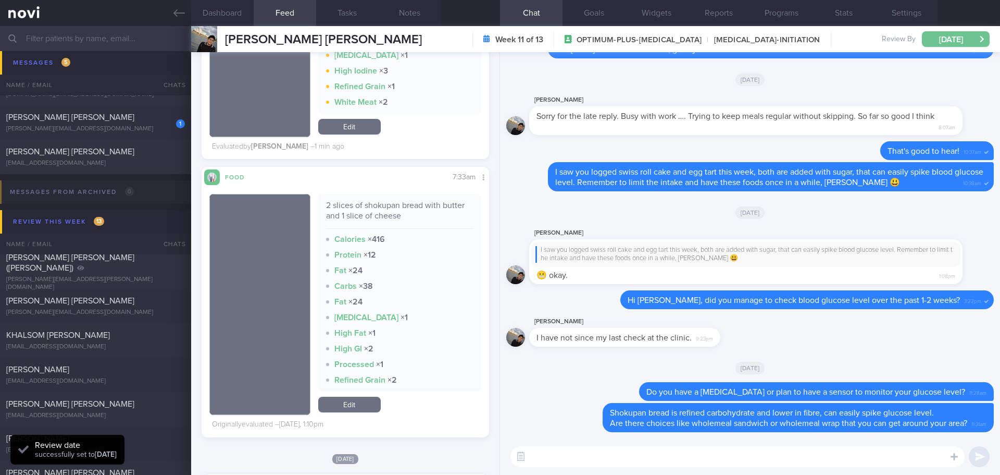
scroll to position [132, 266]
click at [947, 35] on button "[DATE]" at bounding box center [956, 39] width 68 height 16
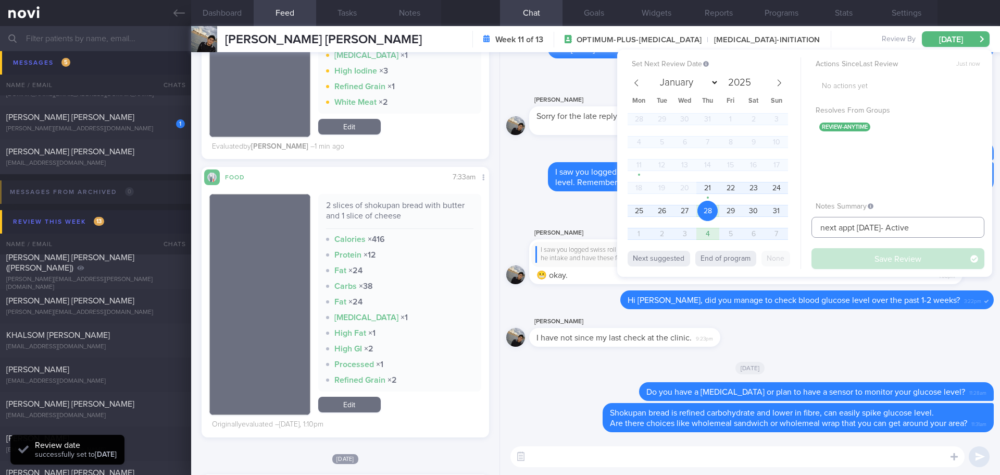
drag, startPoint x: 923, startPoint y: 225, endPoint x: 893, endPoint y: 228, distance: 29.4
click at [893, 228] on input "next appt [DATE]- Active" at bounding box center [898, 227] width 173 height 21
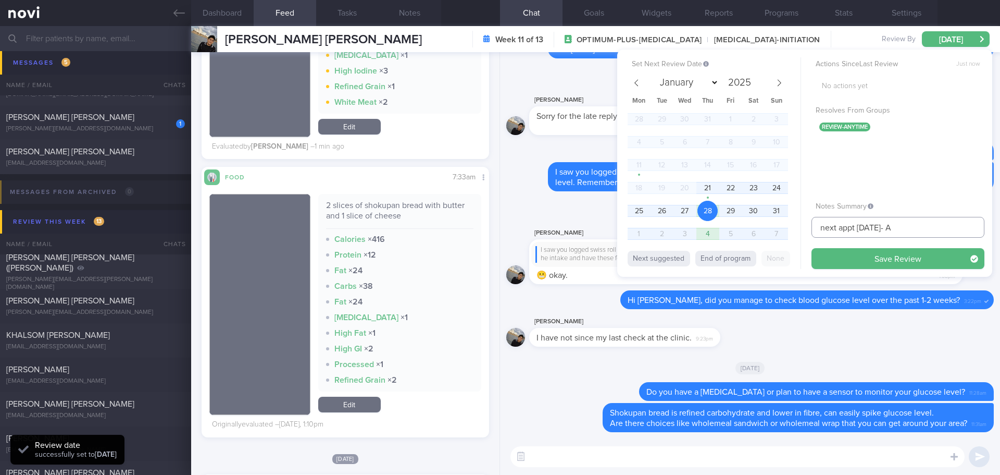
type input "next appt 18/9/25- A"
click at [812, 248] on button "Save Review" at bounding box center [898, 258] width 173 height 21
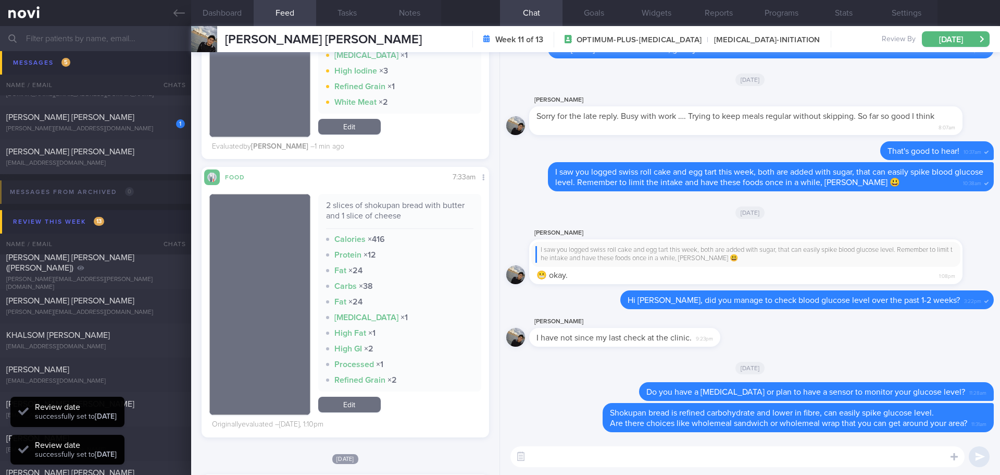
type input "next appt 18/9/25- A"
drag, startPoint x: 144, startPoint y: 118, endPoint x: 606, endPoint y: 164, distance: 464.9
click at [144, 118] on div "[PERSON_NAME] [PERSON_NAME]" at bounding box center [94, 117] width 176 height 10
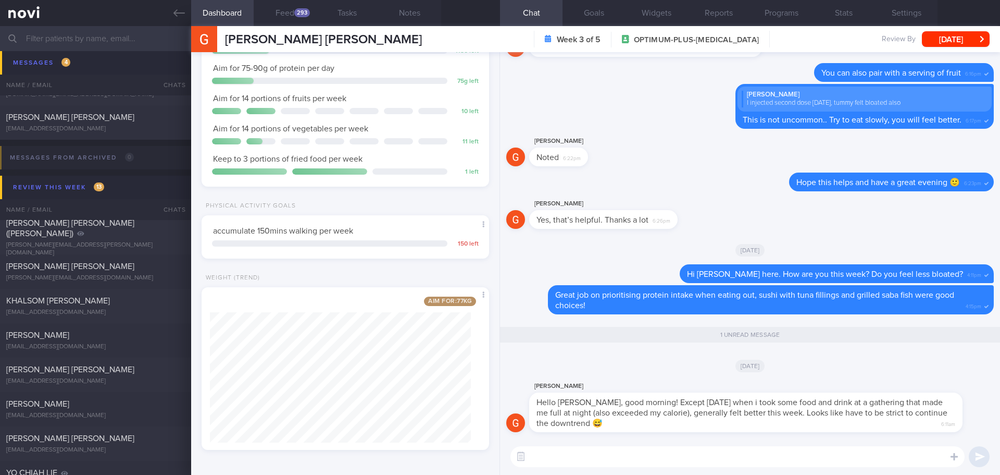
scroll to position [130, 0]
click at [271, 12] on button "Feed 293" at bounding box center [285, 13] width 63 height 26
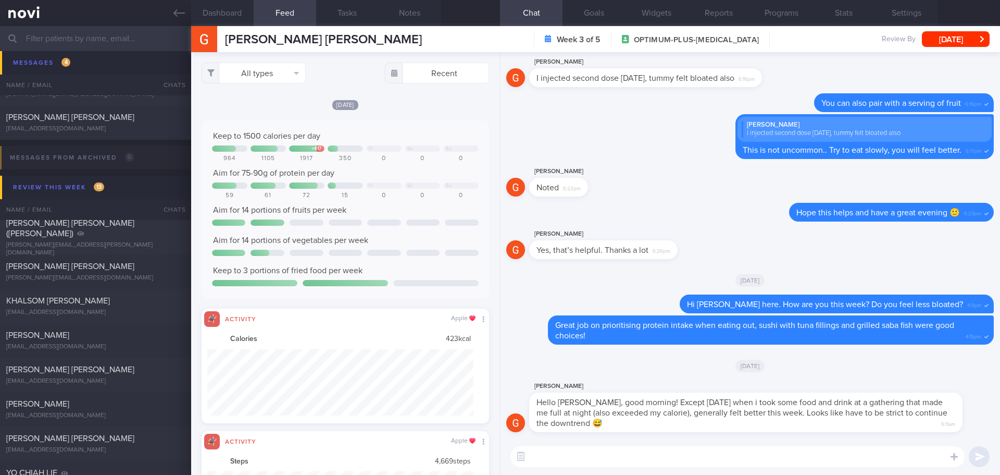
scroll to position [66, 267]
click at [282, 75] on button "All types" at bounding box center [254, 73] width 104 height 21
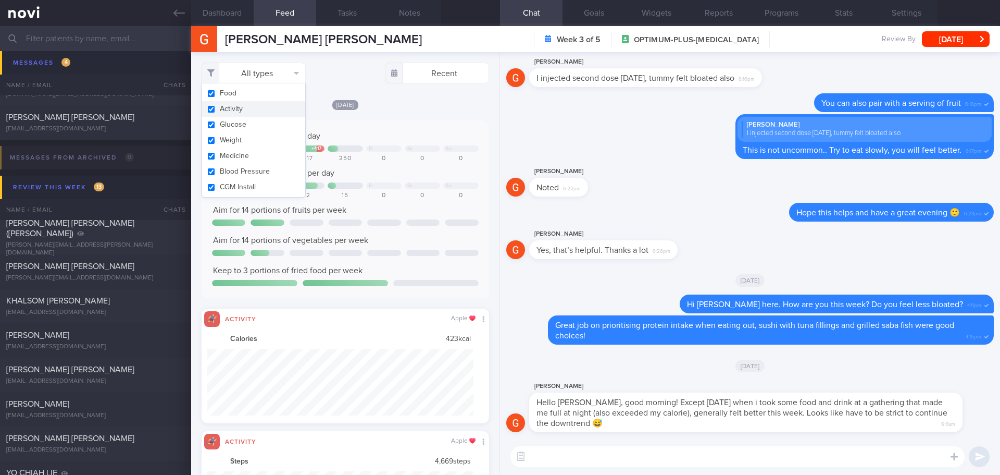
click at [257, 108] on button "Activity" at bounding box center [253, 109] width 103 height 16
checkbox input "false"
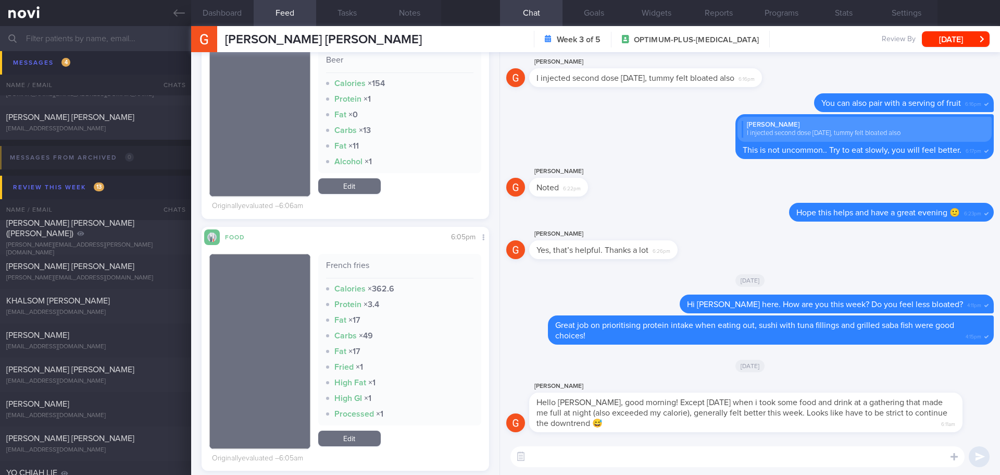
scroll to position [565, 0]
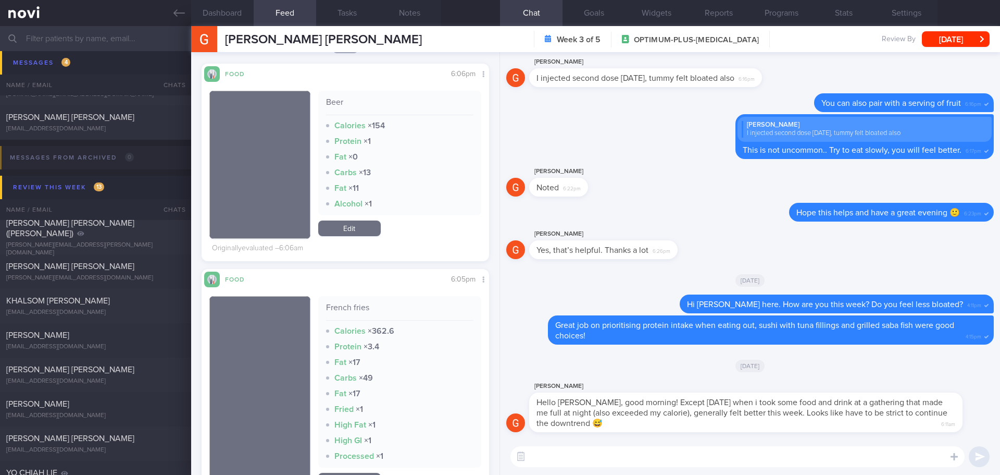
click at [553, 460] on textarea at bounding box center [738, 456] width 454 height 21
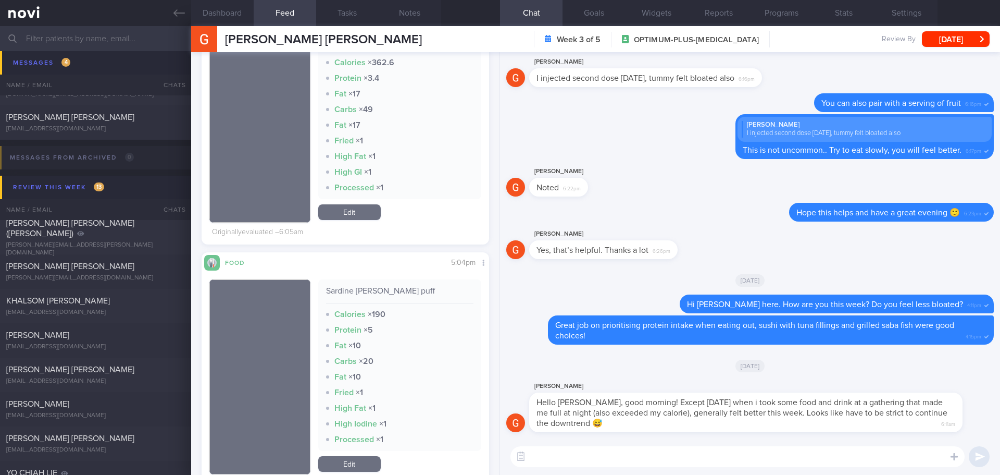
click at [639, 463] on textarea at bounding box center [738, 456] width 454 height 21
type textarea "O"
click at [694, 451] on textarea "Ohh.. looks like beer is the culprit 😅" at bounding box center [738, 456] width 454 height 21
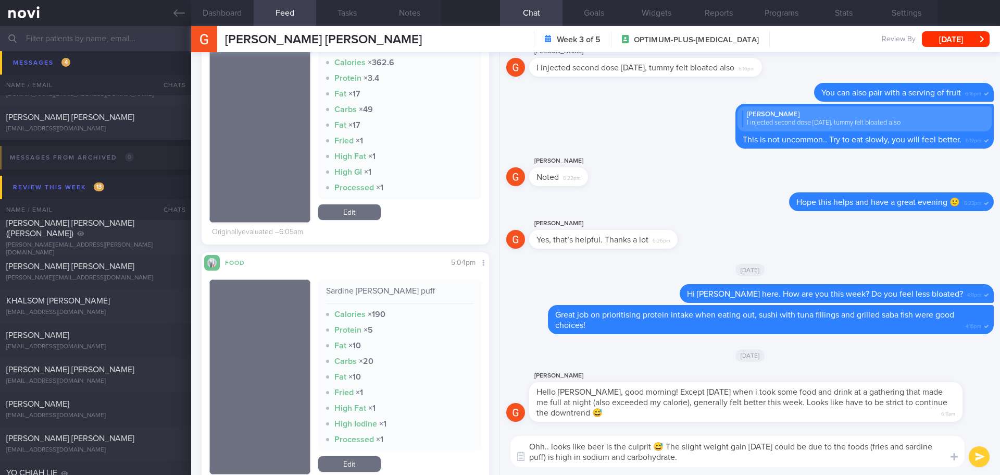
click at [702, 456] on textarea "Ohh.. looks like beer is the culprit 😅 The slight weight gain today could be du…" at bounding box center [738, 451] width 454 height 31
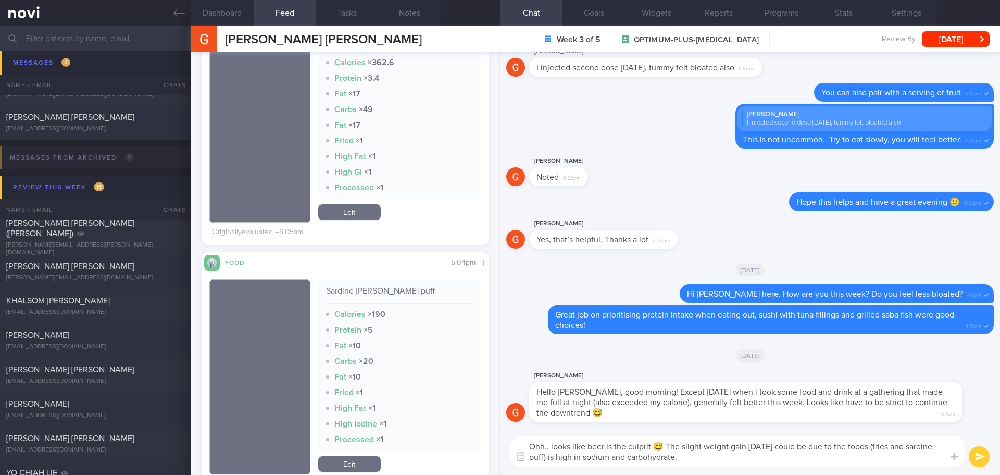
click at [702, 456] on textarea "Ohh.. looks like beer is the culprit 😅 The slight weight gain today could be du…" at bounding box center [738, 451] width 454 height 31
click at [864, 450] on textarea "Ohh.. looks like beer is the culprit 😅 The slight weight gain today could be du…" at bounding box center [738, 451] width 454 height 31
click at [553, 456] on textarea "Ohh.. looks like beer is the culprit 😅 The slight weight gain today could be du…" at bounding box center [738, 451] width 454 height 31
click at [783, 458] on textarea "Ohh.. looks like beer is the culprit 😅 The slight weight gain today could be du…" at bounding box center [738, 451] width 454 height 31
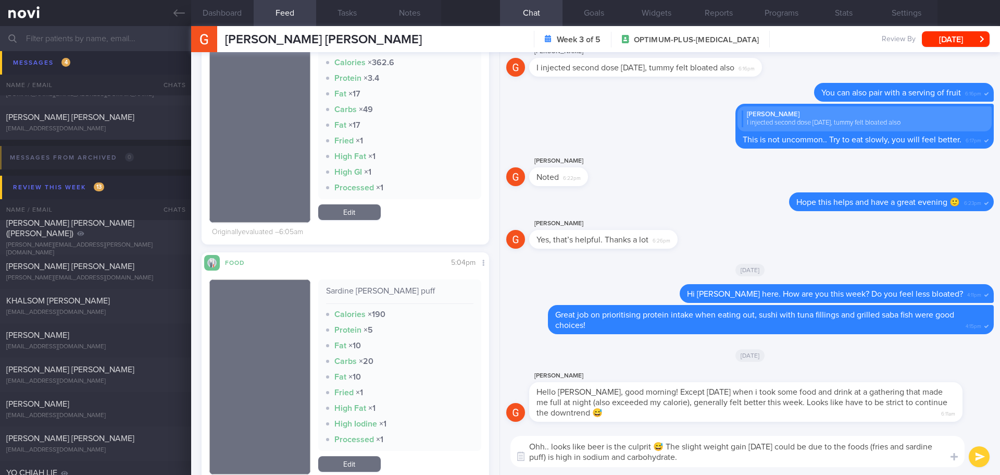
click at [783, 458] on textarea "Ohh.. looks like beer is the culprit 😅 The slight weight gain today could be du…" at bounding box center [738, 451] width 454 height 31
drag, startPoint x: 868, startPoint y: 446, endPoint x: 903, endPoint y: 458, distance: 36.9
click at [903, 458] on textarea "Ohh.. looks like beer is the culprit 😅 The slight weight gain today could be du…" at bounding box center [738, 451] width 454 height 31
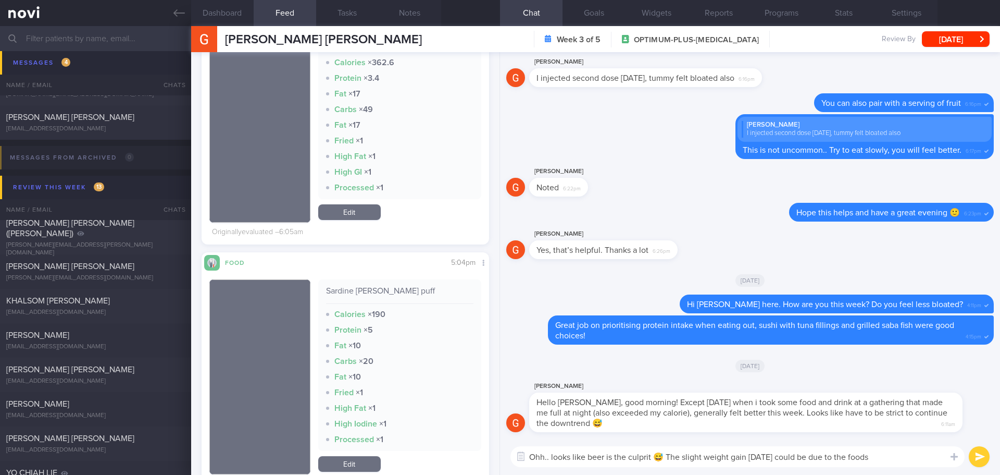
paste textarea "(fries and sardine puff) is high in sodium and carbohydrate."
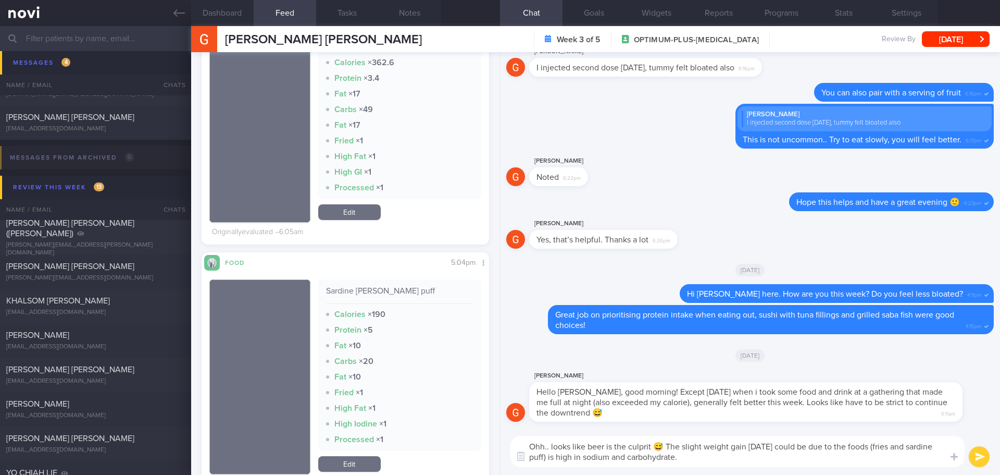
click at [853, 458] on textarea "Ohh.. looks like beer is the culprit 😅 The slight weight gain today could be du…" at bounding box center [738, 451] width 454 height 31
drag, startPoint x: 546, startPoint y: 455, endPoint x: 868, endPoint y: 449, distance: 322.0
click at [868, 449] on textarea "Ohh.. looks like beer is the culprit 😅 The slight weight gain today could be du…" at bounding box center [738, 451] width 454 height 31
click at [731, 461] on textarea "Ohh.. looks like beer is the culprit 😅 The slight weight gain today could be du…" at bounding box center [738, 451] width 454 height 31
paste textarea "(fries and sardine puff)"
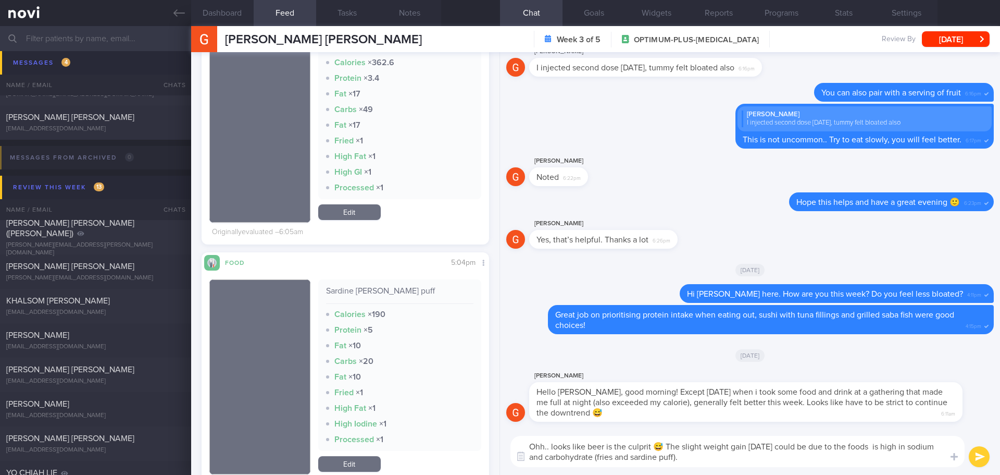
click at [823, 455] on textarea "Ohh.. looks like beer is the culprit 😅 The slight weight gain today could be du…" at bounding box center [738, 451] width 454 height 31
type textarea "Ohh.. looks like beer is the culprit 😅 The slight weight gain today could be du…"
click at [976, 450] on button "submit" at bounding box center [979, 456] width 21 height 21
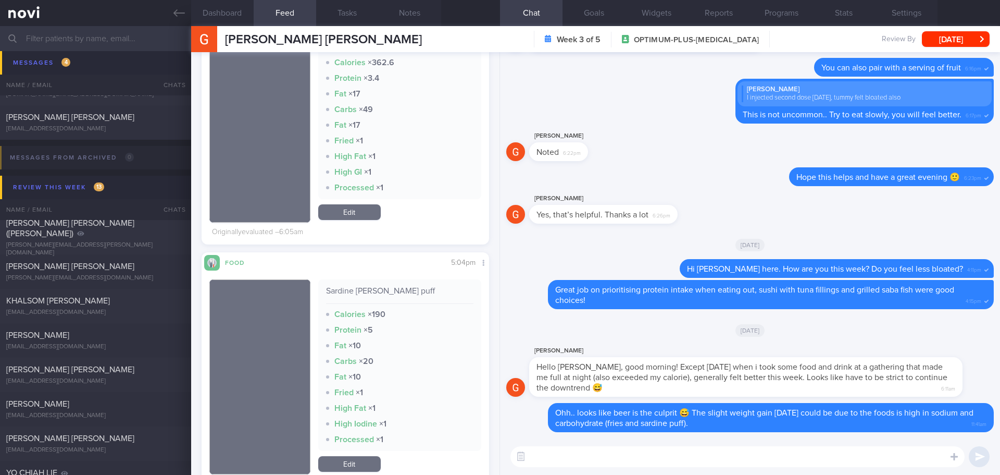
click at [233, 15] on button "Dashboard" at bounding box center [222, 13] width 63 height 26
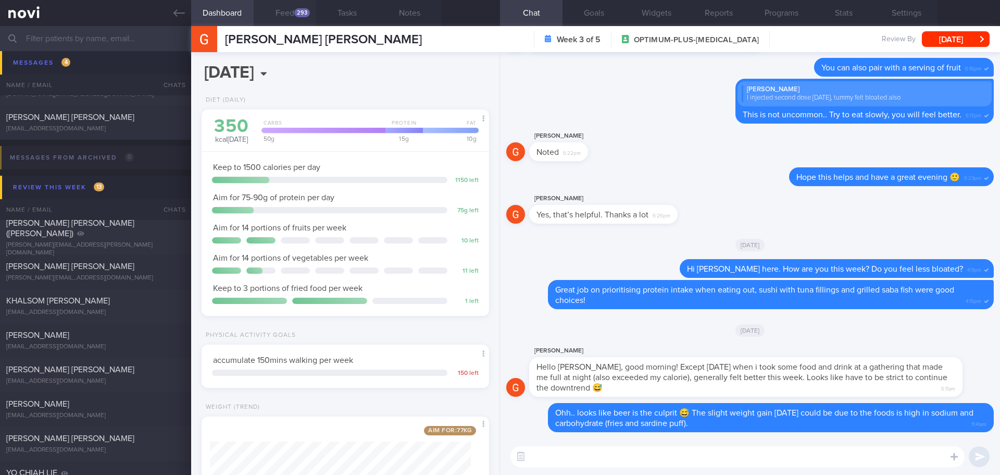
click at [294, 14] on button "Feed 293" at bounding box center [285, 13] width 63 height 26
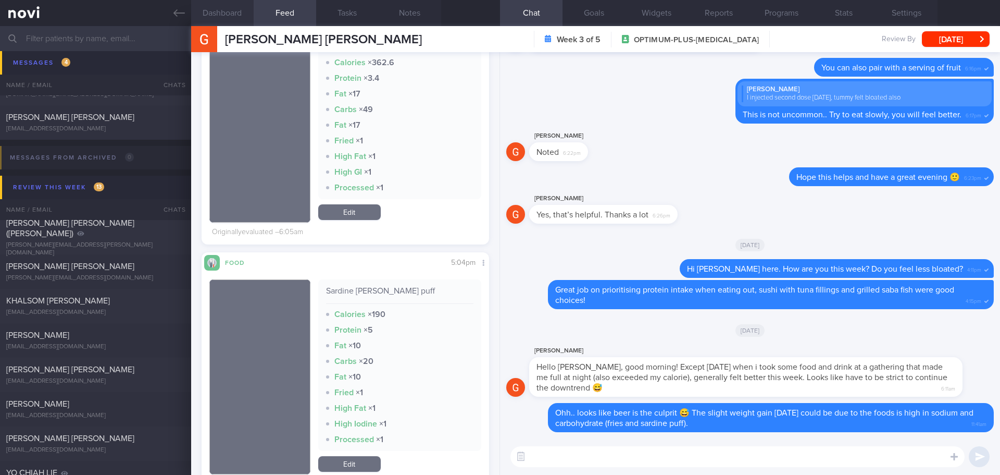
click at [210, 10] on button "Dashboard" at bounding box center [222, 13] width 63 height 26
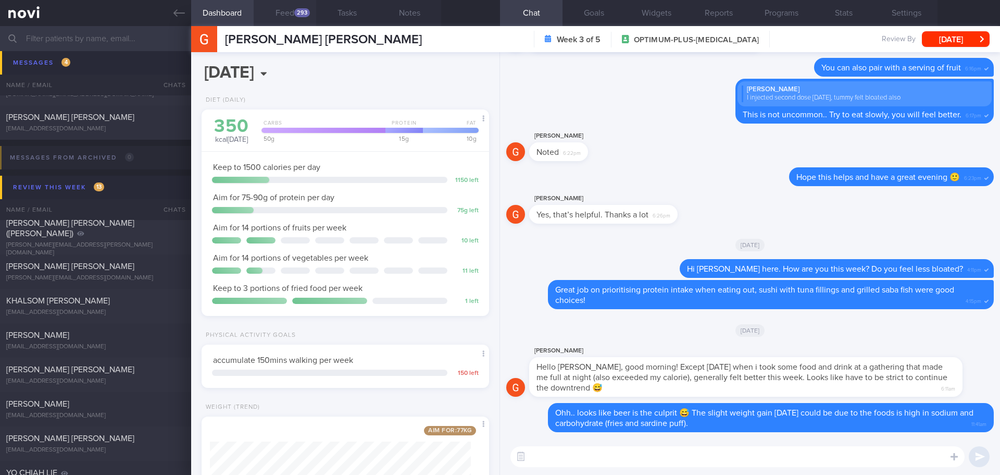
click at [301, 11] on div "293" at bounding box center [302, 12] width 16 height 9
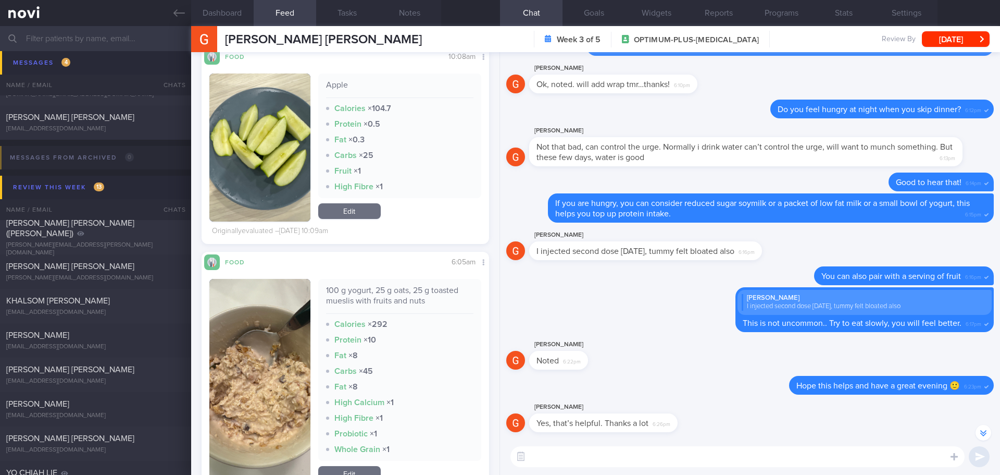
scroll to position [8283, 0]
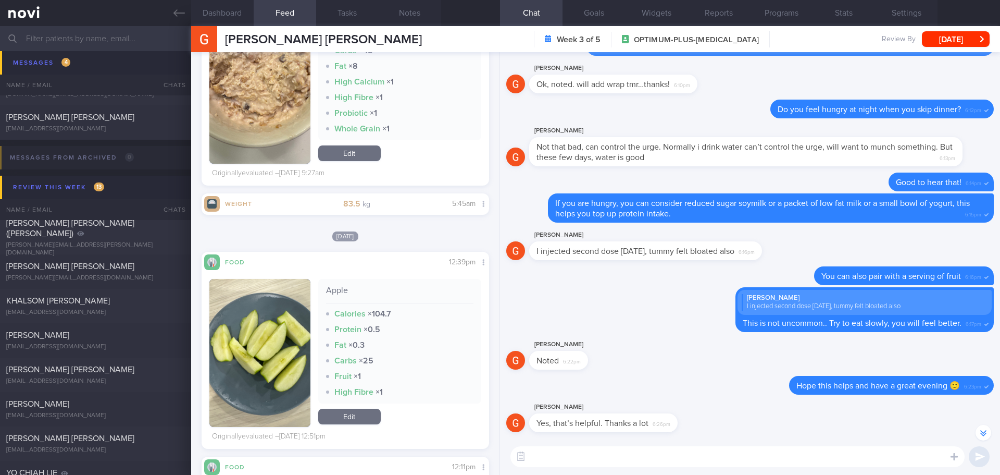
click at [539, 450] on textarea at bounding box center [738, 456] width 454 height 21
click at [590, 458] on textarea "Remember to continue top up protein when skip dinner, you can consider Optifast…" at bounding box center [738, 451] width 454 height 31
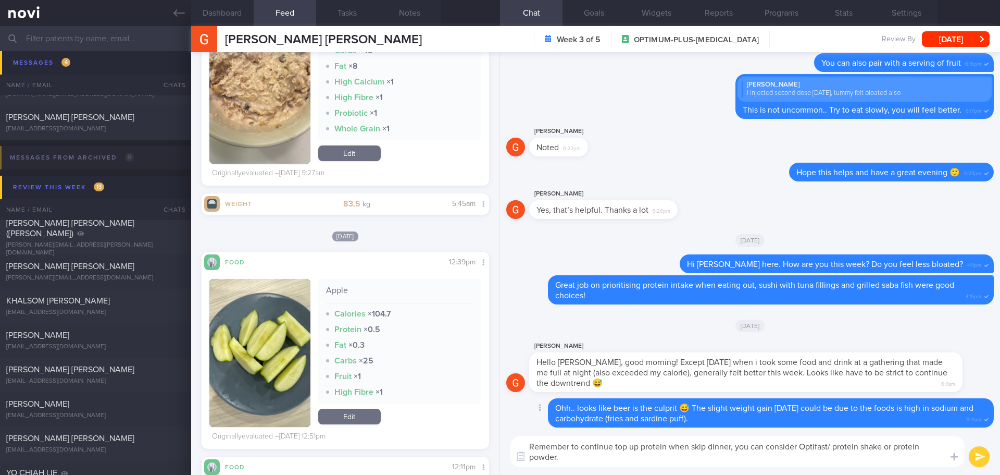
scroll to position [0, 0]
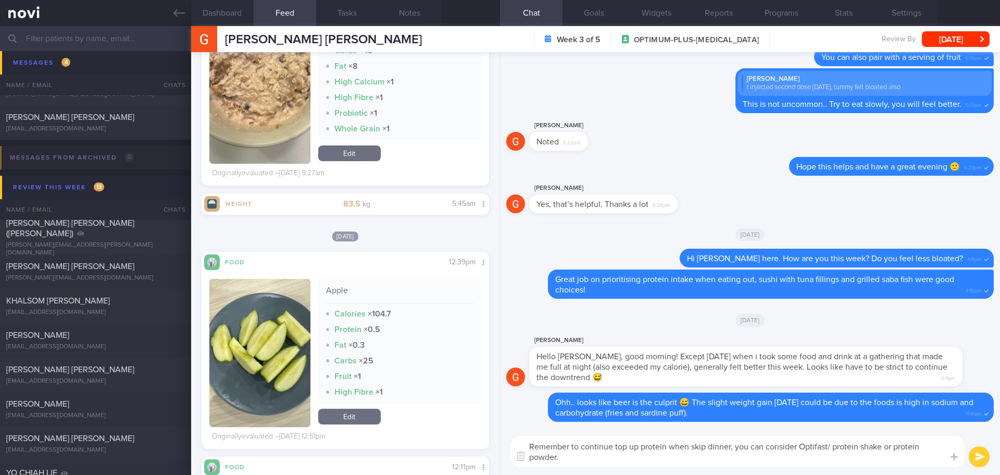
click at [594, 463] on textarea "Remember to continue top up protein when skip dinner, you can consider Optifast…" at bounding box center [738, 451] width 454 height 31
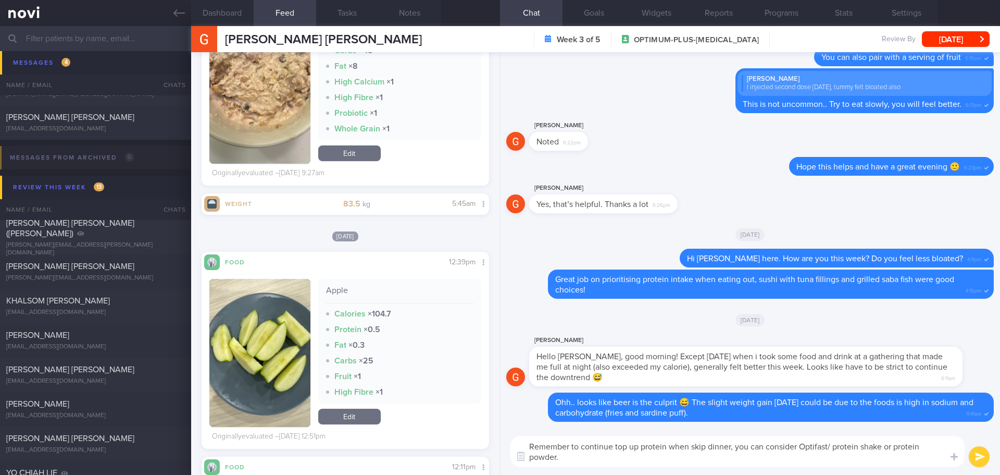
click at [735, 446] on textarea "Remember to continue top up protein when skip dinner, you can consider Optifast…" at bounding box center [738, 451] width 454 height 31
click at [673, 455] on textarea "Remember to continue top up protein when skip dinner ya! Protein intake on Mond…" at bounding box center [738, 451] width 454 height 31
click at [861, 458] on textarea "Remember to continue top up protein when skip dinner ya! Protein intake on Mond…" at bounding box center [738, 451] width 454 height 31
click at [794, 459] on textarea "Remember to continue top up protein when skip dinner ya! Protein intake on Mond…" at bounding box center [738, 451] width 454 height 31
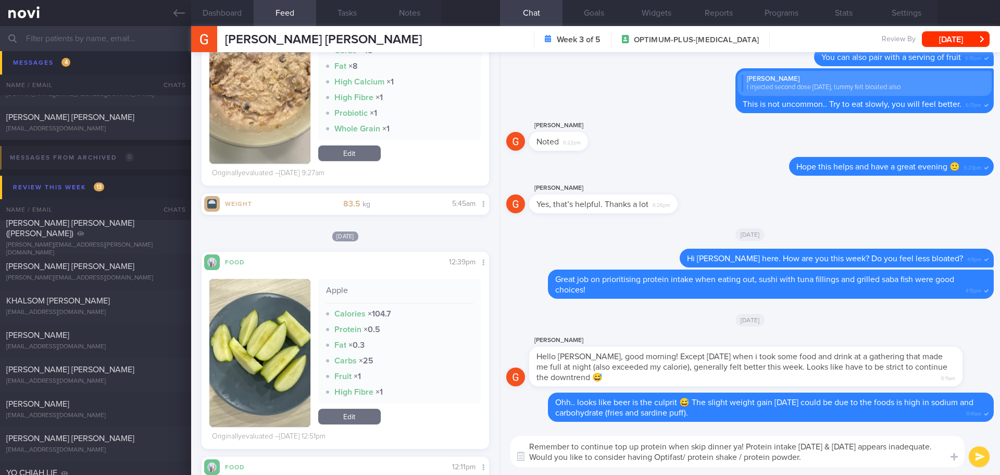
click at [872, 456] on textarea "Remember to continue top up protein when skip dinner ya! Protein intake on Mond…" at bounding box center [738, 451] width 454 height 31
drag, startPoint x: 744, startPoint y: 450, endPoint x: 525, endPoint y: 445, distance: 219.4
click at [525, 445] on textarea "Remember to continue top up protein when skip dinner ya! Protein intake on Mond…" at bounding box center [738, 451] width 454 height 31
click at [744, 444] on textarea "Protein intake on Monday & Tuesday appears inadequate. Would you like to consid…" at bounding box center [738, 451] width 454 height 31
paste textarea "Remember to continue top up protein when skip dinner ya!"
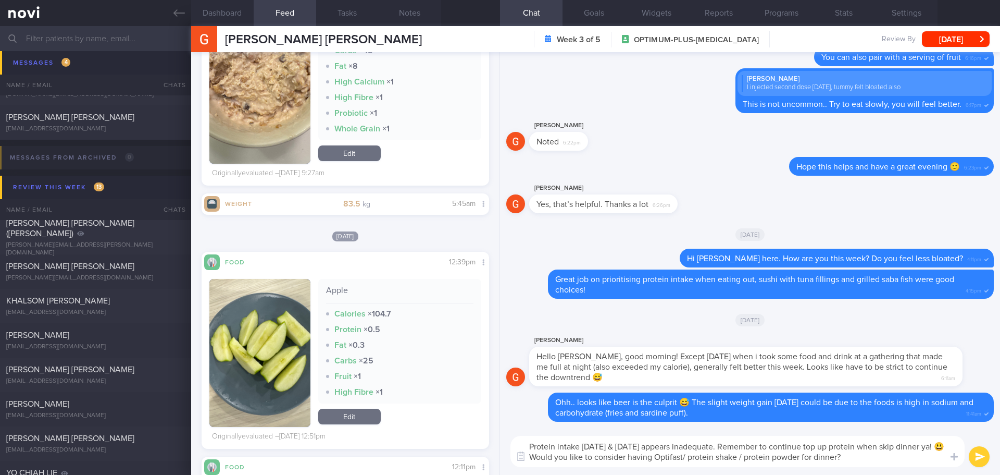
type textarea "Protein intake on Monday & Tuesday appears inadequate. Remember to continue top…"
click at [977, 455] on button "submit" at bounding box center [979, 456] width 21 height 21
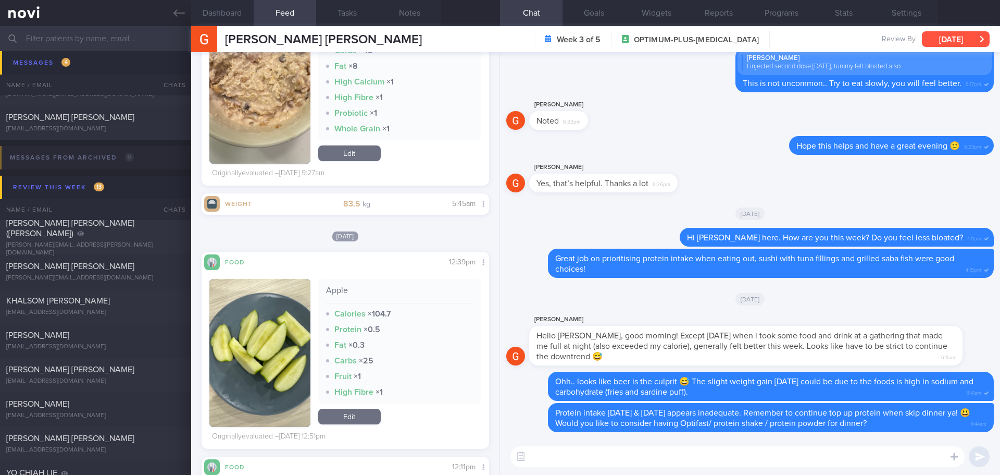
click at [974, 41] on button "[DATE]" at bounding box center [956, 39] width 68 height 16
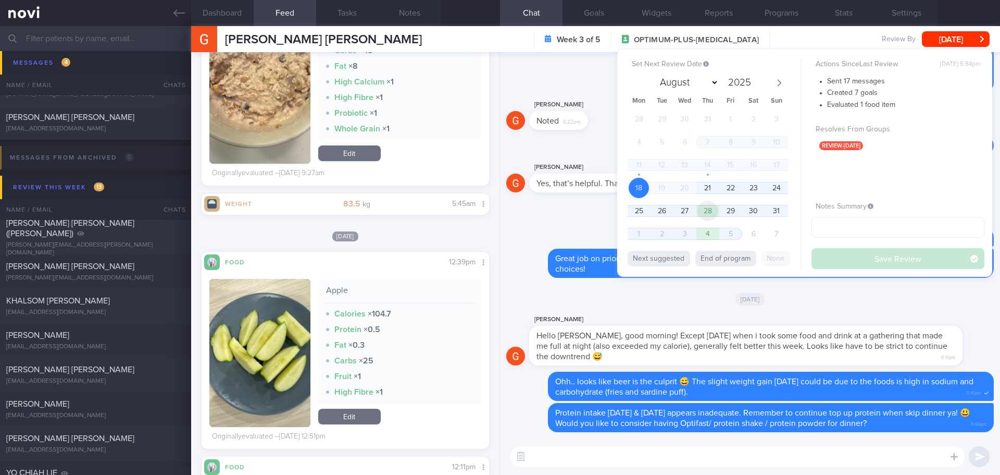
click at [702, 213] on span "28" at bounding box center [708, 211] width 20 height 20
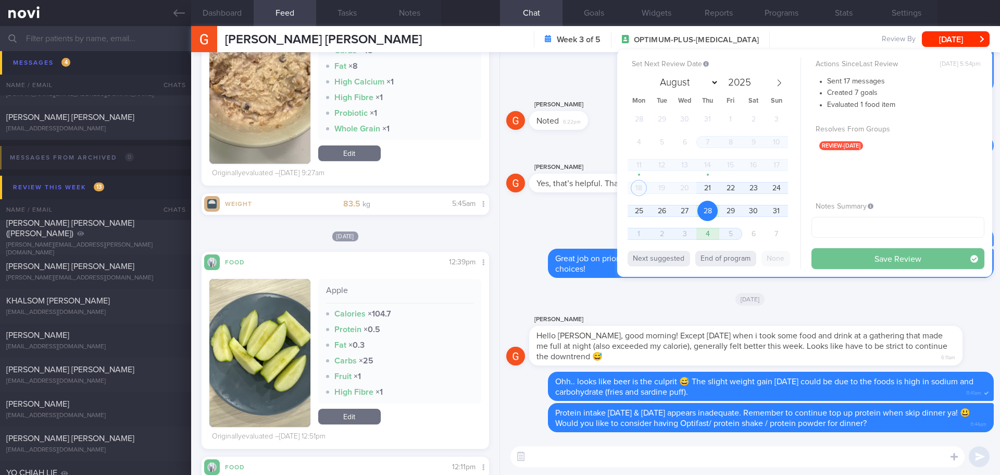
click at [823, 257] on button "Save Review" at bounding box center [898, 258] width 173 height 21
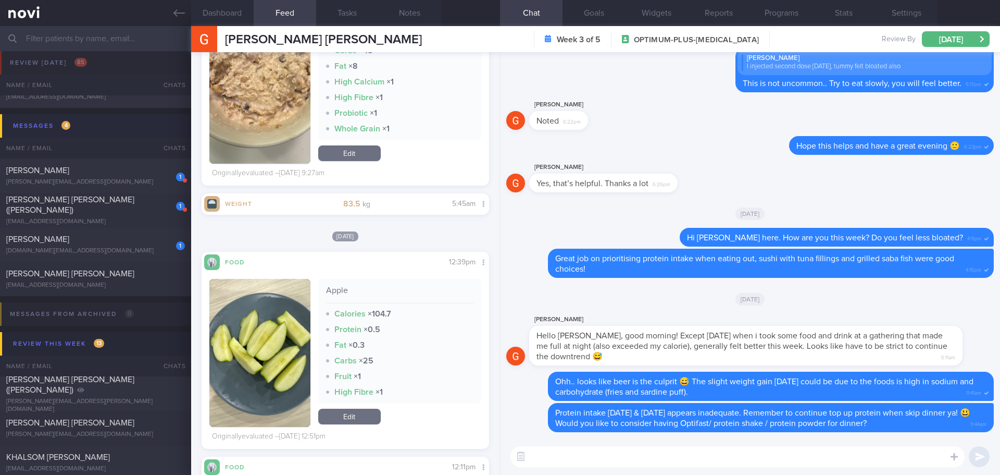
scroll to position [52, 0]
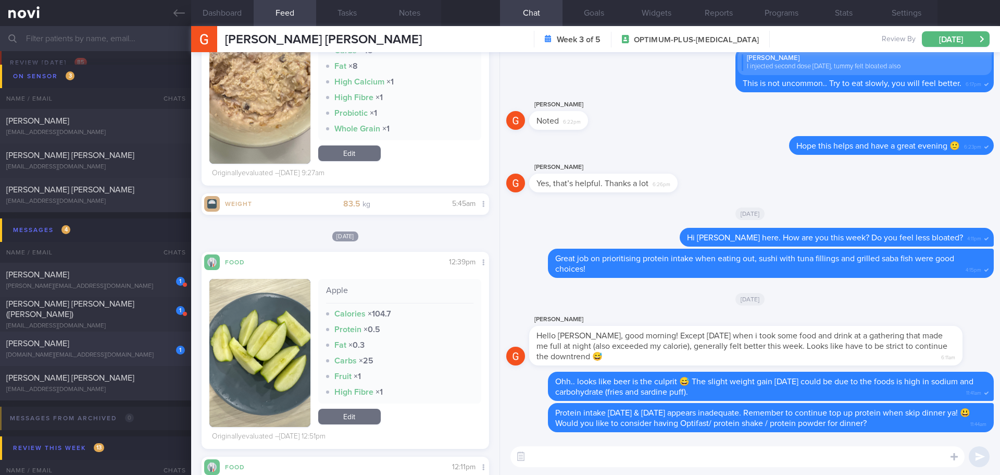
click at [126, 350] on div "1 Tsubasa Hatanaka tsubasahatanaka.com@gmail.com" at bounding box center [95, 348] width 191 height 21
type input "[DATE]"
type textarea "28/11- achieve goal weight strength training - beginner workout"
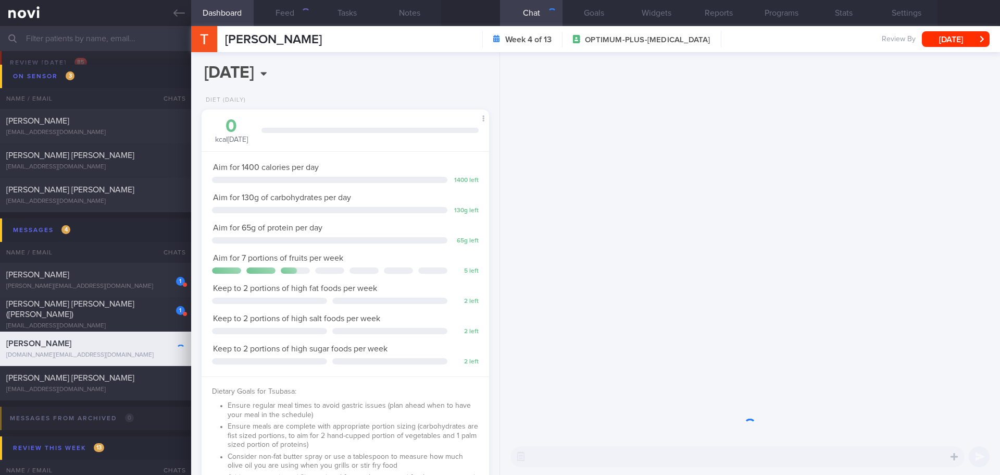
scroll to position [145, 262]
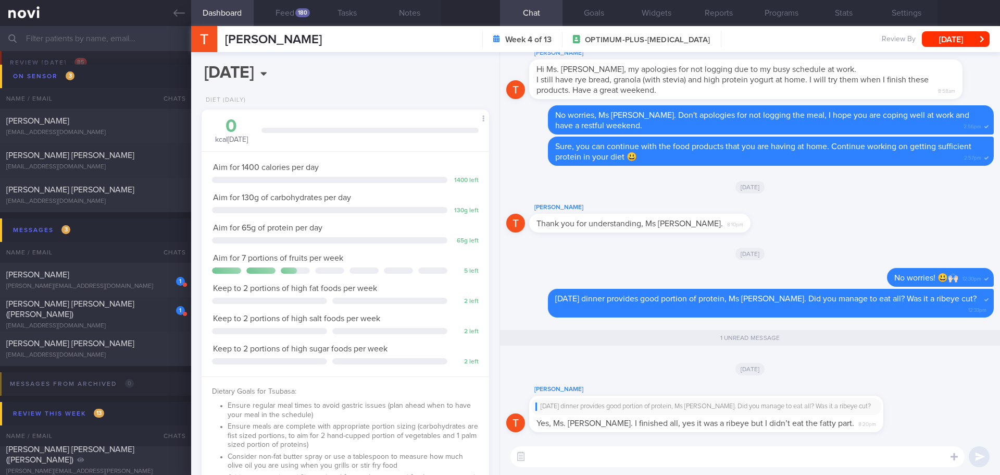
click at [903, 390] on div "[PERSON_NAME]" at bounding box center [721, 389] width 385 height 13
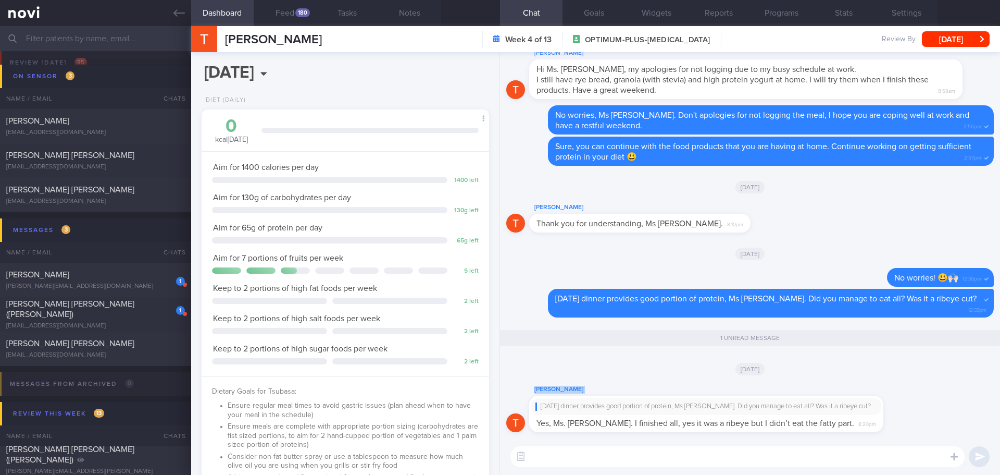
click at [903, 389] on div "[PERSON_NAME]" at bounding box center [721, 389] width 385 height 13
click at [280, 11] on button "Feed 180" at bounding box center [285, 13] width 63 height 26
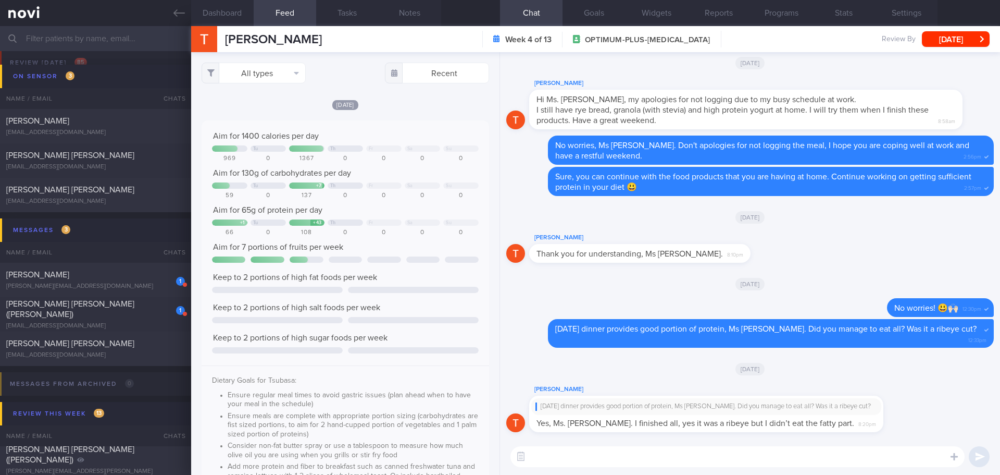
scroll to position [66, 267]
click at [270, 88] on div "All types Food Activity Glucose Weight Medicine Blood Pressure CGM Install Rece…" at bounding box center [345, 263] width 308 height 422
click at [273, 81] on button "All types" at bounding box center [254, 73] width 104 height 21
click at [256, 109] on button "Activity" at bounding box center [253, 109] width 103 height 16
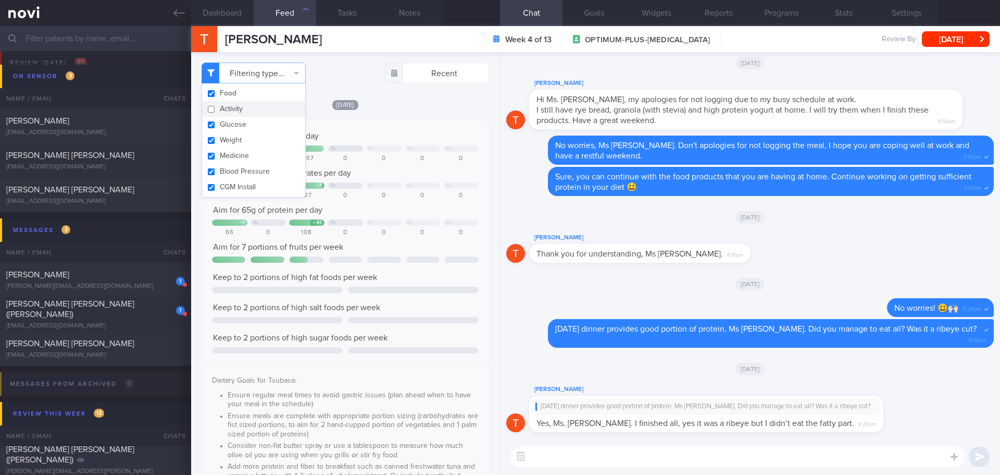
checkbox input "false"
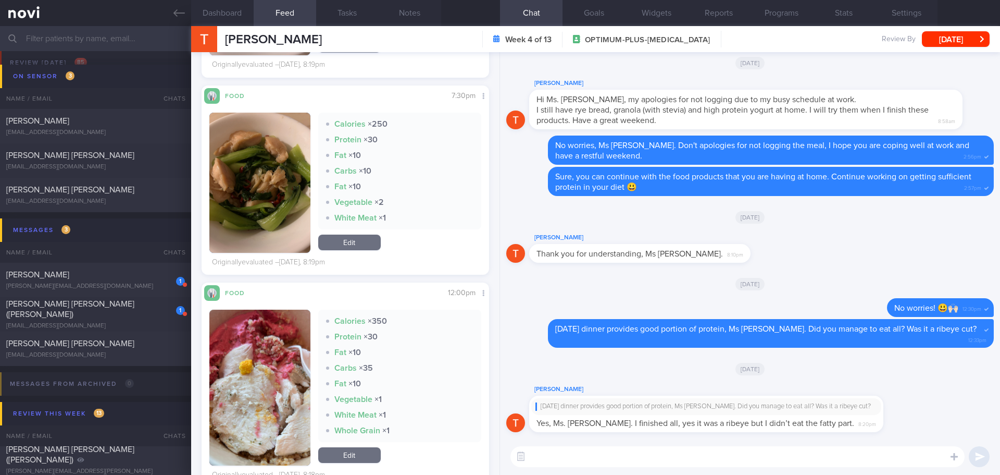
scroll to position [833, 0]
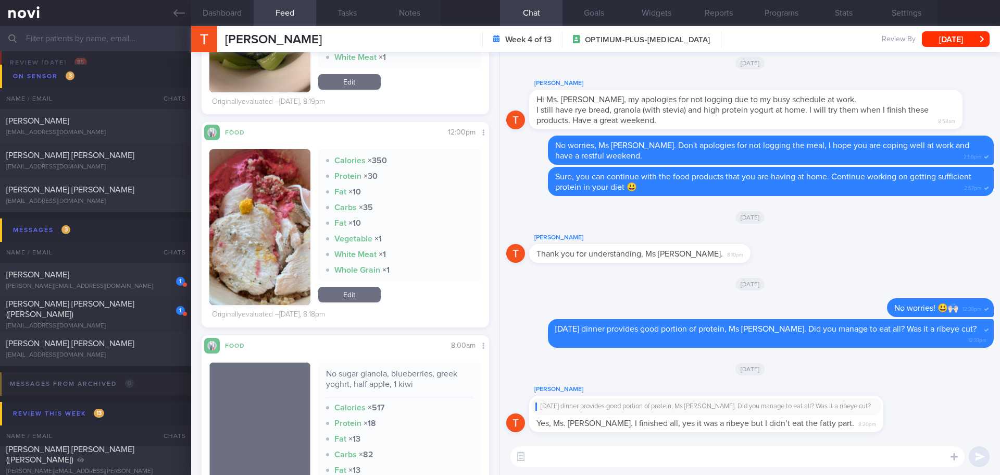
click at [628, 459] on textarea at bounding box center [738, 456] width 454 height 21
click at [288, 218] on button "button" at bounding box center [259, 227] width 101 height 156
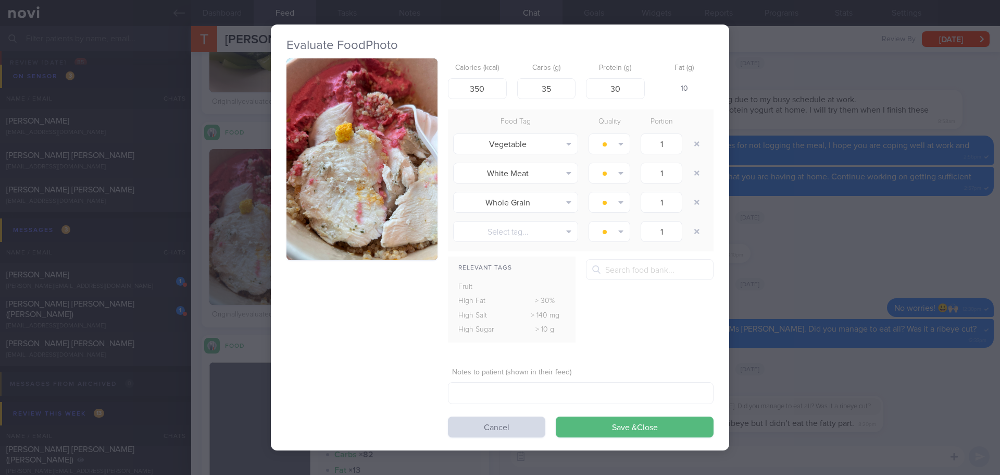
click at [332, 178] on button "button" at bounding box center [362, 159] width 151 height 202
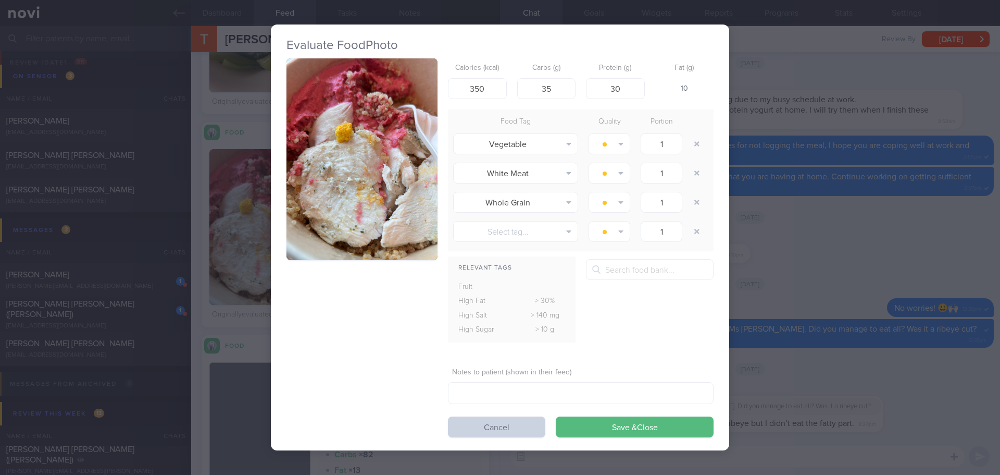
click at [469, 426] on button "Cancel" at bounding box center [496, 426] width 97 height 21
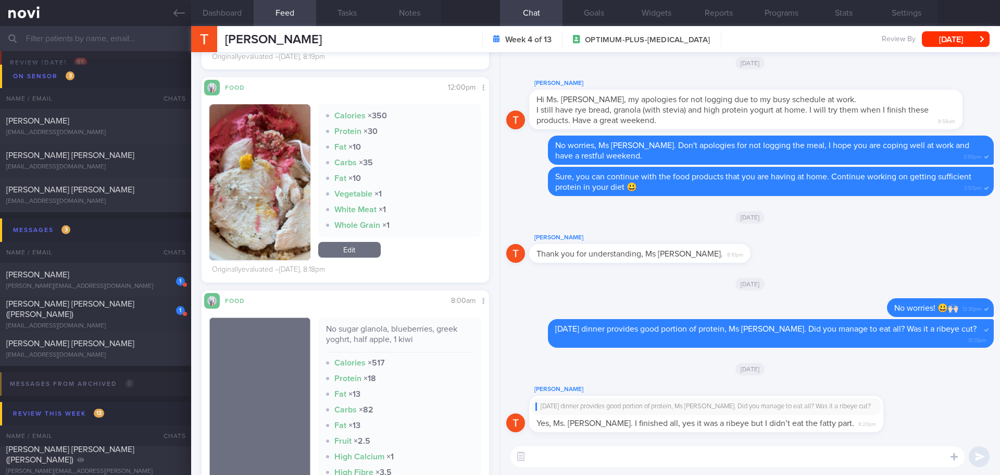
scroll to position [990, 0]
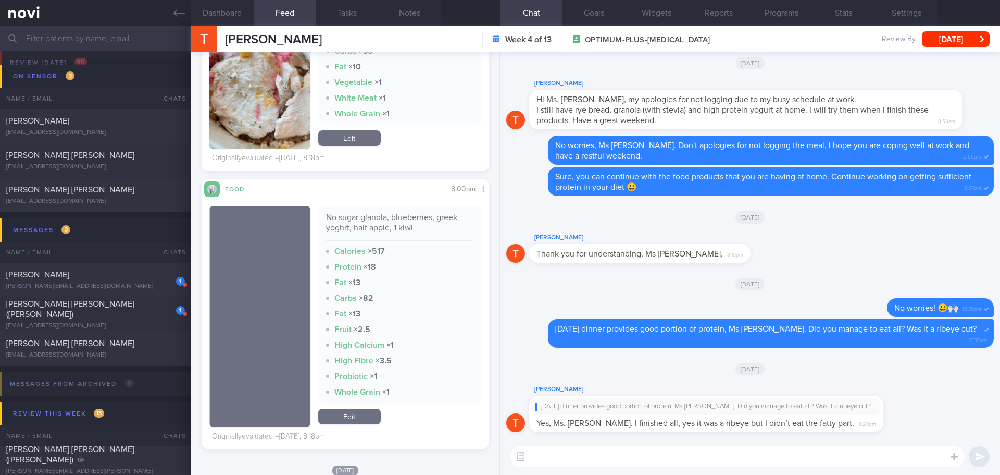
click at [617, 458] on textarea at bounding box center [738, 456] width 454 height 21
type textarea "That's great that you remove the fatty part. You may also consider sirloin part…"
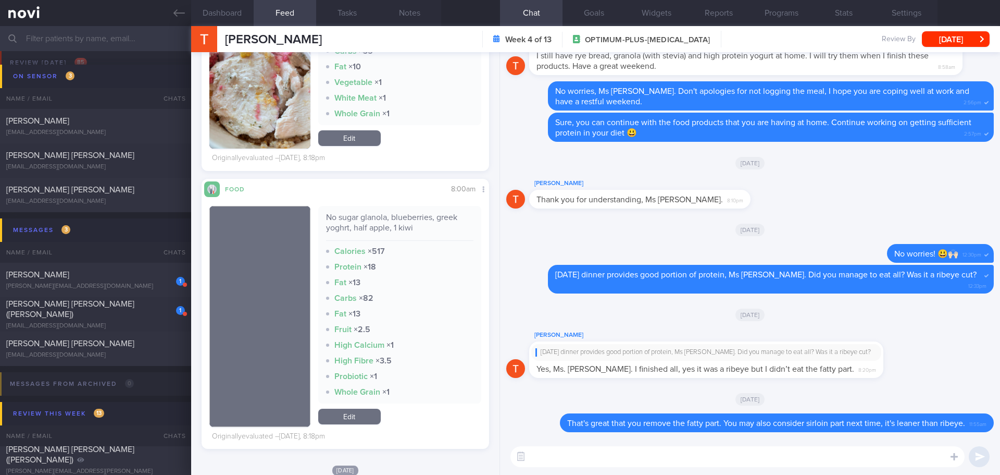
click at [914, 352] on div "Tsubasa Hatanaka Yesterday's dinner provides good portion of protein, Ms Tsubas…" at bounding box center [750, 356] width 488 height 55
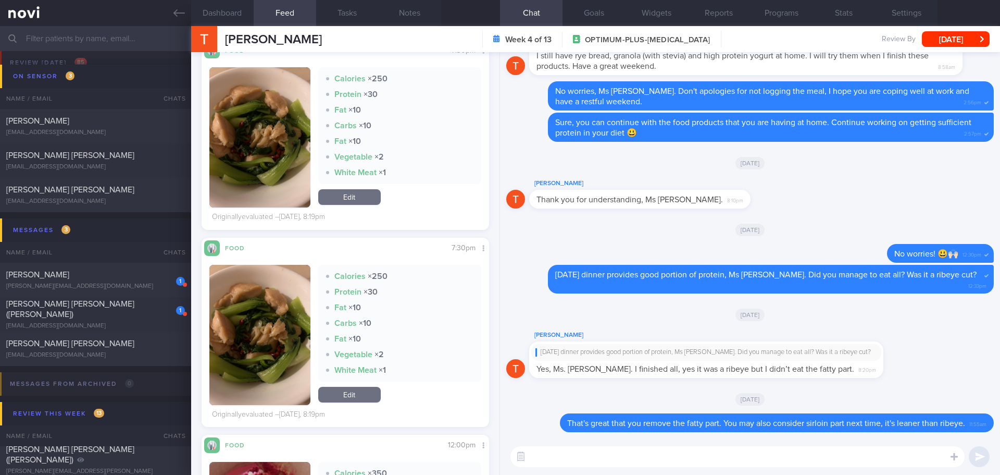
scroll to position [417, 0]
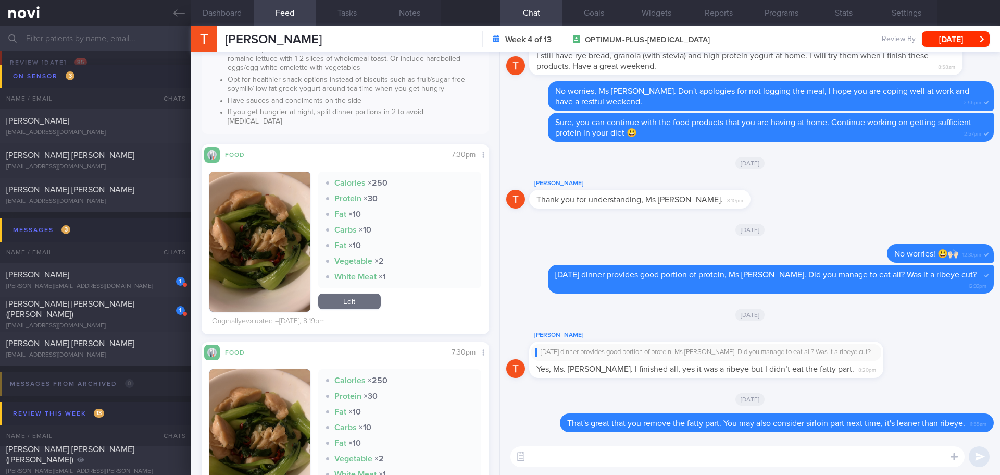
click at [280, 234] on button "button" at bounding box center [259, 241] width 101 height 140
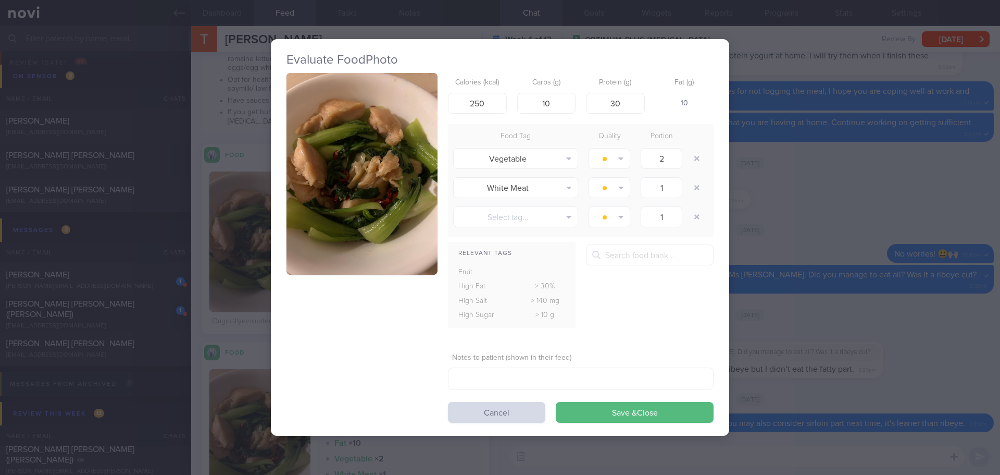
click at [320, 182] on button "button" at bounding box center [362, 174] width 151 height 202
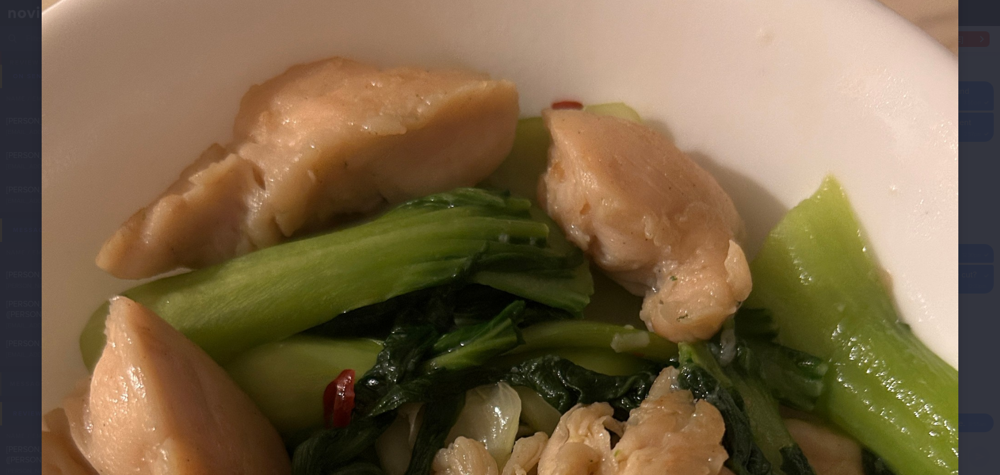
scroll to position [104, 0]
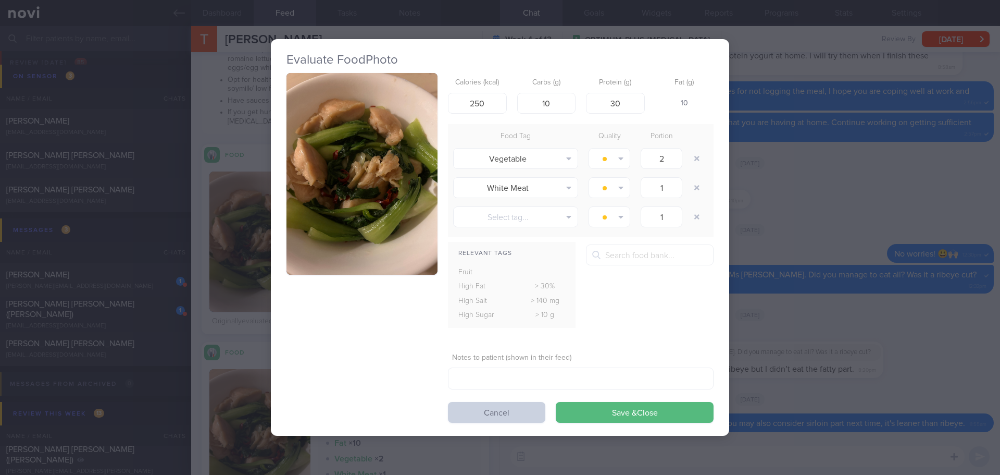
click at [529, 410] on button "Cancel" at bounding box center [496, 412] width 97 height 21
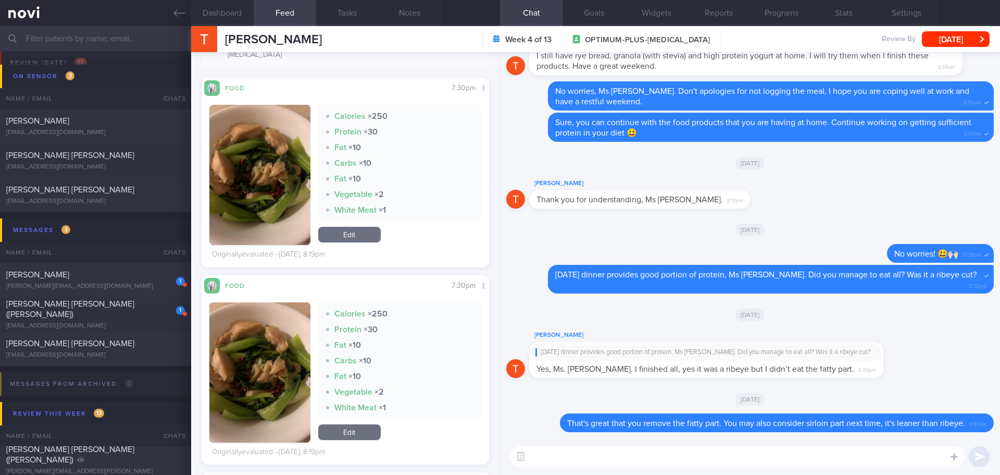
scroll to position [469, 0]
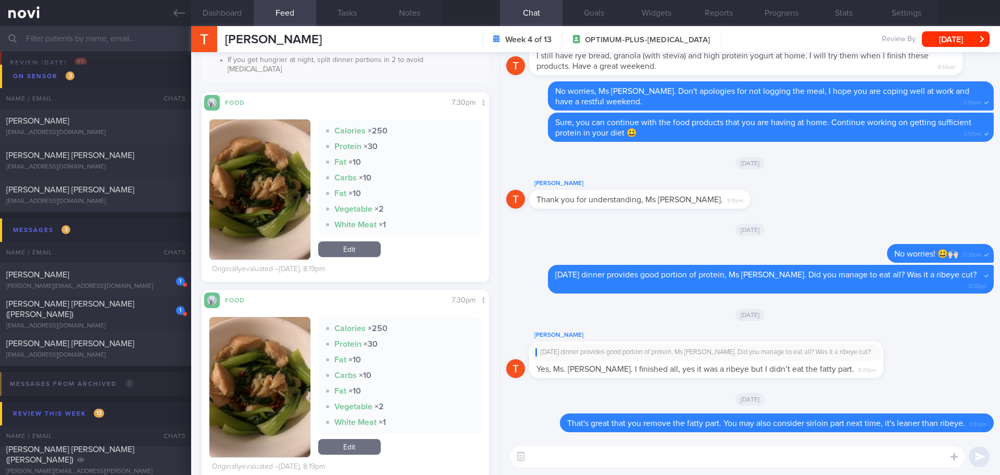
click at [283, 388] on button "button" at bounding box center [259, 387] width 101 height 140
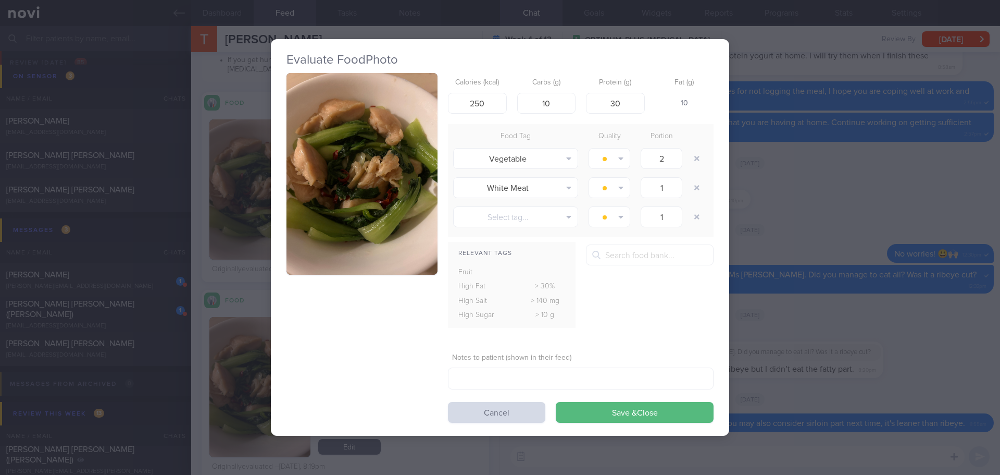
click at [839, 180] on div "Evaluate Food Photo Calories (kcal) 250 Carbs (g) 10 Protein (g) 30 Fat (g) 10 …" at bounding box center [500, 237] width 1000 height 475
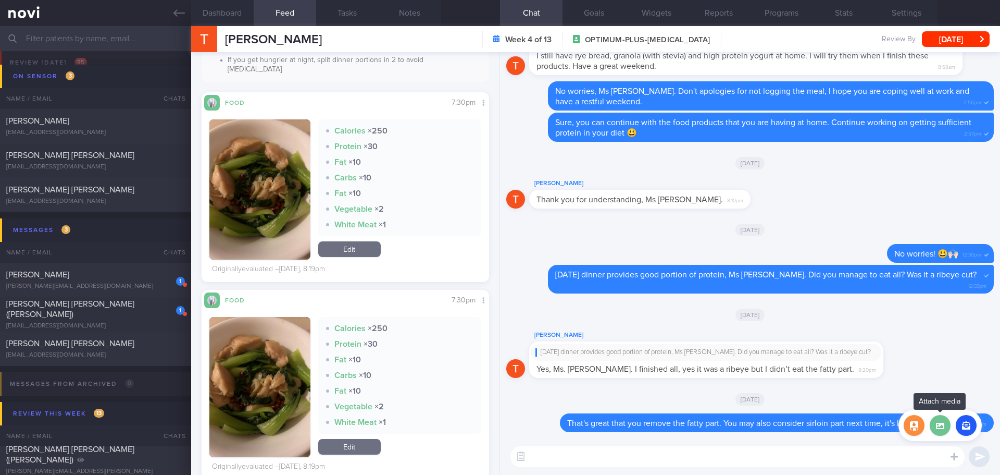
click at [948, 429] on label at bounding box center [940, 425] width 21 height 21
click at [0, 0] on input "file" at bounding box center [0, 0] width 0 height 0
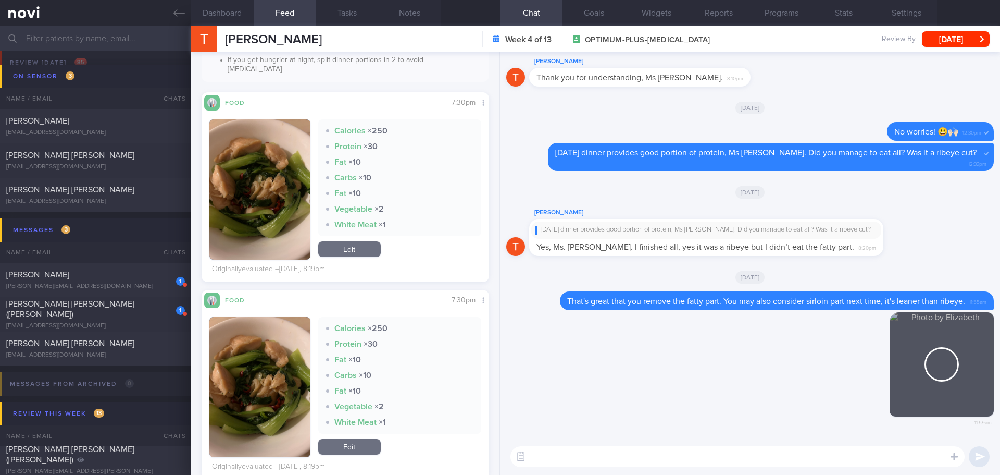
click at [618, 460] on textarea at bounding box center [738, 456] width 454 height 21
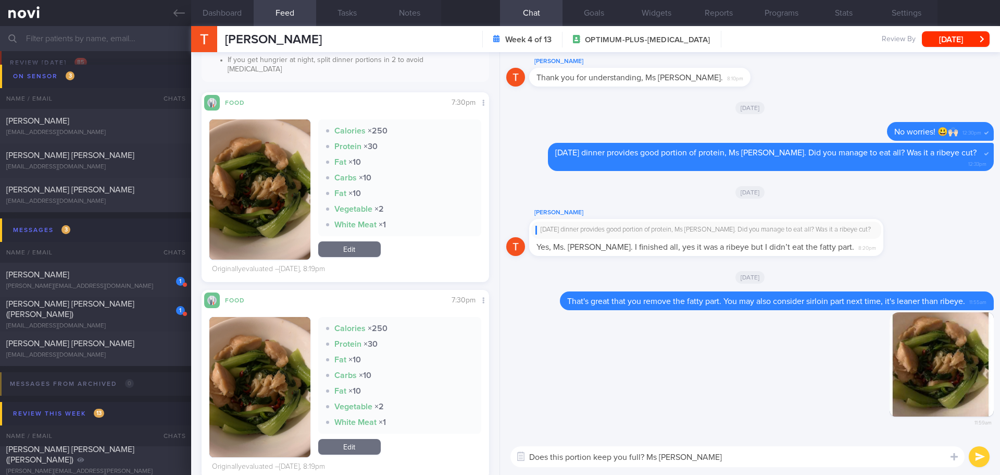
type textarea "Does this portion keep you full? Ms Tsubasa"
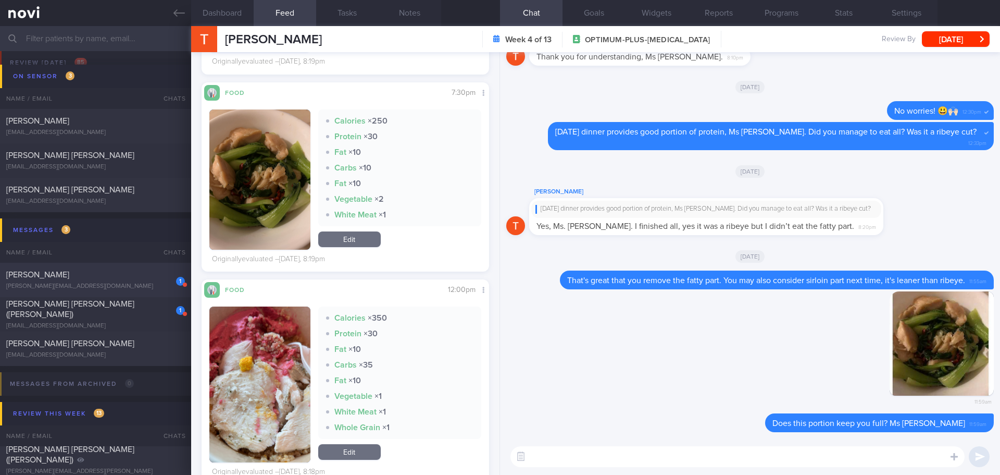
scroll to position [677, 0]
drag, startPoint x: 116, startPoint y: 275, endPoint x: 581, endPoint y: 56, distance: 513.9
click at [116, 275] on div "[PERSON_NAME]" at bounding box center [94, 274] width 176 height 10
type input "[DATE]"
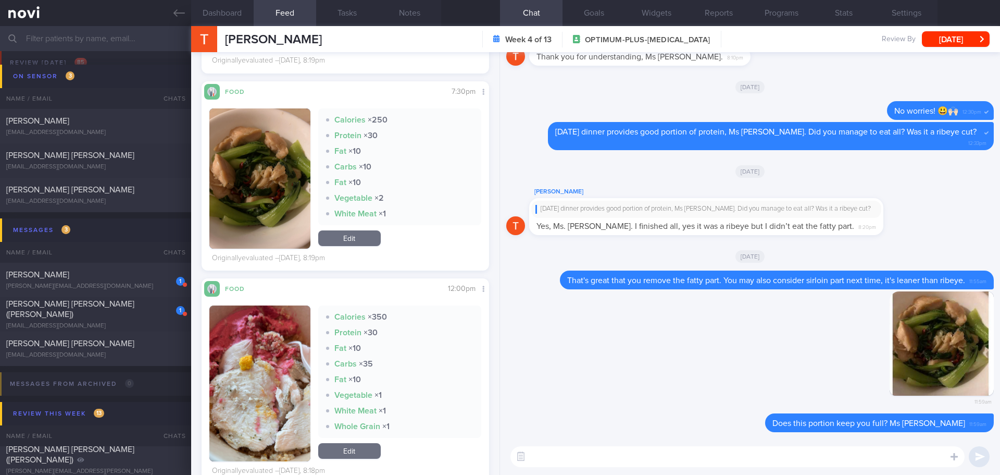
type textarea "Comorbidities Type 1 diabetes at age 22 years old, diagnosed in Portland; s/p v…"
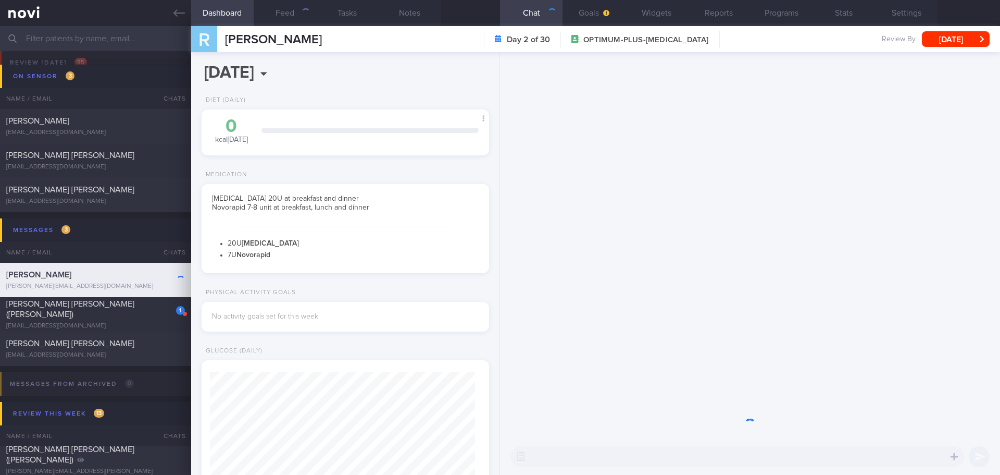
scroll to position [132, 266]
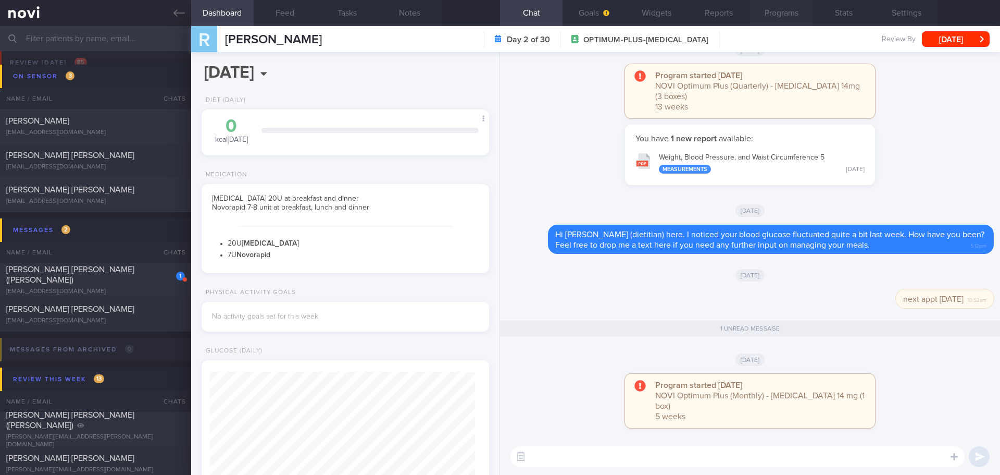
click at [757, 16] on button "Programs" at bounding box center [781, 13] width 63 height 26
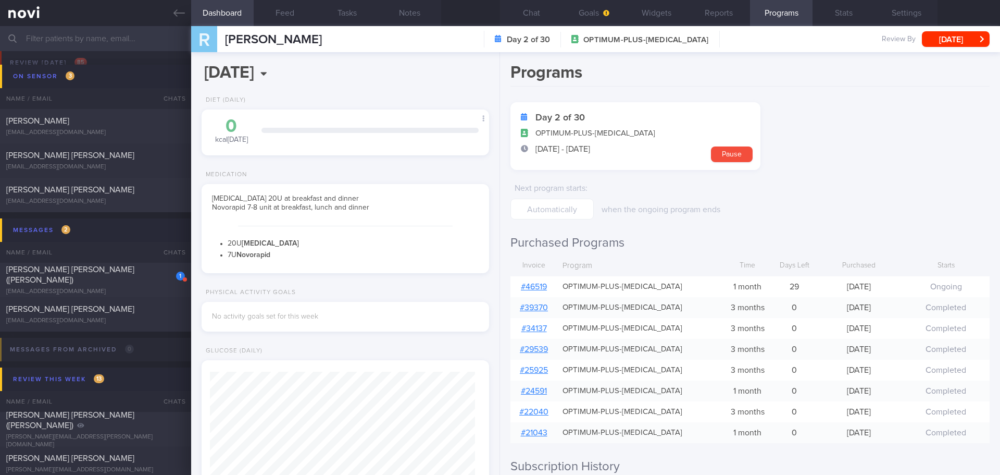
click at [527, 289] on link "# 46519" at bounding box center [534, 286] width 26 height 8
click at [773, 220] on div "Programs Day 2 of 30 OPTIMUM-PLUS-RYBELSUS 20 Aug - 18 Sep Pause Next program s…" at bounding box center [750, 263] width 500 height 422
click at [538, 19] on button "Chat" at bounding box center [531, 13] width 63 height 26
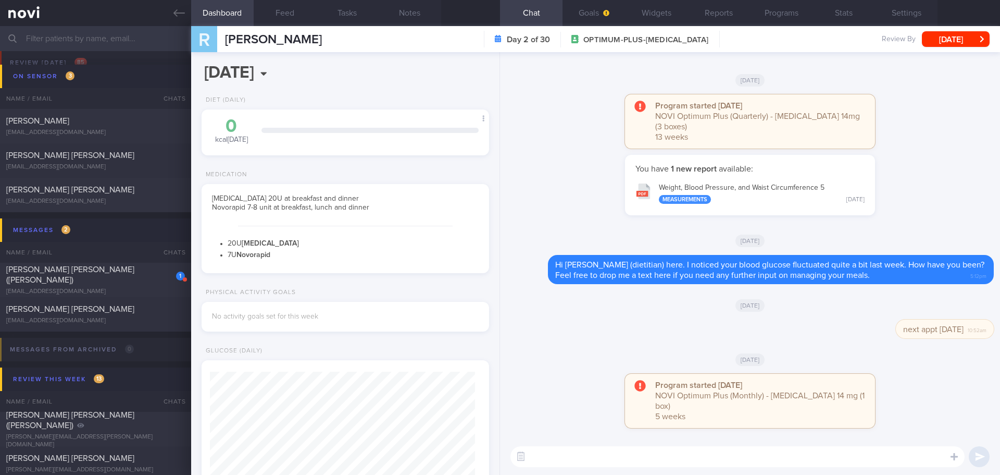
click at [932, 189] on div "You have 1 new report available: Weight, Blood Pressure, and Waist Circumferenc…" at bounding box center [750, 190] width 488 height 71
click at [945, 213] on div "You have 1 new report available: Weight, Blood Pressure, and Waist Circumferenc…" at bounding box center [750, 190] width 488 height 71
drag, startPoint x: 943, startPoint y: 210, endPoint x: 926, endPoint y: 105, distance: 106.0
click at [943, 209] on div "You have 1 new report available: Weight, Blood Pressure, and Waist Circumferenc…" at bounding box center [750, 189] width 488 height 71
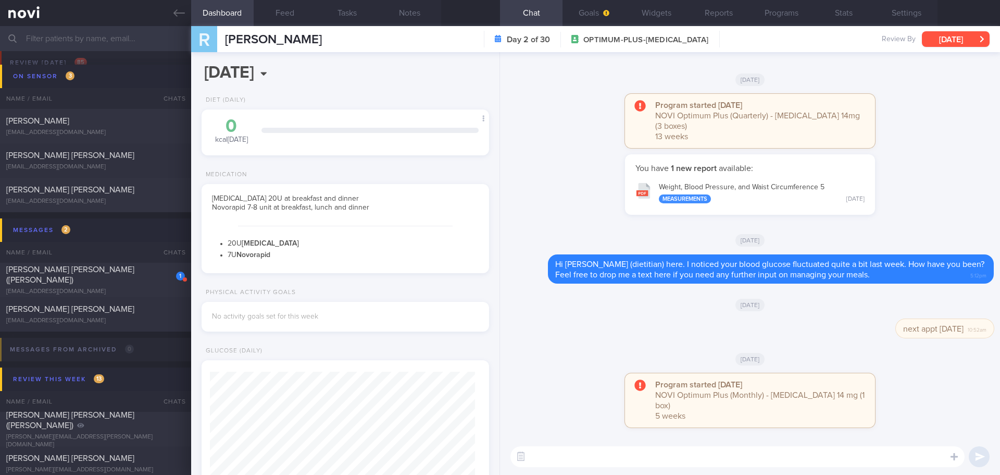
click at [930, 34] on button "Wed, 20 Aug" at bounding box center [956, 39] width 68 height 16
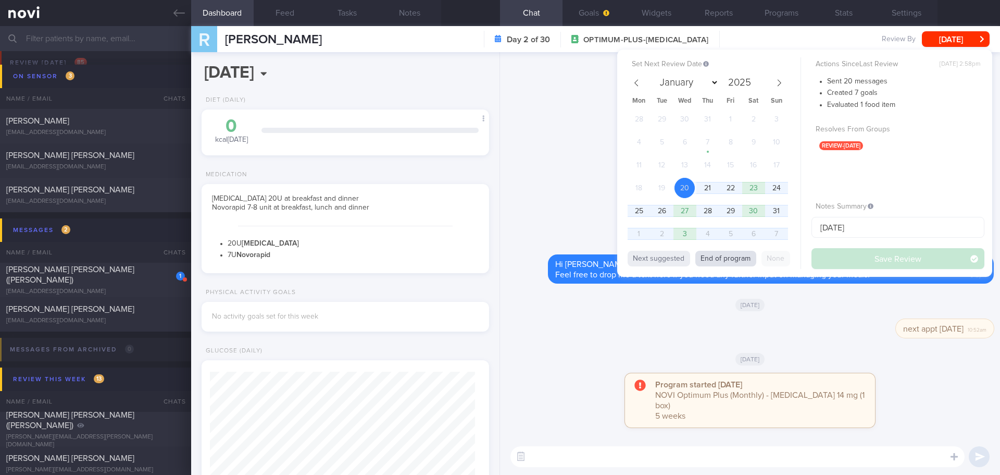
click at [744, 256] on button "End of program" at bounding box center [725, 259] width 61 height 16
select select "8"
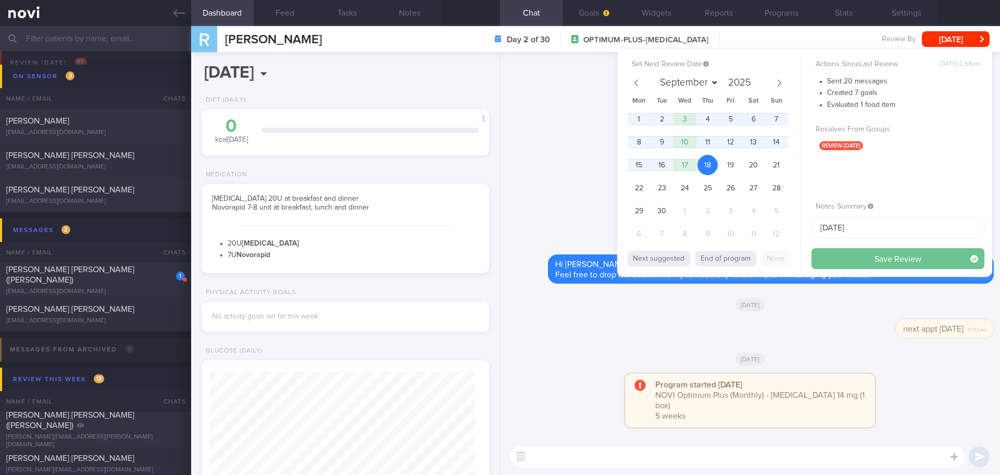
click at [845, 258] on button "Save Review" at bounding box center [898, 258] width 173 height 21
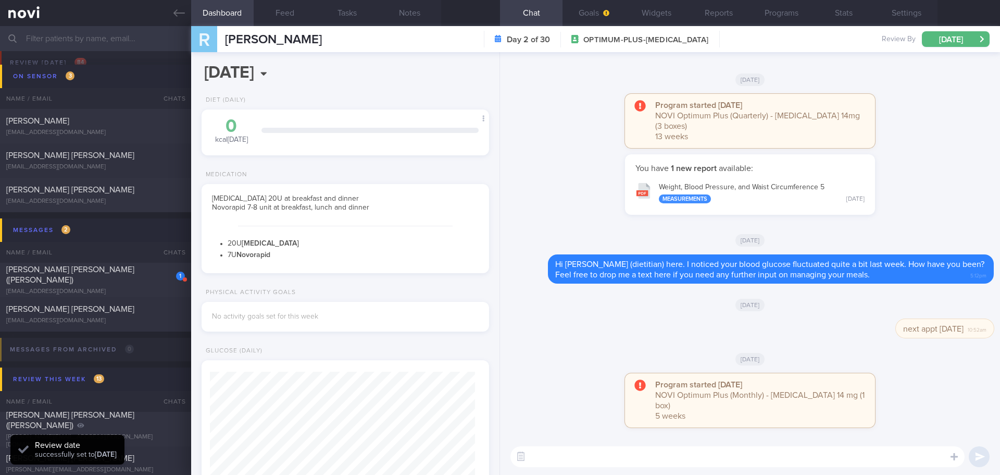
scroll to position [132, 266]
click at [91, 278] on div "[PERSON_NAME] [PERSON_NAME] ([PERSON_NAME])" at bounding box center [94, 274] width 176 height 21
select select "7"
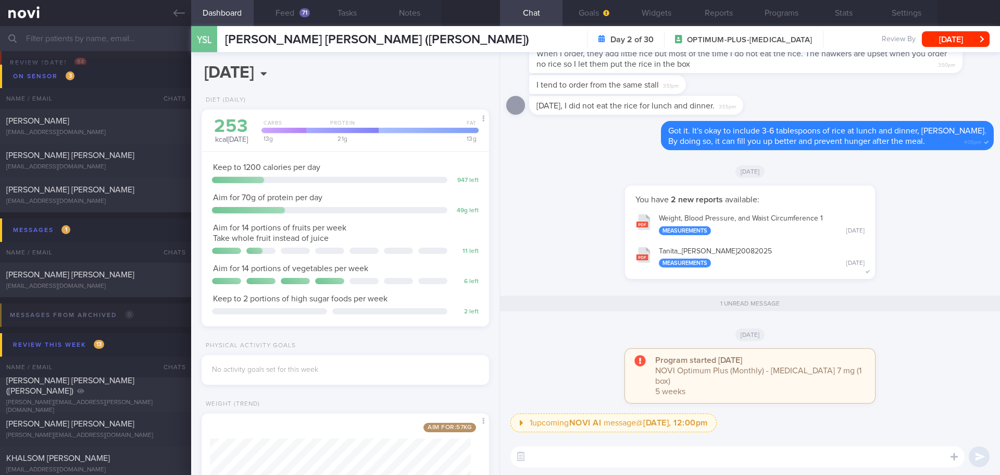
click at [723, 258] on button "Tanita_ Sara Yeo Swee Lee_ 20082025 Measurements Yesterday" at bounding box center [750, 256] width 240 height 33
click at [767, 14] on button "Programs" at bounding box center [781, 13] width 63 height 26
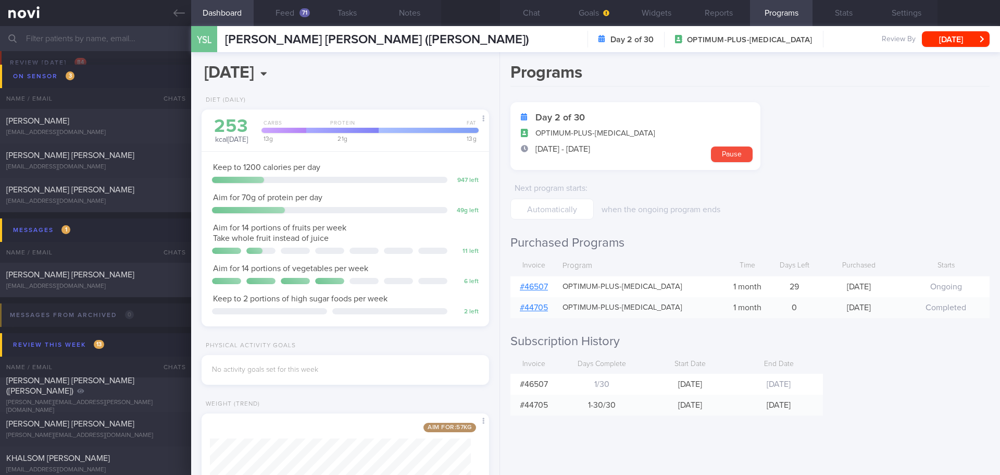
click at [545, 287] on link "# 46507" at bounding box center [534, 286] width 28 height 8
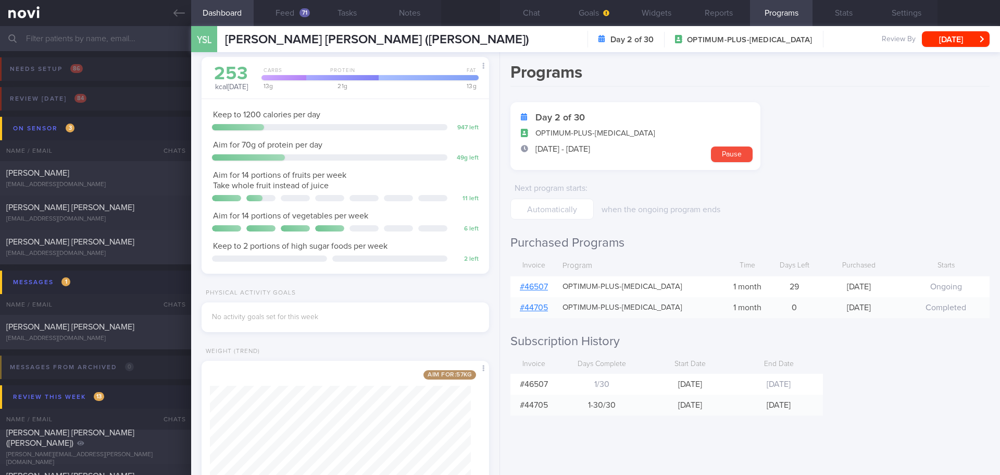
scroll to position [127, 0]
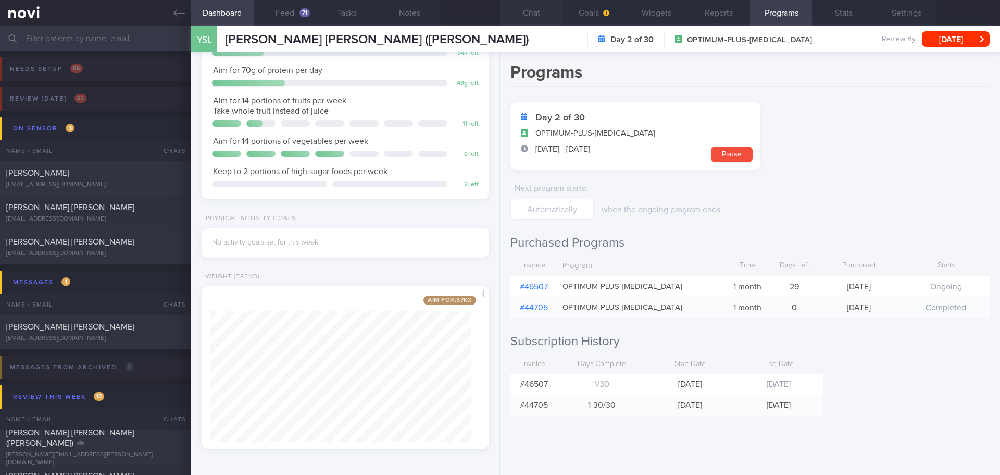
click at [550, 17] on button "Chat" at bounding box center [531, 13] width 63 height 26
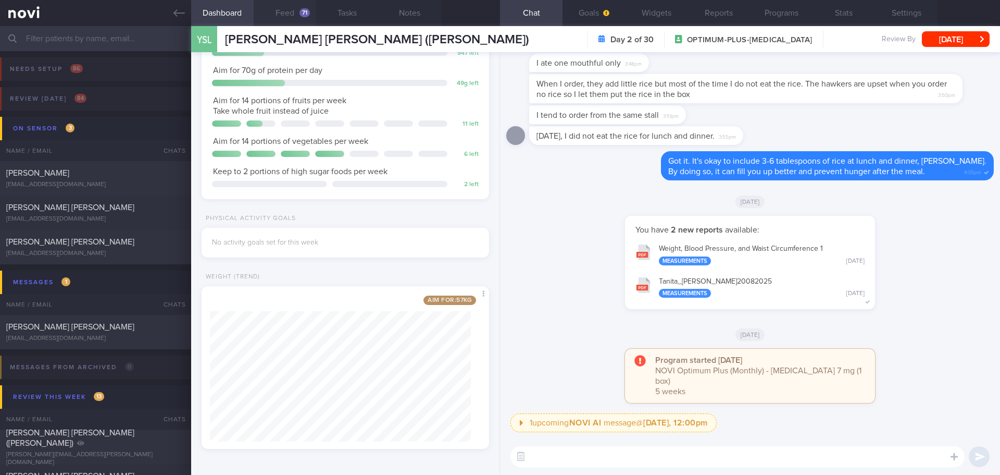
click at [292, 17] on button "Feed 71" at bounding box center [285, 13] width 63 height 26
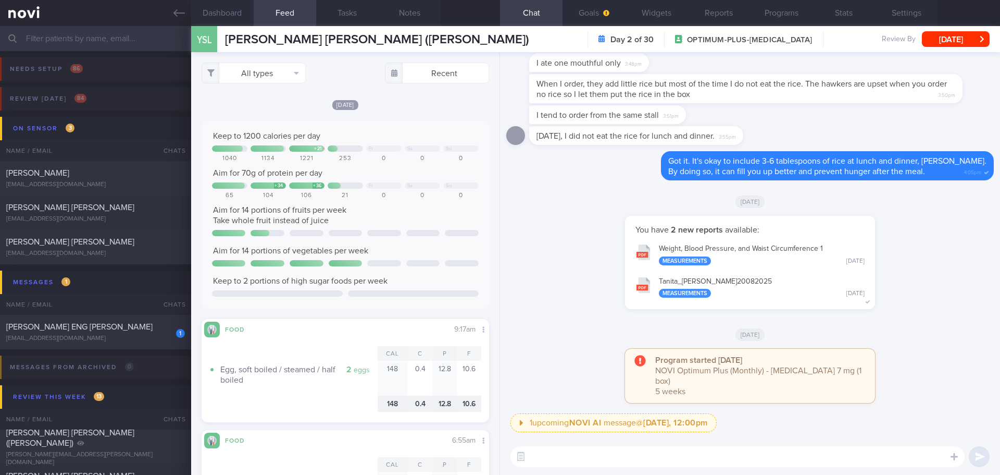
click at [574, 451] on textarea at bounding box center [738, 456] width 454 height 21
type textarea "Hi Sara, Elizabeth here."
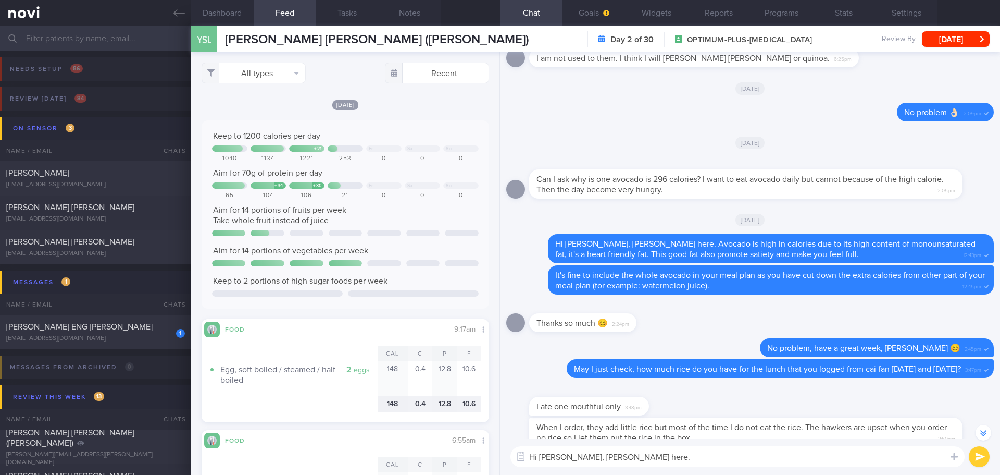
scroll to position [-104, 0]
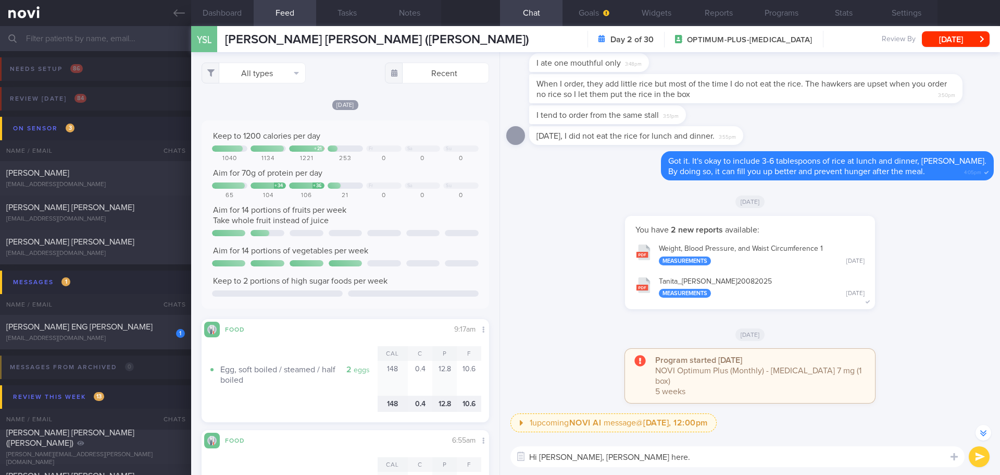
select select "7"
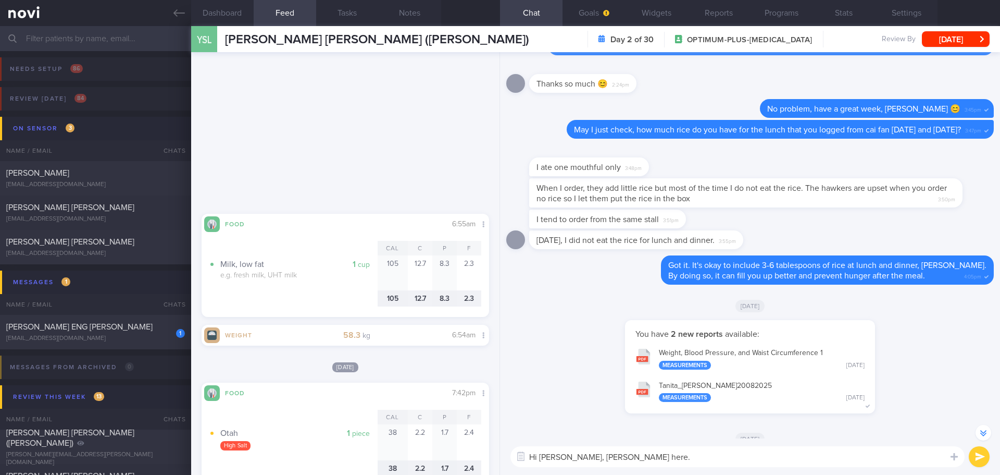
scroll to position [521, 0]
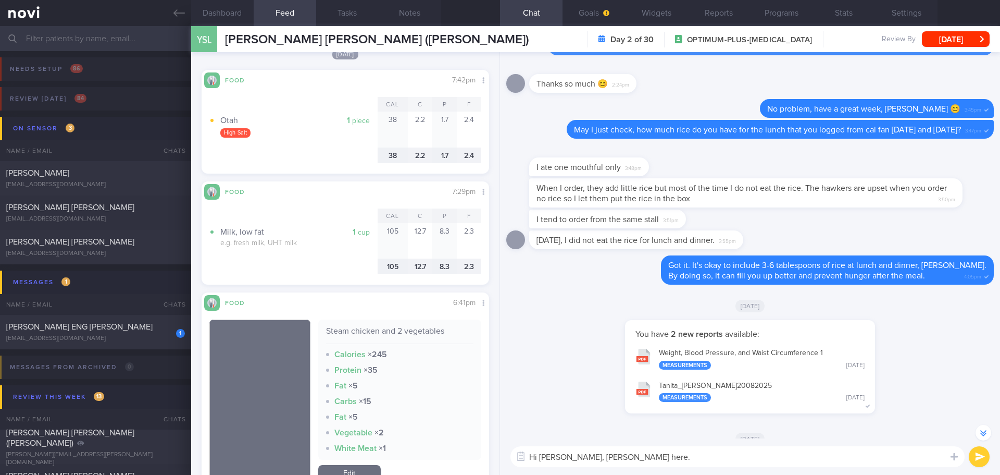
click at [650, 457] on textarea "Hi Sara, Elizabeth here." at bounding box center [738, 456] width 454 height 21
type textarea "Hi Sara, Elizabeth here. How are you doing this week? I noticed you had a revie…"
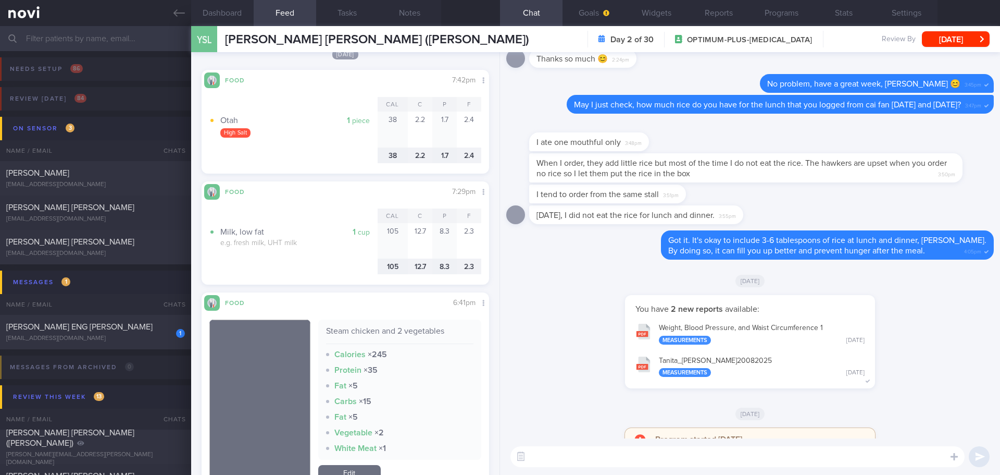
scroll to position [0, 0]
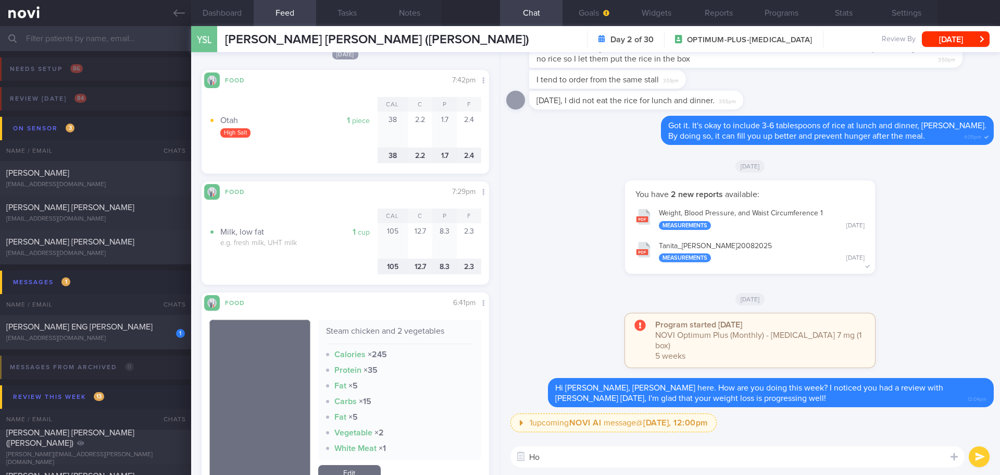
type textarea "H"
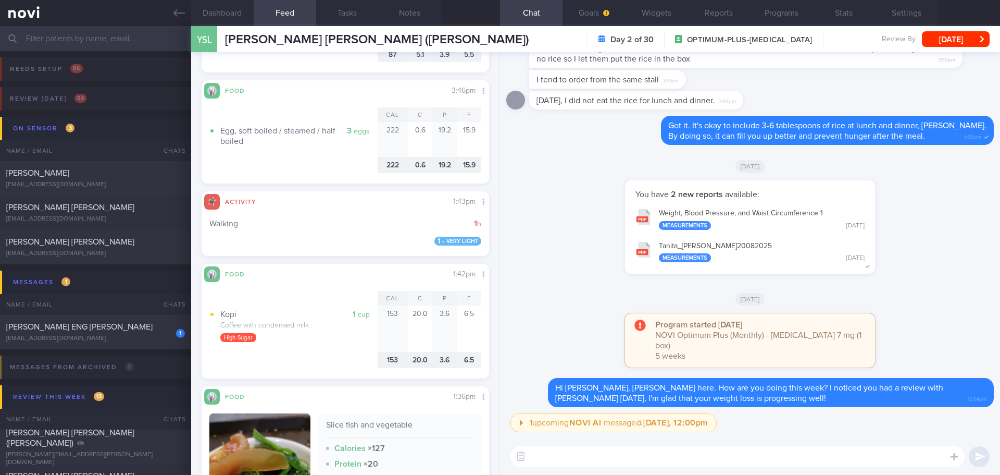
scroll to position [1354, 0]
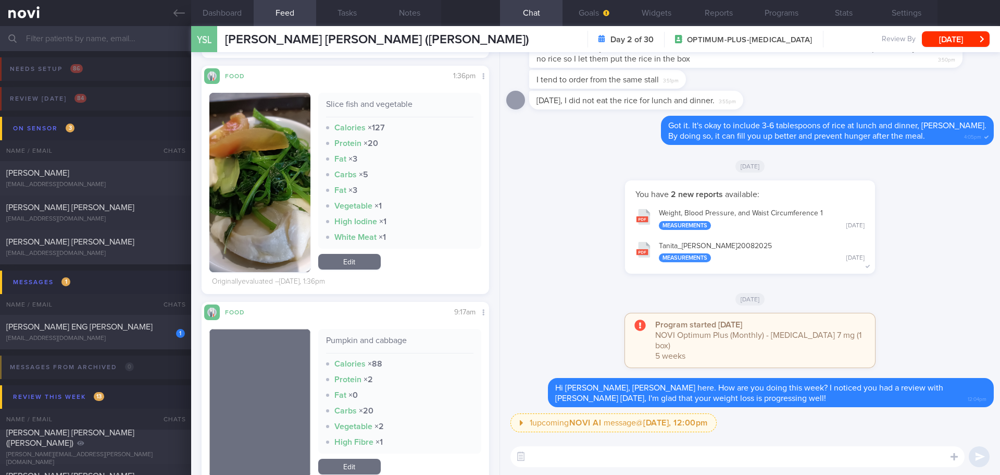
click at [584, 461] on textarea at bounding box center [738, 456] width 454 height 21
type textarea "How do you feel with the current meal plan?"
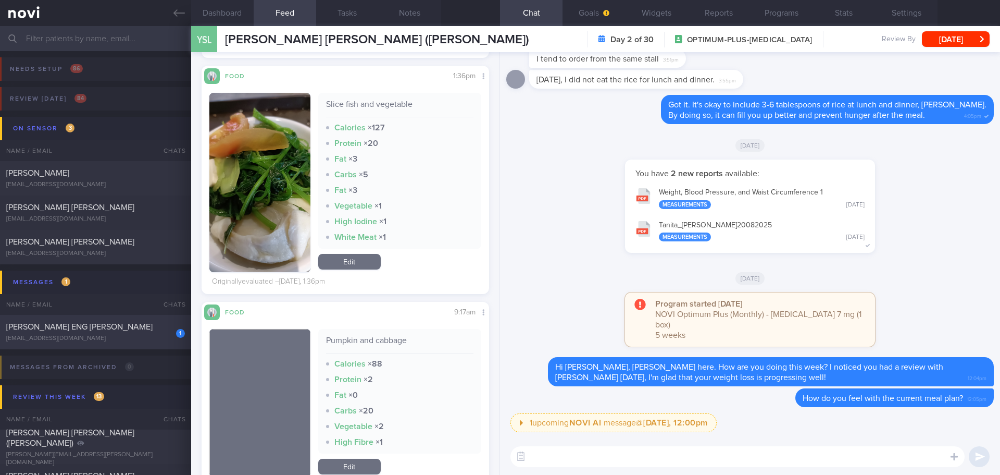
click at [99, 322] on div "[PERSON_NAME] ENG [PERSON_NAME]" at bounding box center [94, 326] width 176 height 10
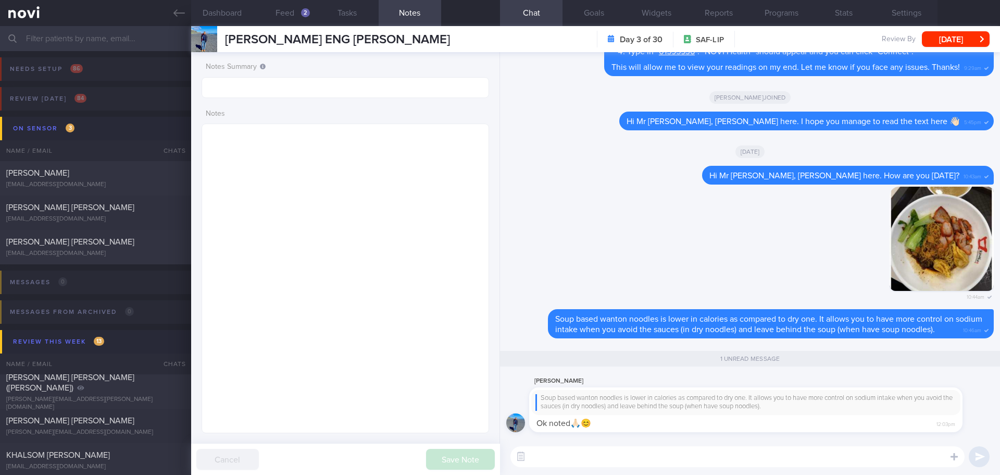
click at [709, 462] on textarea at bounding box center [738, 456] width 454 height 21
click at [239, 14] on button "Dashboard" at bounding box center [222, 13] width 63 height 26
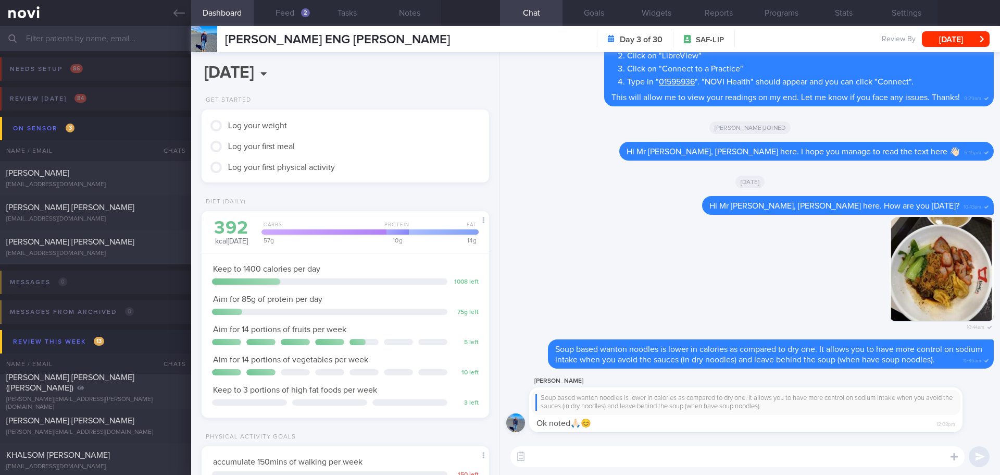
scroll to position [145, 262]
click at [630, 462] on textarea at bounding box center [738, 456] width 454 height 21
click at [873, 455] on textarea "Hi Mr Lim, I'm glad that you managed to read the text here 🙌🏻" at bounding box center [738, 456] width 454 height 21
click at [864, 458] on textarea "Hi Mr Lim, I'm glad that you managed to read the text here 🙌🏻" at bounding box center [738, 456] width 454 height 21
type textarea "Hi Mr Lim, I'm glad that you managed to read the text here 🙌🏻"
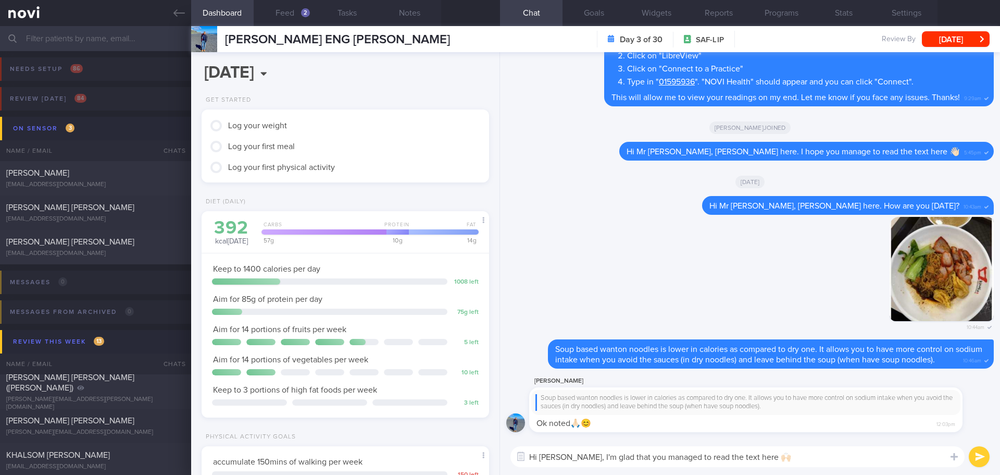
click at [973, 461] on button "submit" at bounding box center [979, 456] width 21 height 21
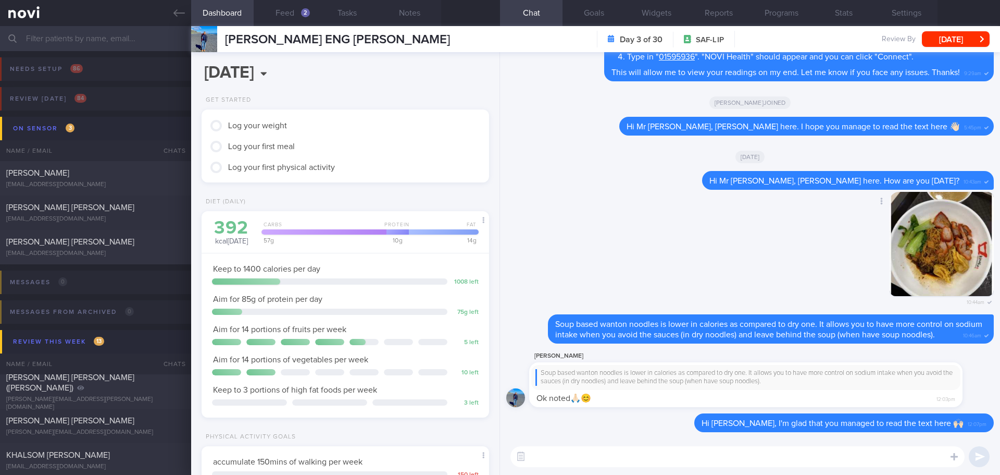
scroll to position [1, 0]
click at [615, 455] on textarea at bounding box center [738, 456] width 454 height 21
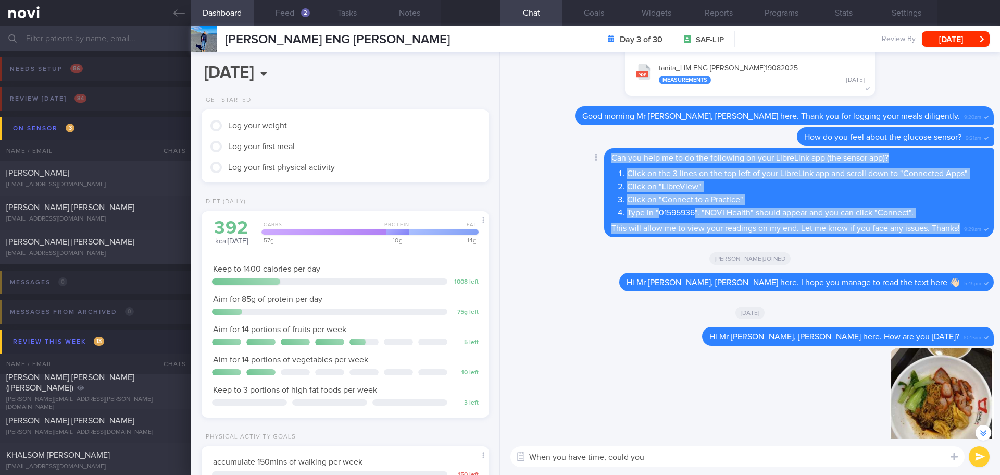
drag, startPoint x: 605, startPoint y: 149, endPoint x: 954, endPoint y: 218, distance: 356.2
click at [954, 218] on div "Can you help me to do the following on your LibreLink app (the sensor app)? Cli…" at bounding box center [799, 192] width 390 height 89
copy span "Can you help me to do the following on your LibreLink app (the sensor app)? Cli…"
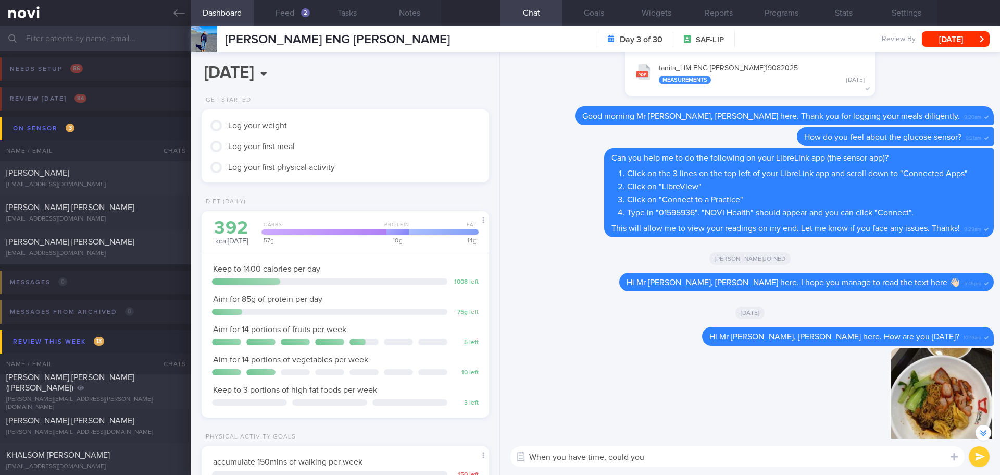
click at [667, 459] on textarea "When you have time, could you" at bounding box center [738, 456] width 454 height 21
click at [664, 457] on textarea "When you have time, could you" at bounding box center [738, 456] width 454 height 21
drag, startPoint x: 655, startPoint y: 457, endPoint x: 609, endPoint y: 456, distance: 45.9
click at [609, 456] on textarea "When you have time, could you" at bounding box center [738, 456] width 454 height 21
paste textarea "Can you help me to do the following on your LibreLink app (the sensor app)? Cli…"
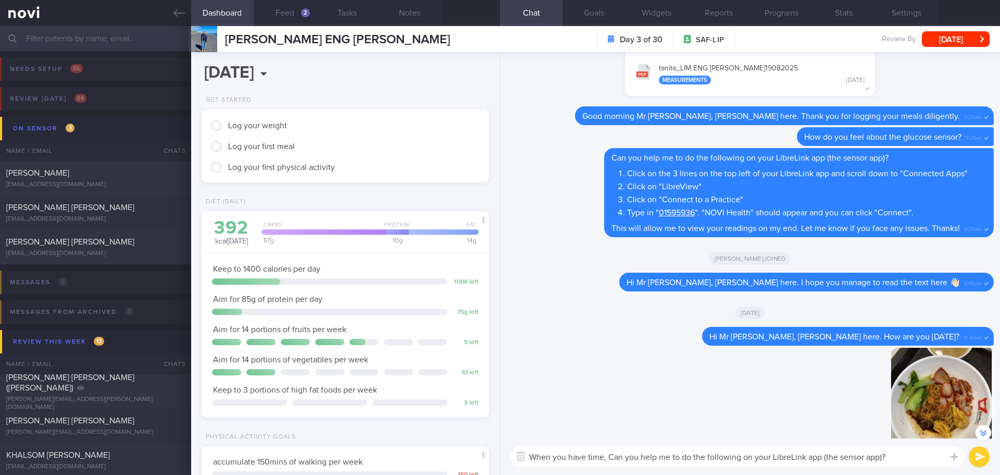
scroll to position [-208, 0]
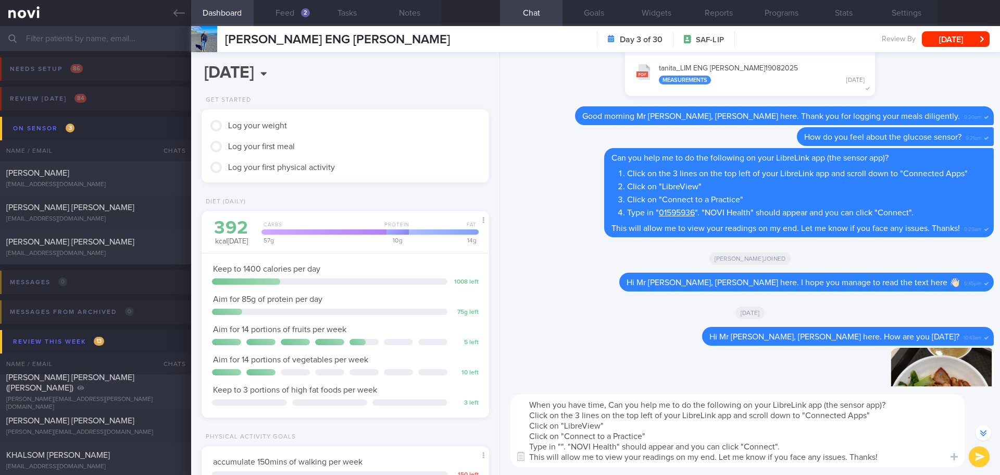
click at [611, 405] on textarea "When you have time, Can you help me to do the following on your LibreLink app (…" at bounding box center [738, 430] width 454 height 73
click at [906, 407] on textarea "When you have time, can you help me to do the following on your LibreLink app (…" at bounding box center [738, 430] width 454 height 73
click at [527, 417] on textarea "When you have time, can you help me to do the following on your LibreLink app (…" at bounding box center [738, 430] width 454 height 73
click at [900, 403] on textarea "When you have time, can you help me to do the following on your LibreLink app (…" at bounding box center [738, 430] width 454 height 73
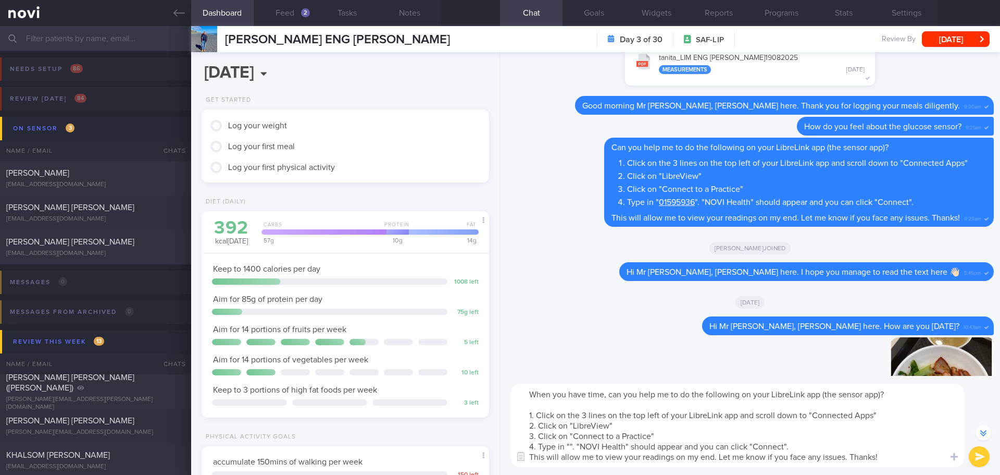
scroll to position [-218, 0]
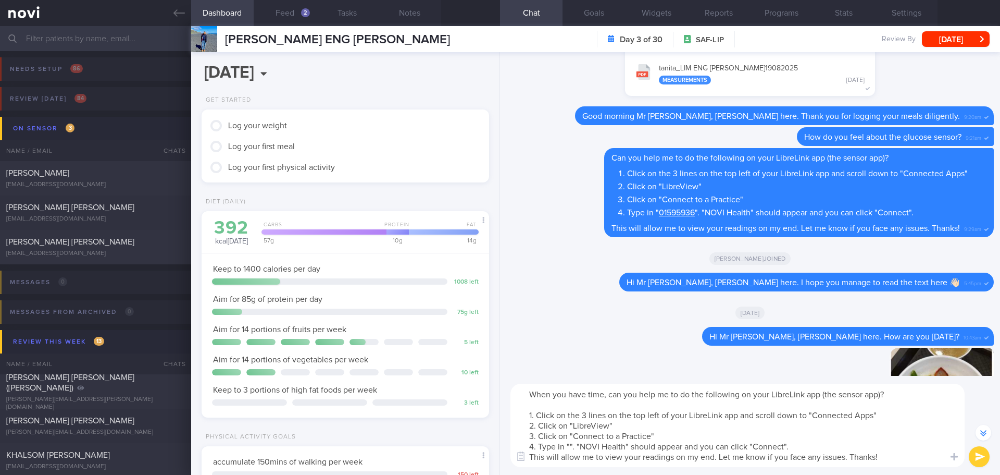
click at [810, 446] on textarea "When you have time, can you help me to do the following on your LibreLink app (…" at bounding box center [738, 424] width 454 height 83
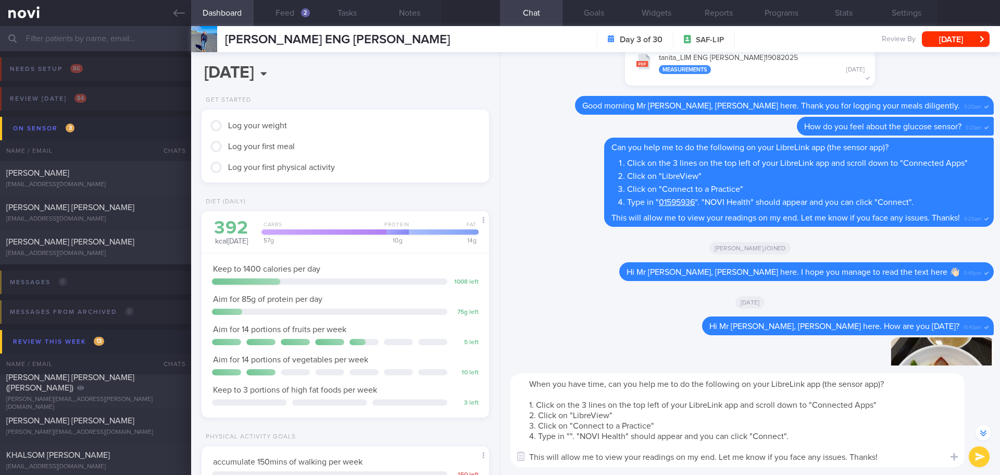
scroll to position [-229, 0]
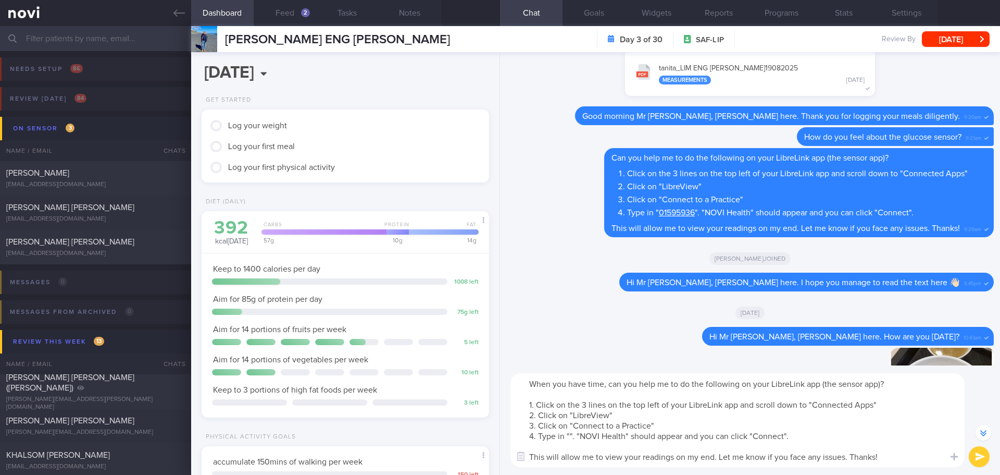
click at [862, 454] on textarea "When you have time, can you help me to do the following on your LibreLink app (…" at bounding box center [738, 420] width 454 height 94
drag, startPoint x: 867, startPoint y: 451, endPoint x: 887, endPoint y: 452, distance: 19.3
click at [868, 450] on textarea "When you have time, can you help me to do the following on your LibreLink app (…" at bounding box center [738, 420] width 454 height 94
drag, startPoint x: 890, startPoint y: 453, endPoint x: 898, endPoint y: 457, distance: 8.9
click at [890, 453] on textarea "When you have time, can you help me to do the following on your LibreLink app (…" at bounding box center [738, 420] width 454 height 94
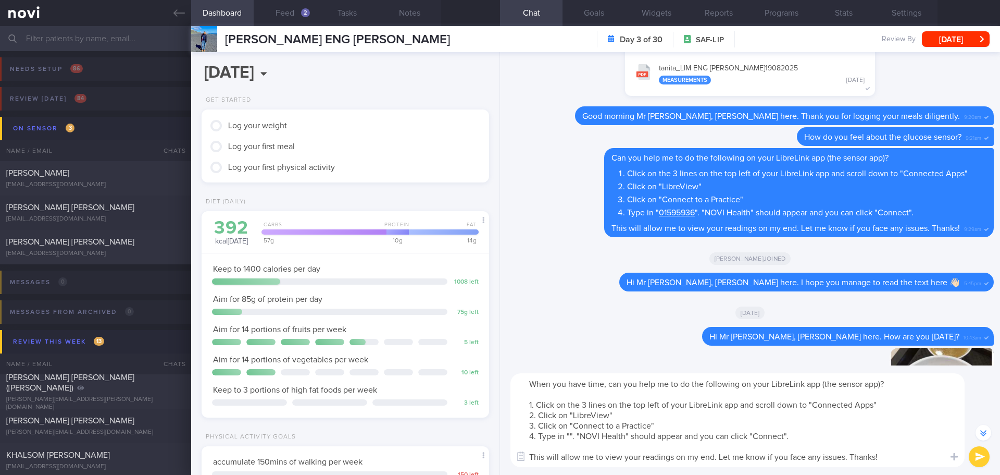
click at [907, 463] on textarea "When you have time, can you help me to do the following on your LibreLink app (…" at bounding box center [738, 420] width 454 height 94
type textarea "When you have time, can you help me to do the following on your LibreLink app (…"
click at [987, 459] on button "submit" at bounding box center [979, 456] width 21 height 21
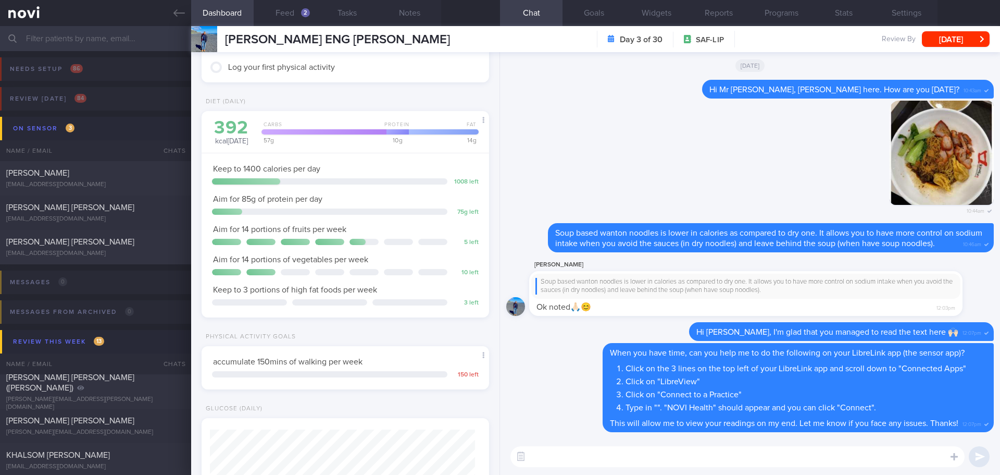
scroll to position [104, 0]
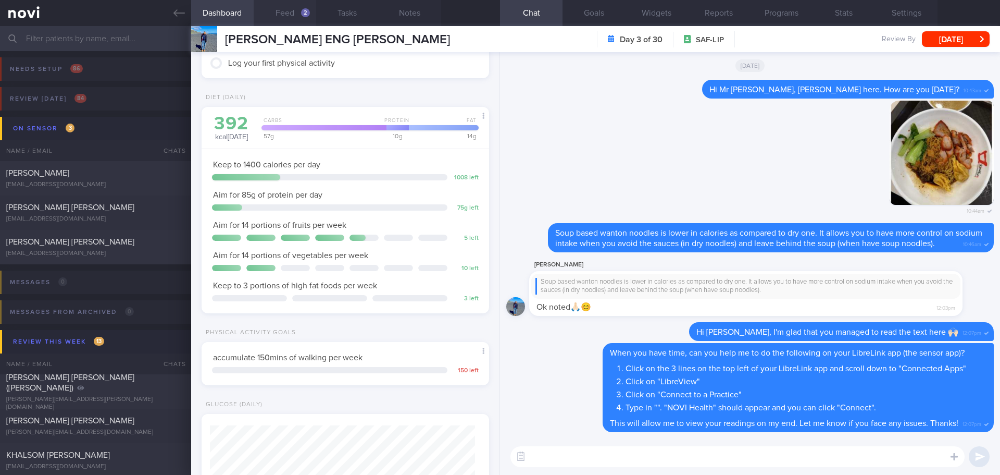
click at [276, 9] on button "Feed 2" at bounding box center [285, 13] width 63 height 26
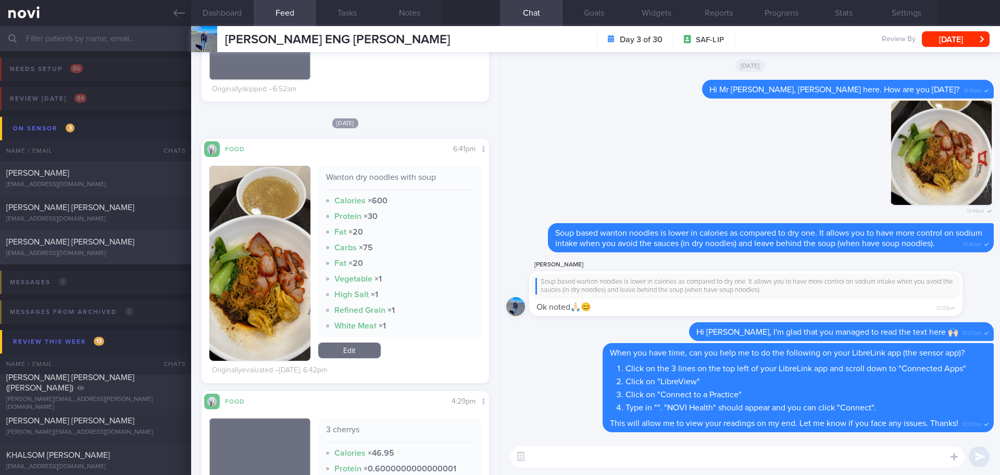
scroll to position [833, 0]
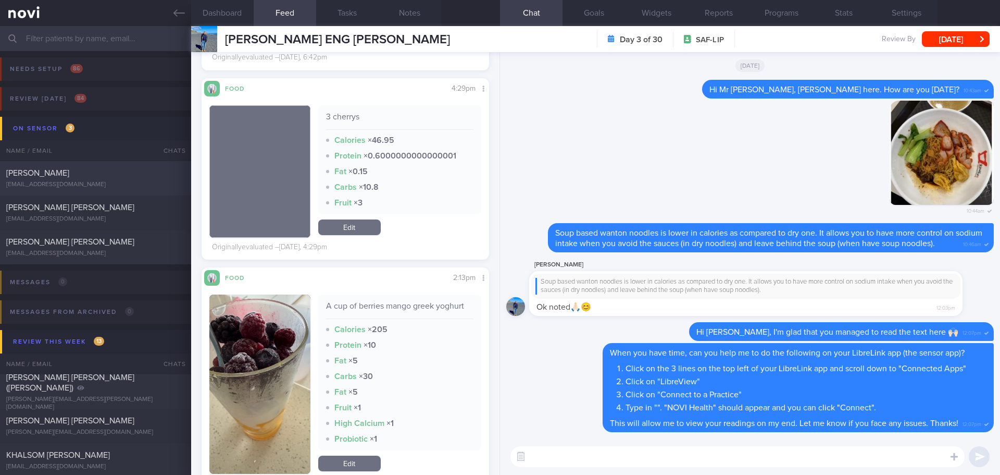
click at [70, 173] on div "[PERSON_NAME]" at bounding box center [94, 173] width 176 height 10
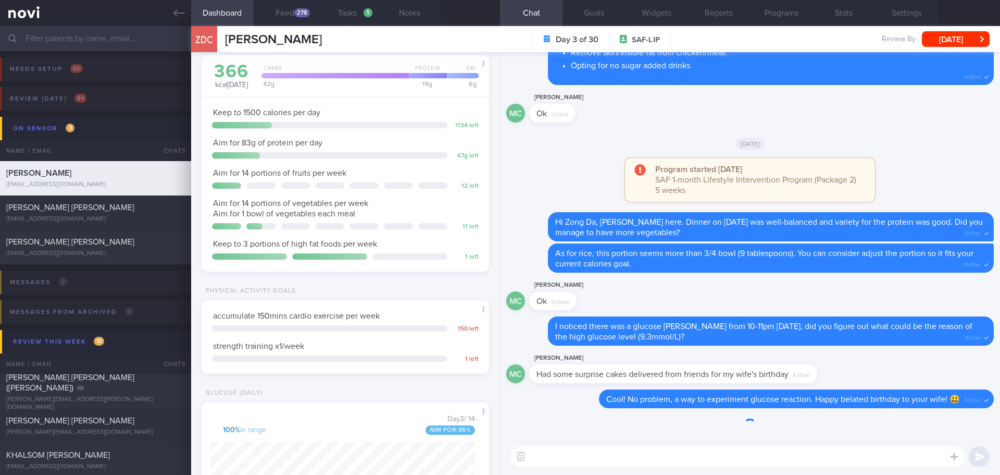
scroll to position [160, 266]
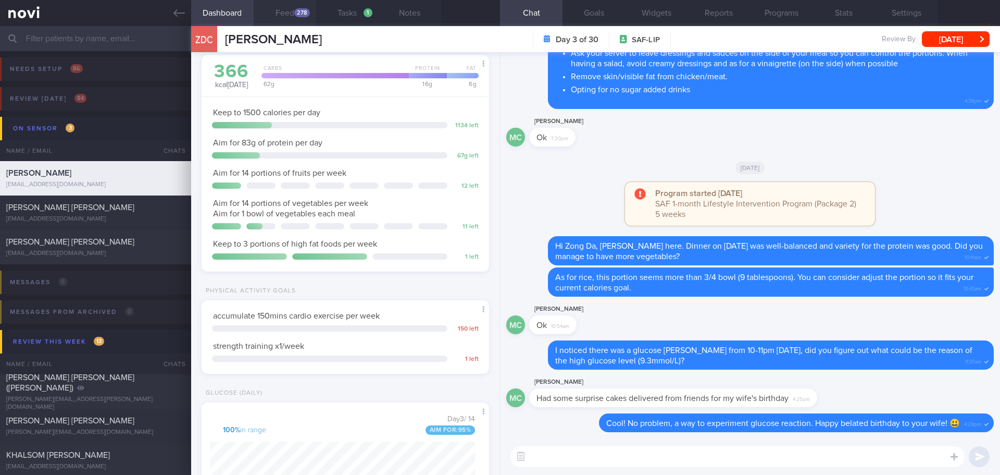
click at [291, 9] on button "Feed 278" at bounding box center [285, 13] width 63 height 26
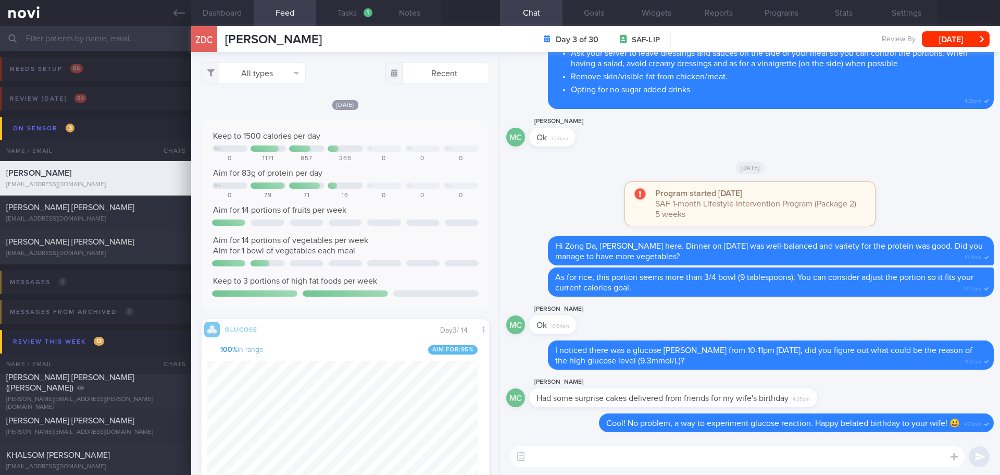
click at [276, 83] on div "All types Food Activity Glucose Weight Medicine Blood Pressure CGM Install Rece…" at bounding box center [345, 263] width 308 height 422
click at [276, 78] on button "All types" at bounding box center [254, 73] width 104 height 21
click at [263, 106] on button "Activity" at bounding box center [253, 109] width 103 height 16
checkbox input "false"
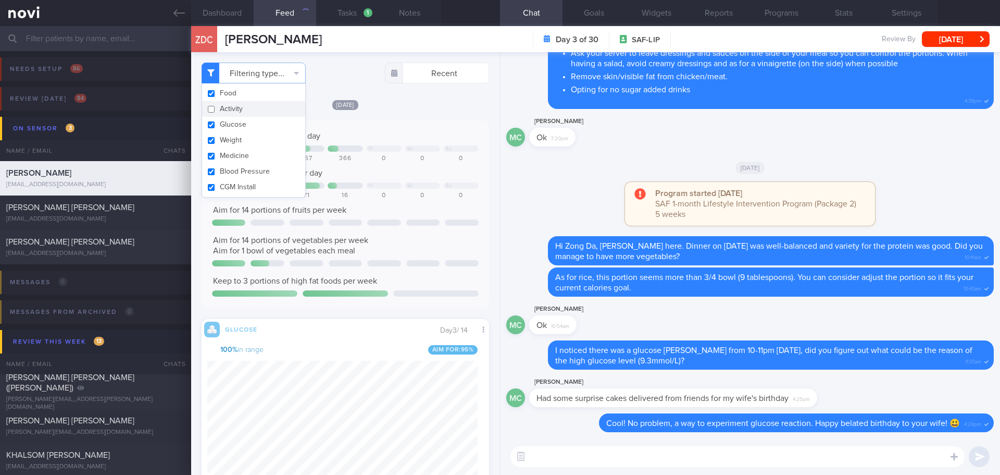
click at [393, 115] on div "Today Keep to 1500 calories per day Mo Fr Sa Su 0 1171 857 366 0 0 0 Aim for 83…" at bounding box center [346, 407] width 288 height 617
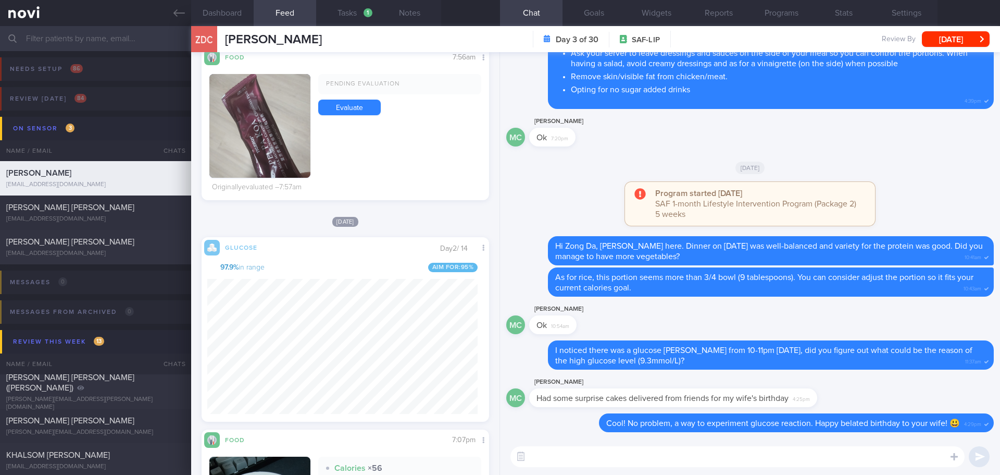
click at [260, 109] on button "button" at bounding box center [259, 126] width 101 height 104
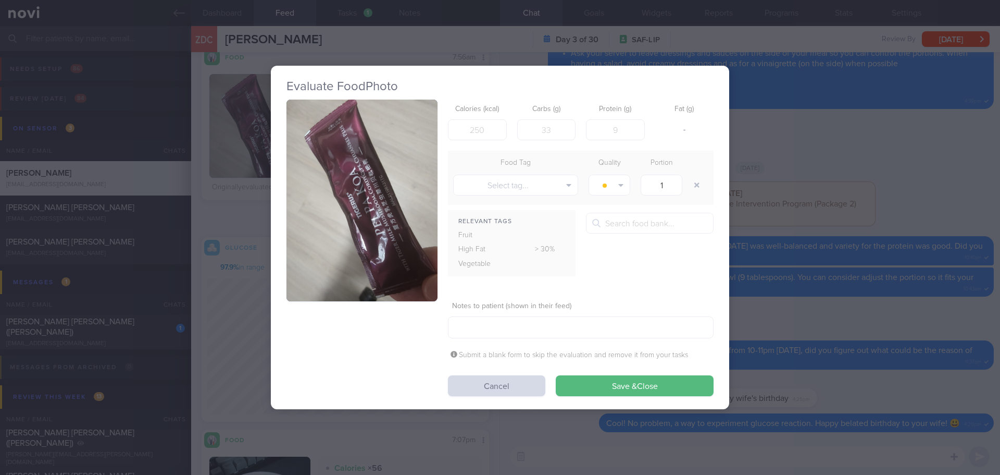
click at [400, 260] on button "button" at bounding box center [362, 200] width 151 height 202
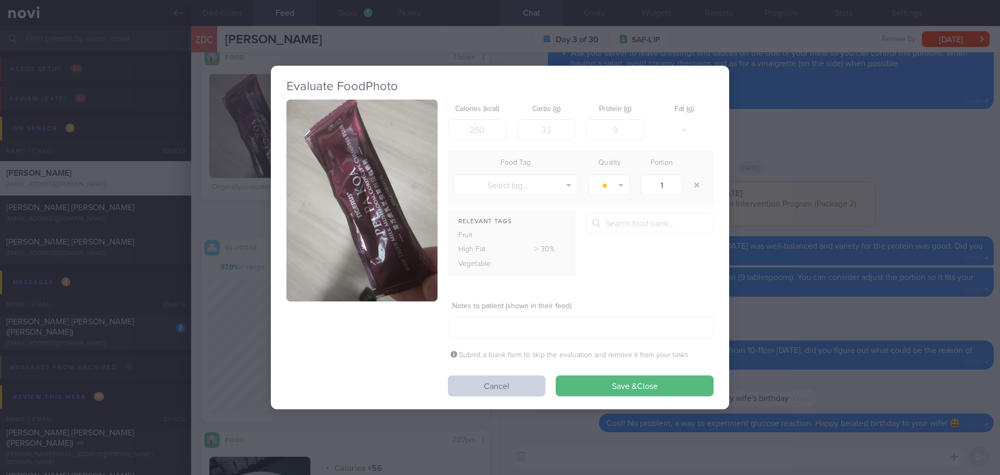
click at [531, 383] on button "Cancel" at bounding box center [496, 385] width 97 height 21
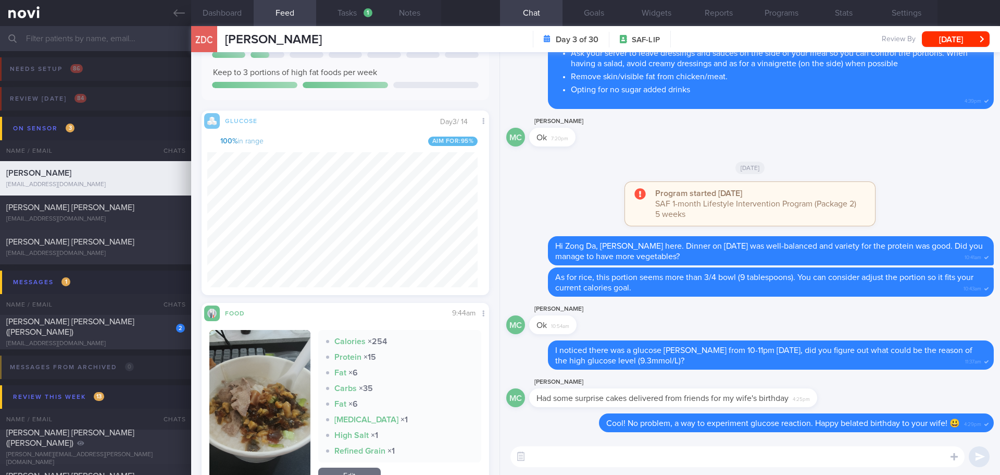
click at [251, 364] on button "button" at bounding box center [259, 408] width 101 height 156
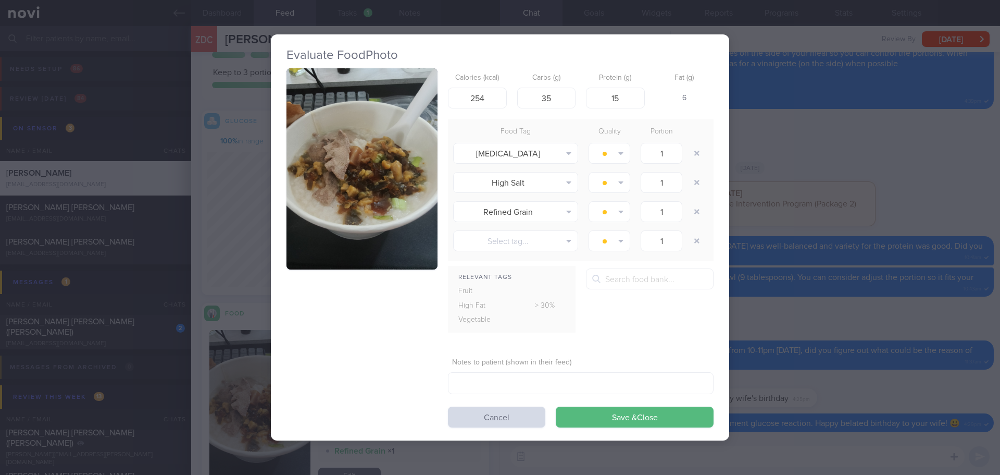
click at [363, 193] on img "button" at bounding box center [362, 169] width 151 height 202
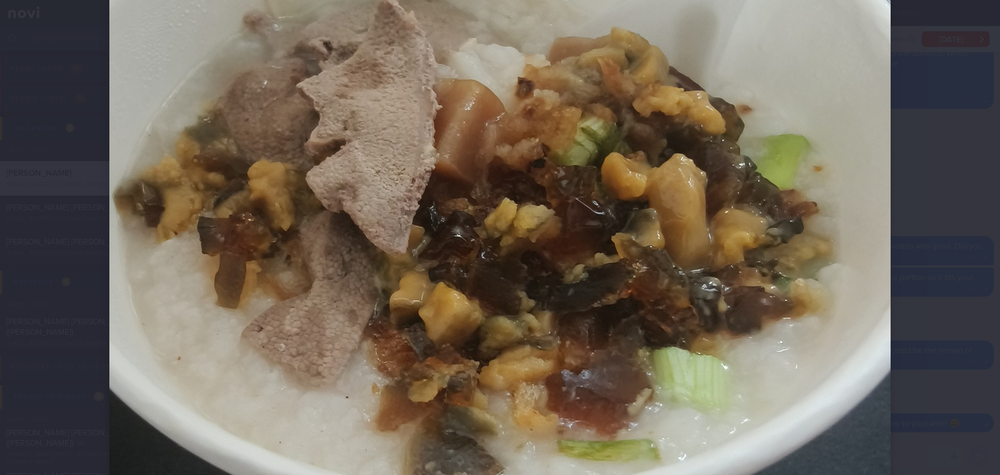
click at [919, 167] on div at bounding box center [500, 197] width 865 height 1125
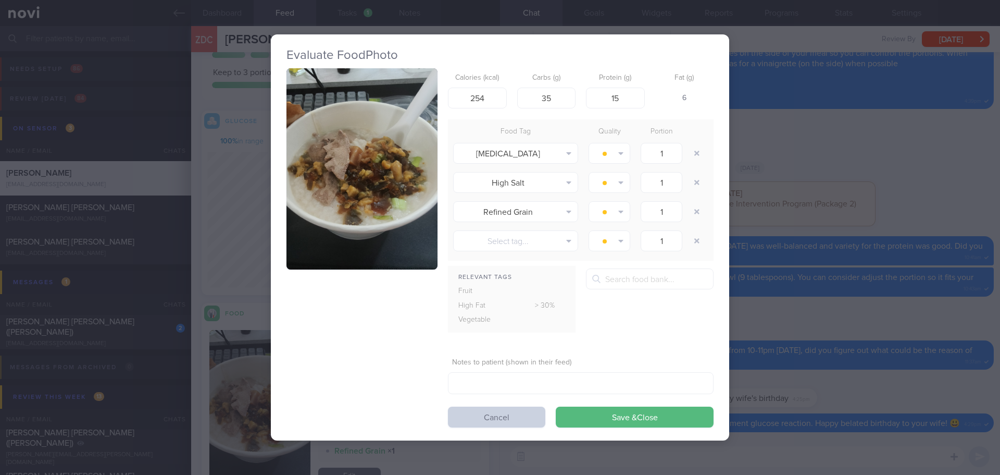
click at [483, 416] on button "Cancel" at bounding box center [496, 416] width 97 height 21
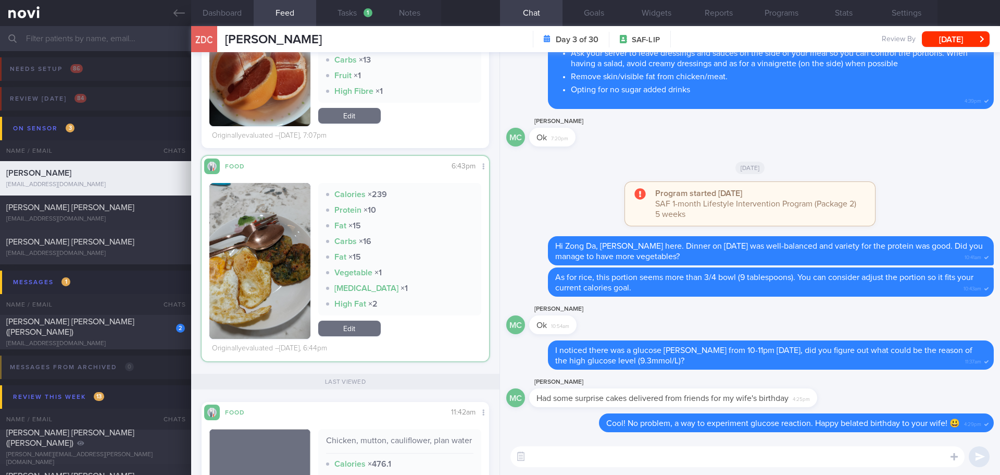
scroll to position [1124, 0]
click at [271, 263] on button "button" at bounding box center [259, 261] width 101 height 156
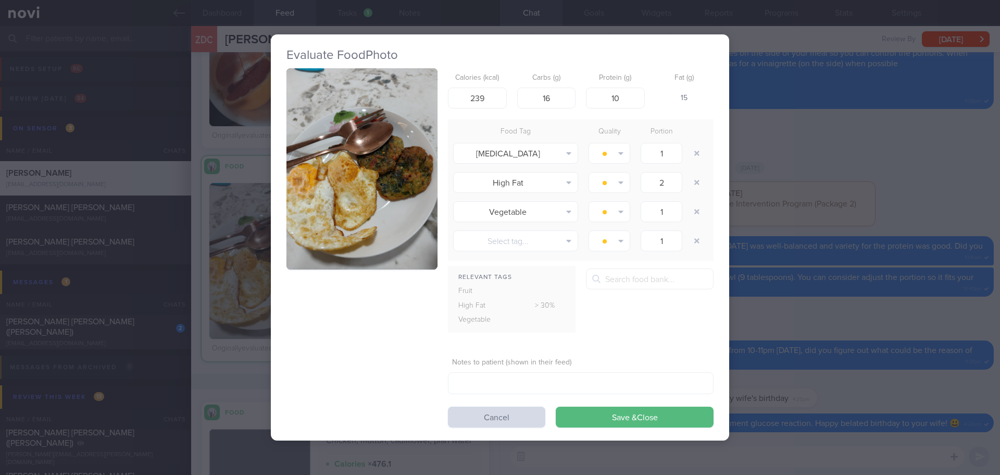
click at [325, 182] on button "button" at bounding box center [362, 169] width 151 height 202
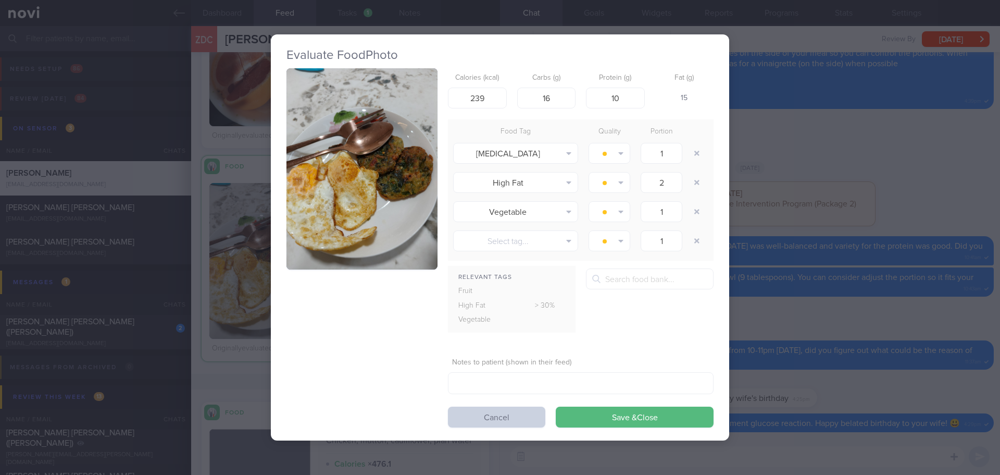
click at [477, 413] on button "Cancel" at bounding box center [496, 416] width 97 height 21
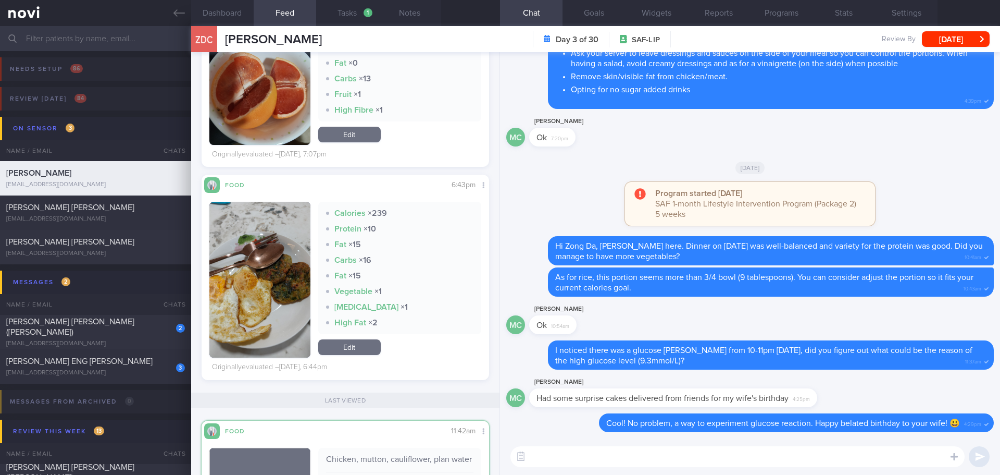
scroll to position [1179, 0]
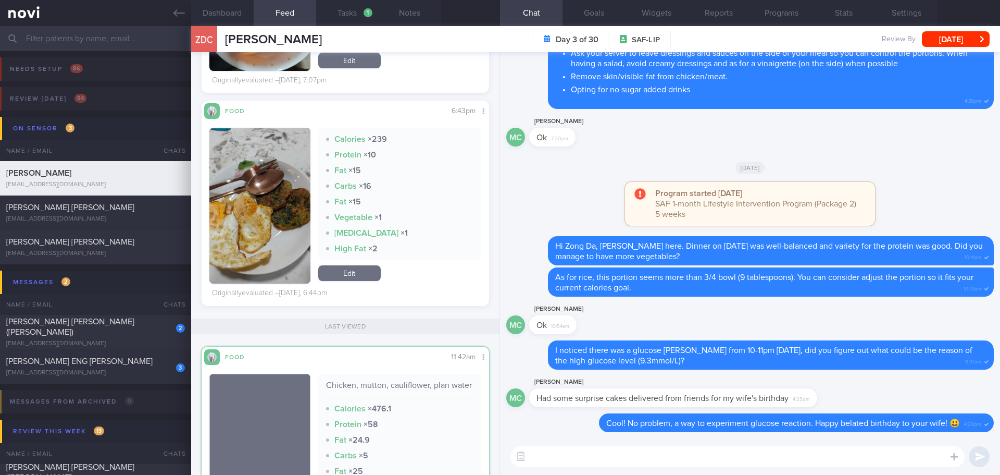
click at [560, 459] on textarea at bounding box center [738, 456] width 454 height 21
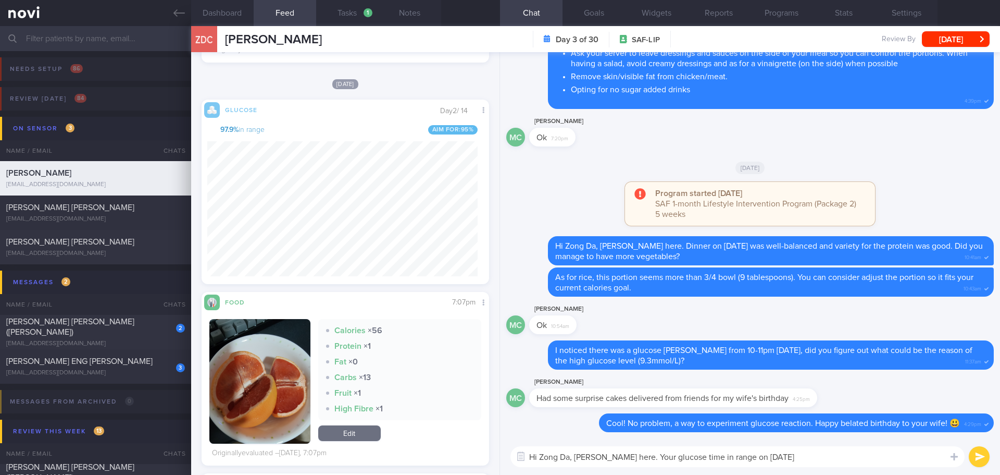
scroll to position [170, 271]
click at [814, 458] on textarea "Hi Zong Da, Elizabeth here. Your glucose time in range on yesterday" at bounding box center [738, 456] width 454 height 21
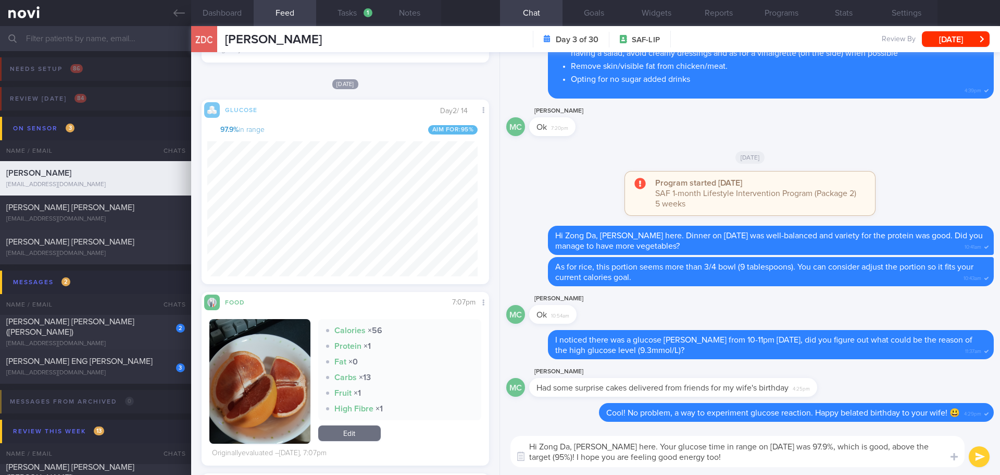
drag, startPoint x: 737, startPoint y: 461, endPoint x: 554, endPoint y: 461, distance: 183.4
click at [554, 461] on textarea "Hi Zong Da, Elizabeth here. Your glucose time in range on yesterday was 97.9%, …" at bounding box center [738, 451] width 454 height 31
click at [660, 459] on textarea "Hi Zong Da, Elizabeth here. Your glucose time in range on yesterday was 97.9%, …" at bounding box center [738, 451] width 454 height 31
click at [691, 455] on textarea "Hi Zong Da, Elizabeth here. Your glucose time in range on yesterday was 97.9%, …" at bounding box center [738, 451] width 454 height 31
drag, startPoint x: 710, startPoint y: 454, endPoint x: 593, endPoint y: 458, distance: 116.8
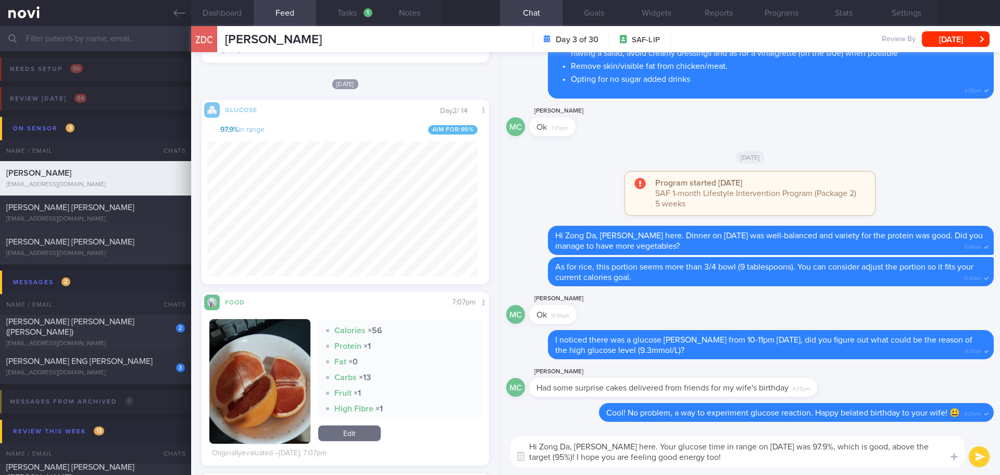
click at [593, 458] on textarea "Hi Zong Da, Elizabeth here. Your glucose time in range on yesterday was 97.9%, …" at bounding box center [738, 451] width 454 height 31
type textarea "Hi Zong Da, Elizabeth here. Your glucose time in range on yesterday was 97.9%, …"
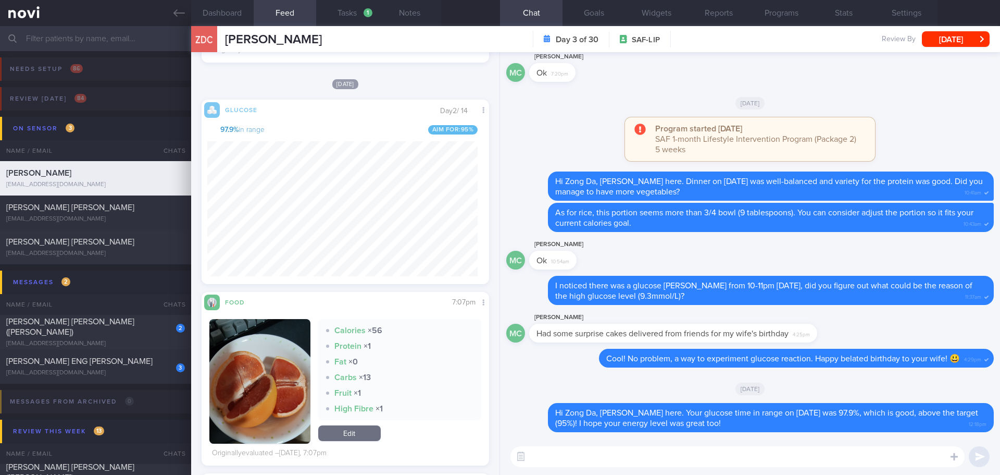
click at [589, 460] on textarea at bounding box center [738, 456] width 454 height 21
click at [703, 458] on textarea "There was a glucose spike between" at bounding box center [738, 456] width 454 height 21
type textarea "There was a glucose spike between 3.30-4pm, did you have anything during that t…"
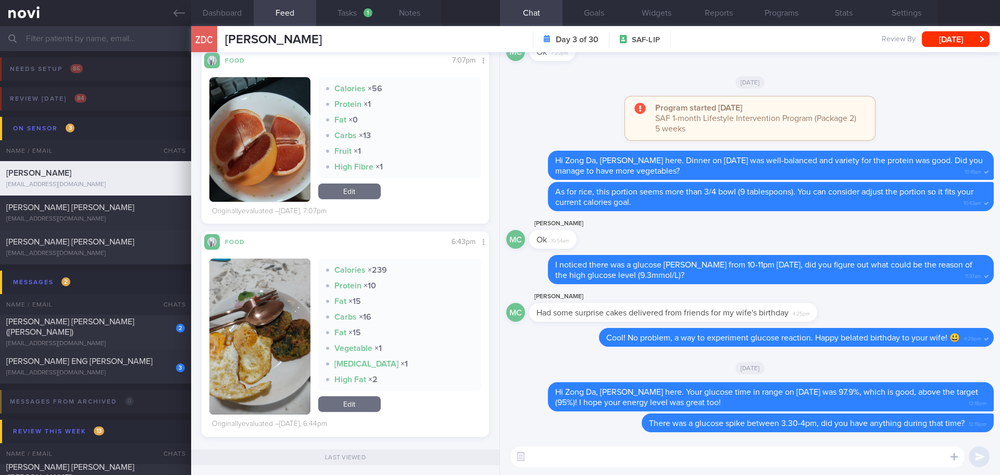
scroll to position [1075, 0]
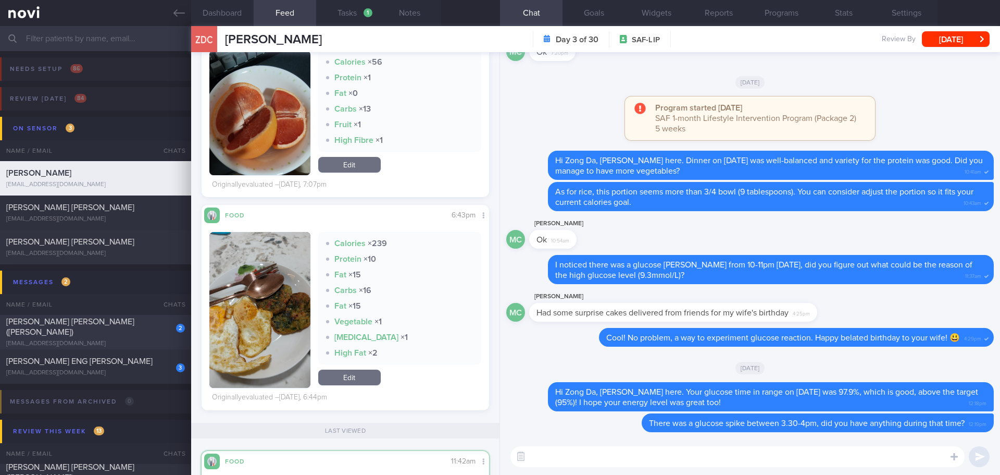
click at [85, 340] on div "[EMAIL_ADDRESS][DOMAIN_NAME]" at bounding box center [95, 344] width 179 height 8
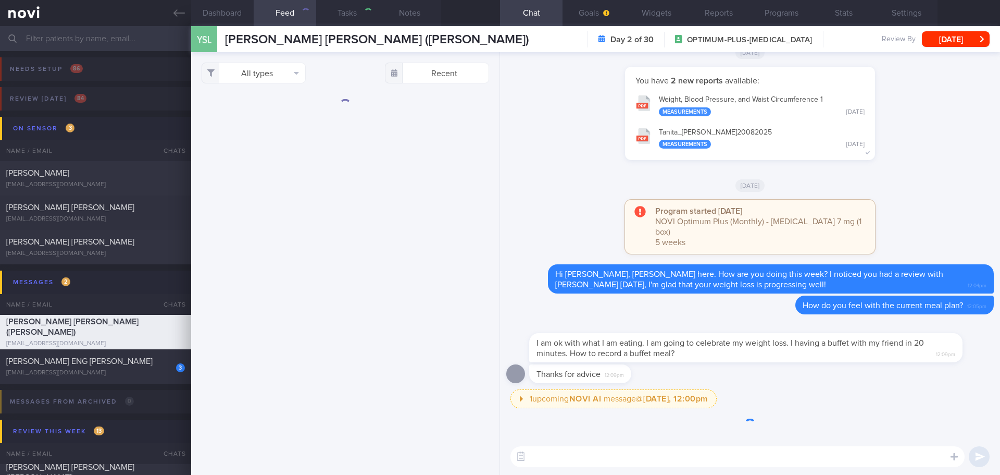
checkbox input "true"
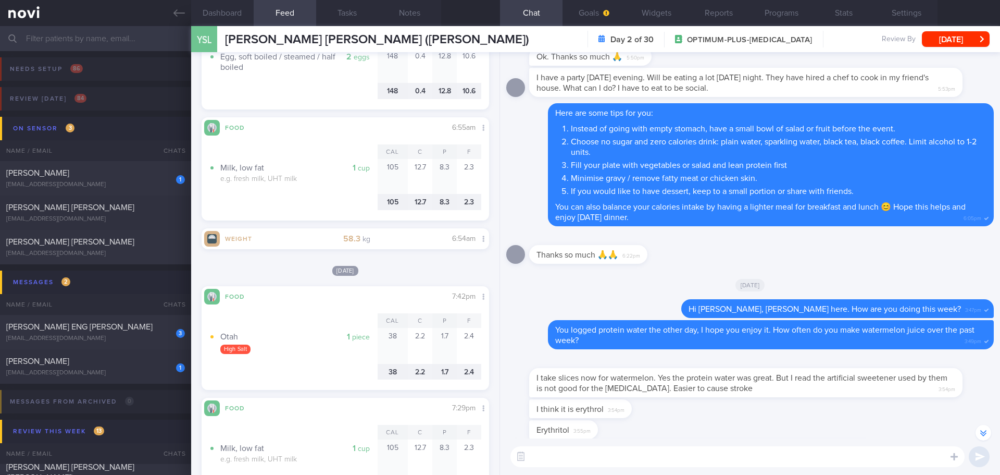
scroll to position [-1504, 0]
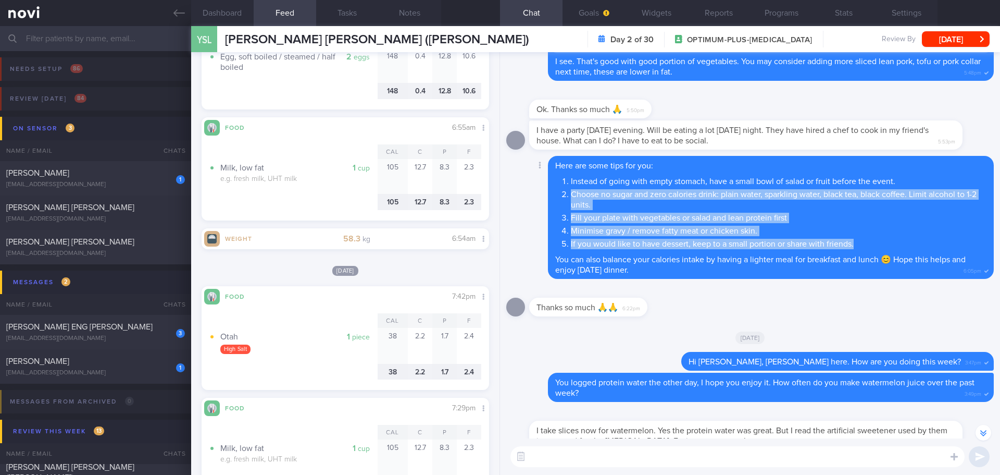
drag, startPoint x: 560, startPoint y: 192, endPoint x: 860, endPoint y: 243, distance: 304.5
click at [860, 243] on ol "Instead of going with empty stomach, have a small bowl of salad or fruit before…" at bounding box center [770, 211] width 431 height 76
copy ol "Choose no sugar and zero calories drink: plain water, sparkling water, black te…"
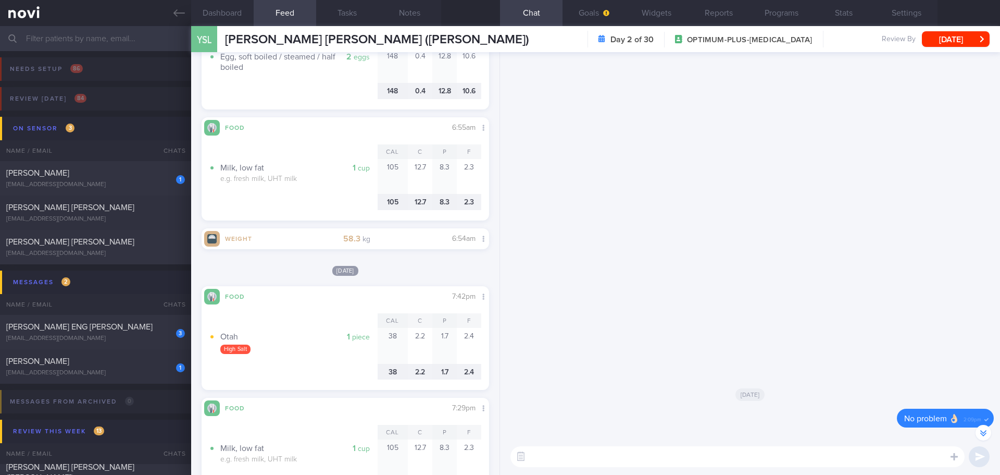
scroll to position [0, 0]
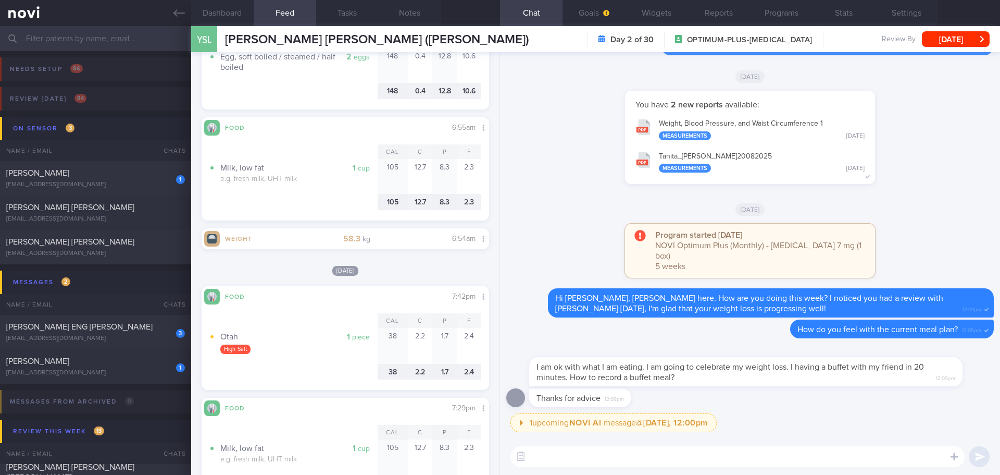
click at [815, 457] on textarea at bounding box center [738, 456] width 454 height 21
click at [814, 457] on textarea at bounding box center [738, 456] width 454 height 21
drag, startPoint x: 750, startPoint y: 381, endPoint x: 813, endPoint y: 380, distance: 63.6
click at [813, 380] on div "I am ok with what I am eating. I am going to celebrate my weight loss. I having…" at bounding box center [745, 371] width 433 height 29
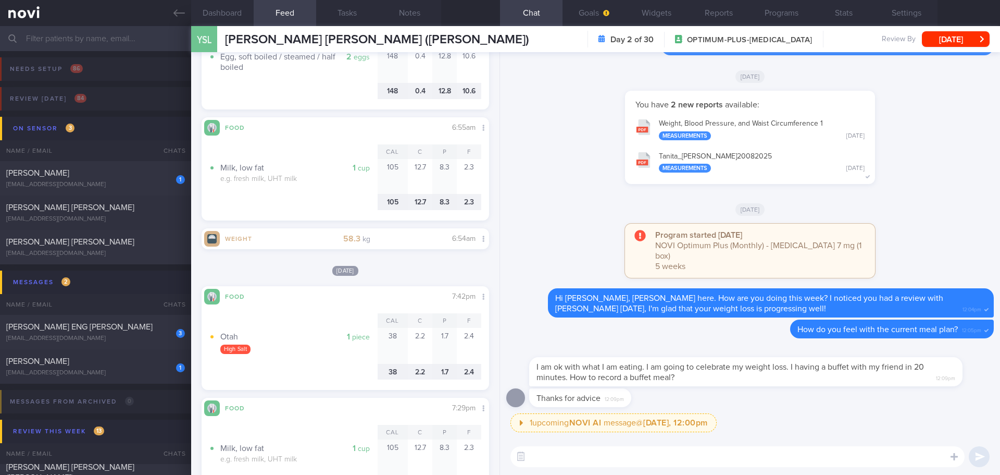
drag, startPoint x: 763, startPoint y: 428, endPoint x: 762, endPoint y: 408, distance: 19.3
click at [763, 428] on div "1 upcoming NOVI AI message @ Tomorrow, 12:00pm Tomorrow, 12:00pm Not sure how t…" at bounding box center [752, 425] width 483 height 25
drag, startPoint x: 743, startPoint y: 378, endPoint x: 831, endPoint y: 381, distance: 88.1
click at [831, 381] on div "I am ok with what I am eating. I am going to celebrate my weight loss. I having…" at bounding box center [761, 365] width 465 height 42
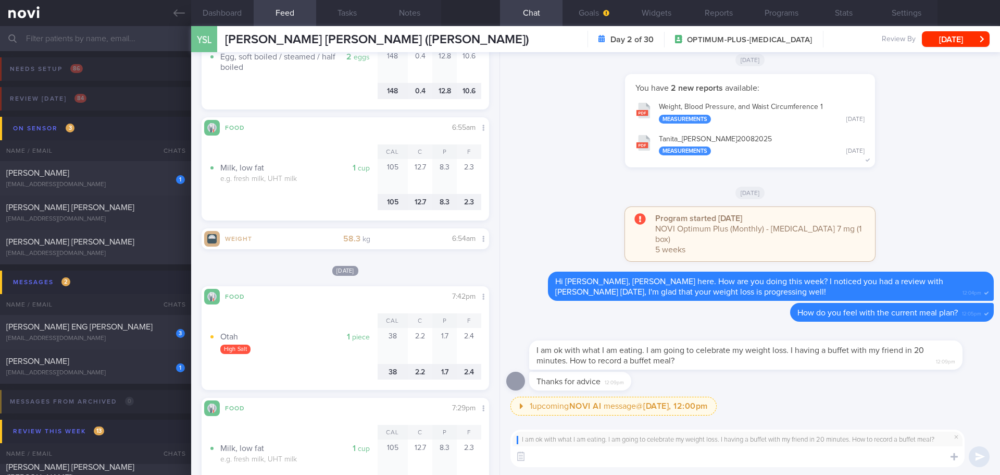
click at [768, 457] on textarea at bounding box center [738, 456] width 454 height 21
type textarea "Y"
type textarea "A"
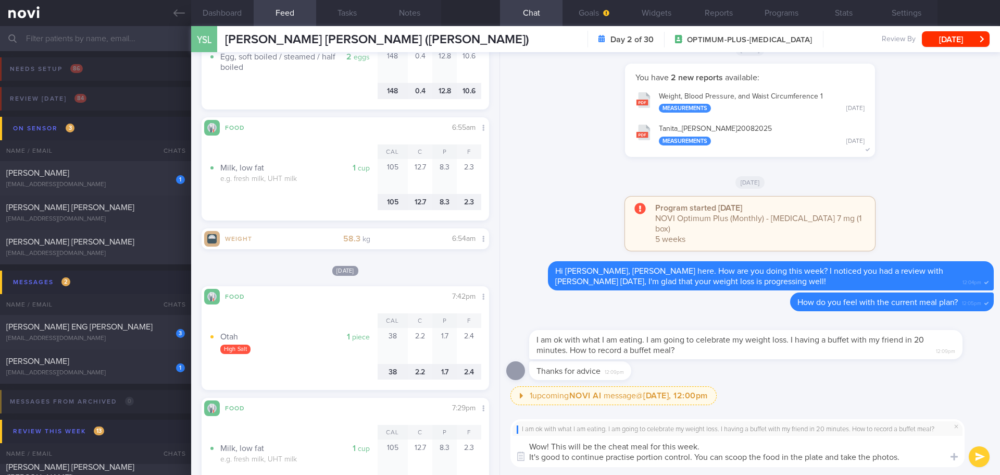
click at [826, 456] on textarea "Wow! This will be the cheat meal for this week. It's good to continue practise …" at bounding box center [738, 451] width 454 height 31
click at [910, 464] on textarea "Wow! This will be the cheat meal for this week. It's good to continue practise …" at bounding box center [738, 451] width 454 height 31
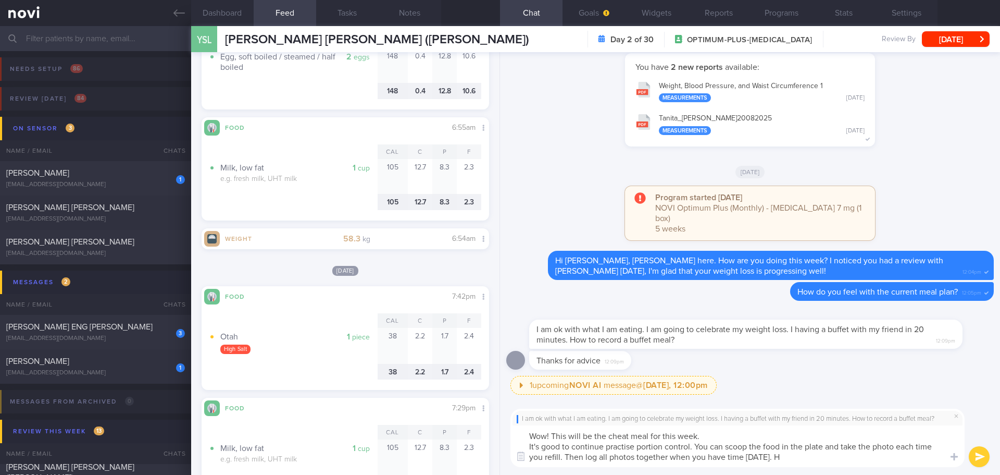
type textarea "Wow! This will be the cheat meal for this week. It's good to continue practise …"
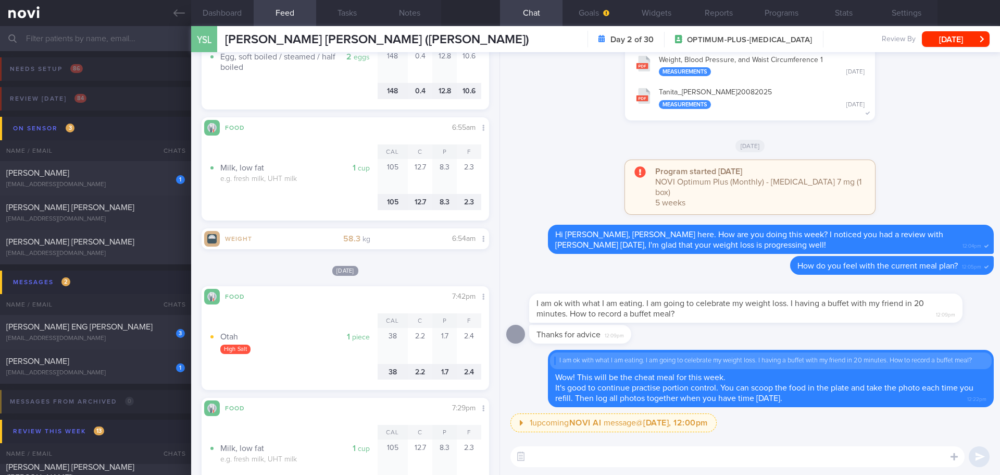
paste textarea "Choose no sugar and zero calories drink: plain water, sparkling water, black te…"
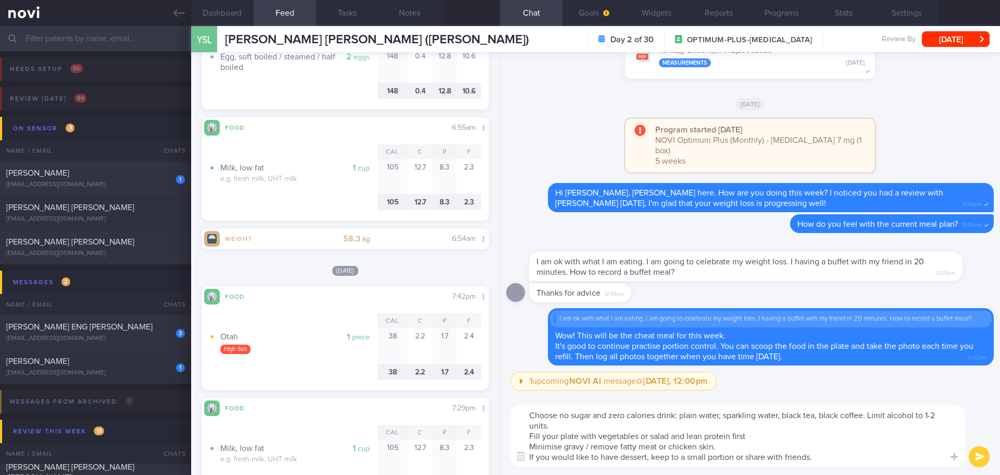
click at [530, 415] on textarea "Choose no sugar and zero calories drink: plain water, sparkling water, black te…" at bounding box center [738, 435] width 454 height 63
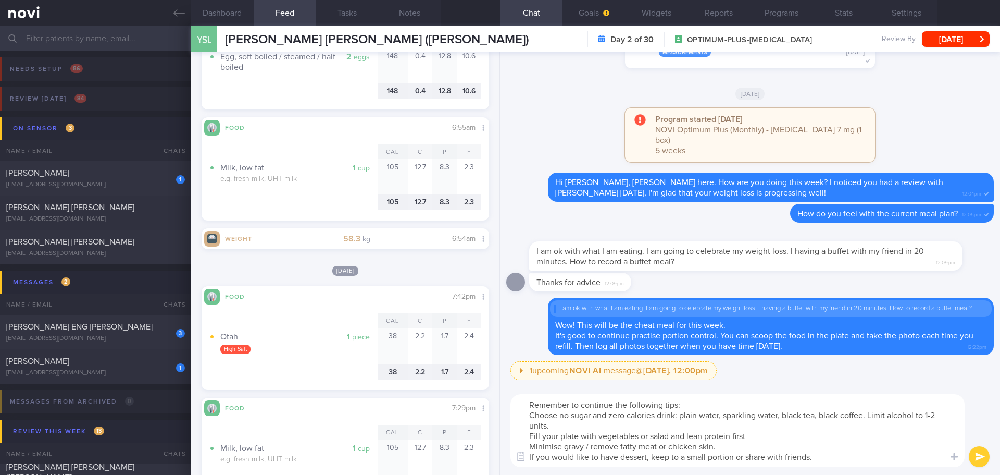
click at [530, 415] on textarea "Remember to continue the following tips: Choose no sugar and zero calories drin…" at bounding box center [738, 430] width 454 height 73
click at [760, 448] on textarea "Remember to continue the following tips: 1. Choose no sugar and zero calories d…" at bounding box center [738, 430] width 454 height 73
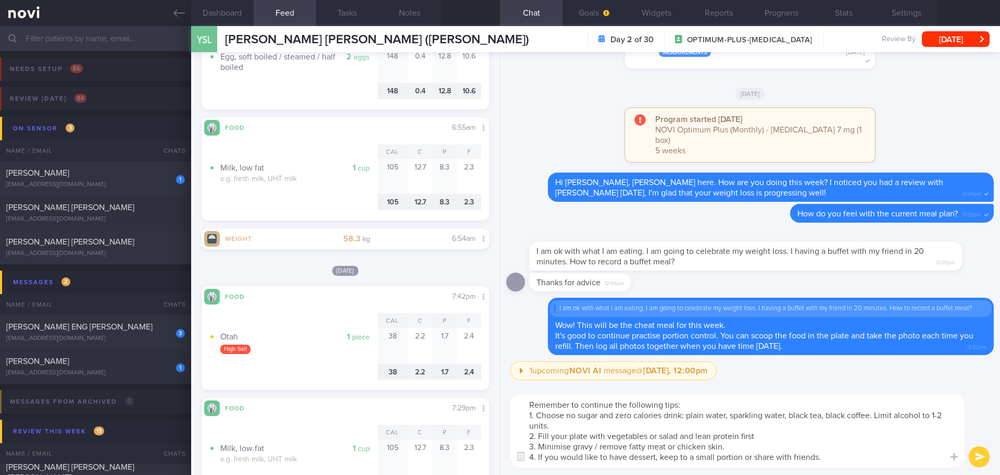
click at [760, 448] on textarea "Remember to continue the following tips: 1. Choose no sugar and zero calories d…" at bounding box center [738, 430] width 454 height 73
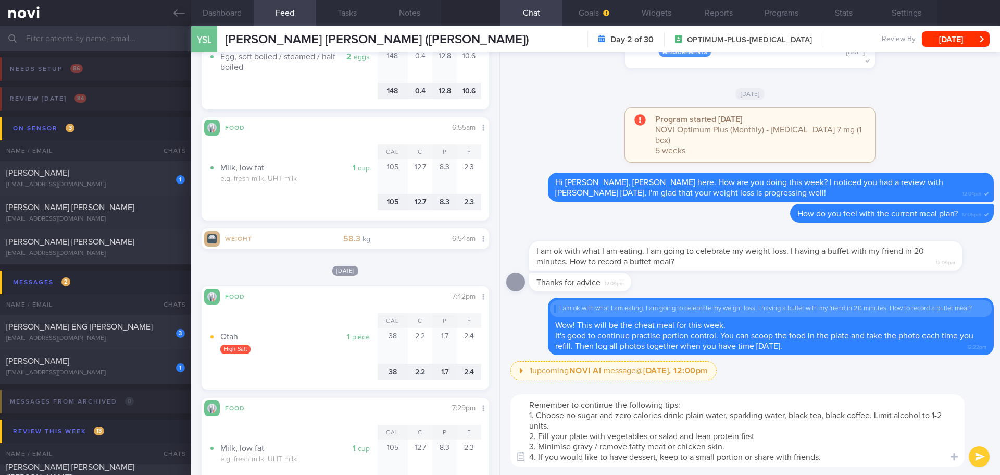
click at [758, 448] on textarea "Remember to continue the following tips: 1. Choose no sugar and zero calories d…" at bounding box center [738, 430] width 454 height 73
type textarea "Remember to continue the following tips: 1. Choose no sugar and zero calories d…"
drag, startPoint x: 871, startPoint y: 439, endPoint x: 876, endPoint y: 443, distance: 6.3
click at [871, 439] on textarea "Remember to continue the following tips: 1. Choose no sugar and zero calories d…" at bounding box center [738, 430] width 454 height 73
click at [884, 446] on textarea "Remember to continue the following tips: 1. Choose no sugar and zero calories d…" at bounding box center [738, 430] width 454 height 73
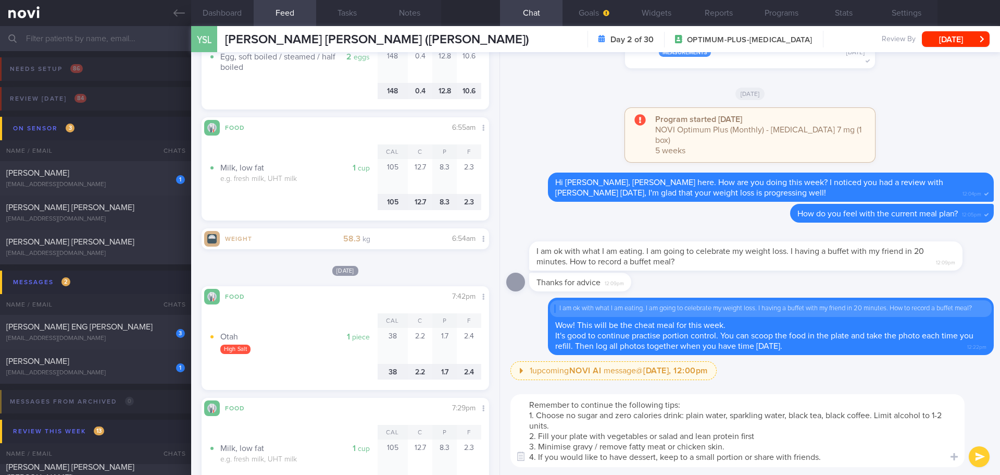
click at [884, 446] on textarea "Remember to continue the following tips: 1. Choose no sugar and zero calories d…" at bounding box center [738, 430] width 454 height 73
click at [879, 453] on textarea "Remember to continue the following tips: 1. Choose no sugar and zero calories d…" at bounding box center [738, 430] width 454 height 73
click at [974, 456] on button "submit" at bounding box center [979, 456] width 21 height 21
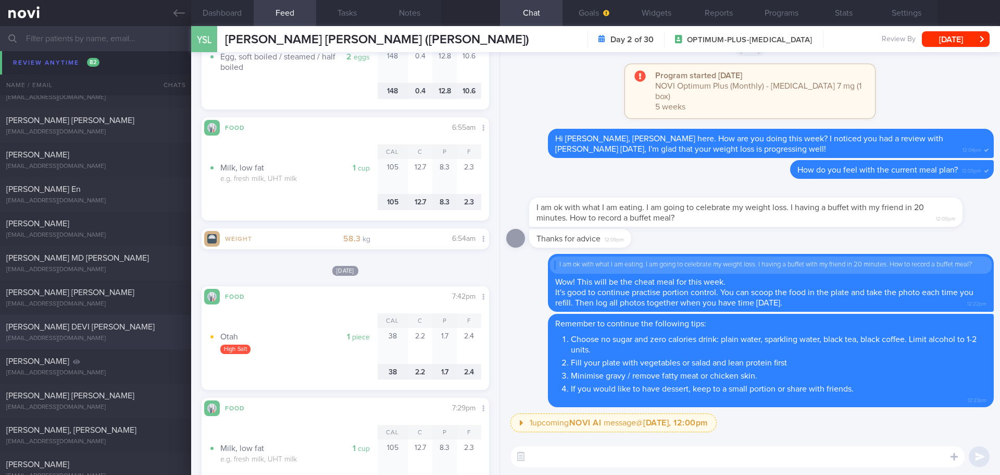
scroll to position [1094, 0]
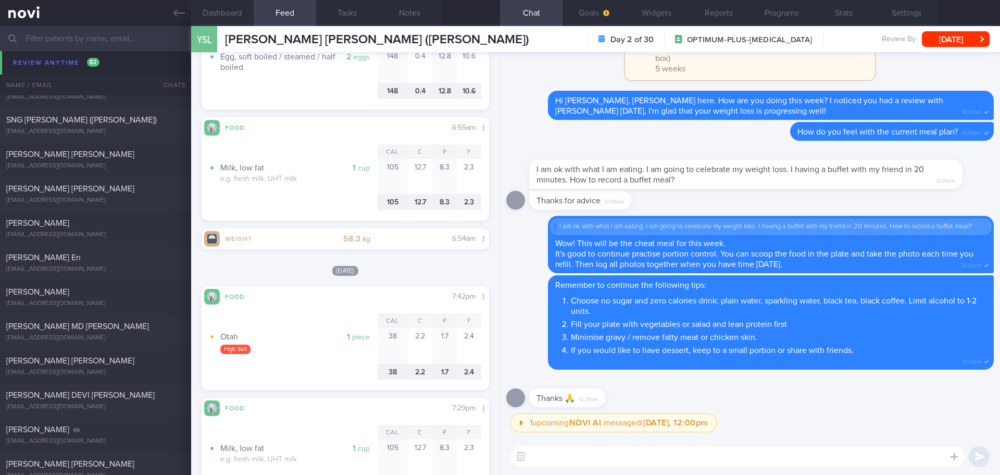
click at [52, 63] on div "[EMAIL_ADDRESS][DOMAIN_NAME]" at bounding box center [95, 63] width 179 height 8
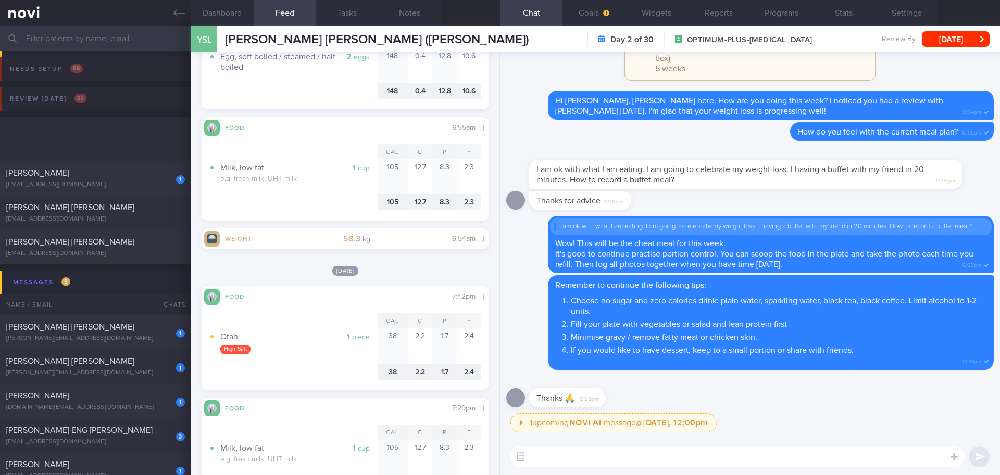
scroll to position [156, 0]
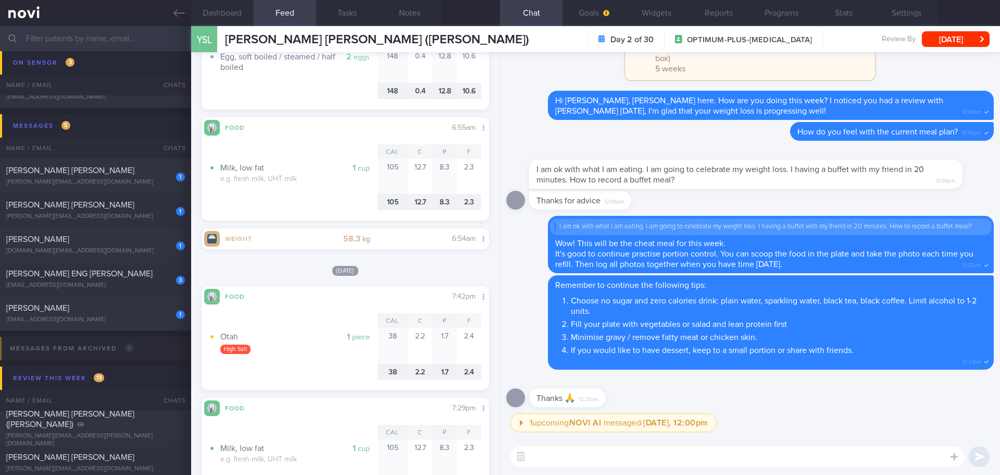
click at [118, 35] on input "text" at bounding box center [500, 38] width 1000 height 25
type input "[PERSON_NAME]"
click at [542, 456] on textarea at bounding box center [738, 456] width 454 height 21
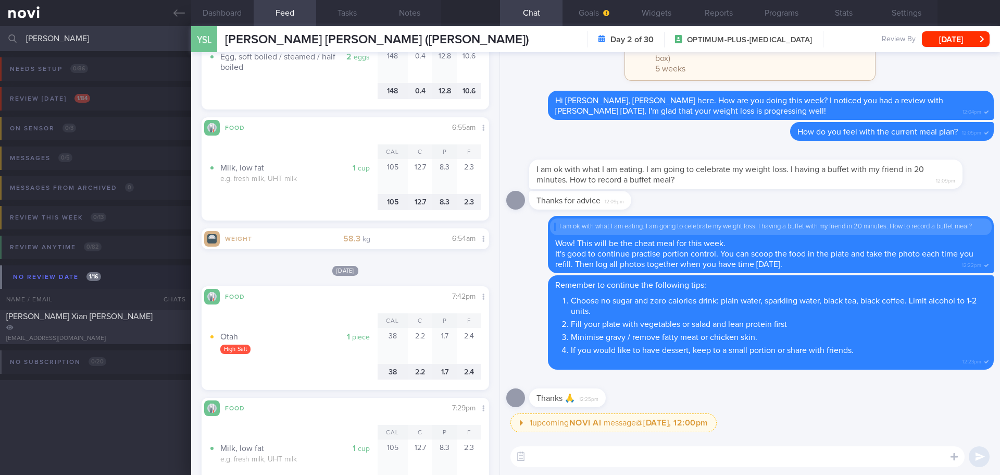
click at [546, 455] on textarea at bounding box center [738, 456] width 454 height 21
type textarea "Enjoy your meal 🥳"
click at [980, 462] on button "submit" at bounding box center [979, 456] width 21 height 21
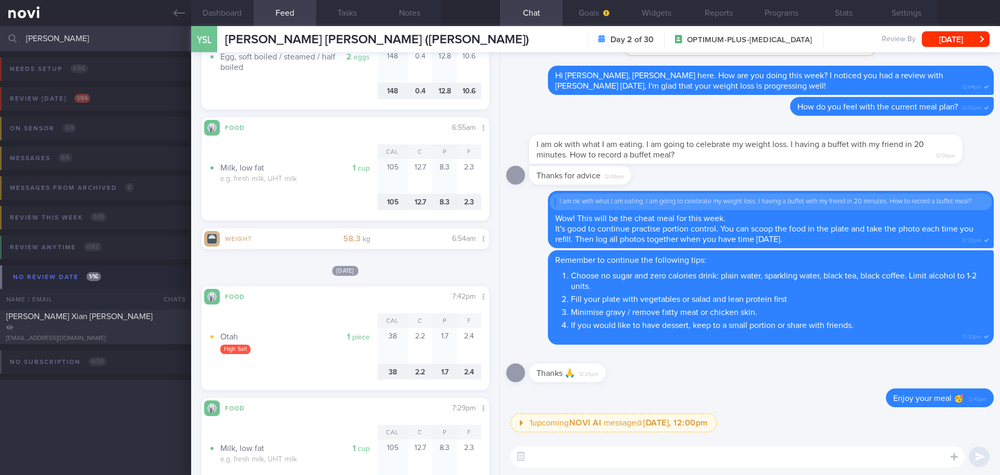
click at [93, 45] on input "[PERSON_NAME]" at bounding box center [500, 38] width 1000 height 25
type input "[PERSON_NAME]"
click at [76, 103] on div "Review today 1 / 84" at bounding box center [49, 99] width 85 height 14
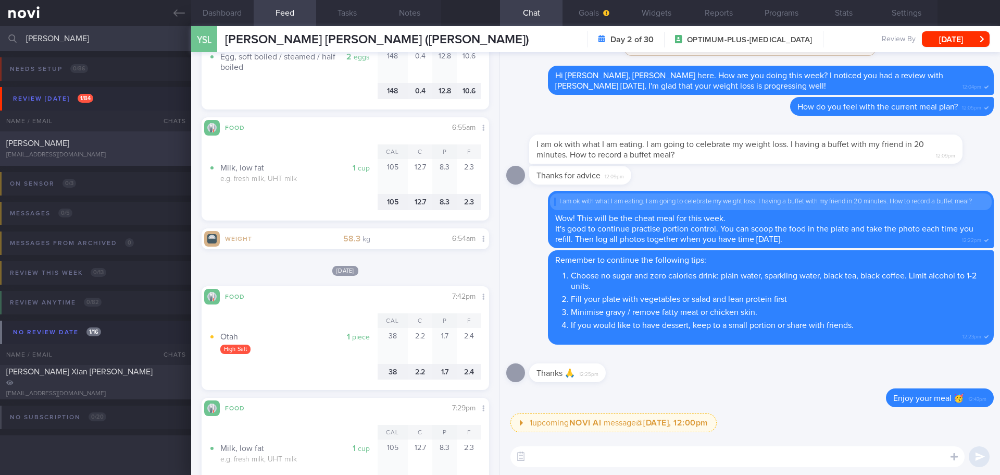
click at [95, 141] on div "[PERSON_NAME]" at bounding box center [94, 143] width 176 height 10
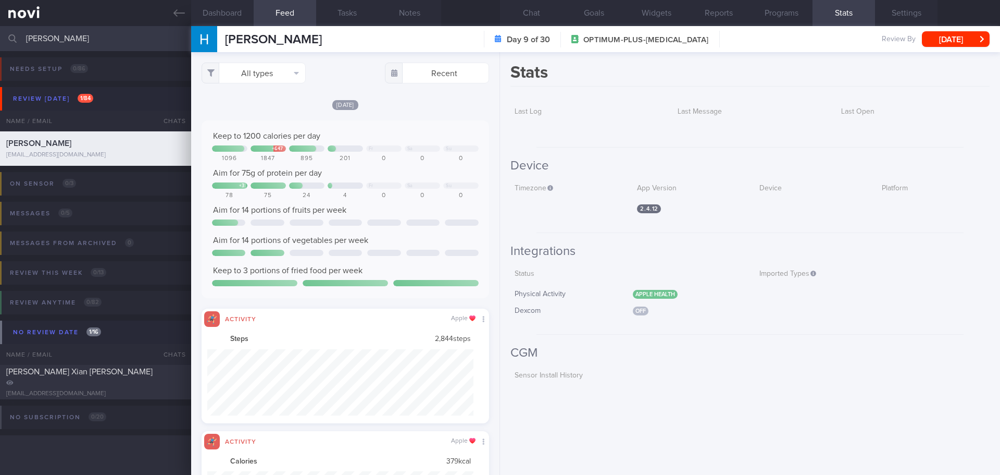
scroll to position [66, 267]
click at [543, 11] on button "Chat" at bounding box center [531, 13] width 63 height 26
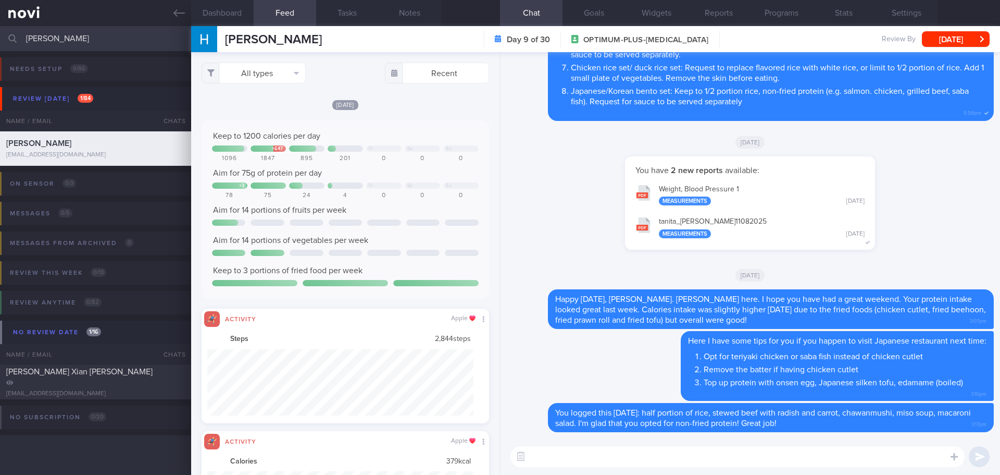
click at [592, 239] on div "You have 2 new reports available: Weight, Blood Pressure 1 Measurements Mon, 11…" at bounding box center [750, 208] width 488 height 104
click at [293, 73] on button "All types" at bounding box center [254, 73] width 104 height 21
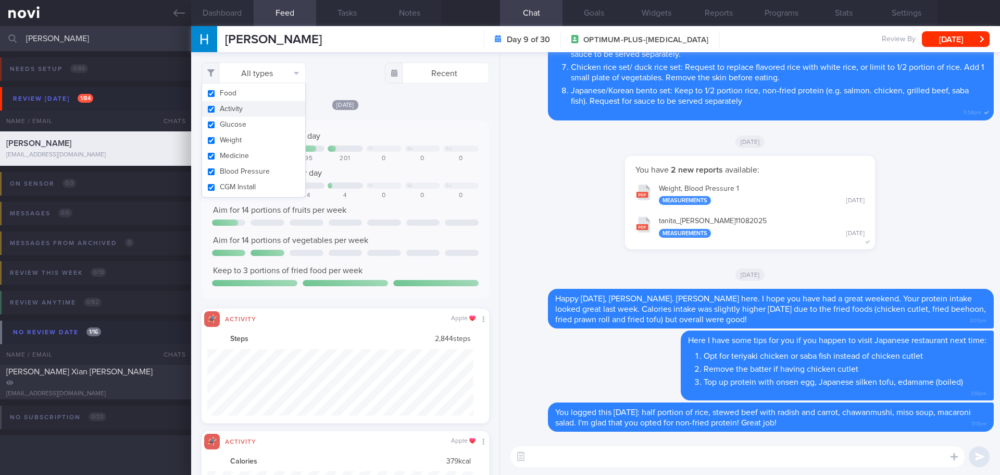
click at [253, 109] on button "Activity" at bounding box center [253, 109] width 103 height 16
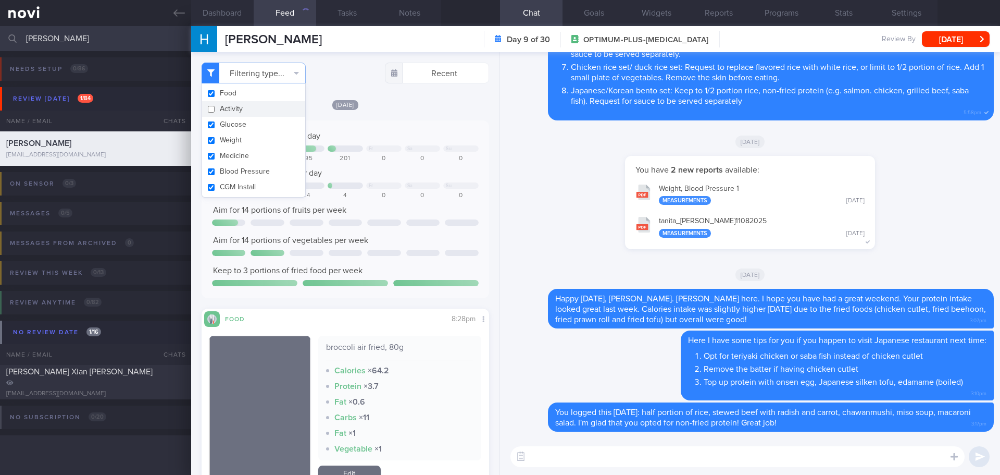
checkbox input "false"
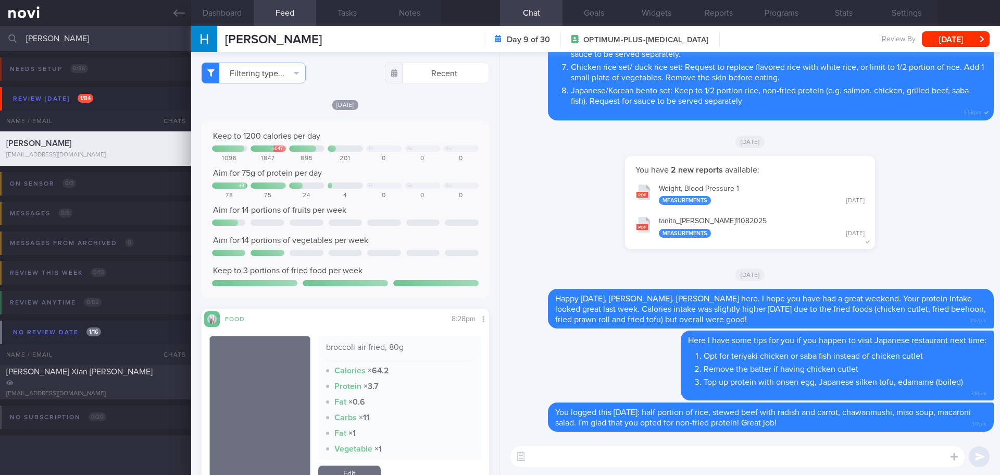
click at [386, 109] on div "[DATE]" at bounding box center [346, 104] width 288 height 11
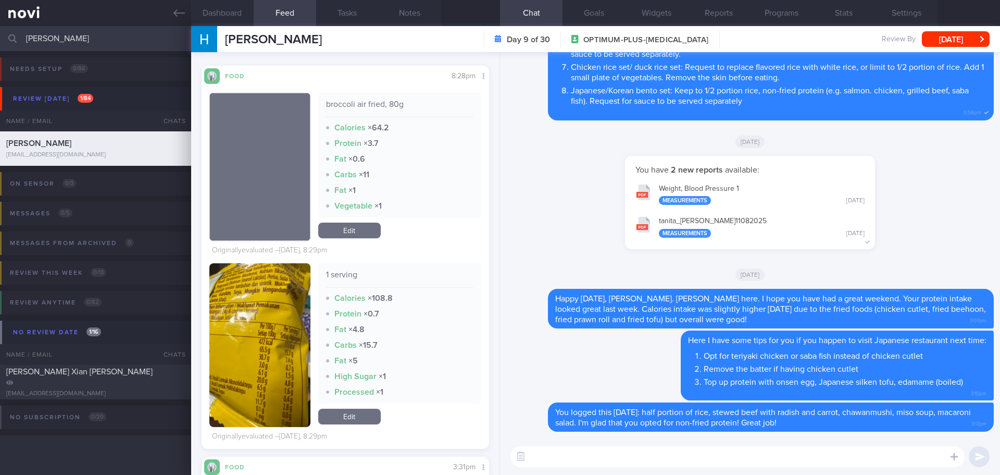
scroll to position [260, 0]
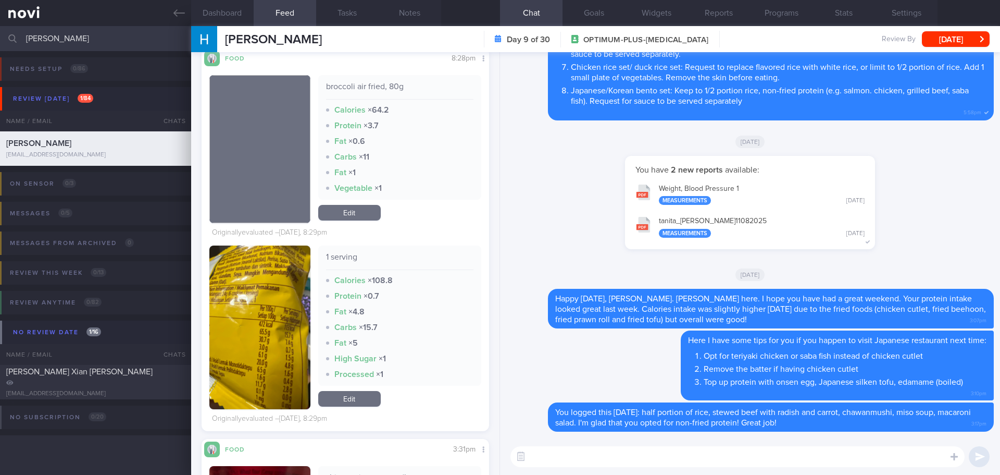
click at [284, 280] on button "button" at bounding box center [259, 327] width 101 height 164
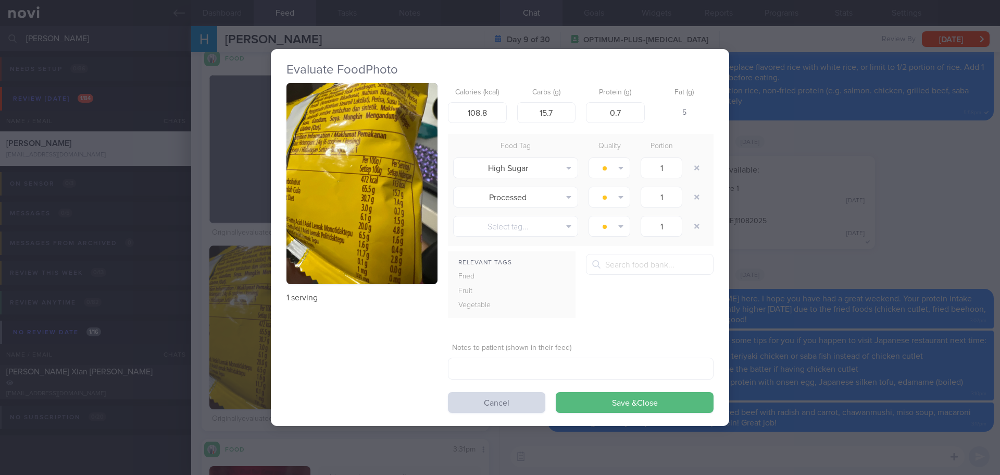
click at [348, 186] on button "button" at bounding box center [362, 184] width 151 height 202
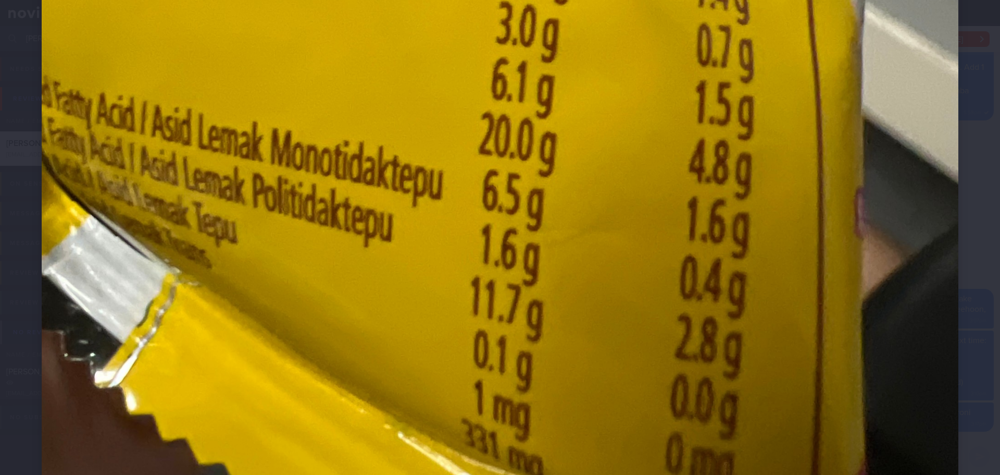
scroll to position [781, 0]
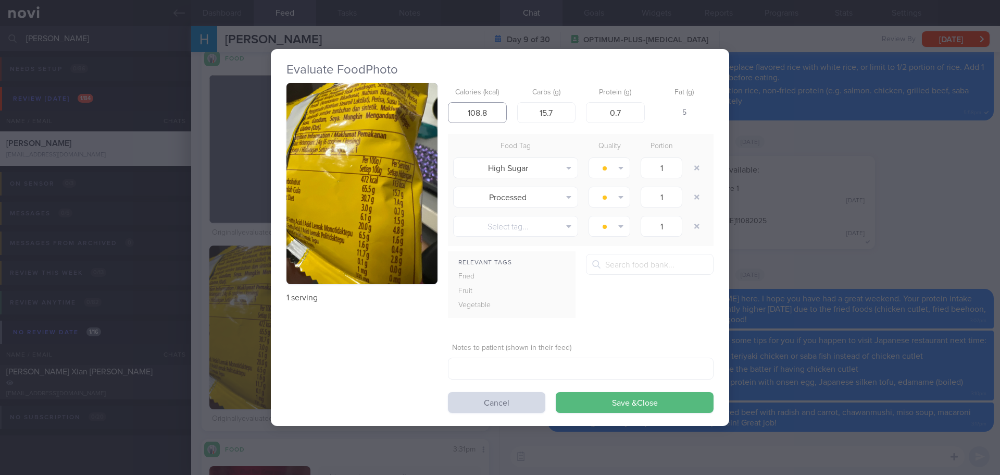
drag, startPoint x: 494, startPoint y: 116, endPoint x: 424, endPoint y: 116, distance: 70.3
click at [425, 117] on div "1 serving Calories (kcal) 108.8 Carbs (g) 15.7 Protein (g) 0.7 Fat (g) 5 Food T…" at bounding box center [500, 248] width 427 height 330
type input "113"
click at [635, 400] on button "Save & Close" at bounding box center [635, 402] width 158 height 21
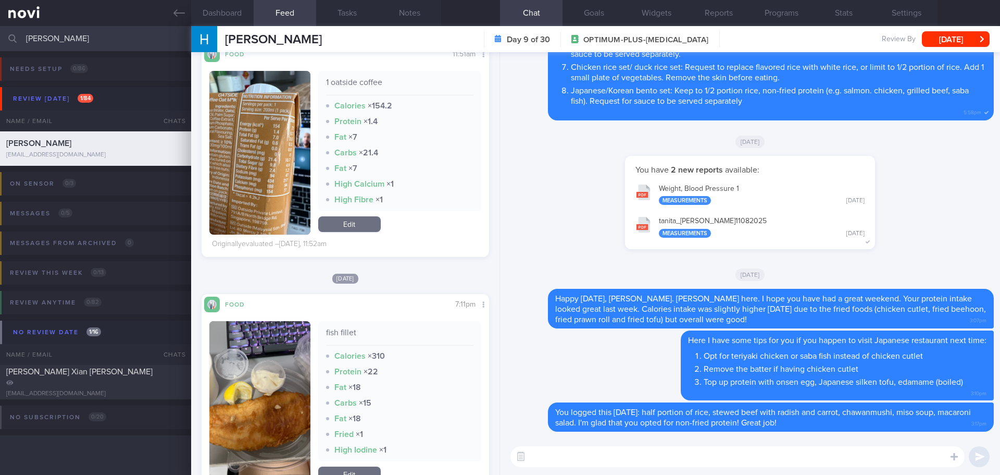
scroll to position [1094, 0]
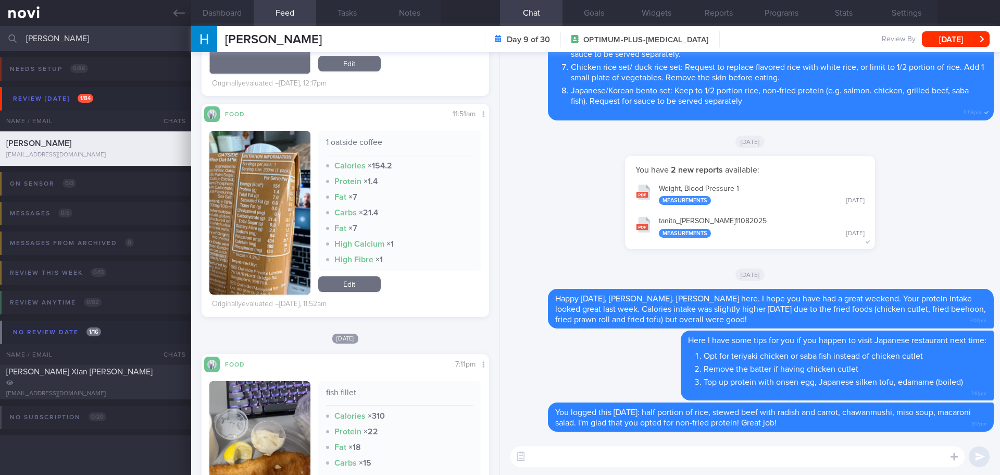
click at [280, 211] on button "button" at bounding box center [259, 213] width 101 height 164
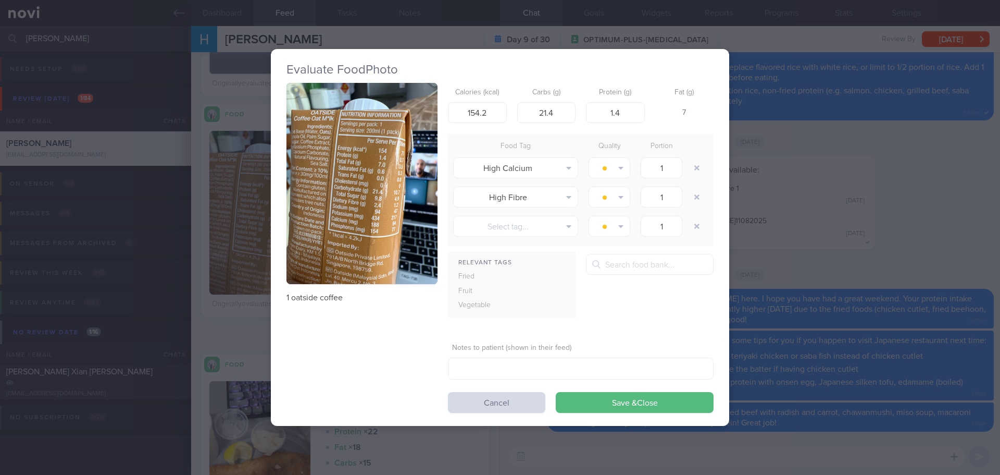
click at [371, 179] on button "button" at bounding box center [362, 184] width 151 height 202
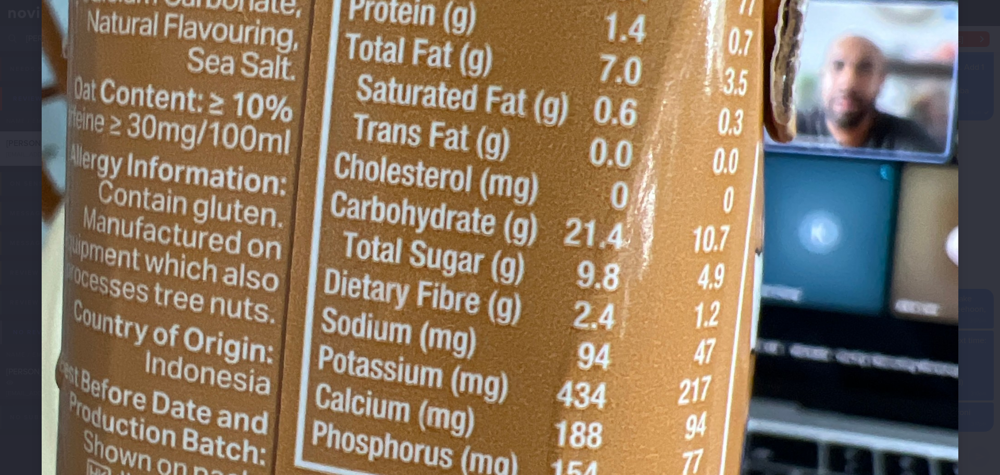
scroll to position [521, 0]
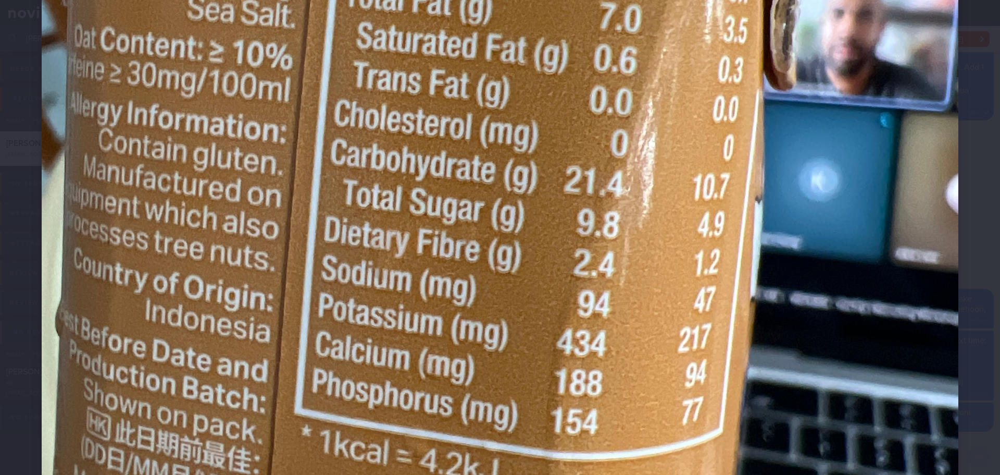
click at [955, 205] on div at bounding box center [500, 132] width 1000 height 1306
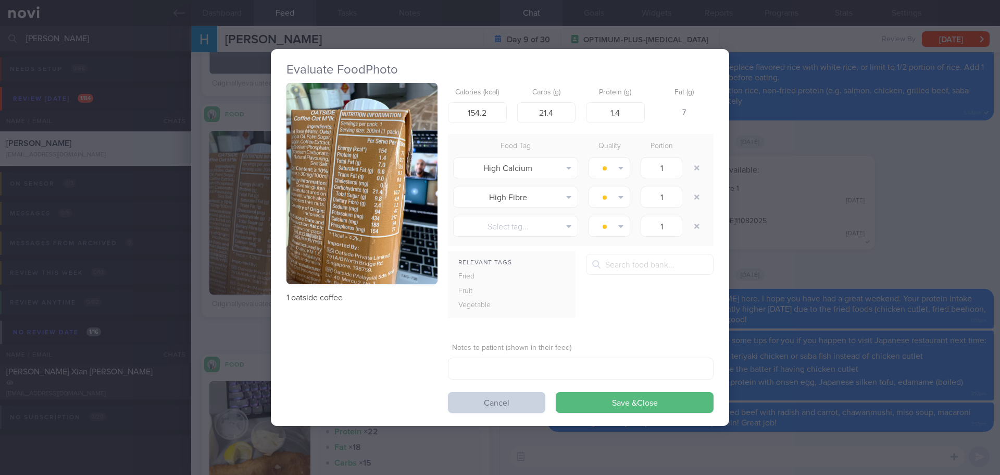
click at [499, 399] on button "Cancel" at bounding box center [496, 402] width 97 height 21
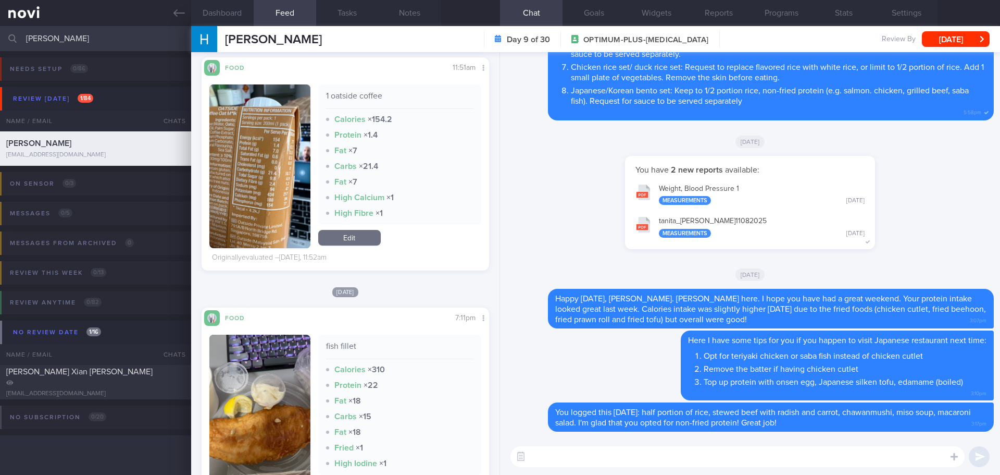
scroll to position [1250, 0]
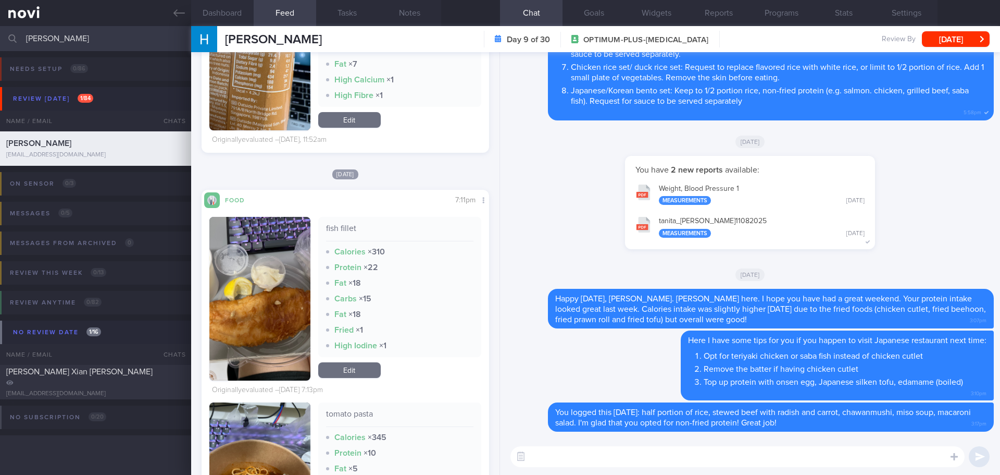
click at [272, 273] on button "button" at bounding box center [259, 299] width 101 height 164
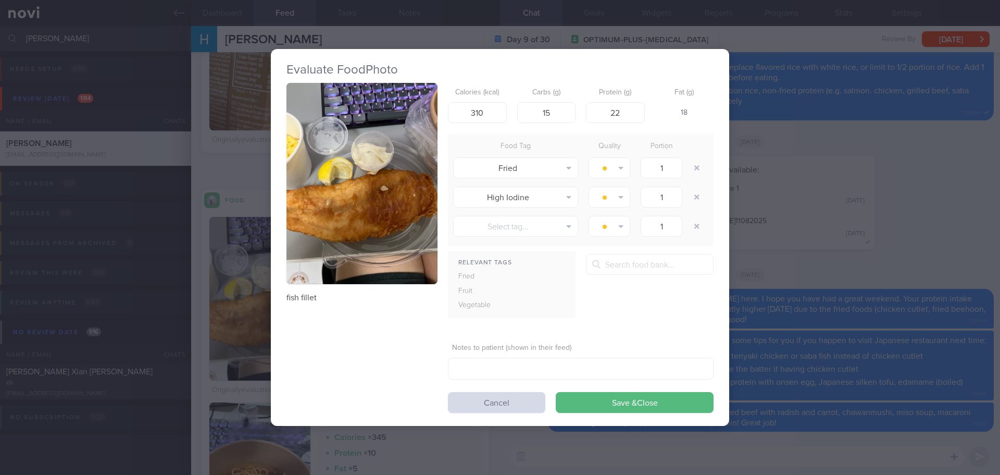
click at [347, 200] on button "button" at bounding box center [362, 184] width 151 height 202
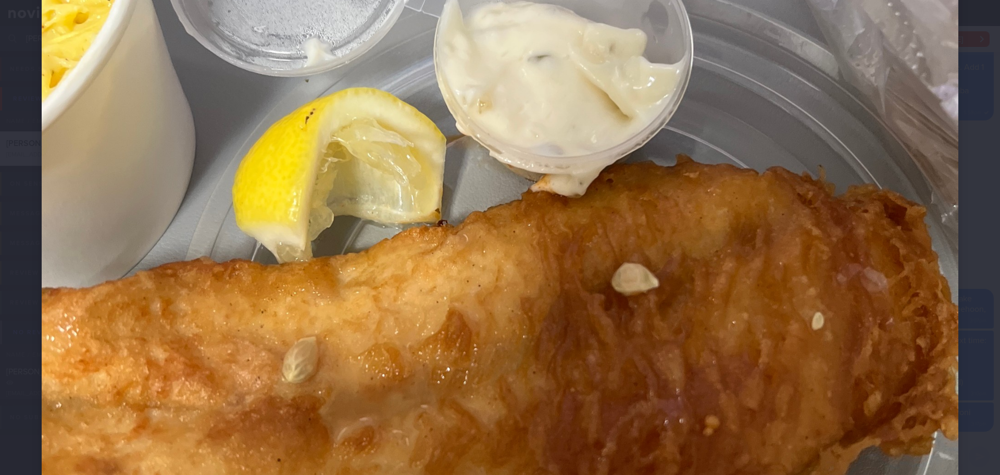
scroll to position [573, 0]
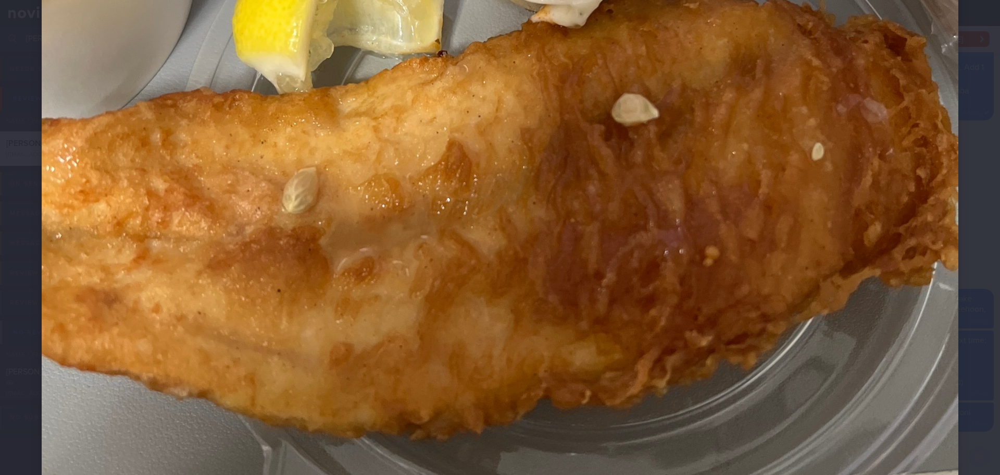
click at [972, 209] on div at bounding box center [500, 80] width 1000 height 1306
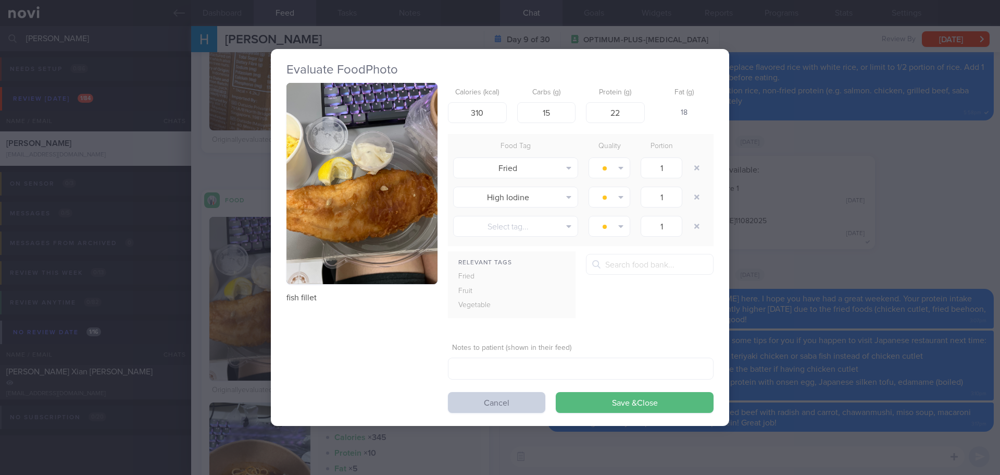
click at [513, 412] on button "Cancel" at bounding box center [496, 402] width 97 height 21
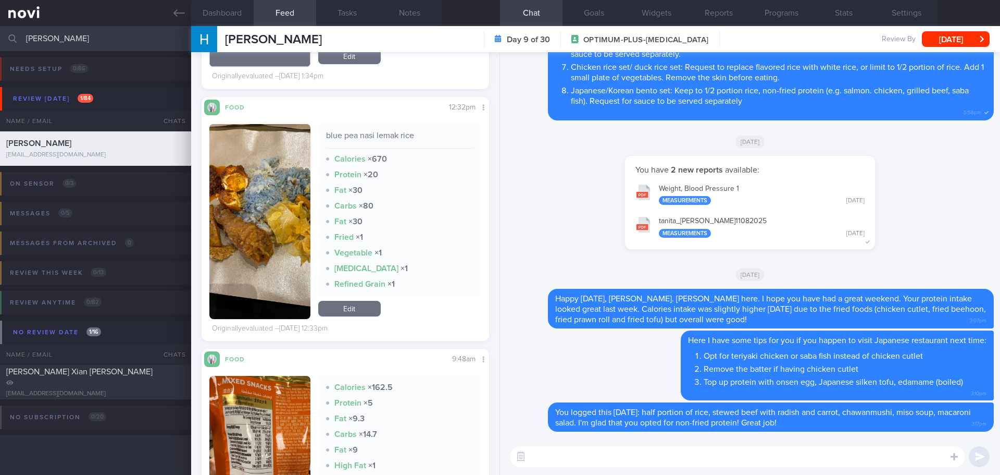
scroll to position [2292, 0]
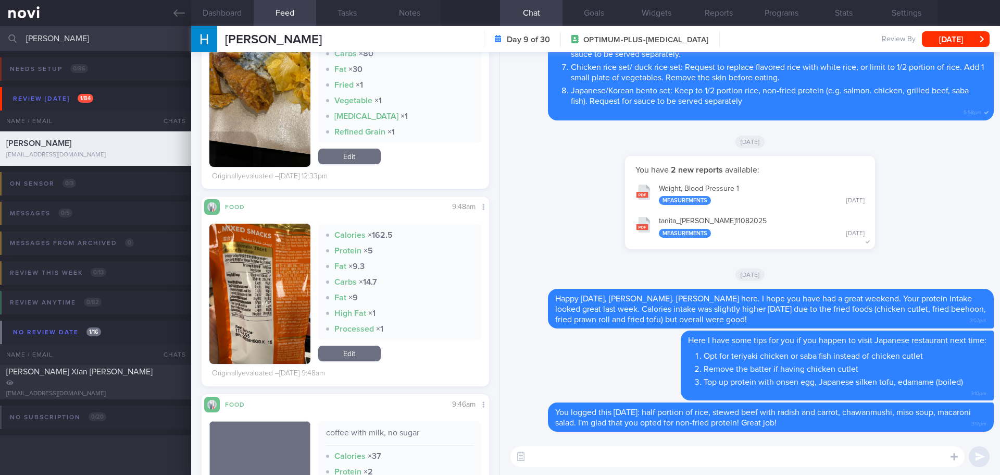
click at [282, 329] on button "button" at bounding box center [259, 293] width 101 height 140
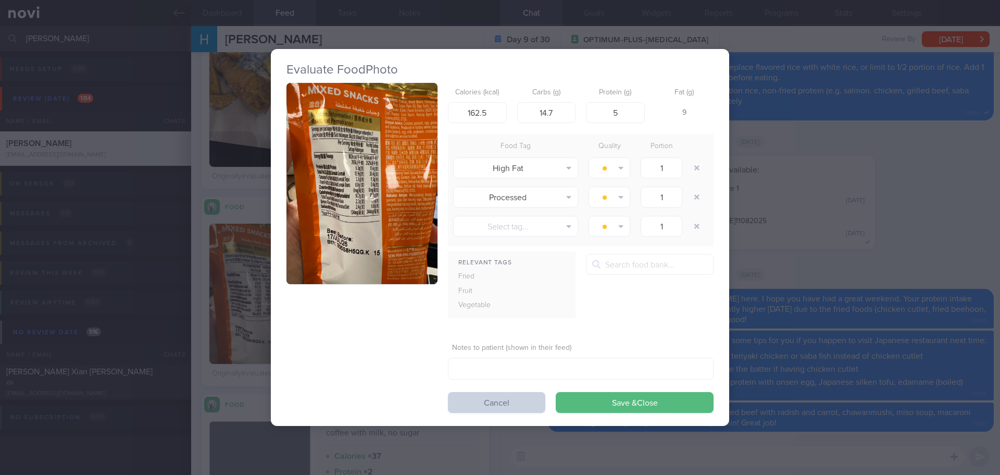
click at [479, 409] on button "Cancel" at bounding box center [496, 402] width 97 height 21
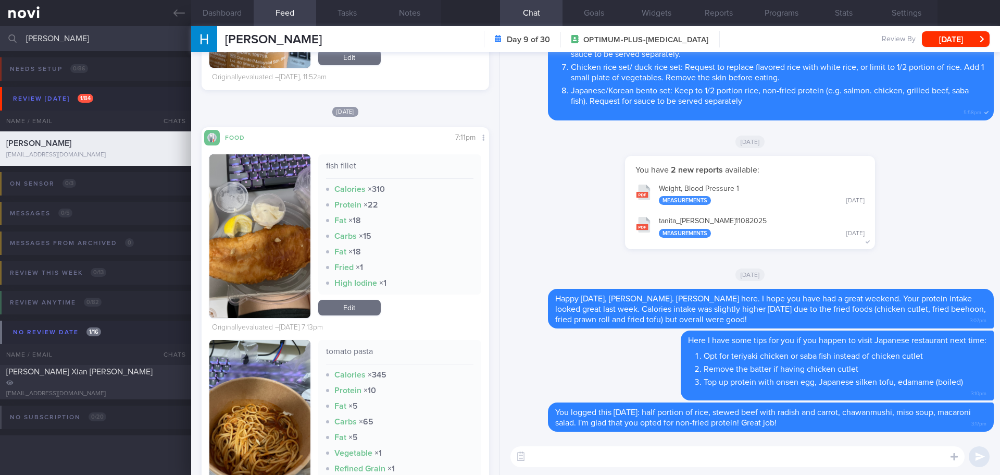
scroll to position [1302, 0]
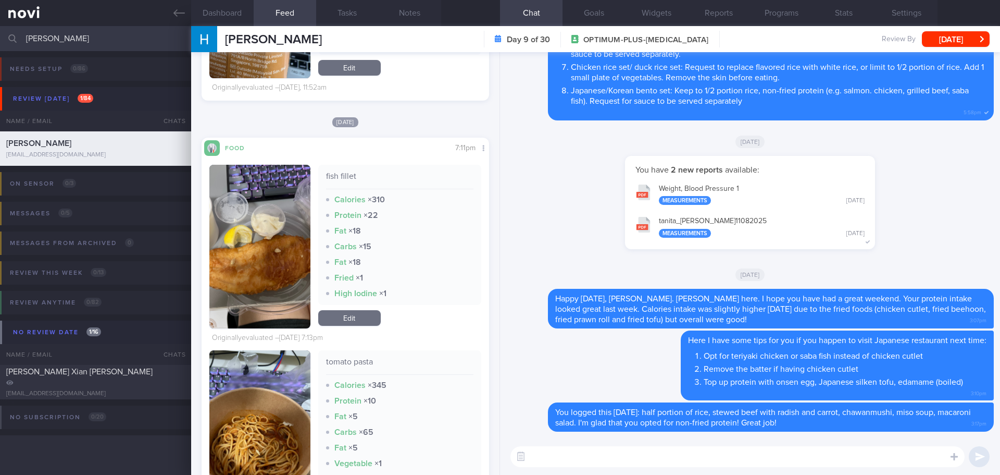
click at [358, 323] on link "Edit" at bounding box center [349, 318] width 63 height 16
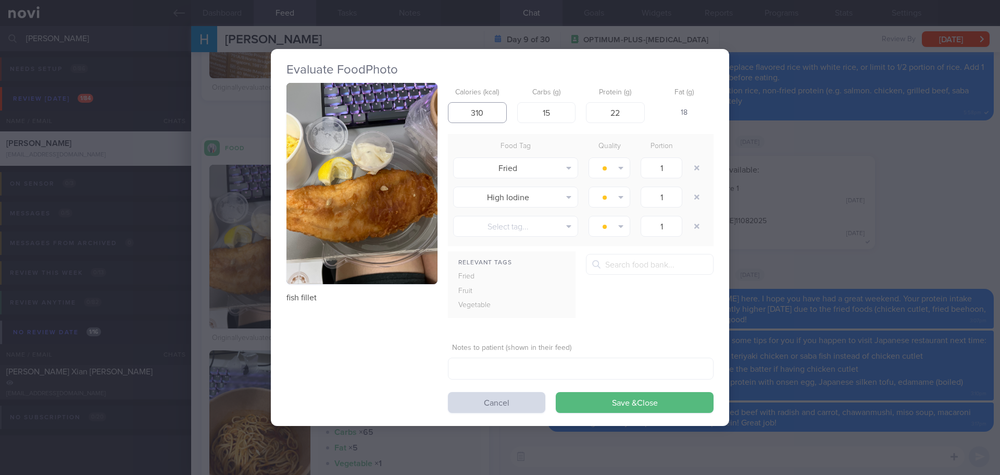
drag, startPoint x: 489, startPoint y: 113, endPoint x: 441, endPoint y: 110, distance: 48.5
click at [441, 110] on div "fish fillet Calories (kcal) 310 Carbs (g) 15 Protein (g) 22 Fat (g) 18 Food Tag…" at bounding box center [500, 248] width 427 height 330
type input "350"
click at [606, 397] on button "Save & Close" at bounding box center [635, 402] width 158 height 21
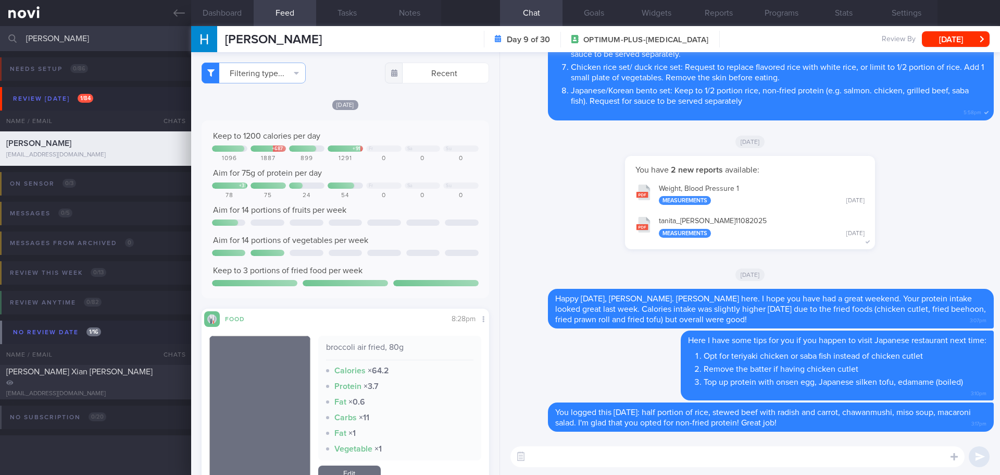
click at [416, 127] on div "Keep to 1200 calories per day + 687 + 91 Fr Sa Su 1096 1887 899 1291 0 0 0 Aim …" at bounding box center [346, 209] width 288 height 178
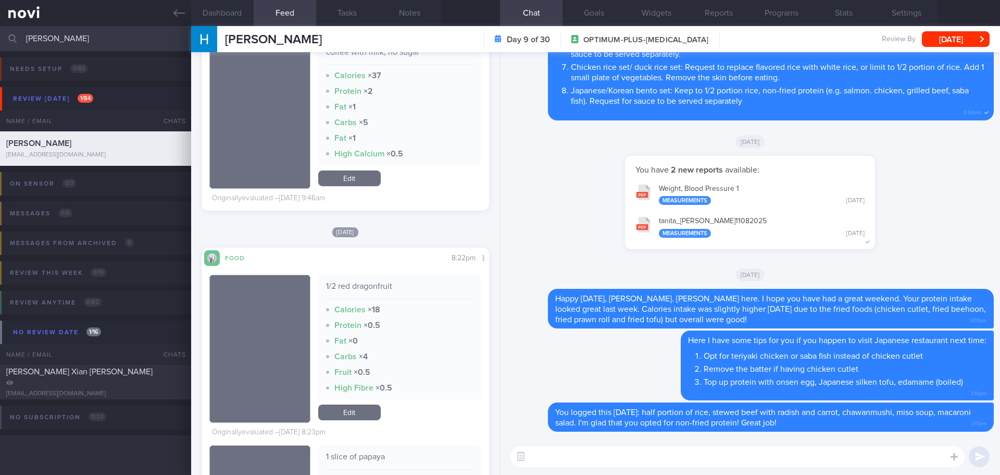
scroll to position [2448, 0]
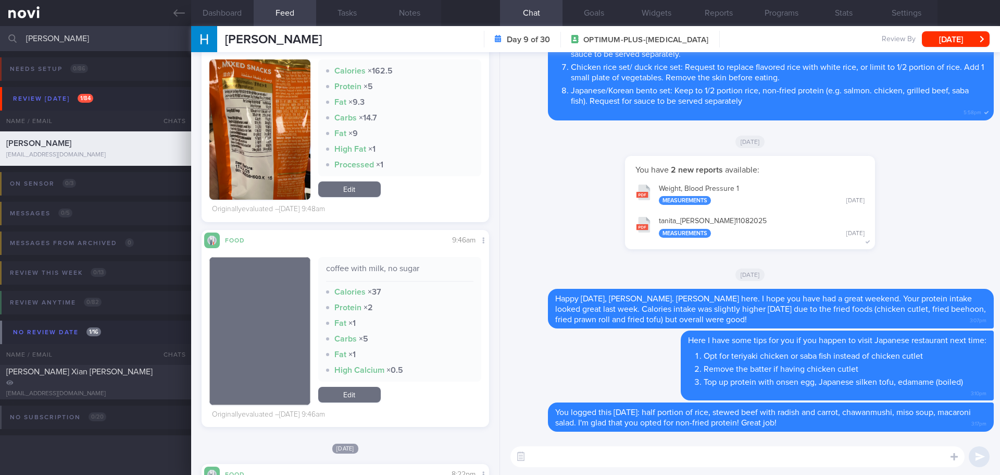
click at [545, 451] on textarea at bounding box center [738, 456] width 454 height 21
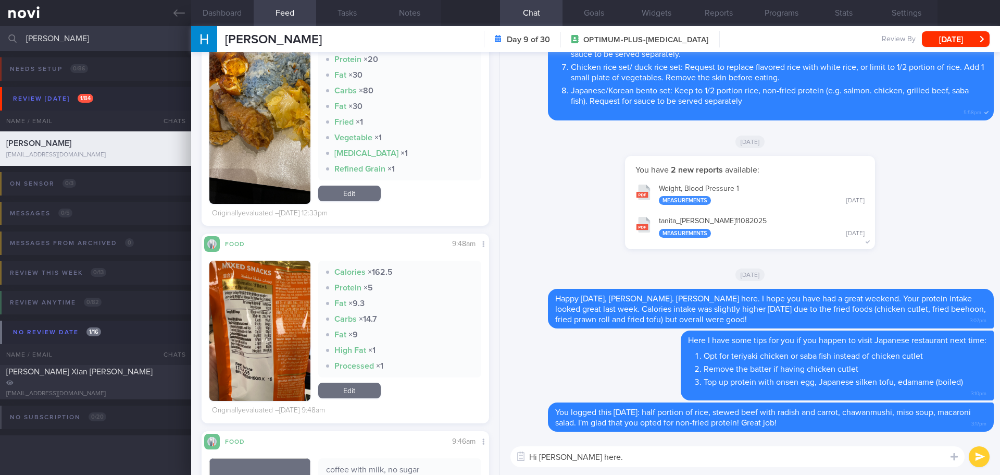
scroll to position [2240, 0]
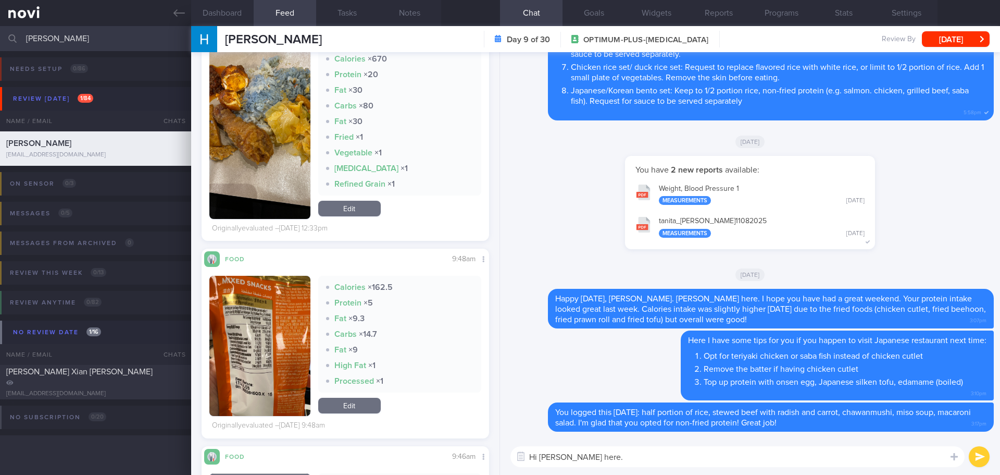
click at [300, 338] on button "button" at bounding box center [259, 346] width 101 height 140
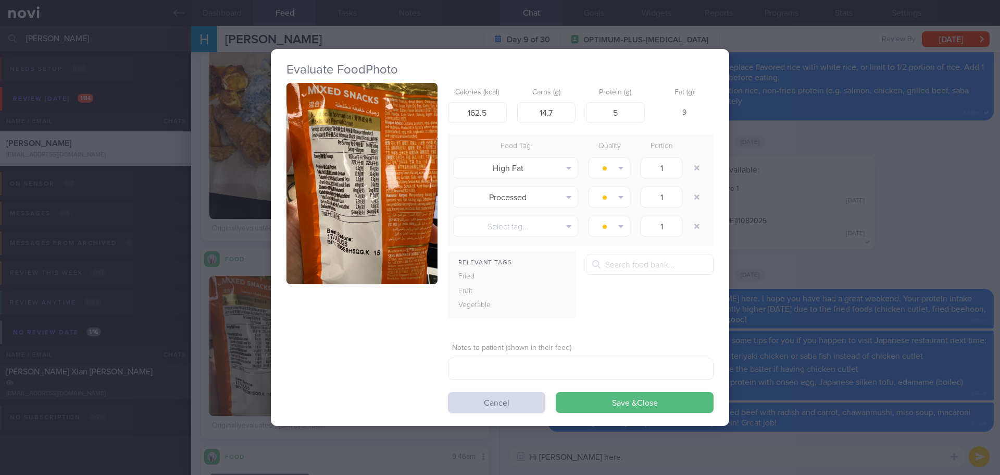
click at [364, 207] on button "button" at bounding box center [362, 184] width 151 height 202
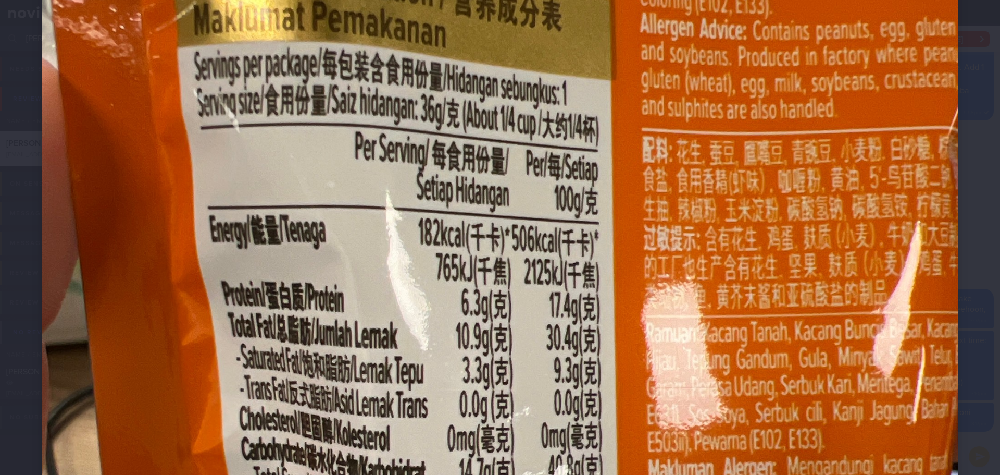
scroll to position [260, 0]
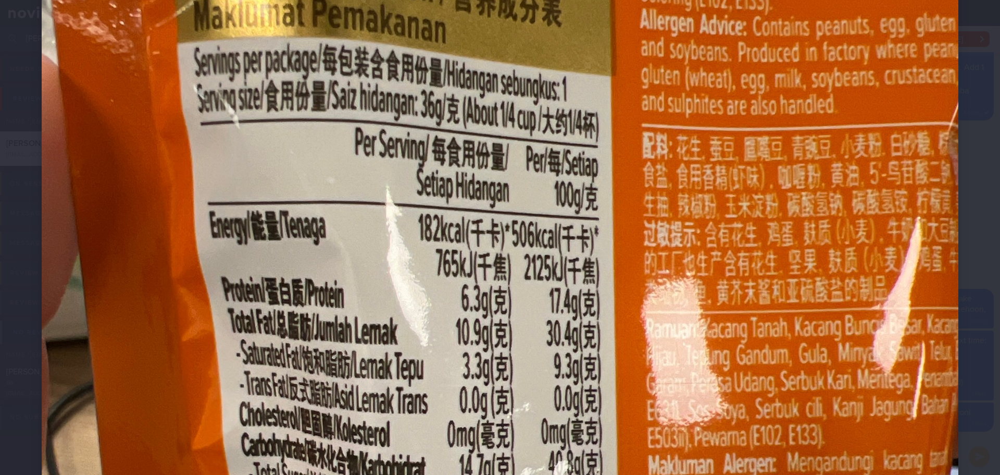
click at [960, 266] on div at bounding box center [500, 393] width 1000 height 1306
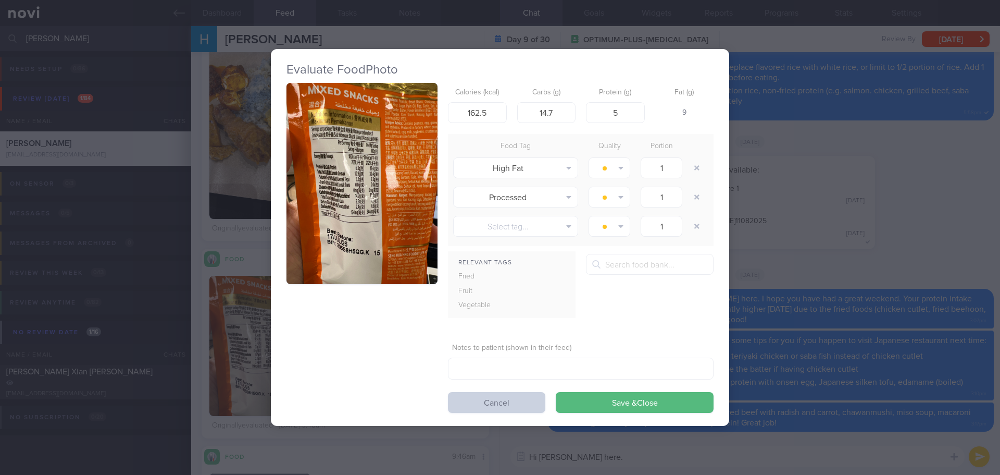
click at [487, 407] on button "Cancel" at bounding box center [496, 402] width 97 height 21
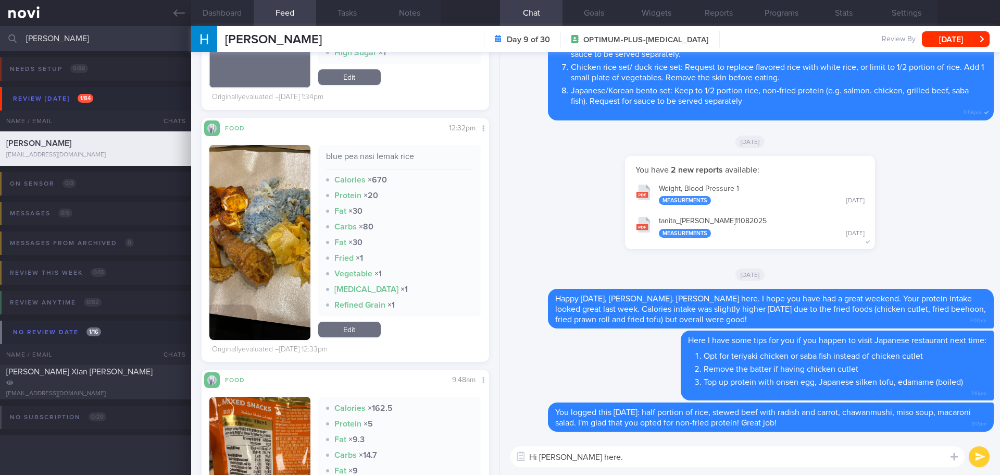
scroll to position [2136, 0]
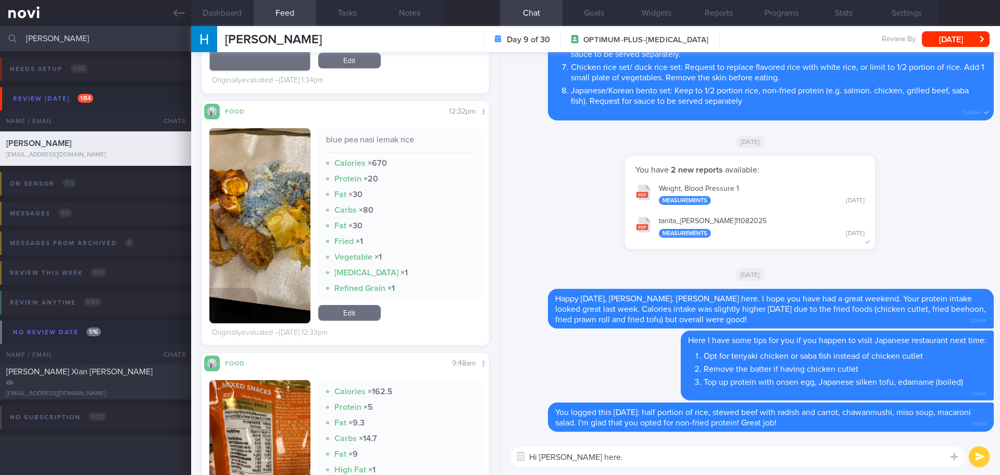
click at [654, 454] on textarea "Hi Hui Xian, Elizabeth here." at bounding box center [738, 456] width 454 height 21
click at [855, 458] on textarea "Hi Hui Xian, Elizabeth here. Here are some healthier snacks options you may con…" at bounding box center [738, 456] width 454 height 21
drag, startPoint x: 853, startPoint y: 461, endPoint x: 631, endPoint y: 459, distance: 222.4
click at [631, 459] on textarea "Hi Hui Xian, Elizabeth here. Here are some healthier snacks options you may con…" at bounding box center [738, 456] width 454 height 21
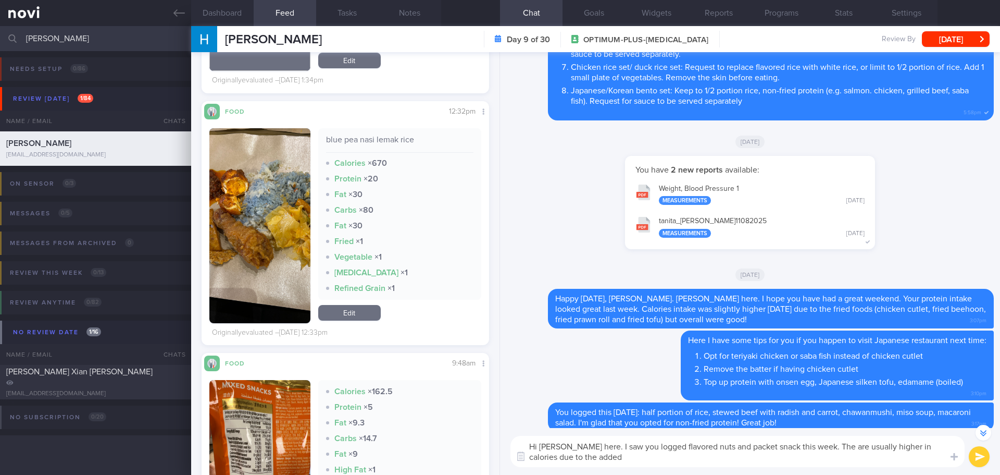
type textarea "Hi Hui Xian, Elizabeth here. I saw you logged flavored nuts and packet snack th…"
